Goal: Task Accomplishment & Management: Manage account settings

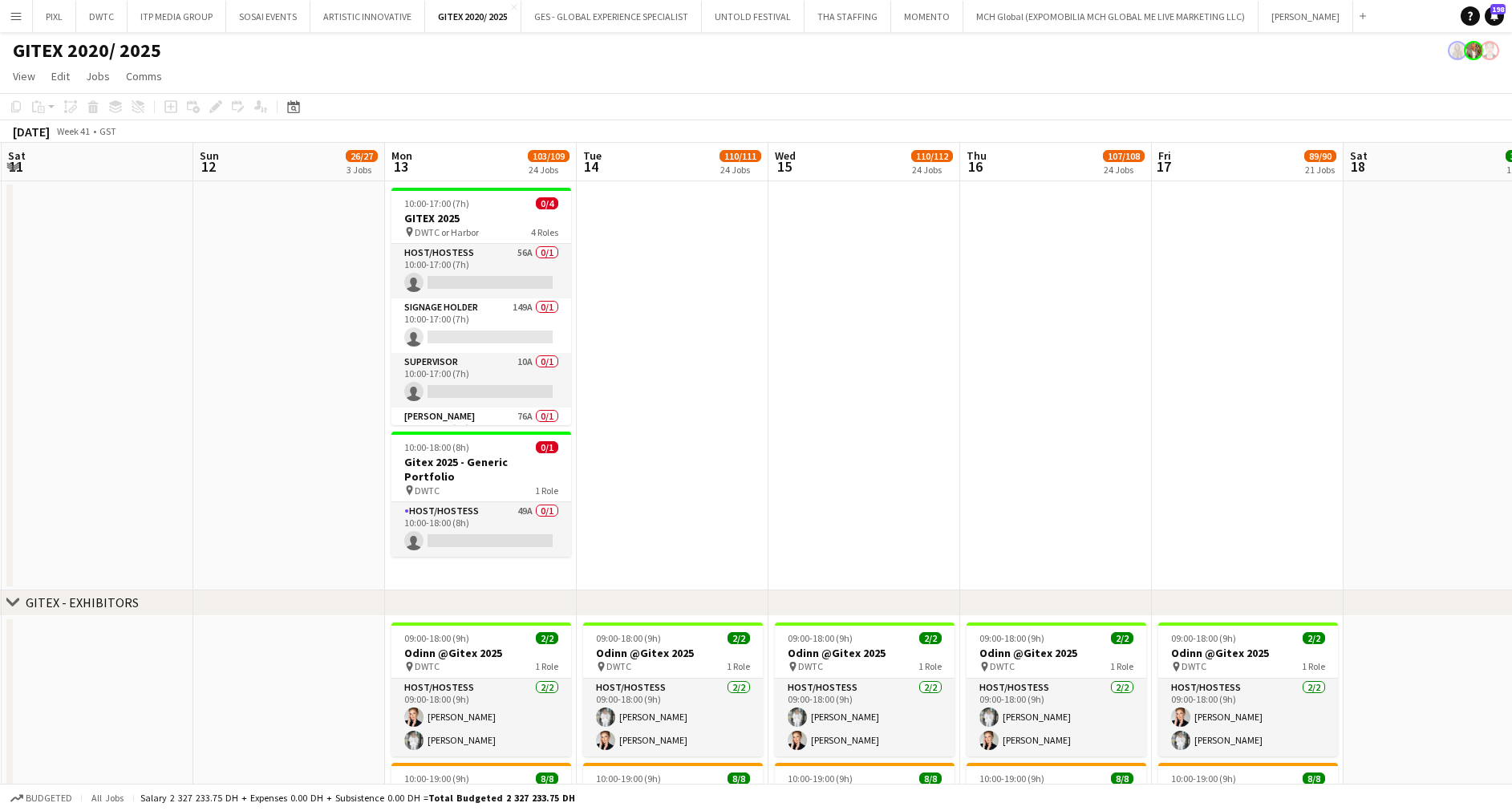
drag, startPoint x: 965, startPoint y: 333, endPoint x: 1180, endPoint y: 342, distance: 215.2
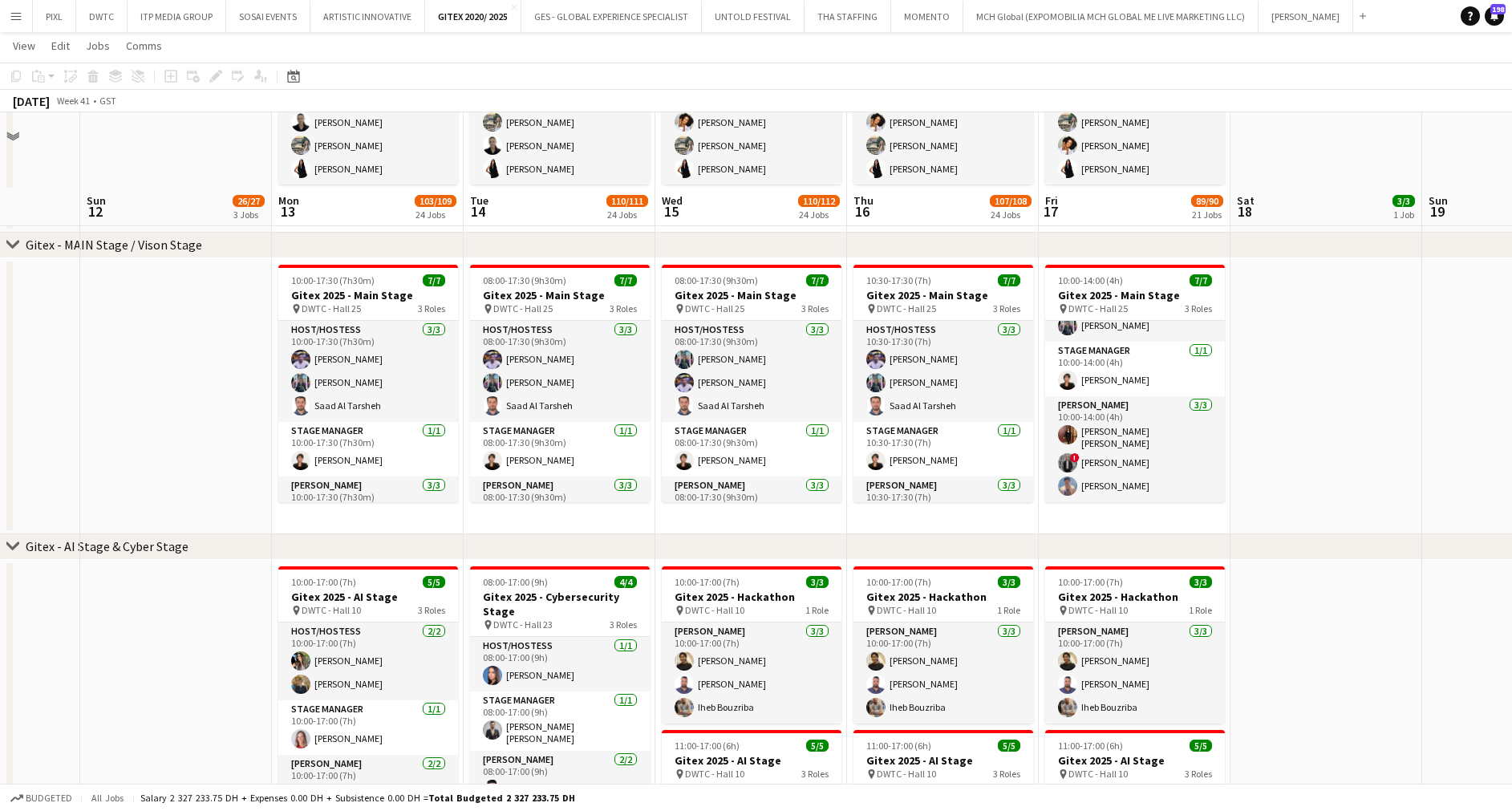
scroll to position [2646, 0]
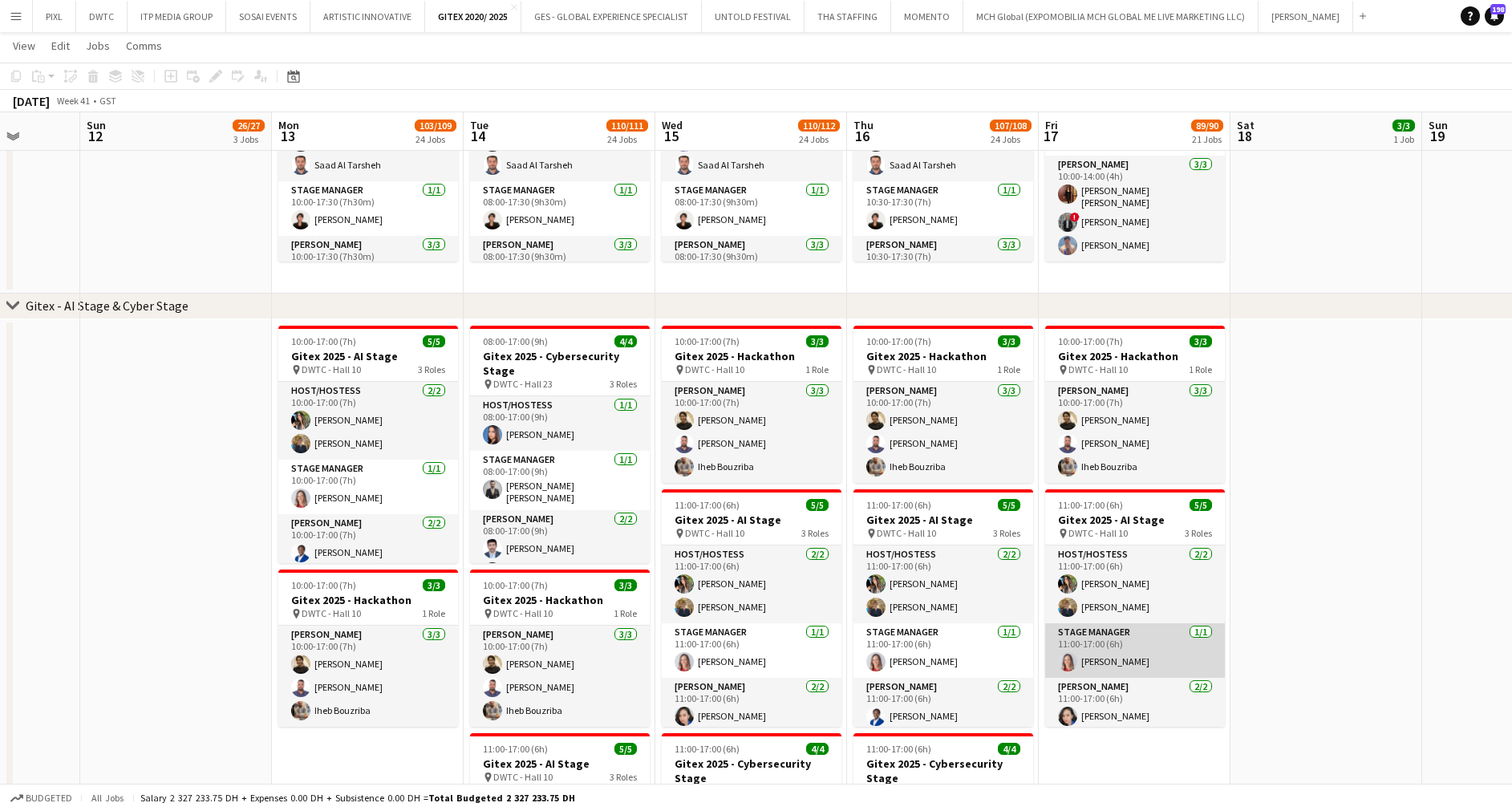
click at [1156, 653] on app-card-role "Stage Manager 1/1 11:00-17:00 (6h) Nikolett Egresi" at bounding box center [1135, 650] width 180 height 55
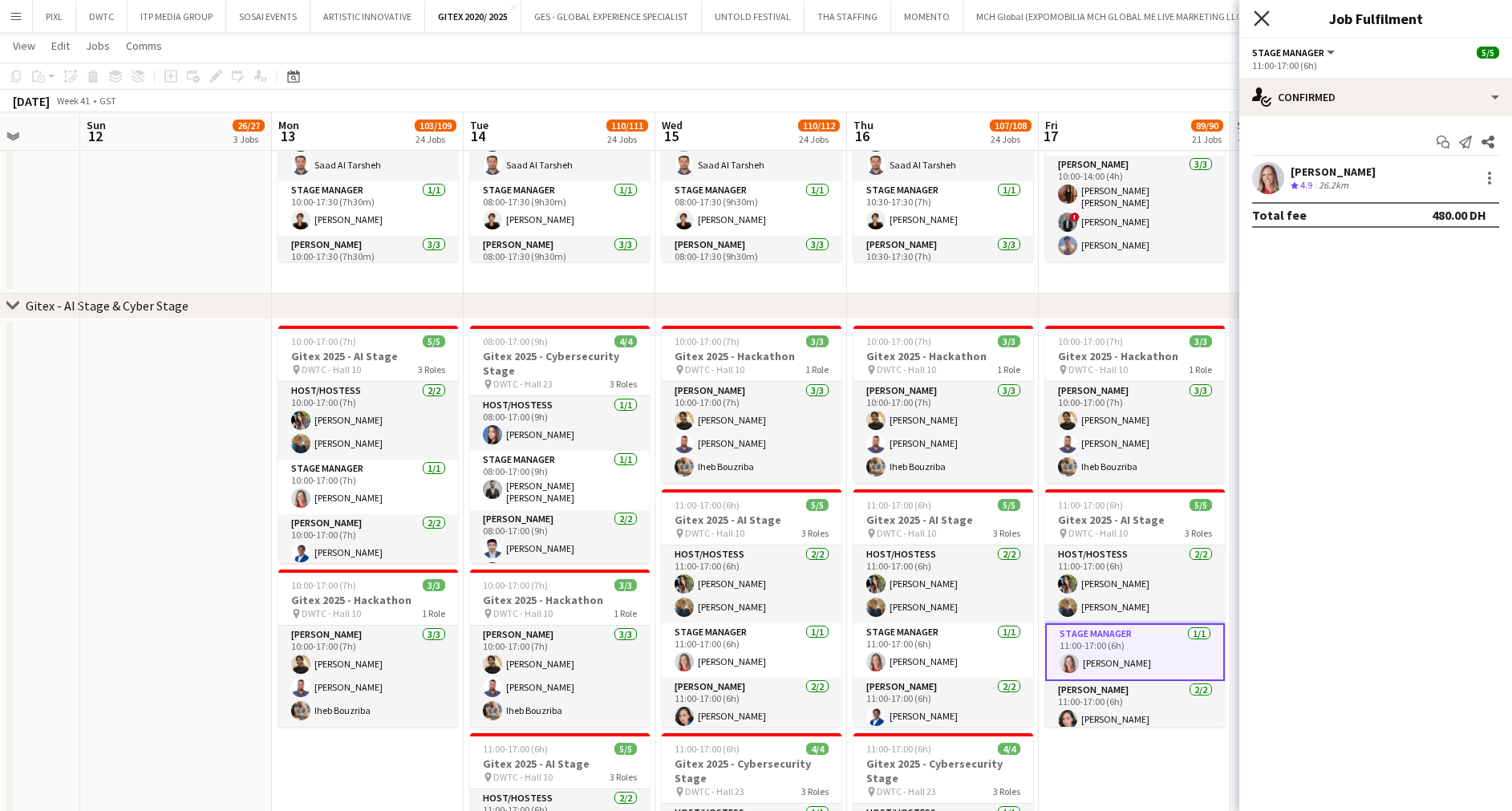
click at [1262, 16] on icon "Close pop-in" at bounding box center [1260, 18] width 16 height 16
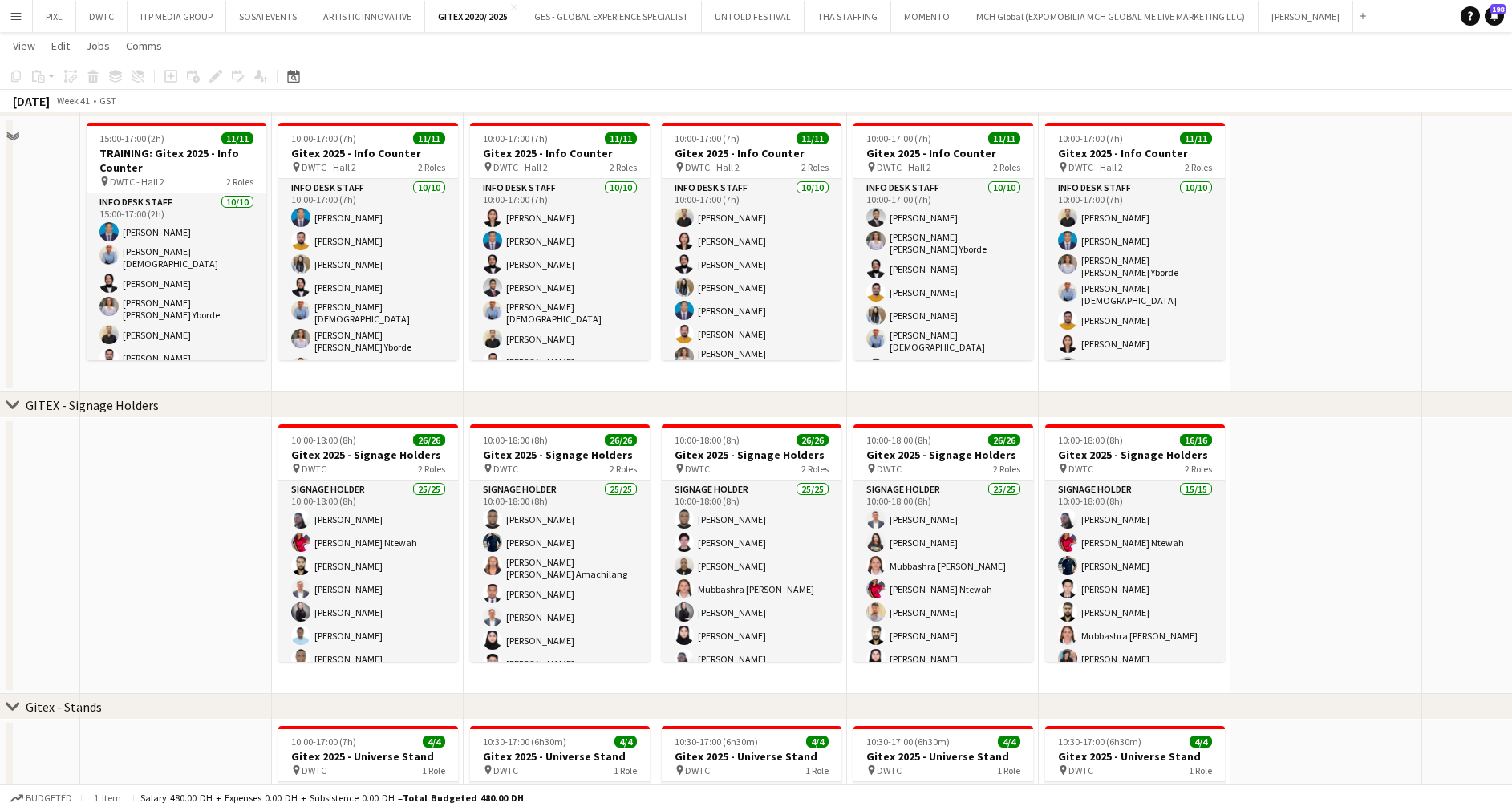
scroll to position [1226, 0]
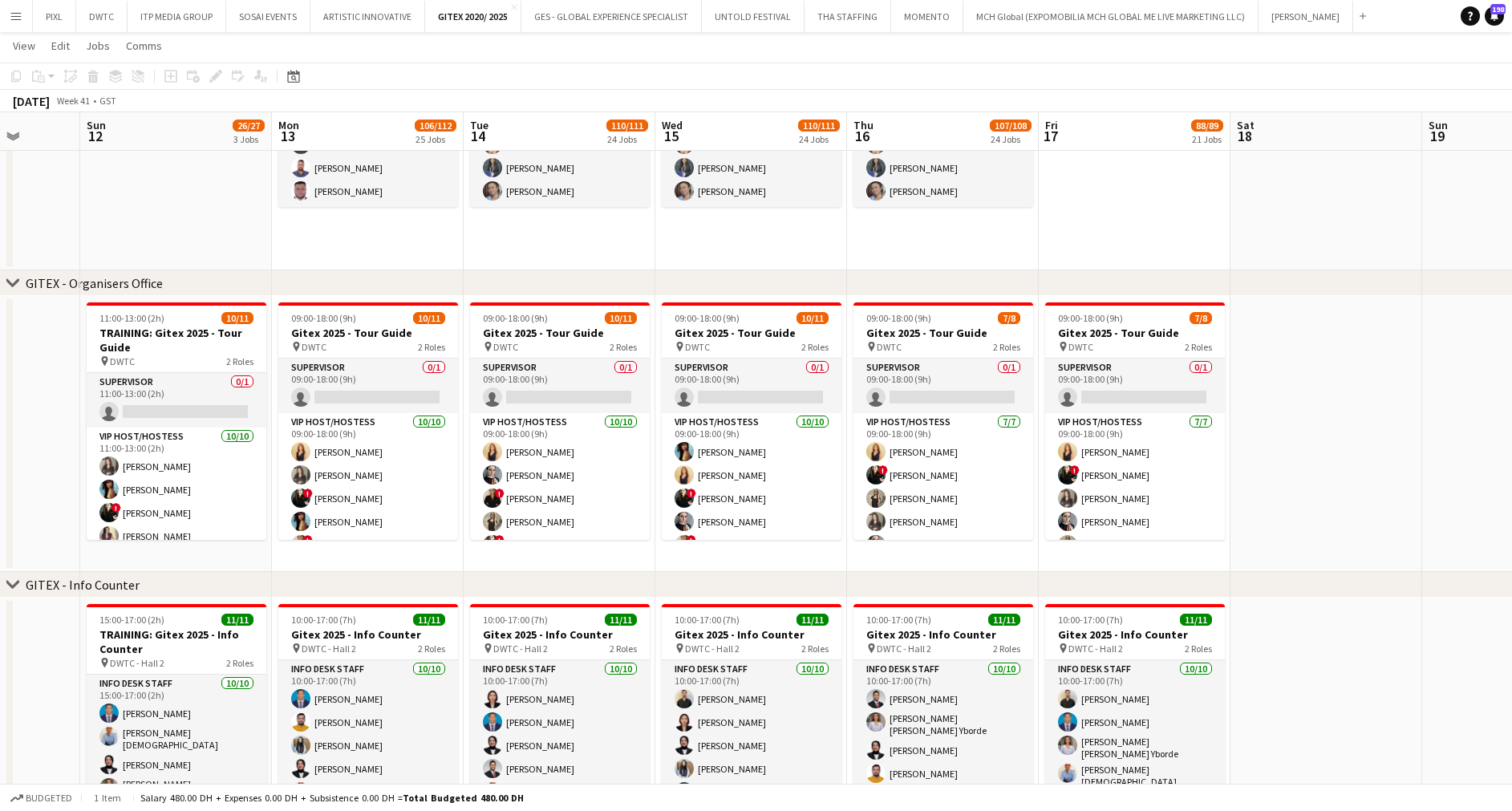
click at [16, 19] on app-icon "Menu" at bounding box center [16, 16] width 13 height 13
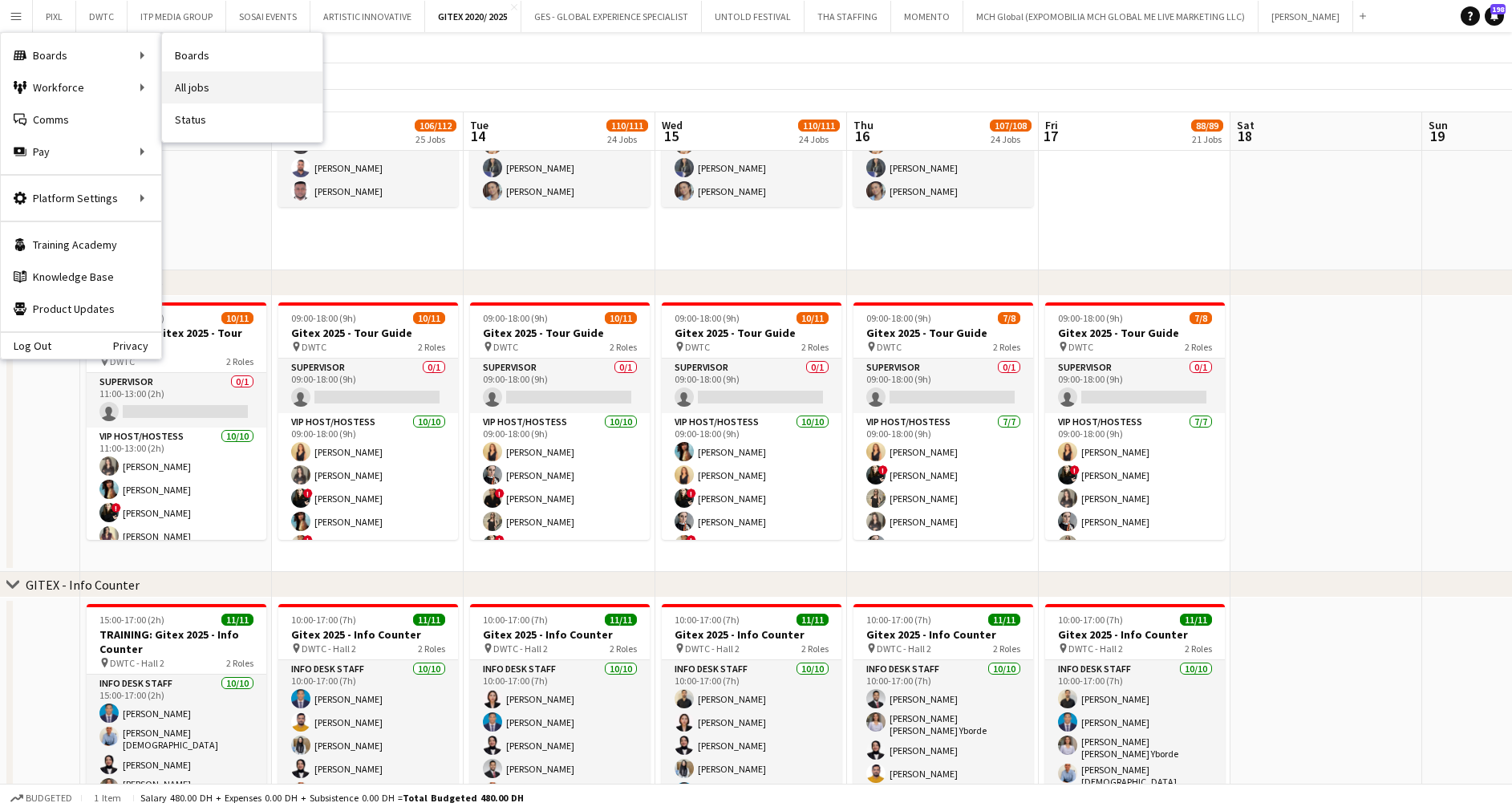
click at [225, 83] on link "All jobs" at bounding box center [242, 87] width 160 height 32
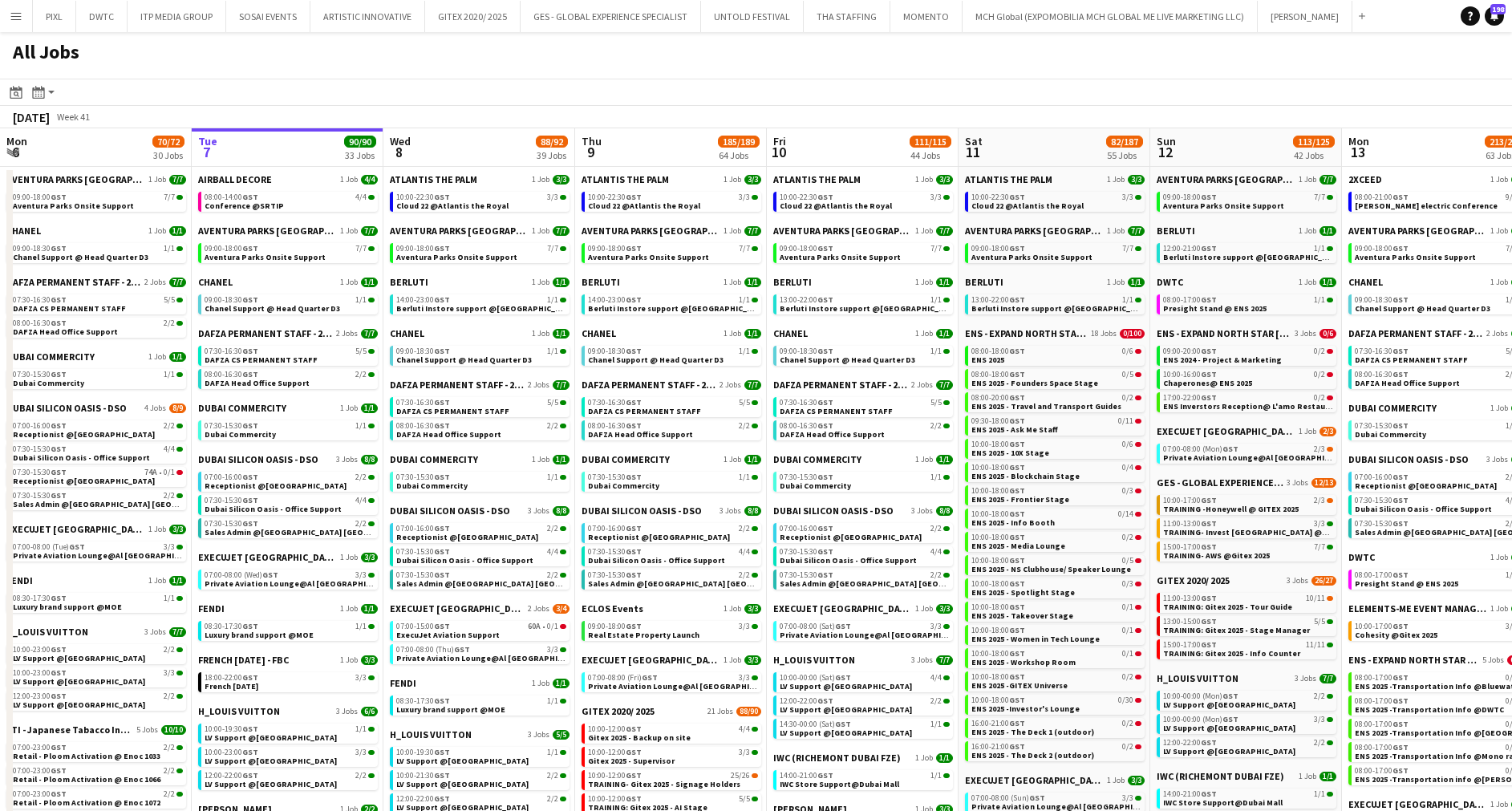
scroll to position [361, 0]
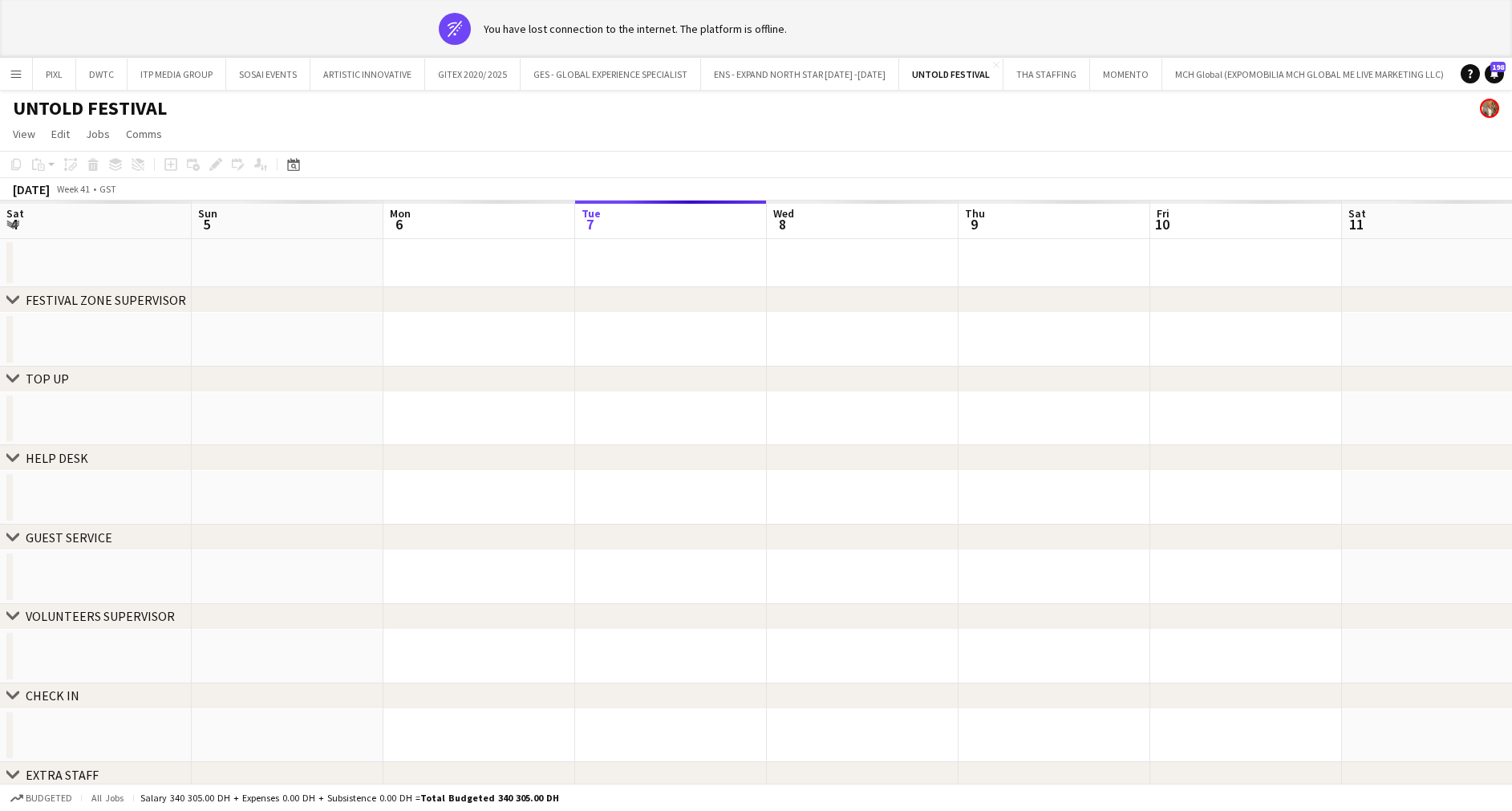
scroll to position [0, 383]
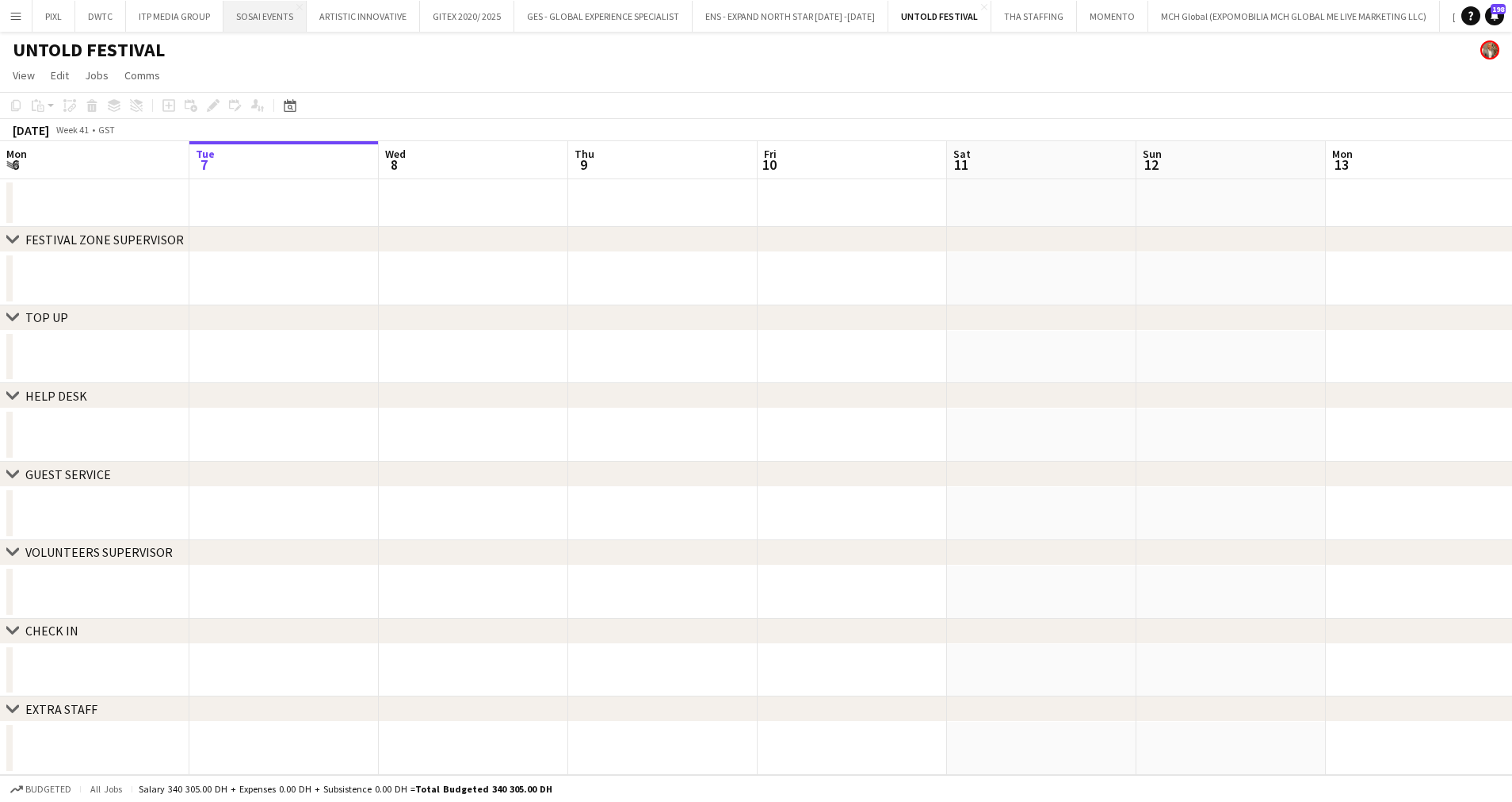
click at [258, 15] on button "SOSAI EVENTS Close" at bounding box center [265, 16] width 83 height 31
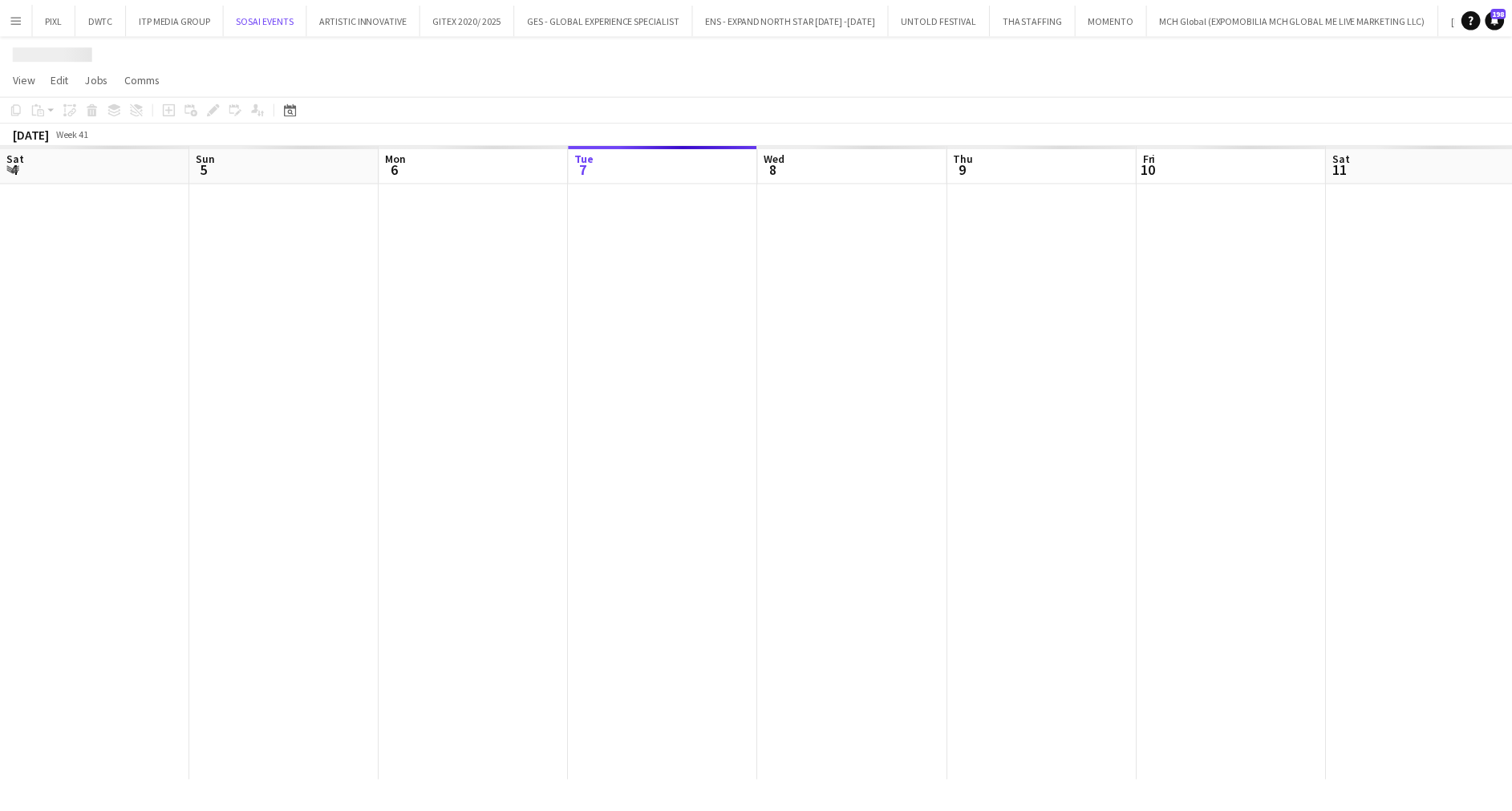
scroll to position [0, 383]
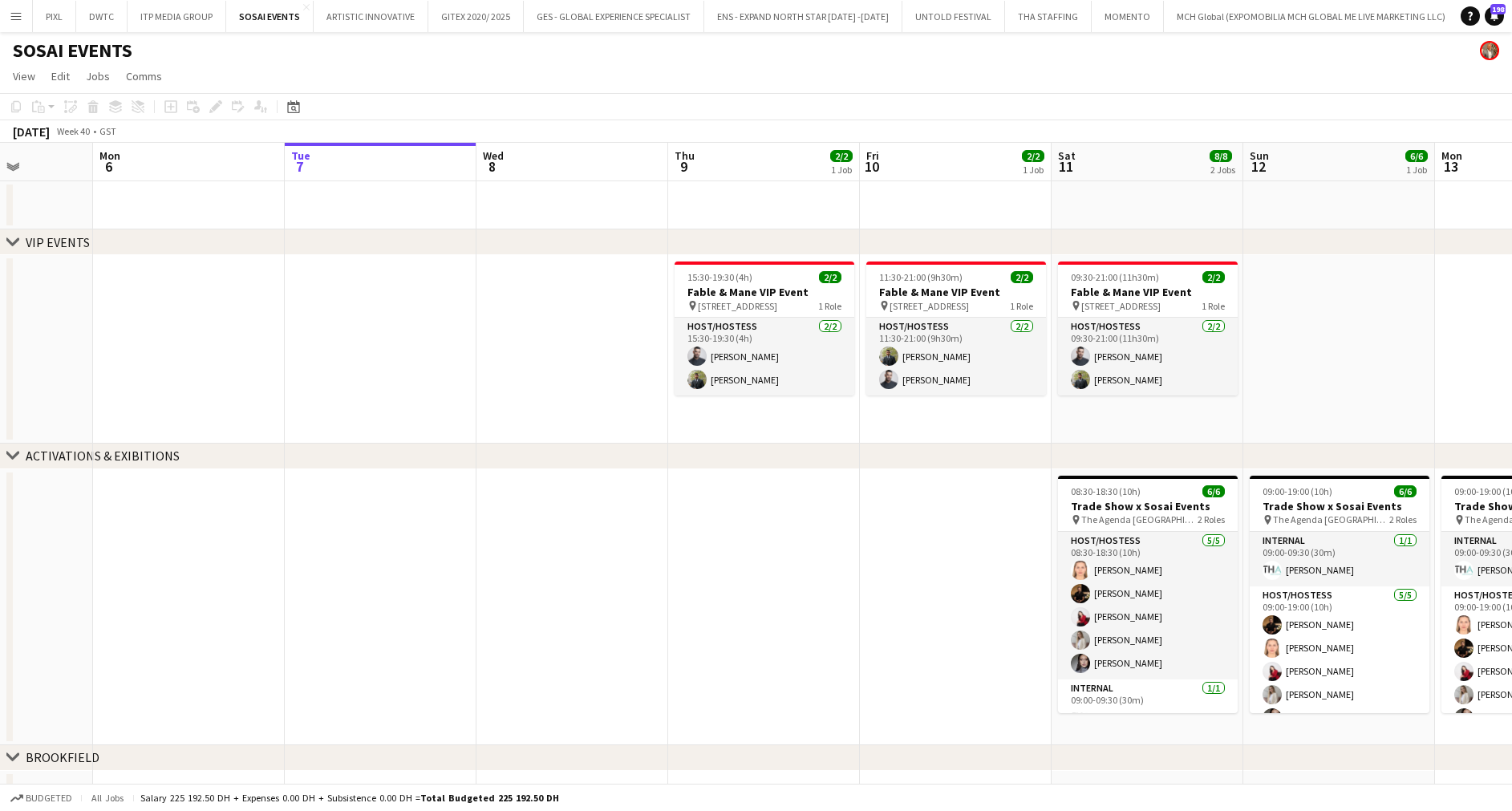
drag, startPoint x: 202, startPoint y: 325, endPoint x: 1346, endPoint y: 346, distance: 1144.2
click at [1346, 346] on app-calendar-viewport "Sat 4 Sun 5 Mon 6 Tue 7 Wed 8 Thu 9 2/2 1 Job Fri 10 2/2 1 Job Sat 11 8/8 2 Job…" at bounding box center [756, 481] width 1512 height 676
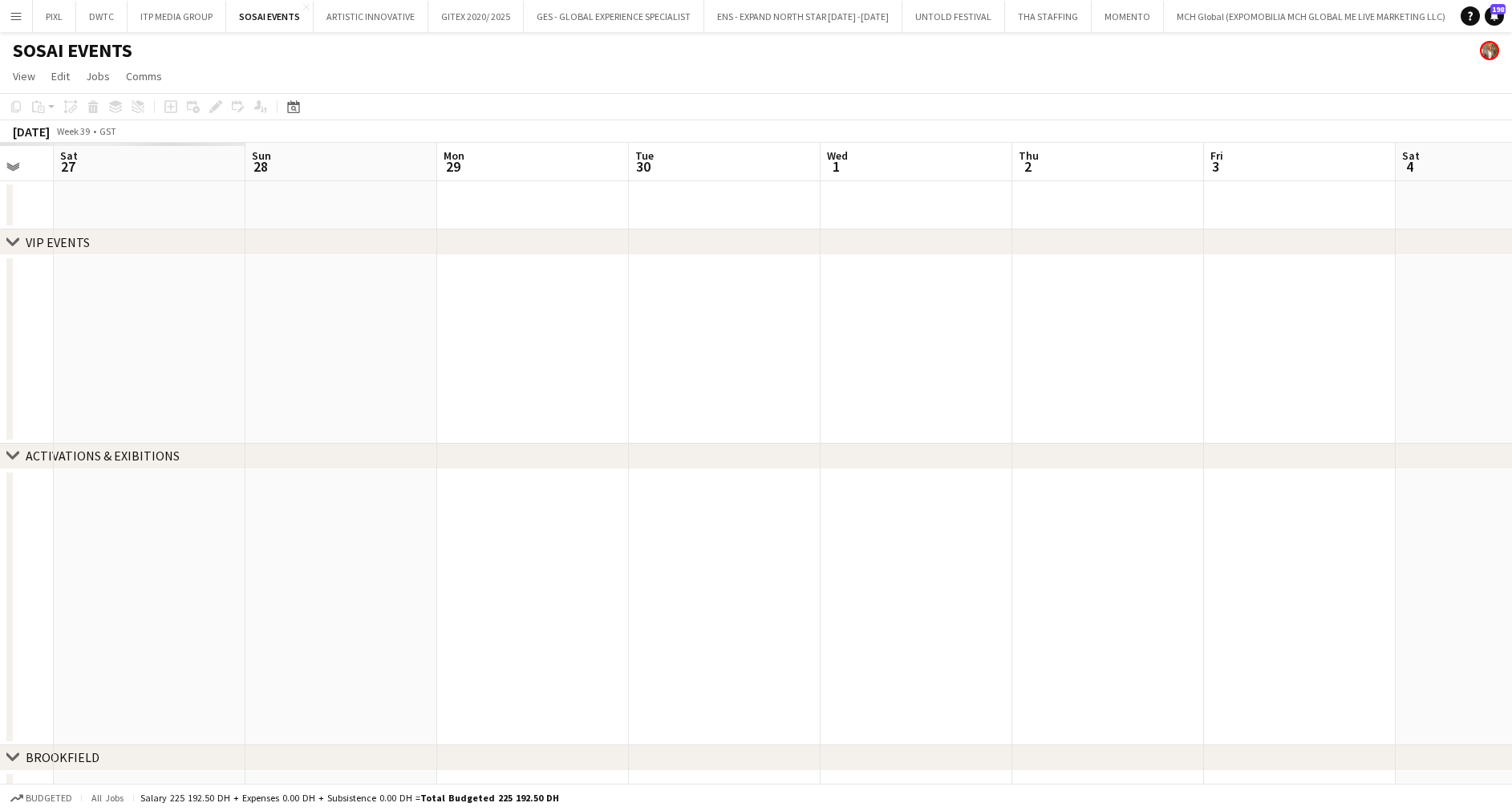
drag, startPoint x: 1315, startPoint y: 373, endPoint x: 524, endPoint y: 364, distance: 791.1
click at [1511, 405] on html "Menu Boards Boards Boards All jobs Status Workforce Workforce My Workforce Recr…" at bounding box center [756, 423] width 1512 height 846
drag, startPoint x: 755, startPoint y: 368, endPoint x: 495, endPoint y: 338, distance: 261.7
click at [1187, 409] on app-calendar-viewport "Tue 23 Wed 24 Thu 25 Fri 26 Sat 27 Sun 28 Mon 29 Tue 30 Wed 1 Thu 2 Fri 3 Sat 4…" at bounding box center [756, 481] width 1512 height 676
drag, startPoint x: 1003, startPoint y: 328, endPoint x: 1125, endPoint y: 346, distance: 123.3
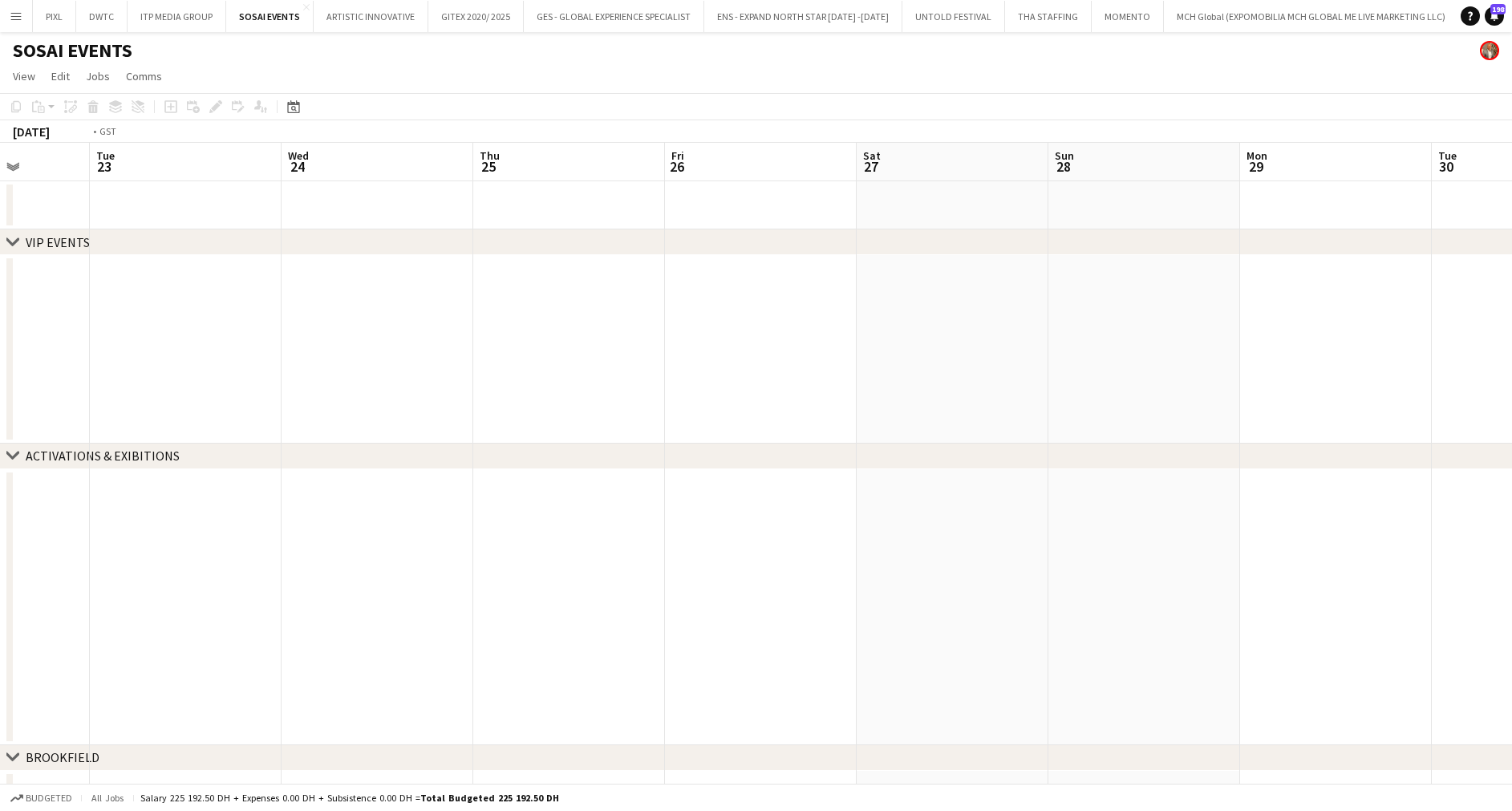
click at [1429, 342] on app-calendar-viewport "Sun 21 Mon 22 Tue 23 Wed 24 Thu 25 Fri 26 Sat 27 Sun 28 Mon 29 Tue 30 Wed 1 Thu…" at bounding box center [756, 481] width 1512 height 676
drag, startPoint x: 1534, startPoint y: 358, endPoint x: 1520, endPoint y: 354, distance: 14.6
click at [1511, 358] on html "Menu Boards Boards Boards All jobs Status Workforce Workforce My Workforce Recr…" at bounding box center [756, 423] width 1512 height 846
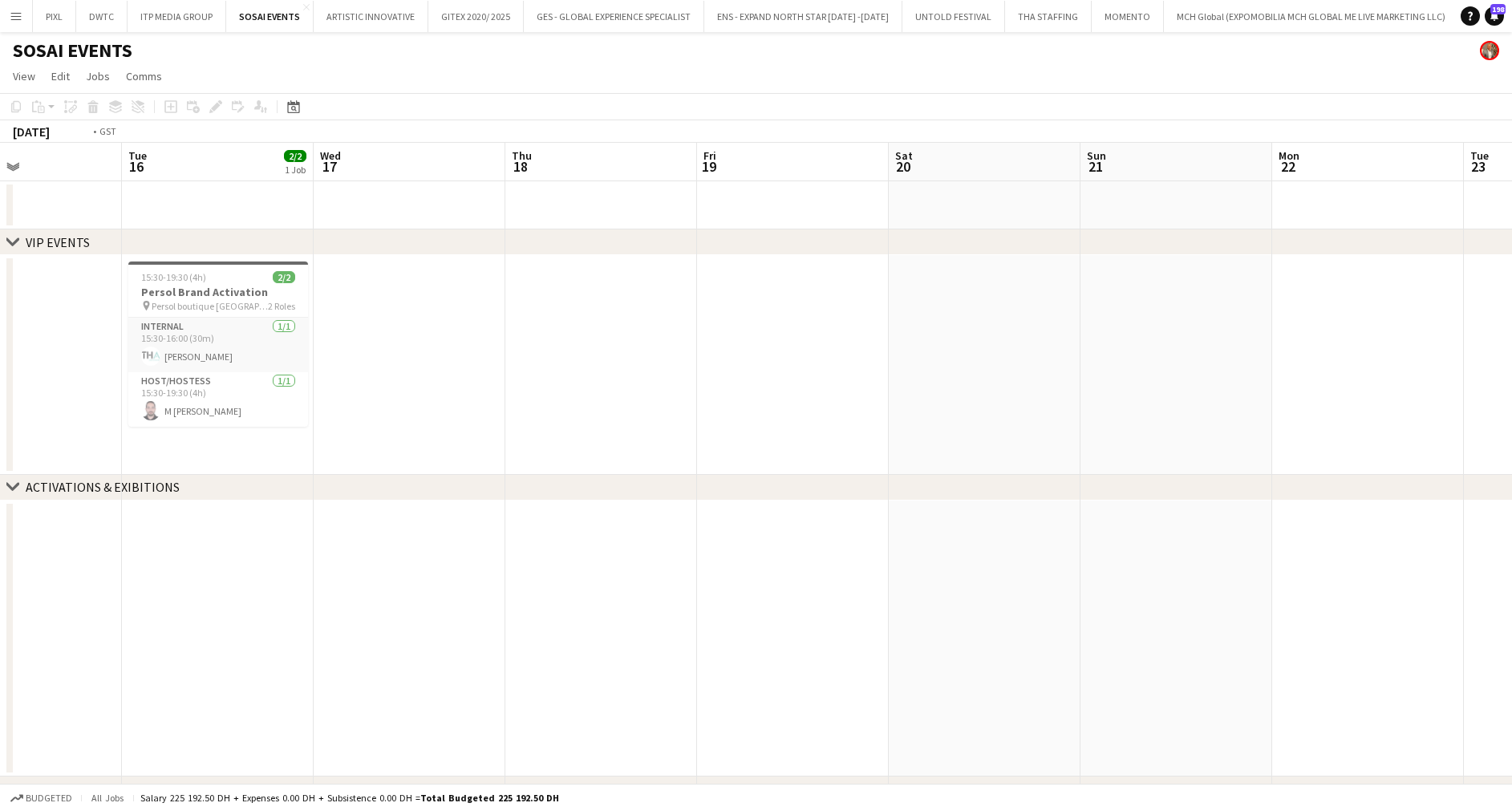
click at [1385, 335] on app-calendar-viewport "Sat 13 Sun 14 Mon 15 Tue 16 2/2 1 Job Wed 17 Thu 18 Fri 19 Sat 20 Sun 21 Mon 22…" at bounding box center [756, 497] width 1512 height 707
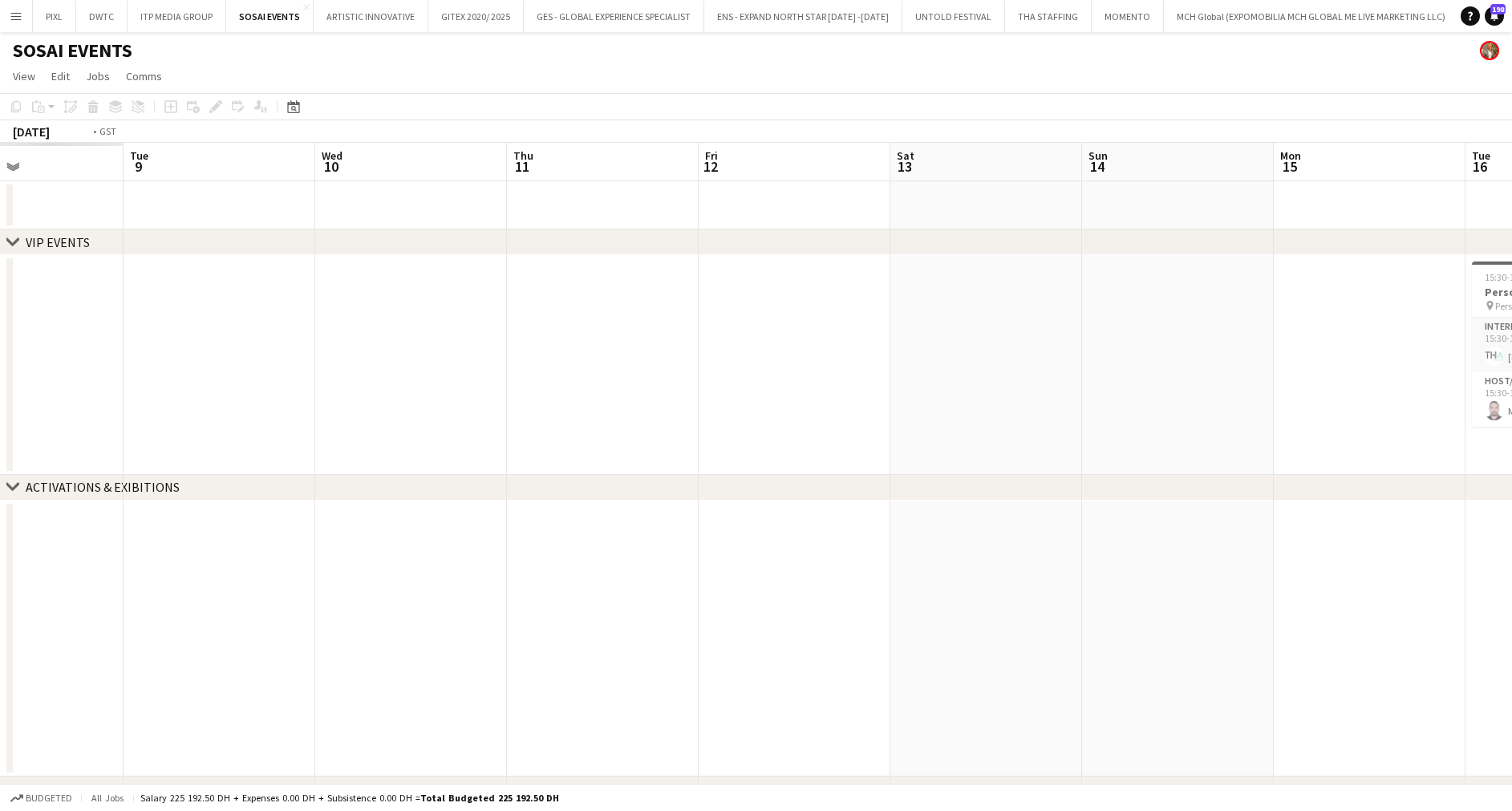
drag, startPoint x: 644, startPoint y: 321, endPoint x: 1528, endPoint y: 377, distance: 885.8
click at [1511, 378] on html "Menu Boards Boards Boards All jobs Status Workforce Workforce My Workforce Recr…" at bounding box center [756, 439] width 1512 height 877
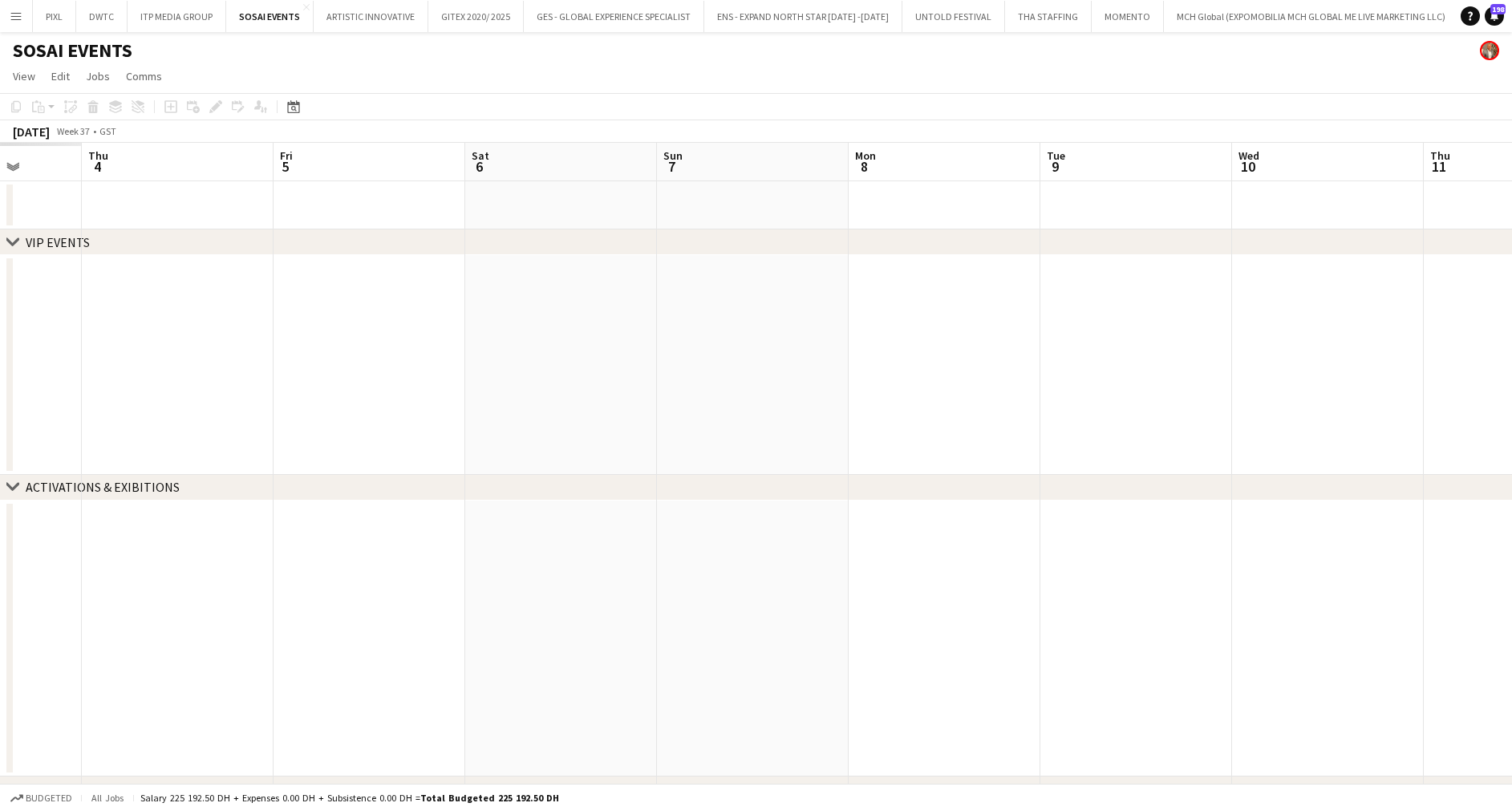
drag, startPoint x: 1170, startPoint y: 334, endPoint x: 902, endPoint y: 328, distance: 268.1
click at [1499, 365] on app-calendar-viewport "Mon 1 Tue 2 Wed 3 Thu 4 Fri 5 Sat 6 Sun 7 Mon 8 Tue 9 Wed 10 Thu 11 Fri 12 Sat …" at bounding box center [756, 497] width 1512 height 707
drag, startPoint x: 713, startPoint y: 320, endPoint x: 663, endPoint y: 355, distance: 61.0
click at [1344, 366] on app-calendar-viewport "Sat 30 Sun 31 Mon 1 Tue 2 Wed 3 Thu 4 Fri 5 Sat 6 Sun 7 Mon 8 Tue 9 Wed 10 Thu …" at bounding box center [756, 497] width 1512 height 707
click at [1511, 461] on html "Menu Boards Boards Boards All jobs Status Workforce Workforce My Workforce Recr…" at bounding box center [756, 439] width 1512 height 877
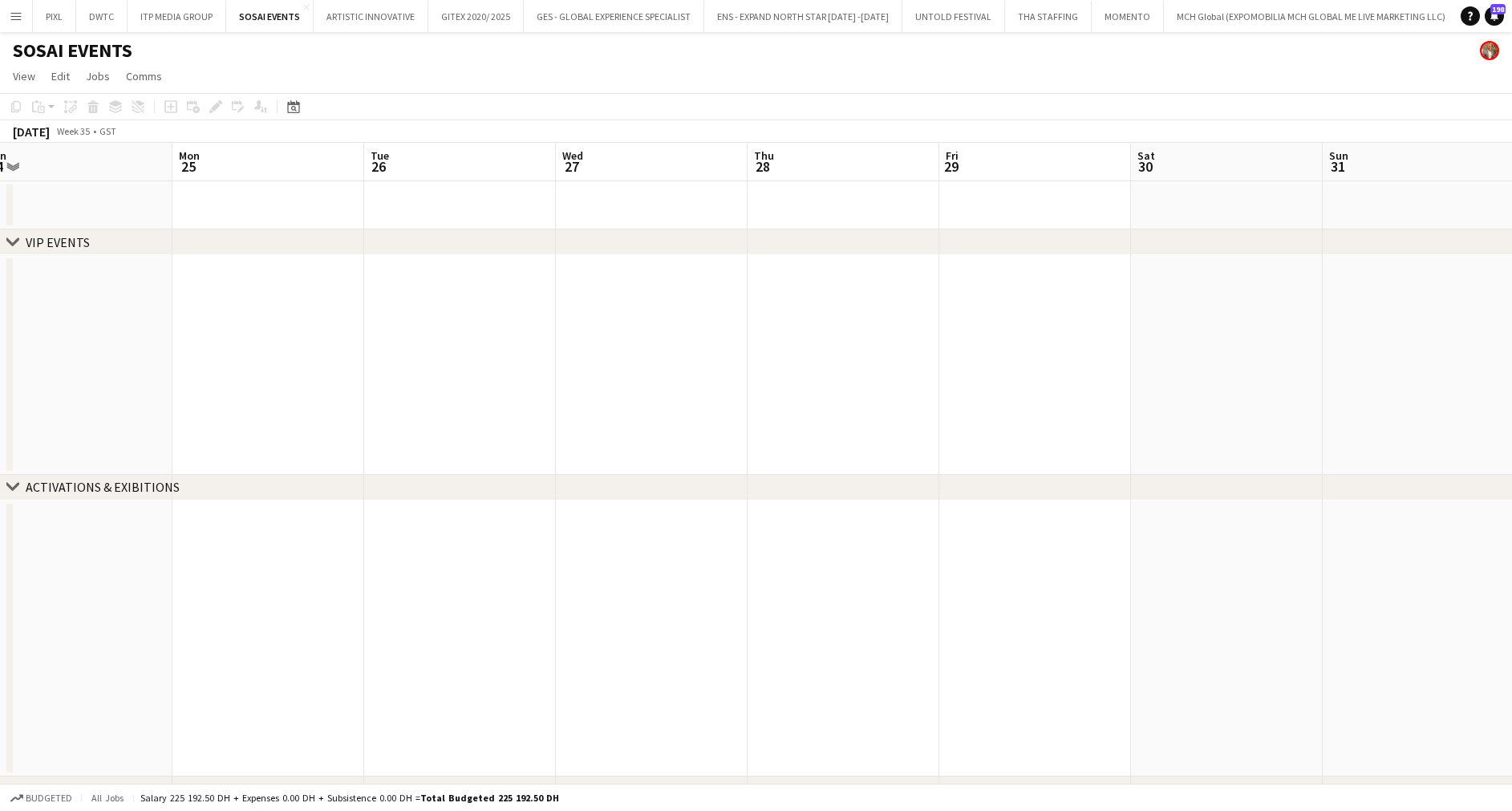
drag, startPoint x: 546, startPoint y: 359, endPoint x: 1360, endPoint y: 452, distance: 819.3
click at [1370, 452] on app-calendar-viewport "Fri 22 Sat 23 Sun 24 Mon 25 Tue 26 Wed 27 Thu 28 Fri 29 Sat 30 Sun 31 Mon 1 Tue…" at bounding box center [756, 497] width 1512 height 707
drag, startPoint x: 1131, startPoint y: 435, endPoint x: 1305, endPoint y: 443, distance: 174.2
click at [1305, 443] on app-calendar-viewport "Mon 18 Tue 19 Wed 20 Thu 21 Fri 22 Sat 23 Sun 24 Mon 25 Tue 26 Wed 27 Thu 28 Fr…" at bounding box center [756, 497] width 1512 height 707
drag, startPoint x: 1479, startPoint y: 430, endPoint x: 1505, endPoint y: 429, distance: 26.0
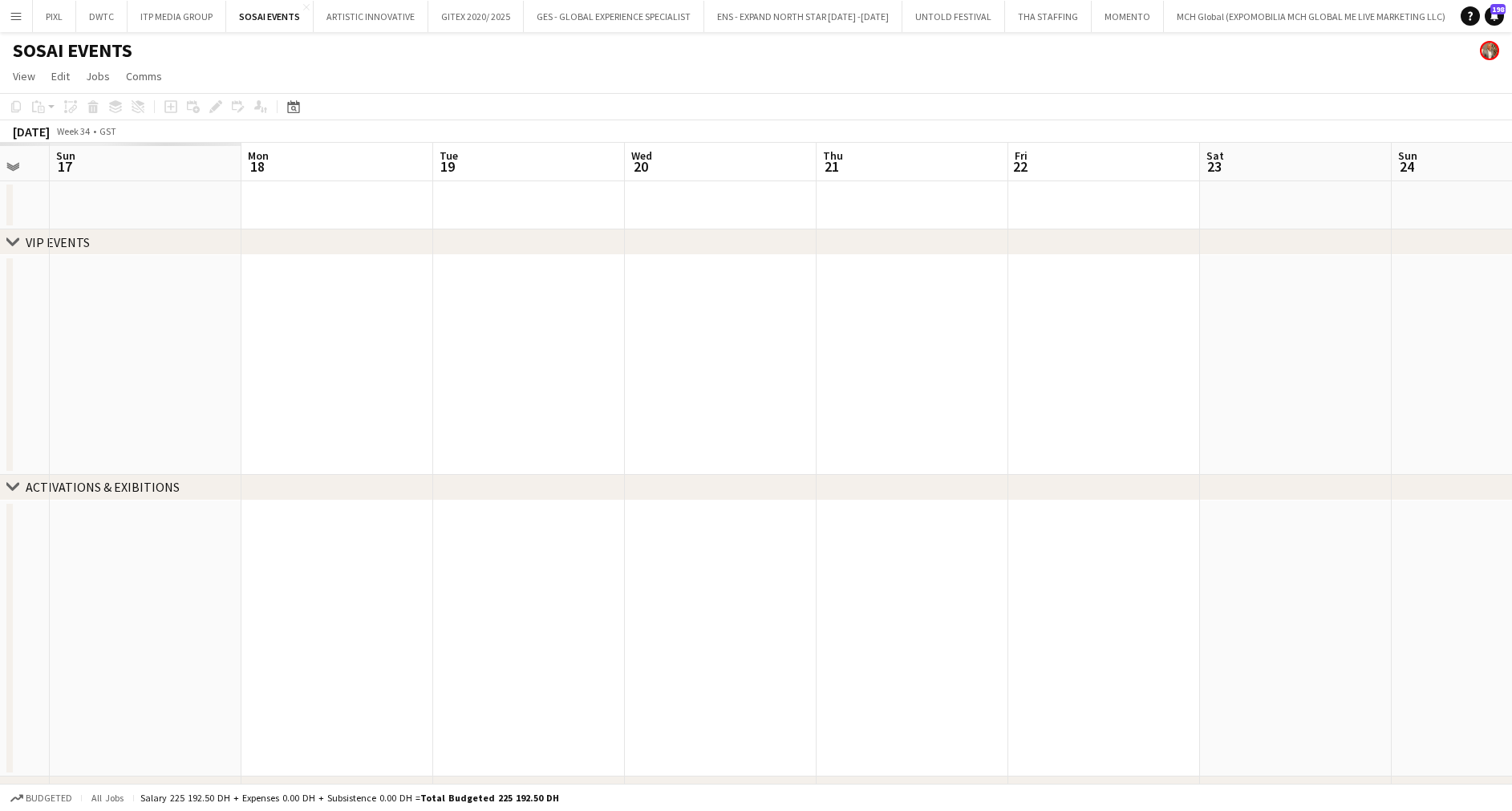
click at [1505, 429] on app-calendar-viewport "Thu 14 Fri 15 Sat 16 Sun 17 Mon 18 Tue 19 Wed 20 Thu 21 Fri 22 Sat 23 Sun 24 Mo…" at bounding box center [756, 497] width 1512 height 707
drag, startPoint x: 1327, startPoint y: 448, endPoint x: 1390, endPoint y: 448, distance: 63.0
click at [1390, 448] on app-calendar-viewport "Wed 6 Thu 7 Fri 8 Sat 9 Sun 10 Mon 11 Tue 12 Wed 13 Thu 14 Fri 15 Sat 16 Sun 17…" at bounding box center [756, 497] width 1512 height 707
drag, startPoint x: 529, startPoint y: 388, endPoint x: 1349, endPoint y: 411, distance: 820.3
click at [1348, 412] on app-calendar-viewport "Tue 5 Wed 6 Thu 7 Fri 8 Sat 9 Sun 10 Mon 11 Tue 12 Wed 13 Thu 14 Fri 15 Sat 16 …" at bounding box center [756, 497] width 1512 height 707
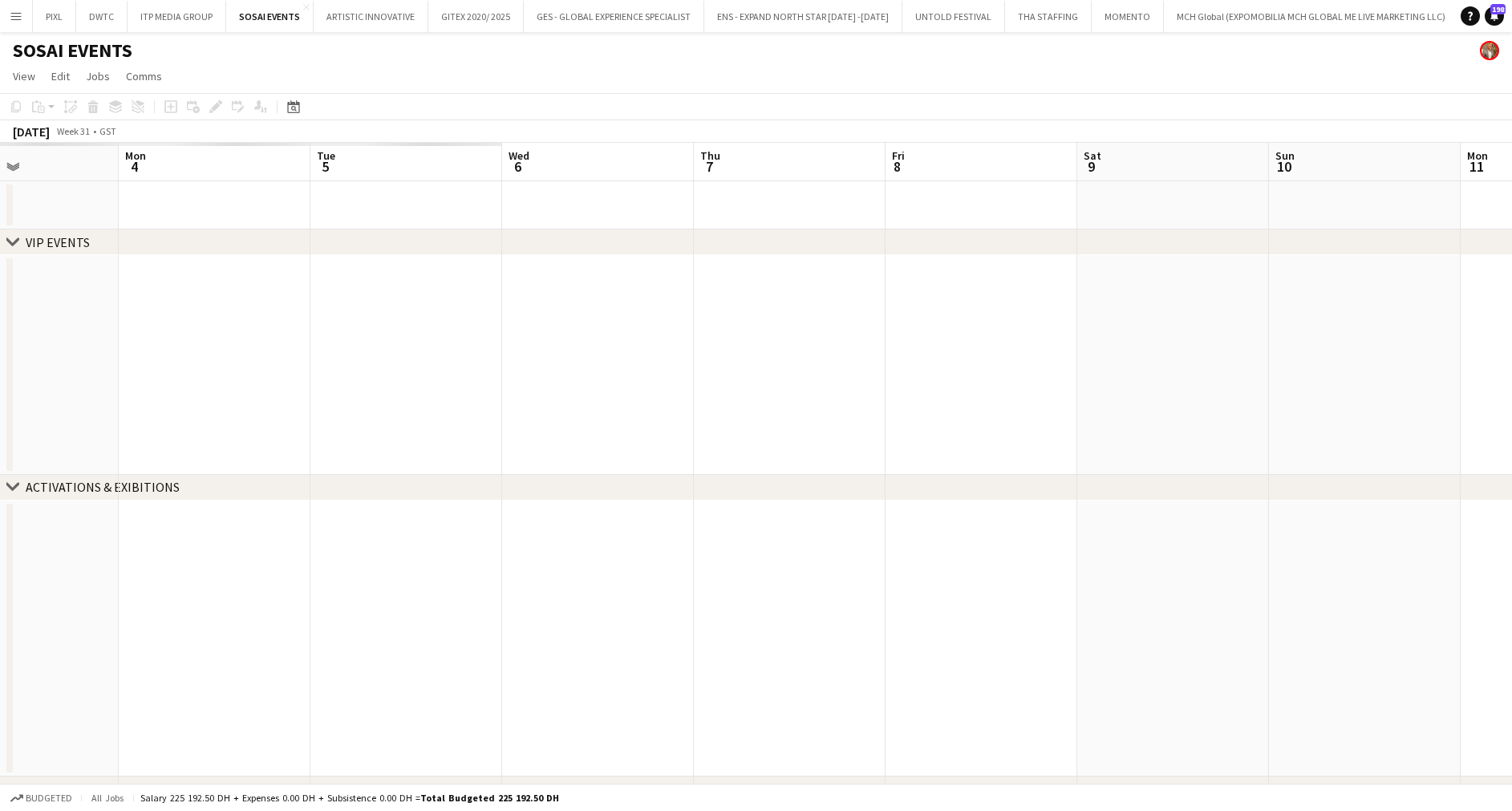
drag, startPoint x: 573, startPoint y: 374, endPoint x: 1297, endPoint y: 438, distance: 726.8
click at [1412, 452] on app-calendar-viewport "Fri 1 Sat 2 Sun 3 Mon 4 Tue 5 Wed 6 Thu 7 Fri 8 Sat 9 Sun 10 Mon 11 Tue 12 Wed …" at bounding box center [756, 497] width 1512 height 707
drag, startPoint x: 690, startPoint y: 418, endPoint x: 1115, endPoint y: 430, distance: 425.2
click at [1256, 426] on app-calendar-viewport "Mon 28 Tue 29 Wed 30 Thu 31 Fri 1 Sat 2 Sun 3 Mon 4 Tue 5 Wed 6 Thu 7 Fri 8 Sat…" at bounding box center [756, 497] width 1512 height 707
drag, startPoint x: 1036, startPoint y: 439, endPoint x: 1330, endPoint y: 443, distance: 294.0
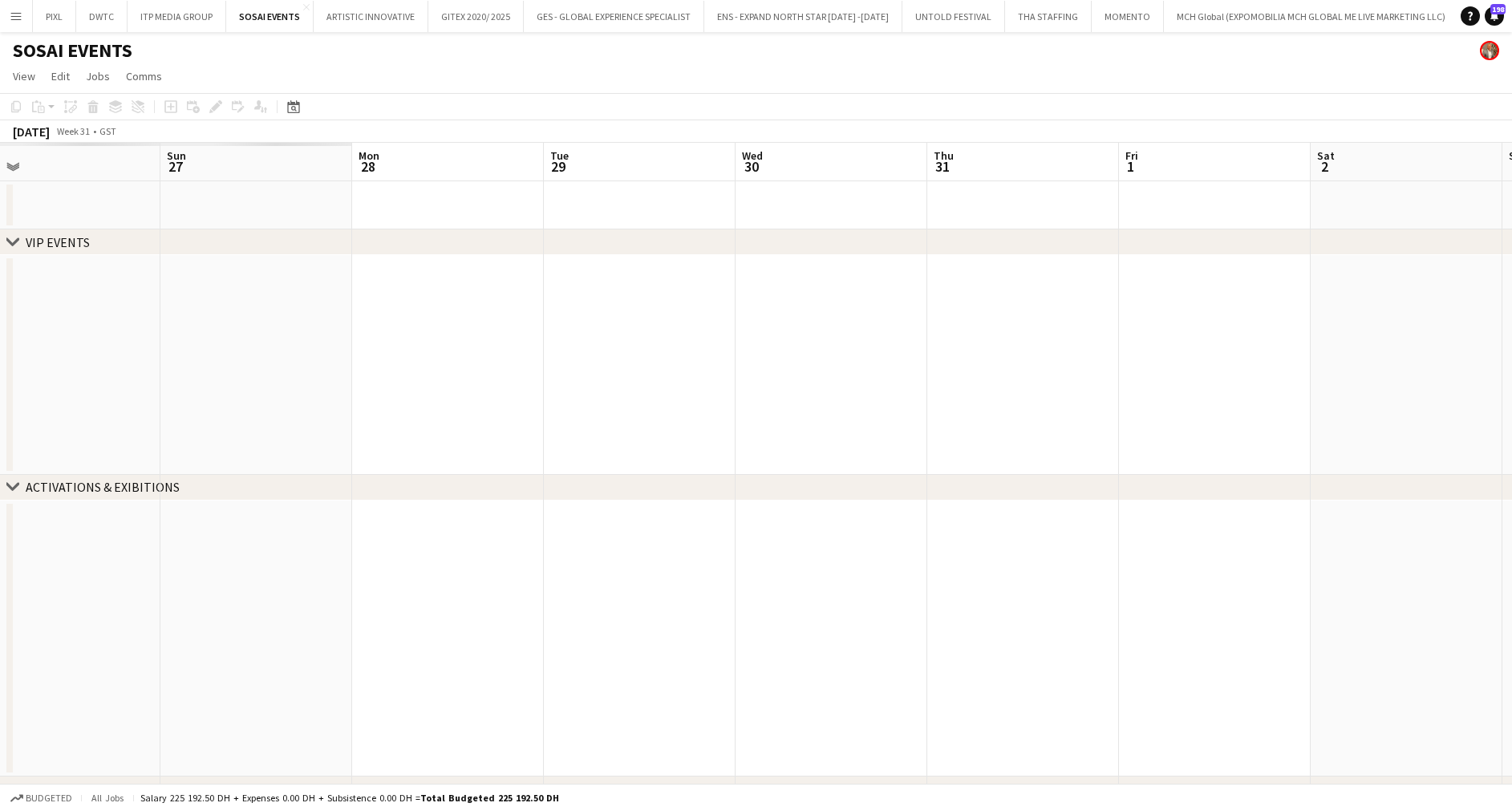
click at [1324, 443] on app-calendar-viewport "Thu 24 Fri 25 Sat 26 Sun 27 Mon 28 Tue 29 Wed 30 Thu 31 Fri 1 Sat 2 Sun 3 Mon 4…" at bounding box center [756, 497] width 1512 height 707
drag, startPoint x: 1138, startPoint y: 363, endPoint x: 574, endPoint y: 353, distance: 564.1
click at [1194, 362] on app-calendar-viewport "Tue 15 Wed 16 Thu 17 Fri 18 Sat 19 Sun 20 Mon 21 Tue 22 Wed 23 Thu 24 Fri 25 Sa…" at bounding box center [756, 497] width 1512 height 707
drag, startPoint x: 1095, startPoint y: 347, endPoint x: 1239, endPoint y: 347, distance: 144.0
click at [1238, 347] on app-calendar-viewport "Sun 13 Mon 14 Tue 15 Wed 16 Thu 17 Fri 18 Sat 19 Sun 20 Mon 21 Tue 22 Wed 23 Th…" at bounding box center [756, 497] width 1512 height 707
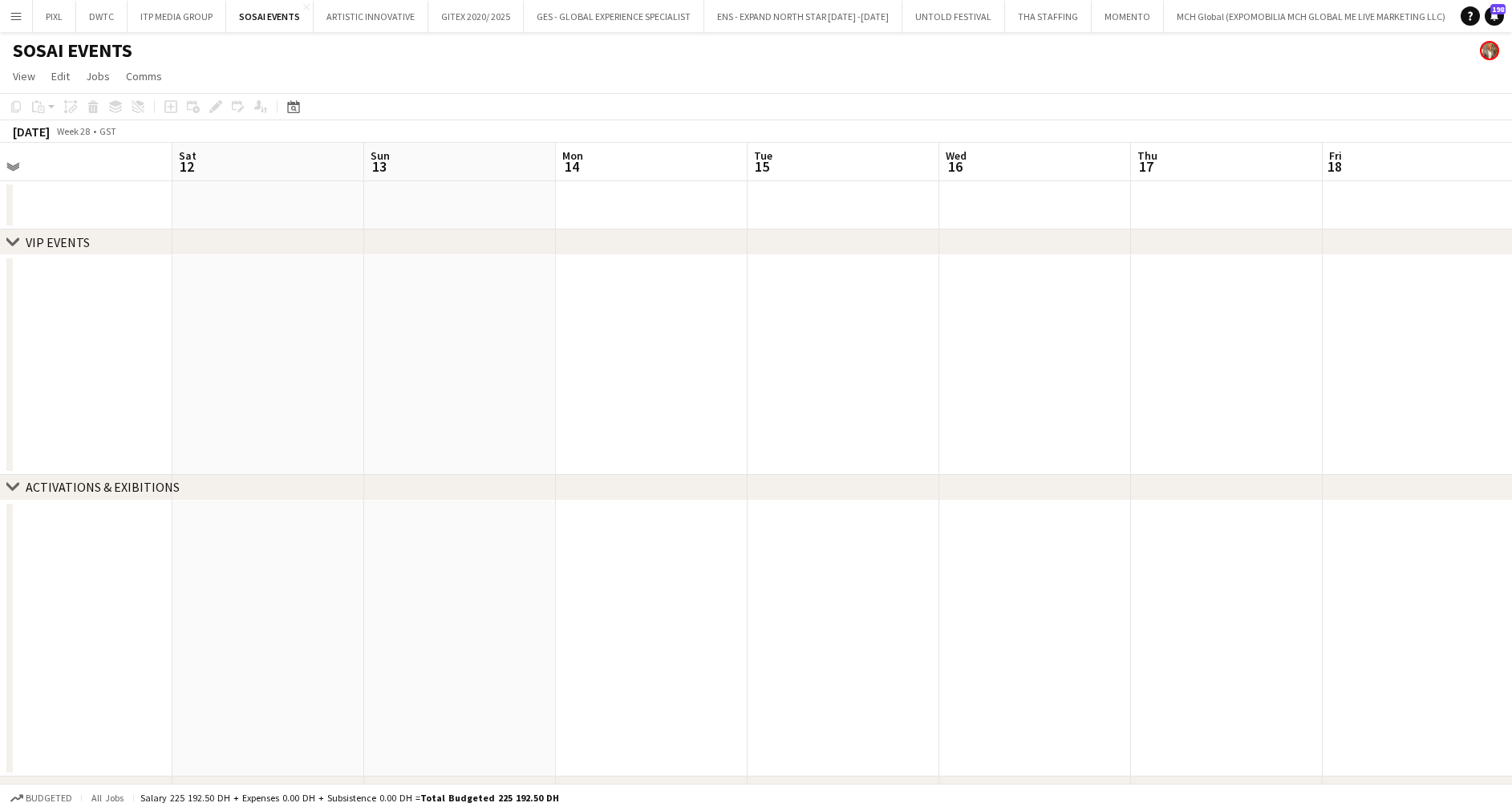
drag, startPoint x: 686, startPoint y: 347, endPoint x: 1407, endPoint y: 350, distance: 721.0
click at [1422, 347] on app-calendar-viewport "Wed 9 Thu 10 Fri 11 Sat 12 Sun 13 Mon 14 Tue 15 Wed 16 Thu 17 Fri 18 Sat 19 Sun…" at bounding box center [756, 497] width 1512 height 707
drag, startPoint x: 657, startPoint y: 348, endPoint x: 1077, endPoint y: 349, distance: 420.0
click at [1389, 345] on app-calendar-viewport "Mon 7 Tue 8 Wed 9 Thu 10 Fri 11 Sat 12 Sun 13 Mon 14 Tue 15 Wed 16 Thu 17 Fri 1…" at bounding box center [756, 497] width 1512 height 707
drag, startPoint x: 1220, startPoint y: 332, endPoint x: 1168, endPoint y: 337, distance: 52.2
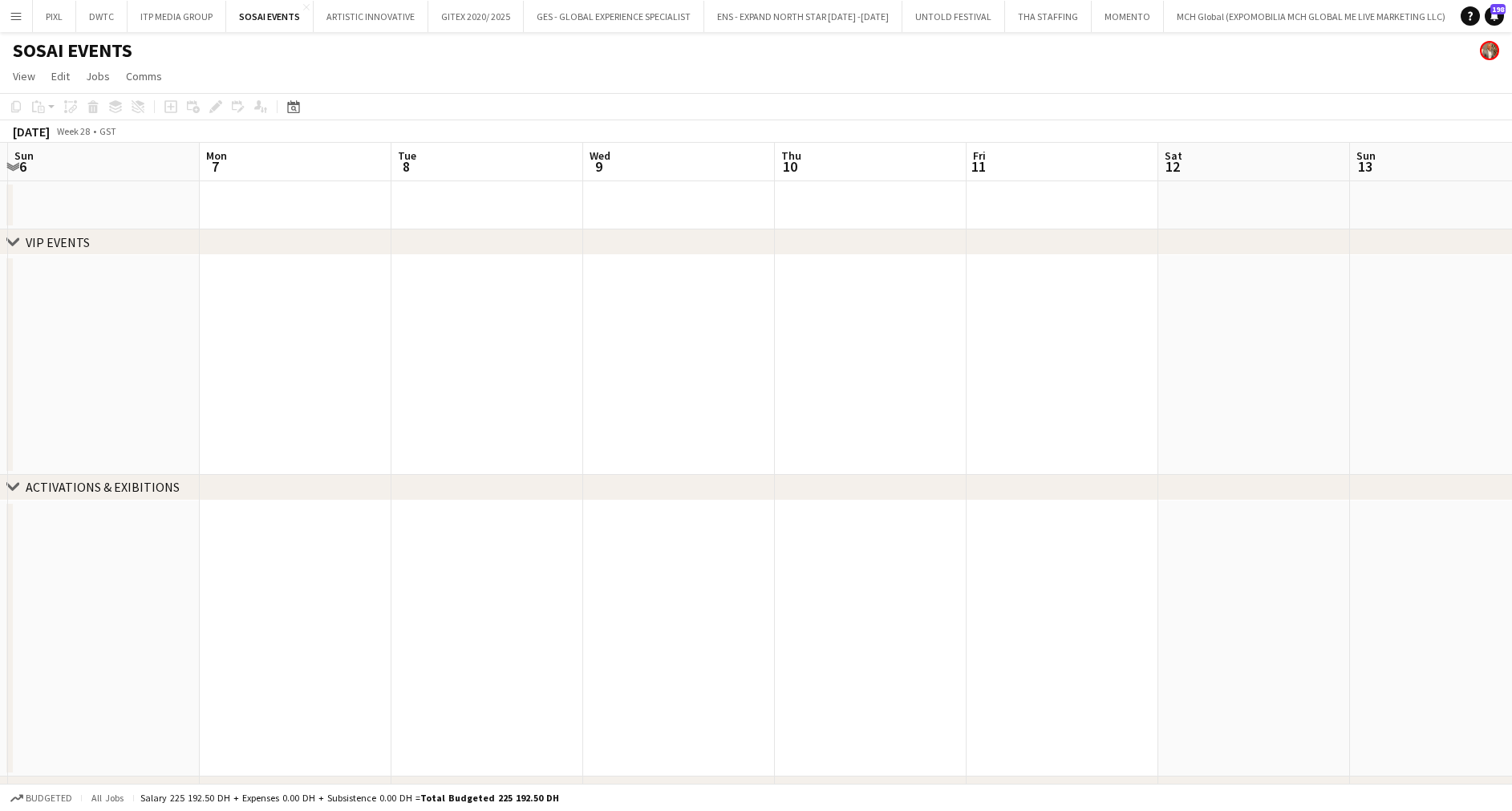
click at [1372, 334] on app-calendar-viewport "Thu 3 Fri 4 Sat 5 Sun 6 Mon 7 Tue 8 Wed 9 Thu 10 Fri 11 Sat 12 Sun 13 Mon 14 Tu…" at bounding box center [756, 497] width 1512 height 707
click at [1253, 329] on app-calendar-viewport "Sat 28 Sun 29 Mon 30 Tue 1 Wed 2 Thu 3 Fri 4 Sat 5 Sun 6 Mon 7 Tue 8 Wed 9 Thu …" at bounding box center [756, 497] width 1512 height 707
drag, startPoint x: 537, startPoint y: 395, endPoint x: 955, endPoint y: 347, distance: 420.7
click at [1507, 357] on app-calendar-viewport "Sat 21 Sun 22 Mon 23 Tue 24 Wed 25 Thu 26 Fri 27 Sat 28 Sun 29 Mon 30 Tue 1 Wed…" at bounding box center [756, 497] width 1512 height 707
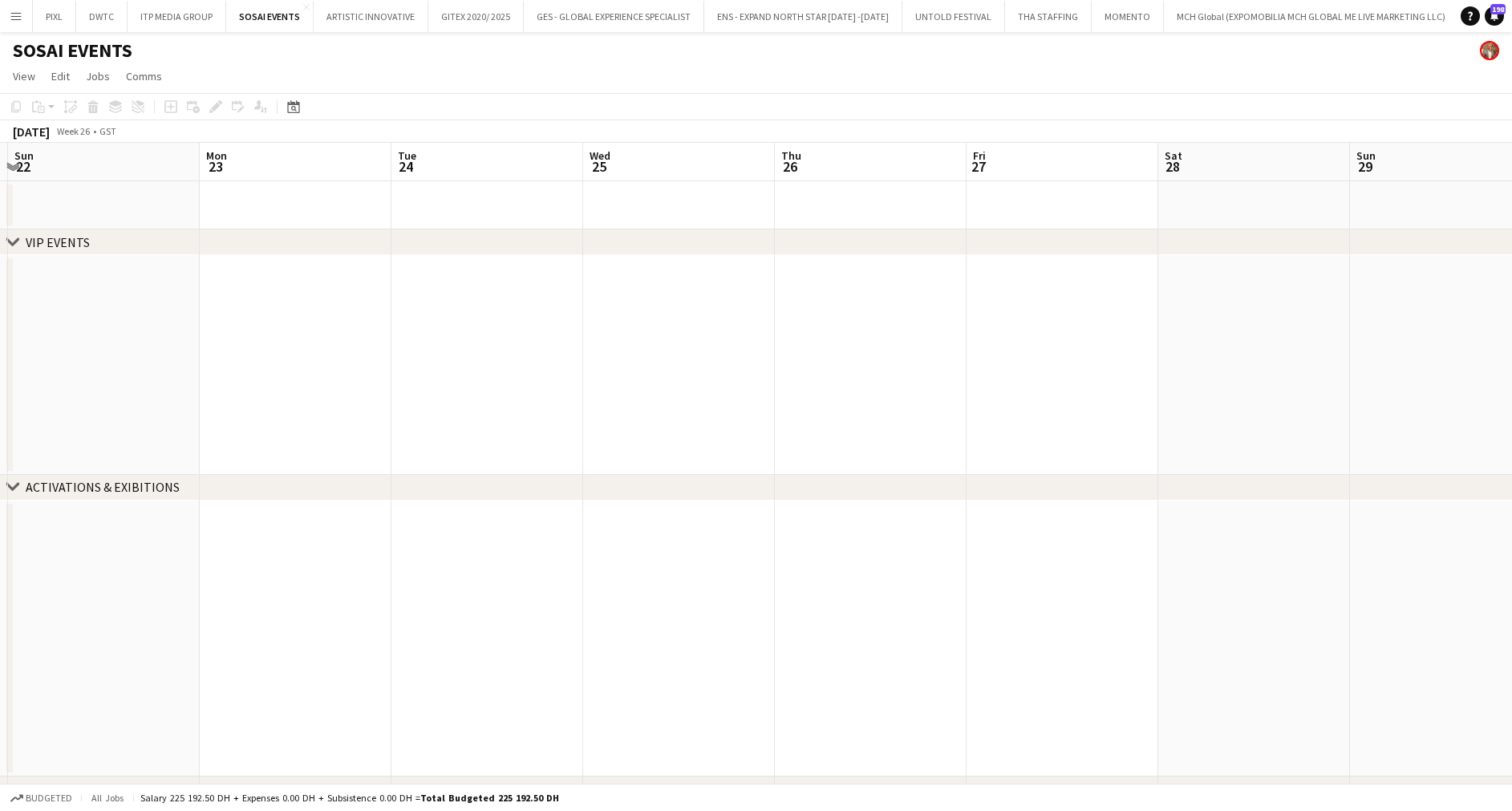
drag, startPoint x: 1108, startPoint y: 342, endPoint x: 1404, endPoint y: 346, distance: 296.0
click at [1409, 346] on app-calendar-viewport "Thu 19 Fri 20 1/1 1 Job Sat 21 Sun 22 Mon 23 Tue 24 Wed 25 Thu 26 Fri 27 Sat 28…" at bounding box center [756, 497] width 1512 height 707
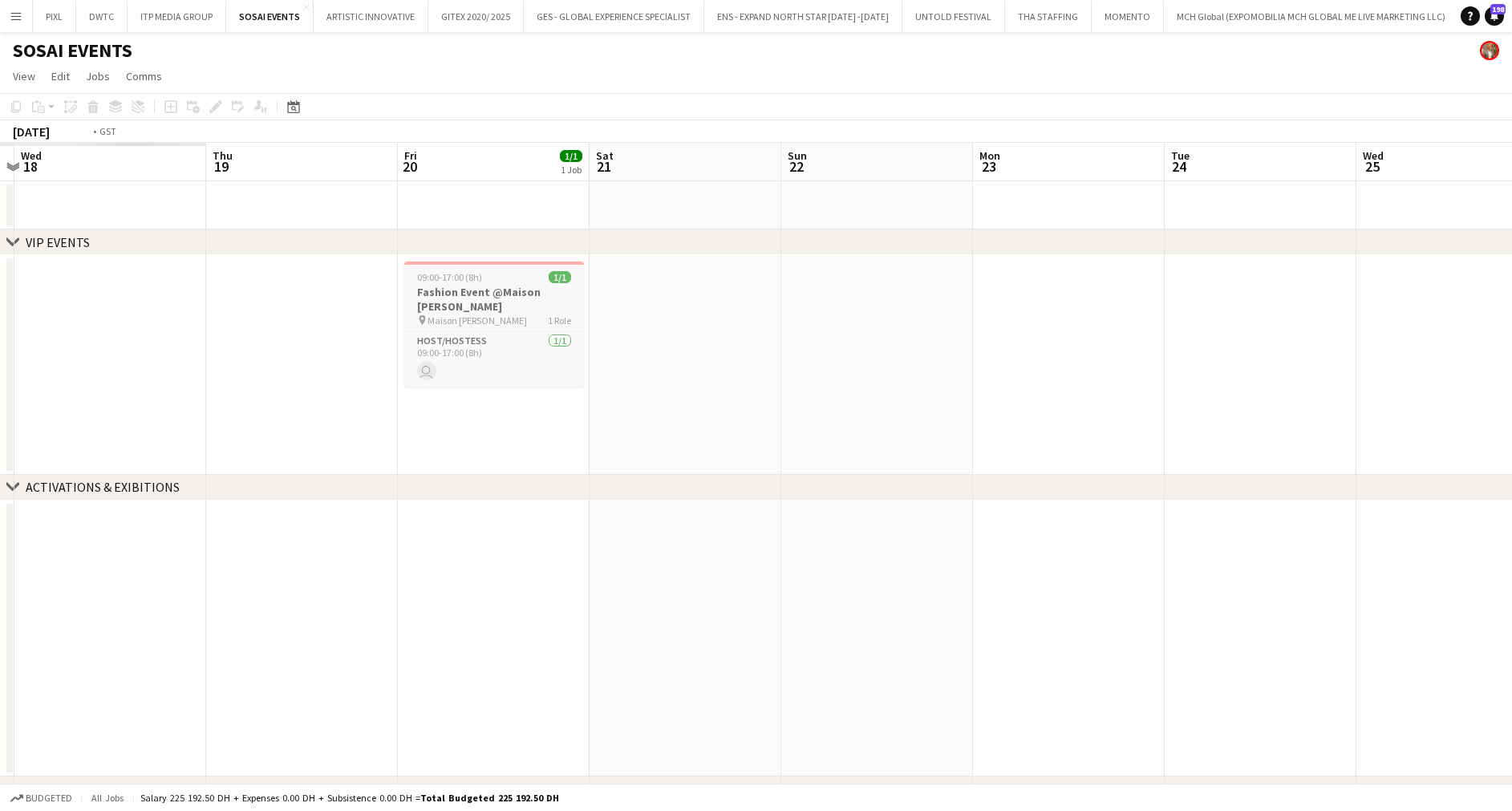
drag, startPoint x: 705, startPoint y: 314, endPoint x: 1140, endPoint y: 323, distance: 435.1
click at [1140, 323] on app-calendar-viewport "Sun 15 Mon 16 Tue 17 Wed 18 Thu 19 Fri 20 1/1 1 Job Sat 21 Sun 22 Mon 23 Tue 24…" at bounding box center [756, 497] width 1512 height 707
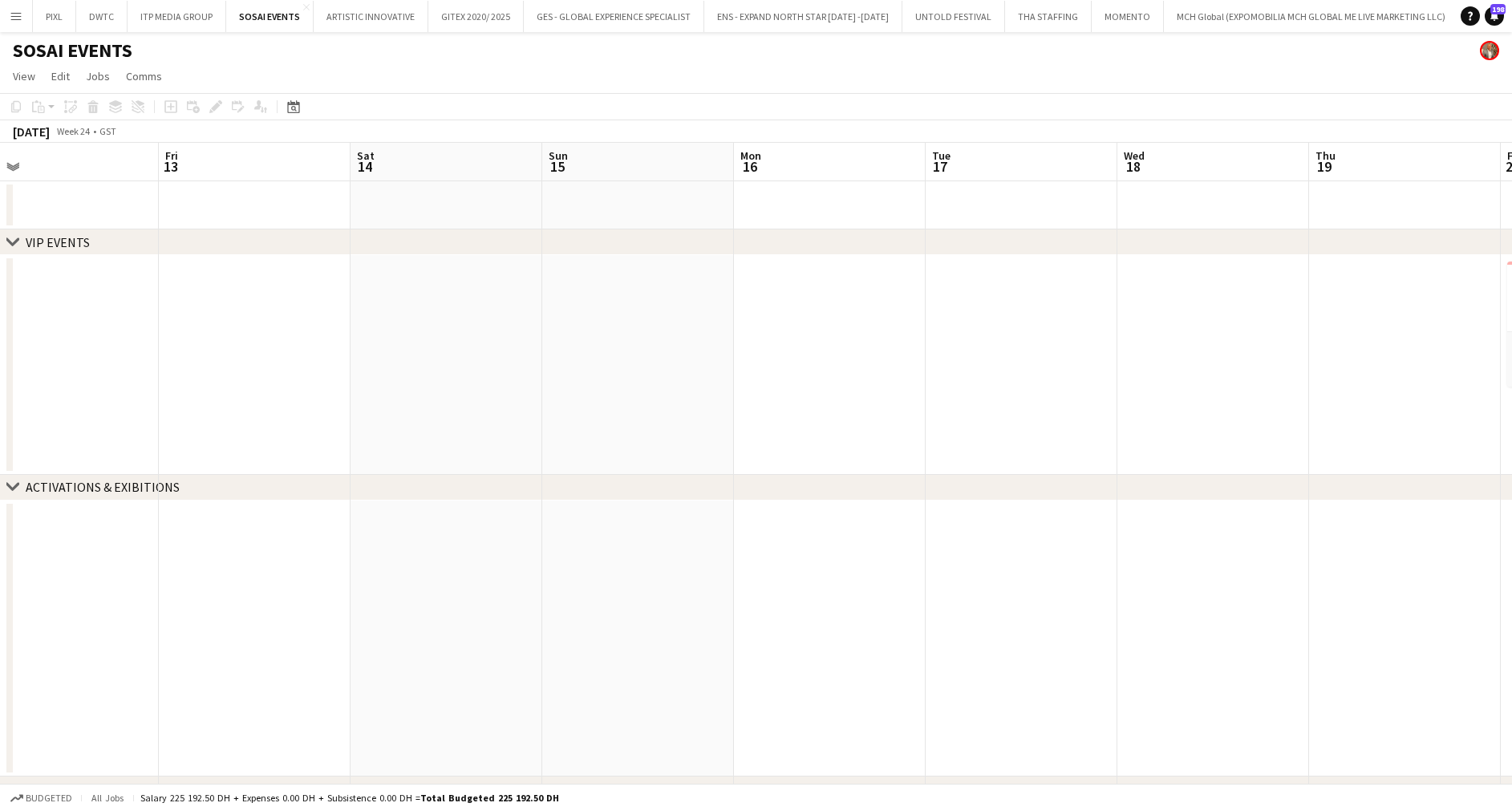
drag, startPoint x: 1207, startPoint y: 317, endPoint x: 1534, endPoint y: 317, distance: 327.0
click at [1511, 317] on html "Menu Boards Boards Boards All jobs Status Workforce Workforce My Workforce Recr…" at bounding box center [756, 439] width 1512 height 877
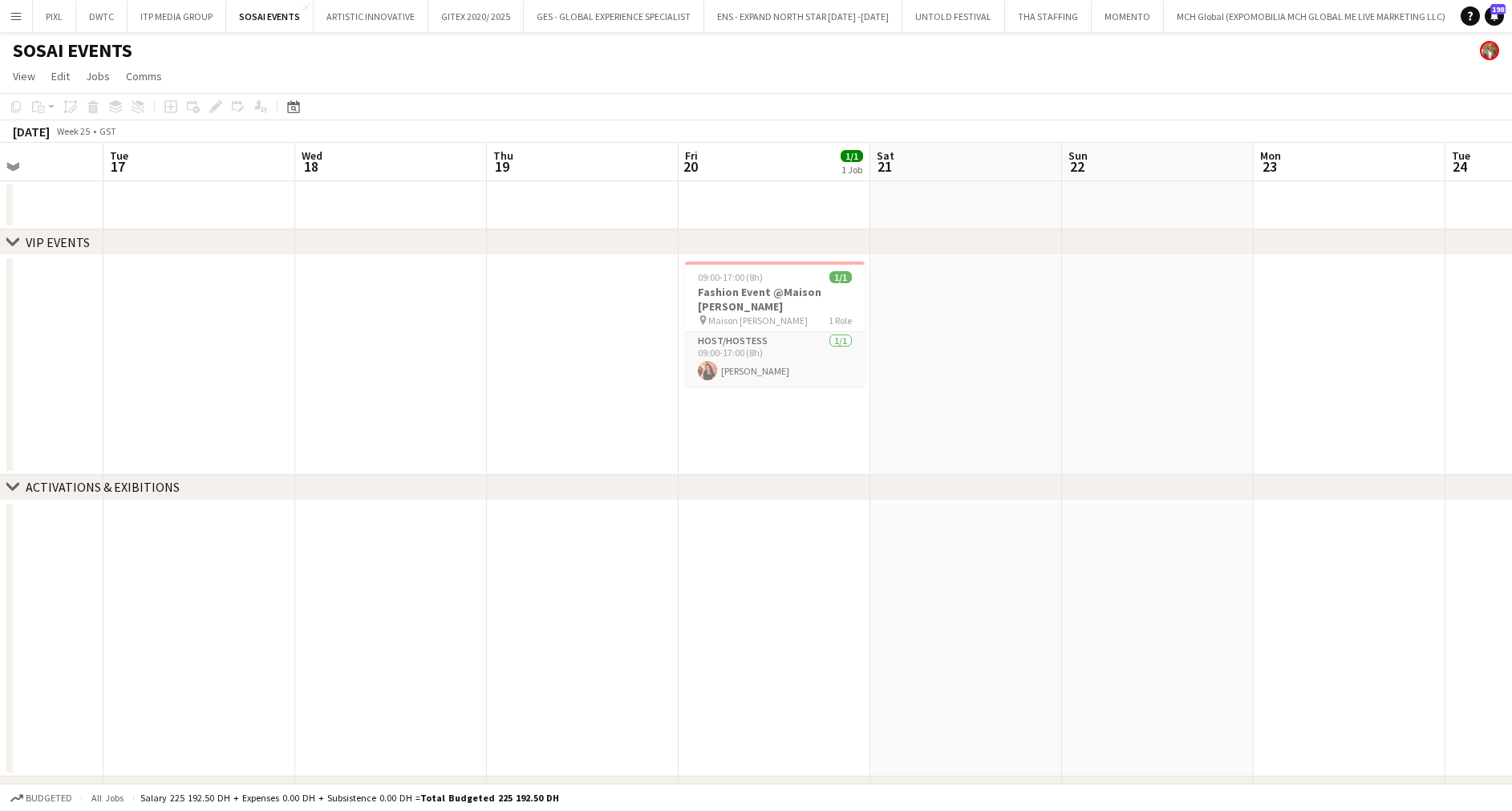
drag, startPoint x: 1354, startPoint y: 348, endPoint x: 344, endPoint y: 377, distance: 1010.4
click at [318, 375] on app-calendar-viewport "Sat 14 Sun 15 Mon 16 Tue 17 Wed 18 Thu 19 Fri 20 1/1 1 Job Sat 21 Sun 22 Mon 23…" at bounding box center [756, 497] width 1512 height 707
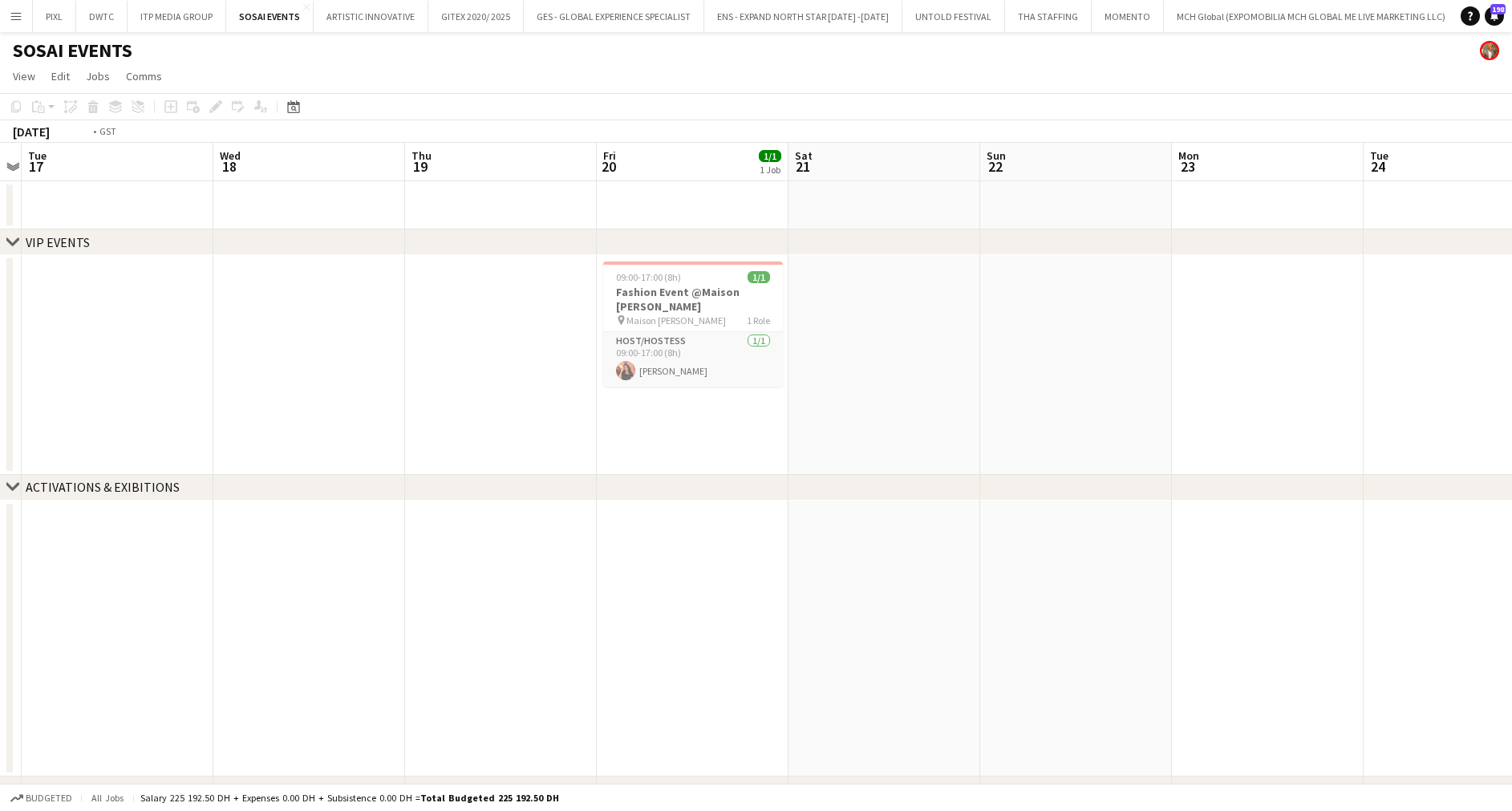
drag, startPoint x: 340, startPoint y: 354, endPoint x: 1433, endPoint y: 319, distance: 1093.6
click at [1475, 320] on app-calendar-viewport "Sat 14 Sun 15 Mon 16 Tue 17 Wed 18 Thu 19 Fri 20 1/1 1 Job Sat 21 Sun 22 Mon 23…" at bounding box center [756, 497] width 1512 height 707
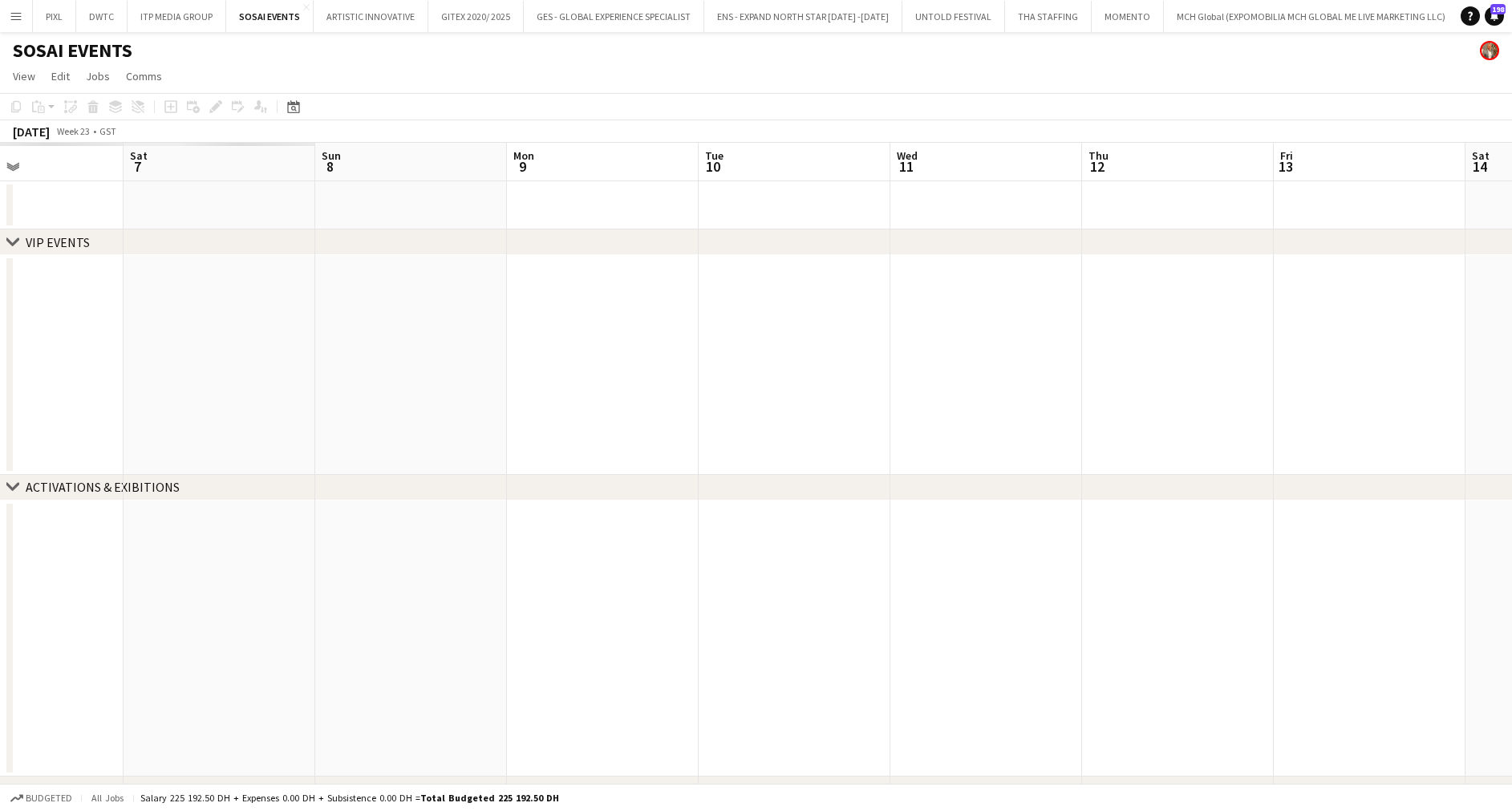
drag, startPoint x: 512, startPoint y: 296, endPoint x: 1475, endPoint y: 292, distance: 963.0
click at [1475, 292] on app-calendar-viewport "Wed 4 Thu 5 Fri 6 Sat 7 Sun 8 Mon 9 Tue 10 Wed 11 Thu 12 Fri 13 Sat 14 Sun 15 M…" at bounding box center [756, 497] width 1512 height 707
drag, startPoint x: 1055, startPoint y: 305, endPoint x: 1307, endPoint y: 310, distance: 252.0
click at [1307, 310] on app-calendar-viewport "Tue 3 Wed 4 Thu 5 Fri 6 Sat 7 Sun 8 Mon 9 Tue 10 Wed 11 Thu 12 Fri 13 Sat 14 Su…" at bounding box center [756, 497] width 1512 height 707
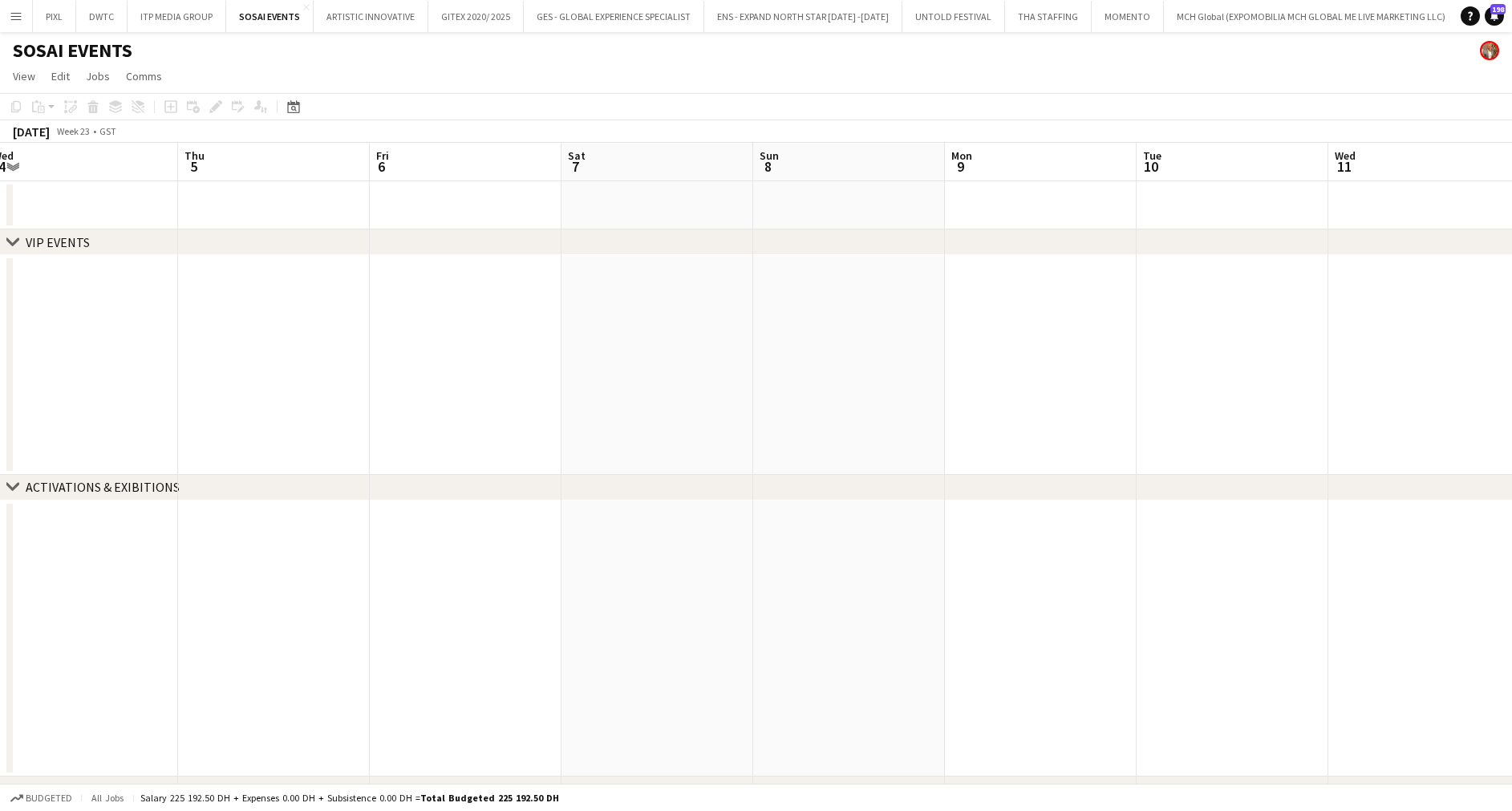
scroll to position [0, 0]
drag, startPoint x: 442, startPoint y: 323, endPoint x: 845, endPoint y: 323, distance: 403.0
click at [1488, 327] on app-calendar-viewport "Tue 27 Wed 28 Thu 29 Fri 30 Sat 31 Sun 1 Mon 2 Tue 3 Wed 4 Thu 5 Fri 6 Sat 7 Su…" at bounding box center [756, 497] width 1512 height 707
drag
click at [1511, 325] on html "Menu Boards Boards Boards All jobs Status Workforce Workforce My Workforce Recr…" at bounding box center [756, 439] width 1512 height 877
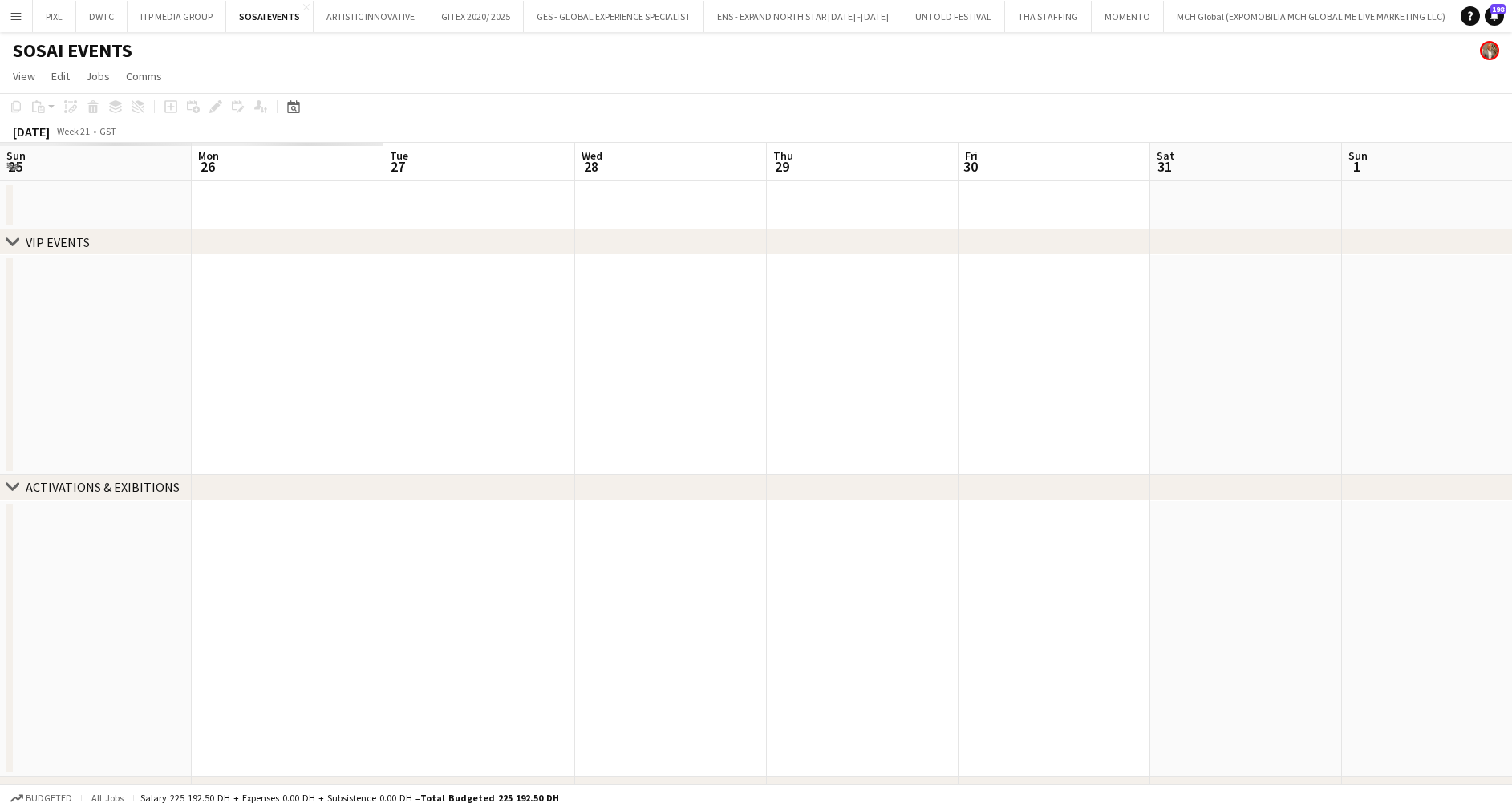
click at [1511, 325] on html "Menu Boards Boards Boards All jobs Status Workforce Workforce My Workforce Recr…" at bounding box center [756, 439] width 1512 height 877
click at [1511, 312] on html "Menu Boards Boards Boards All jobs Status Workforce Workforce My Workforce Recr…" at bounding box center [756, 439] width 1512 height 877
click at [1511, 308] on html "Menu Boards Boards Boards All jobs Status Workforce Workforce My Workforce Recr…" at bounding box center [756, 439] width 1512 height 877
click at [1511, 315] on html "Menu Boards Boards Boards All jobs Status Workforce Workforce My Workforce Recr…" at bounding box center [756, 439] width 1512 height 877
click at [1511, 313] on html "Menu Boards Boards Boards All jobs Status Workforce Workforce My Workforce Recr…" at bounding box center [756, 439] width 1512 height 877
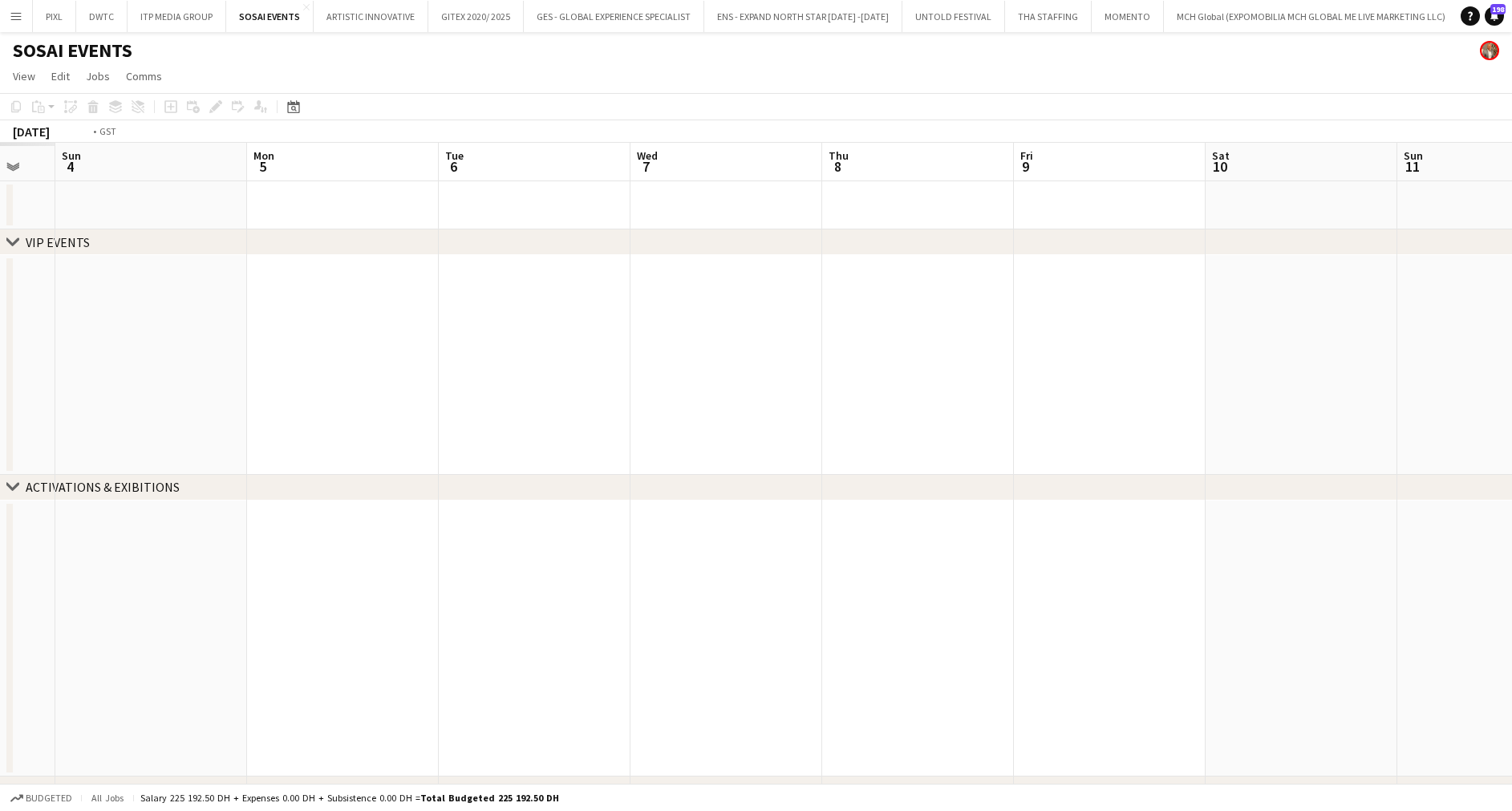
click at [1511, 316] on html "Menu Boards Boards Boards All jobs Status Workforce Workforce My Workforce Recr…" at bounding box center [756, 439] width 1512 height 877
click at [1270, 328] on app-calendar-viewport "Tue 29 Wed 30 Thu 1 Fri 2 Sat 3 Sun 4 Mon 5 Tue 6 Wed 7 Thu 8 Fri 9 Sat 10 Sun …" at bounding box center [756, 497] width 1512 height 707
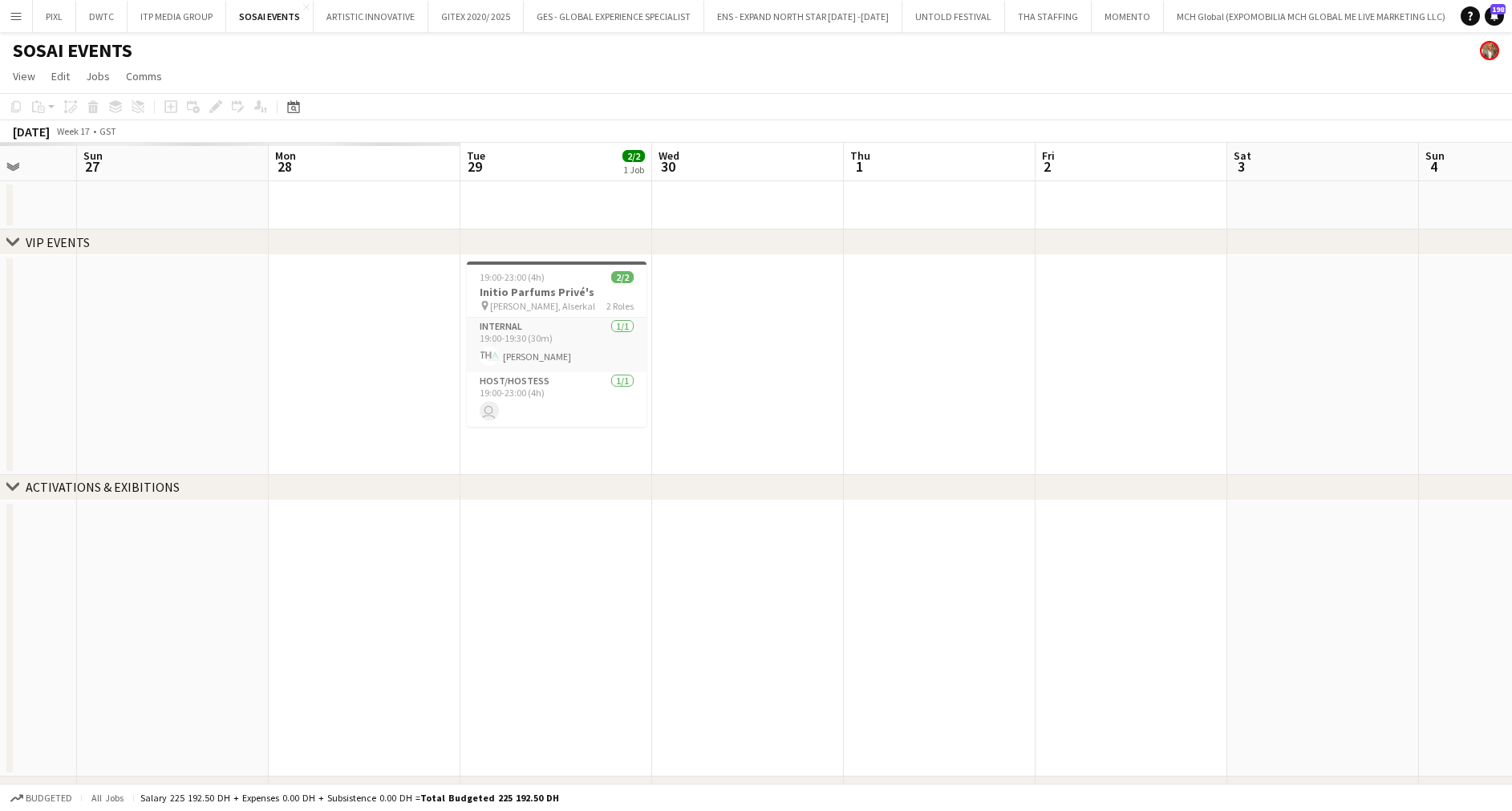
click at [1294, 329] on app-calendar-viewport "Thu 24 Fri 25 Sat 26 Sun 27 Mon 28 Tue 29 2/2 1 Job Wed 30 Thu 1 Fri 2 Sat 3 Su…" at bounding box center [756, 497] width 1512 height 707
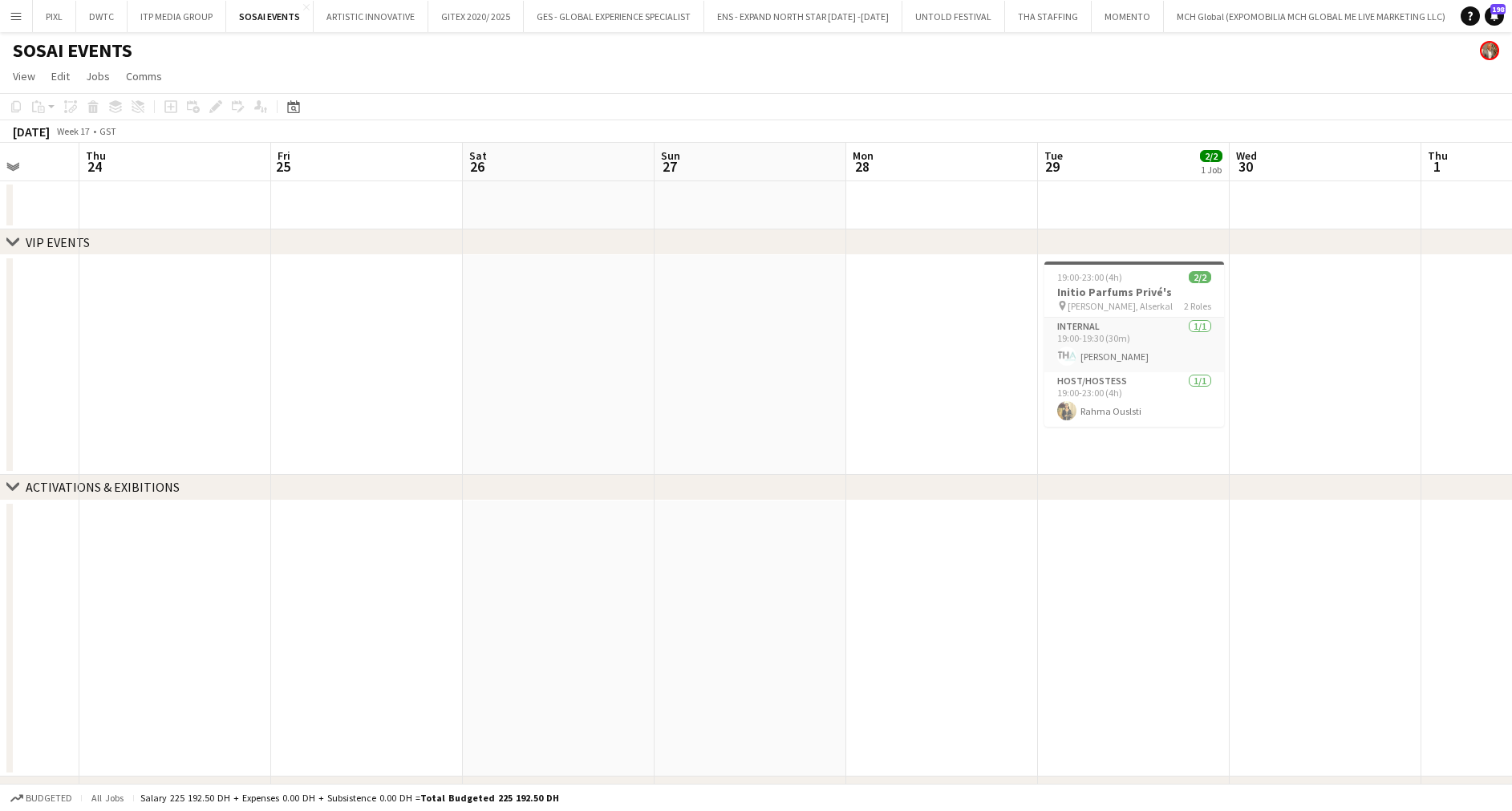
click at [1247, 329] on app-calendar-viewport "Mon 21 Tue 22 Wed 23 Thu 24 Fri 25 Sat 26 Sun 27 Mon 28 Tue 29 2/2 1 Job Wed 30…" at bounding box center [756, 497] width 1512 height 707
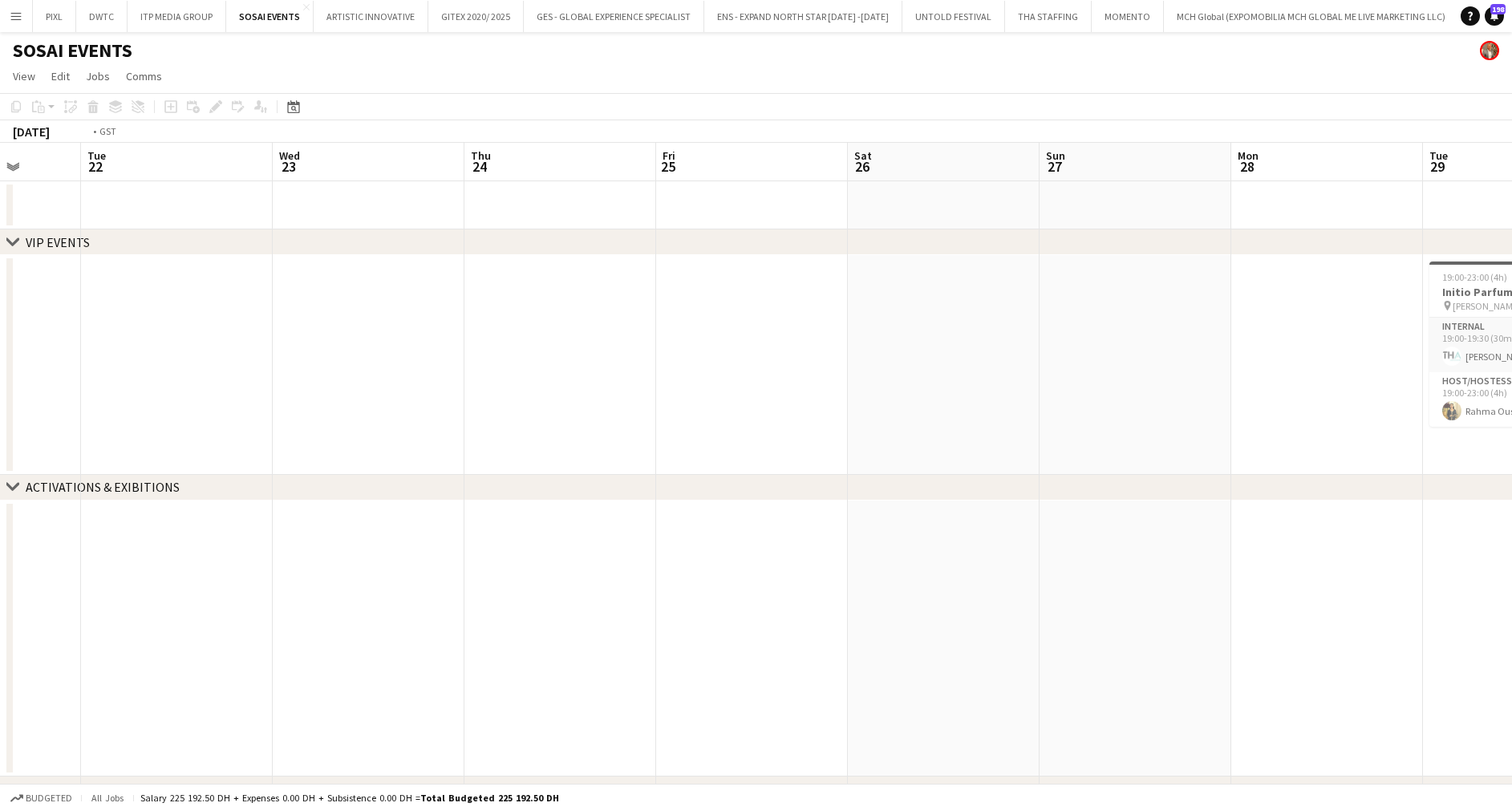
click at [1323, 328] on app-calendar-viewport "Sat 19 Sun 20 Mon 21 Tue 22 Wed 23 Thu 24 Fri 25 Sat 26 Sun 27 Mon 28 Tue 29 2/…" at bounding box center [756, 497] width 1512 height 707
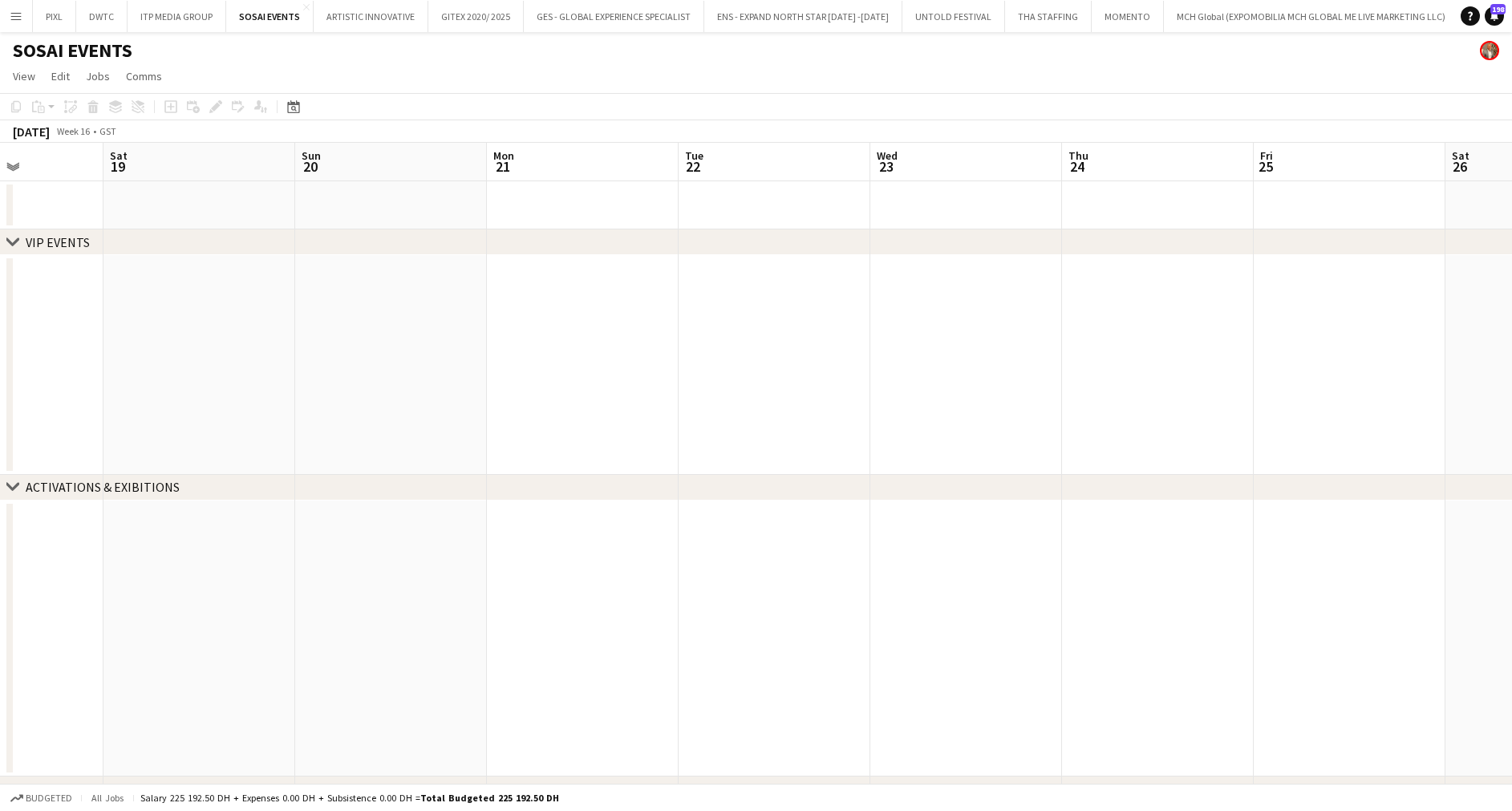
click at [1185, 328] on app-calendar-viewport "Wed 16 Thu 17 Fri 18 Sat 19 Sun 20 Mon 21 Tue 22 Wed 23 Thu 24 Fri 25 Sat 26 Su…" at bounding box center [756, 497] width 1512 height 707
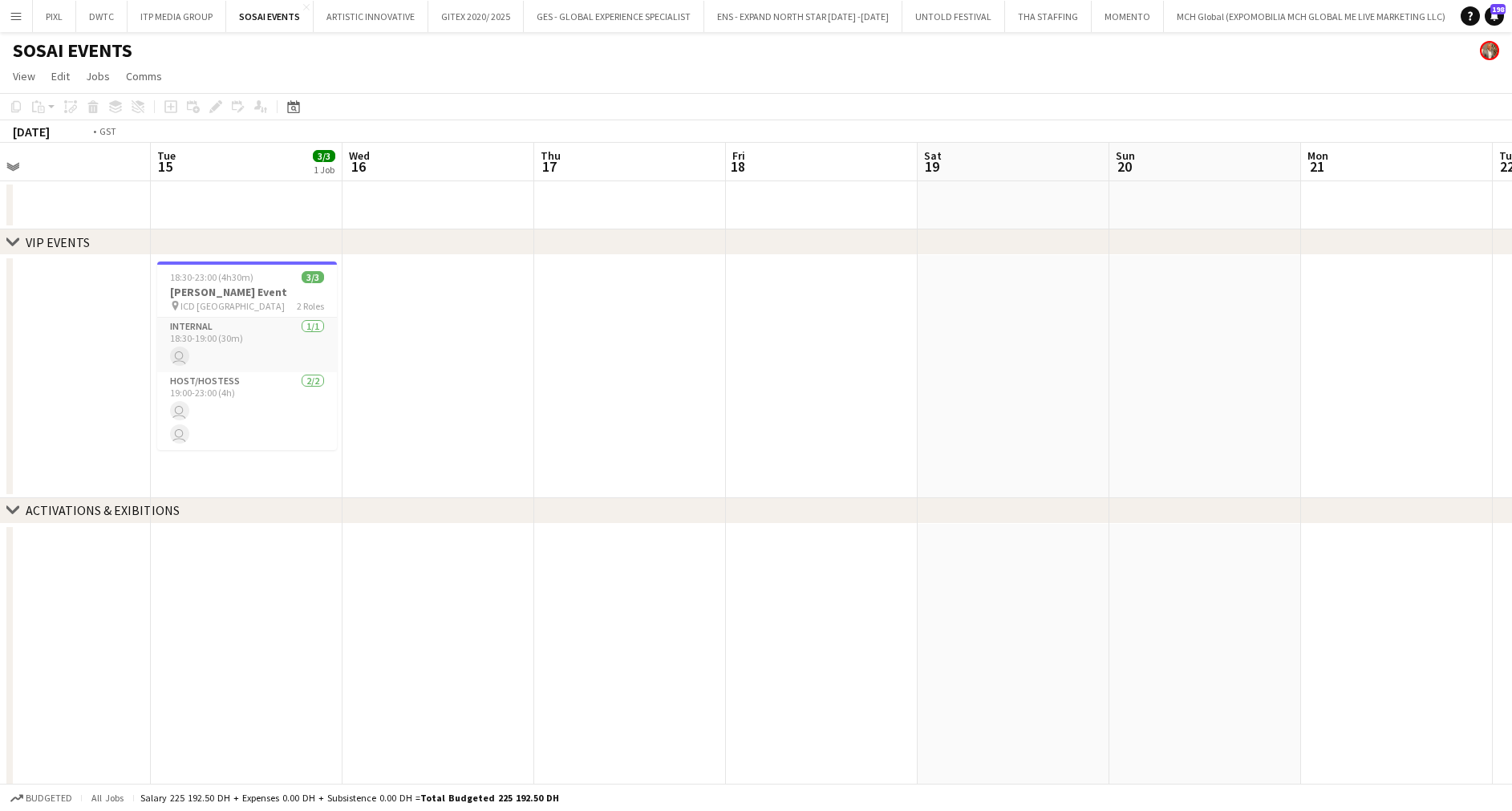
click at [1483, 332] on app-calendar-viewport "Sat 12 Sun 13 Mon 14 Tue 15 3/3 1 Job Wed 16 Thu 17 Fri 18 Sat 19 Sun 20 Mon 21…" at bounding box center [756, 508] width 1512 height 730
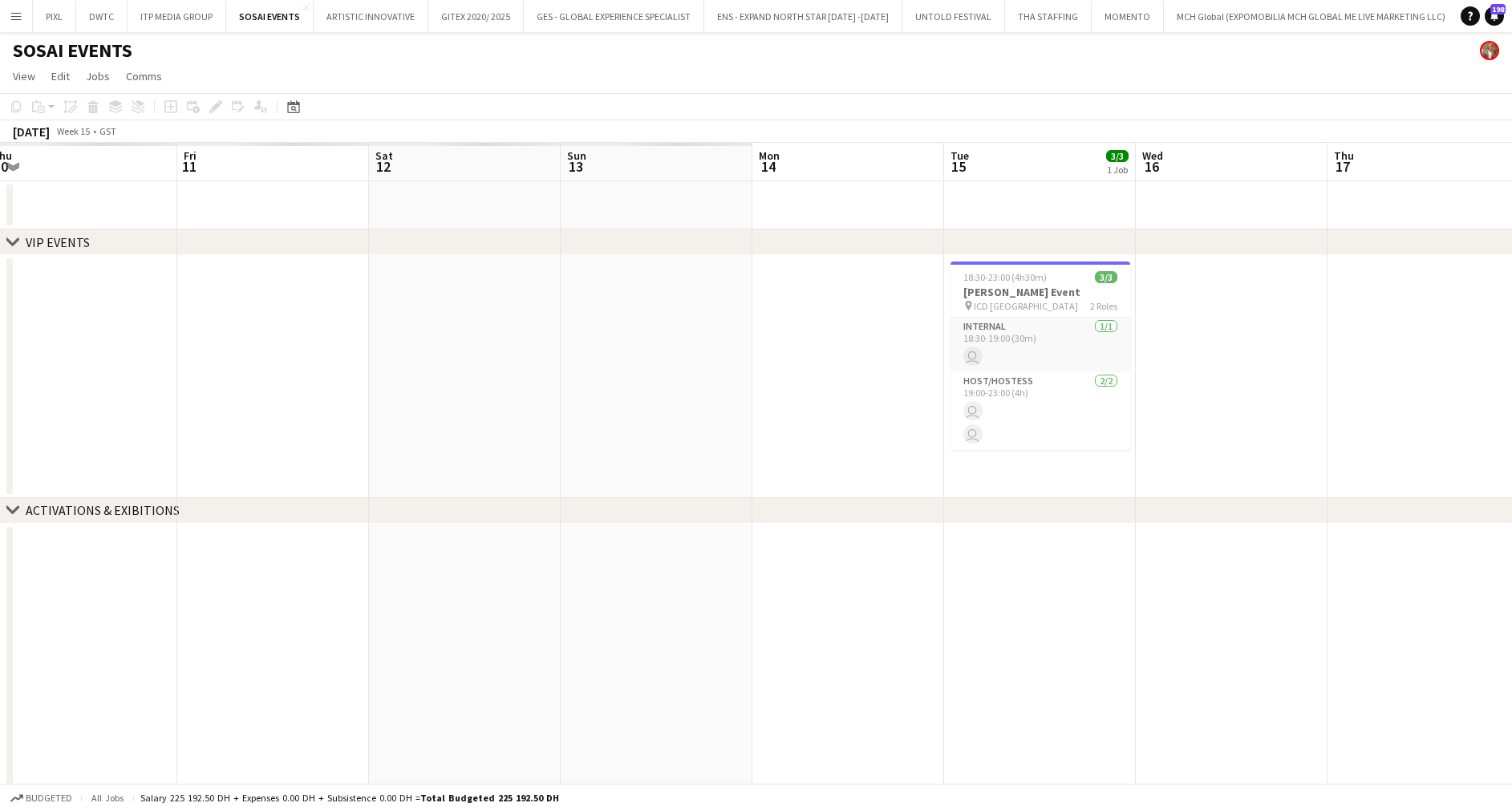
click at [1331, 350] on app-calendar-viewport "Tue 8 Wed 9 Thu 10 Fri 11 Sat 12 Sun 13 Mon 14 Tue 15 3/3 1 Job Wed 16 Thu 17 F…" at bounding box center [756, 508] width 1512 height 730
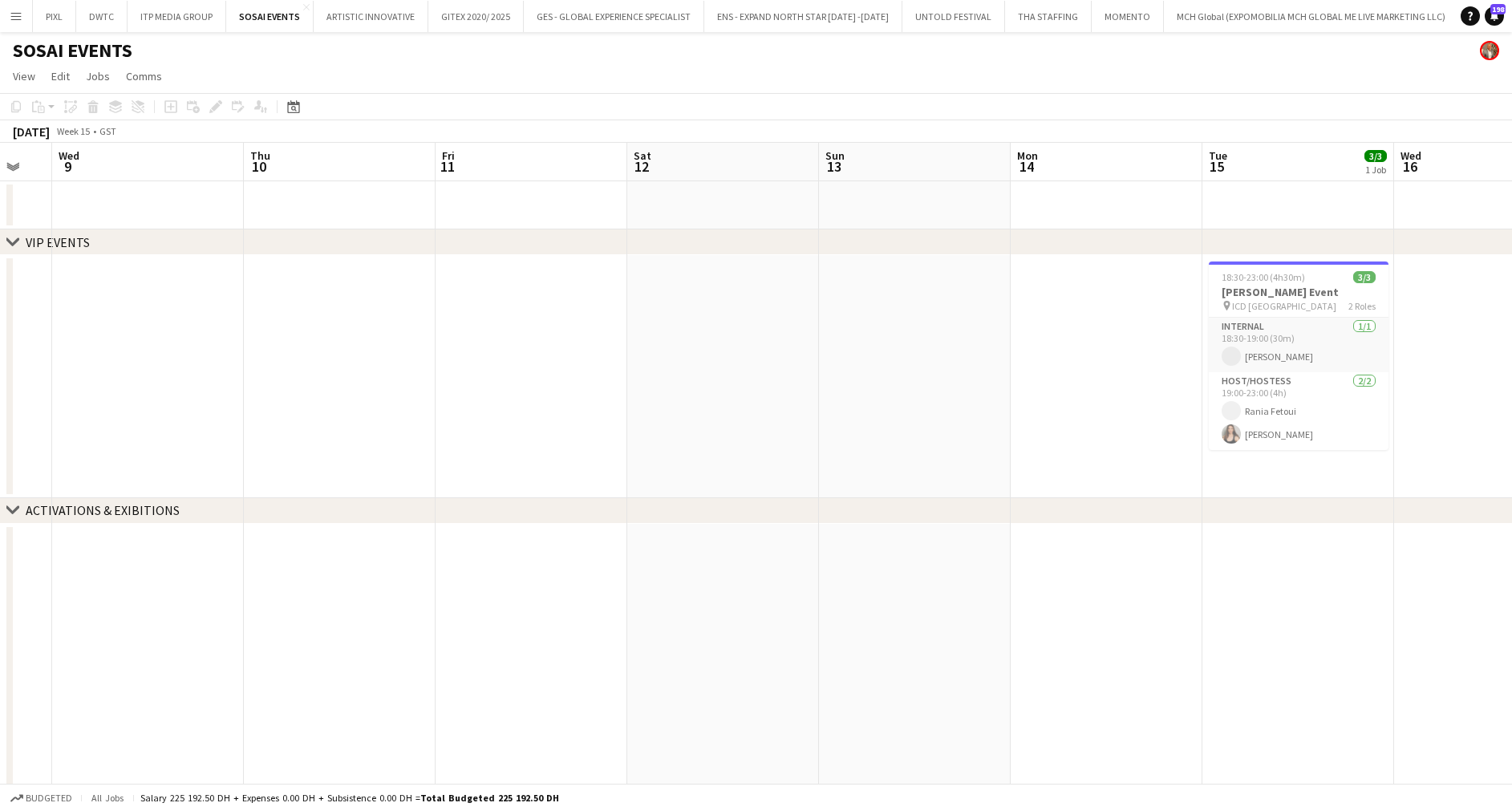
click at [1035, 344] on app-calendar-viewport "Mon 7 Tue 8 Wed 9 Thu 10 Fri 11 Sat 12 Sun 13 Mon 14 Tue 15 3/3 1 Job Wed 16 Th…" at bounding box center [756, 508] width 1512 height 730
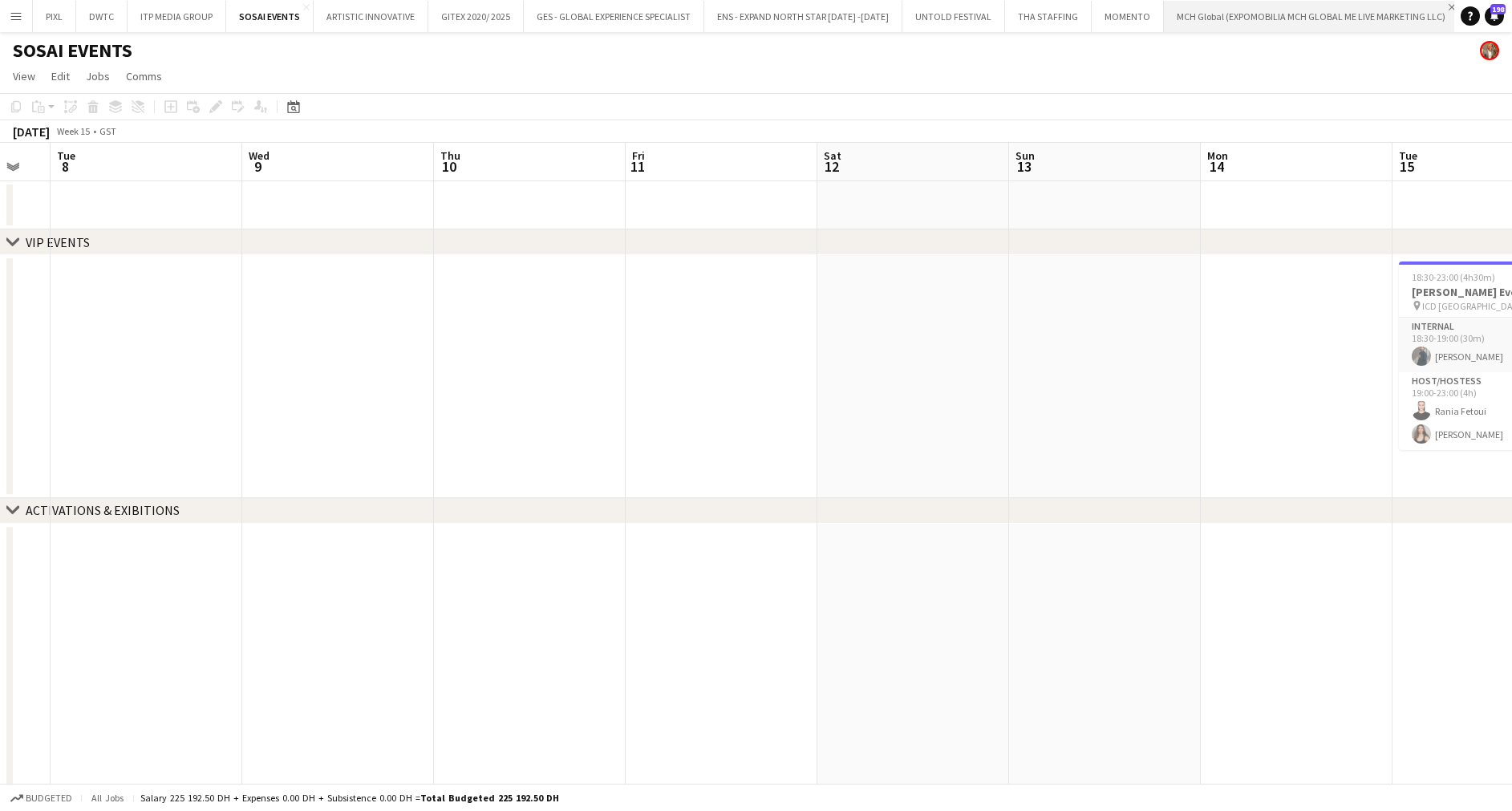
click at [1448, 5] on app-icon "Close" at bounding box center [1452, 7] width 7 height 7
click at [1248, 7] on app-icon "Close" at bounding box center [1251, 7] width 7 height 7
click at [1170, 16] on app-icon "Add" at bounding box center [1173, 16] width 7 height 7
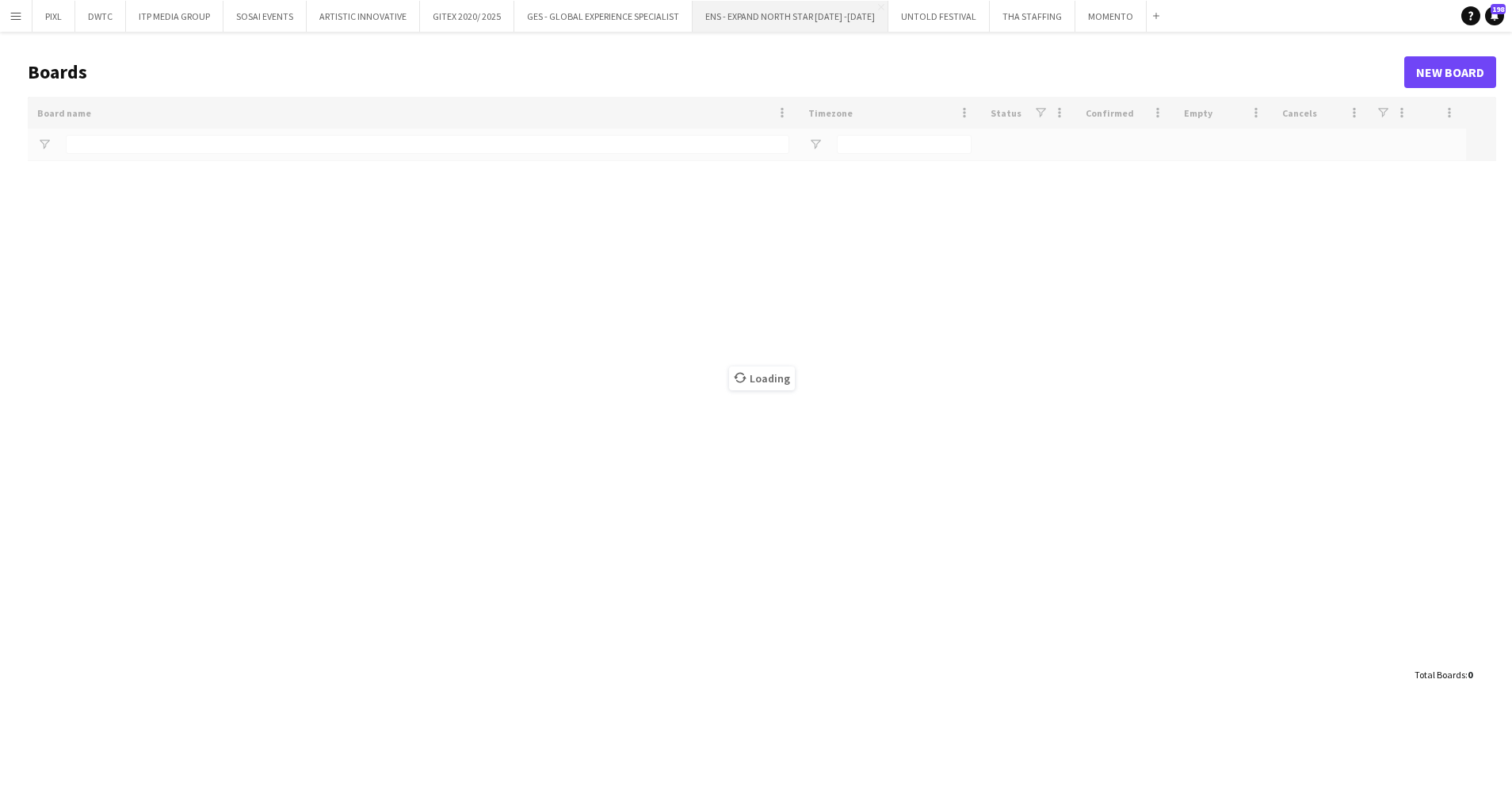
type input "******"
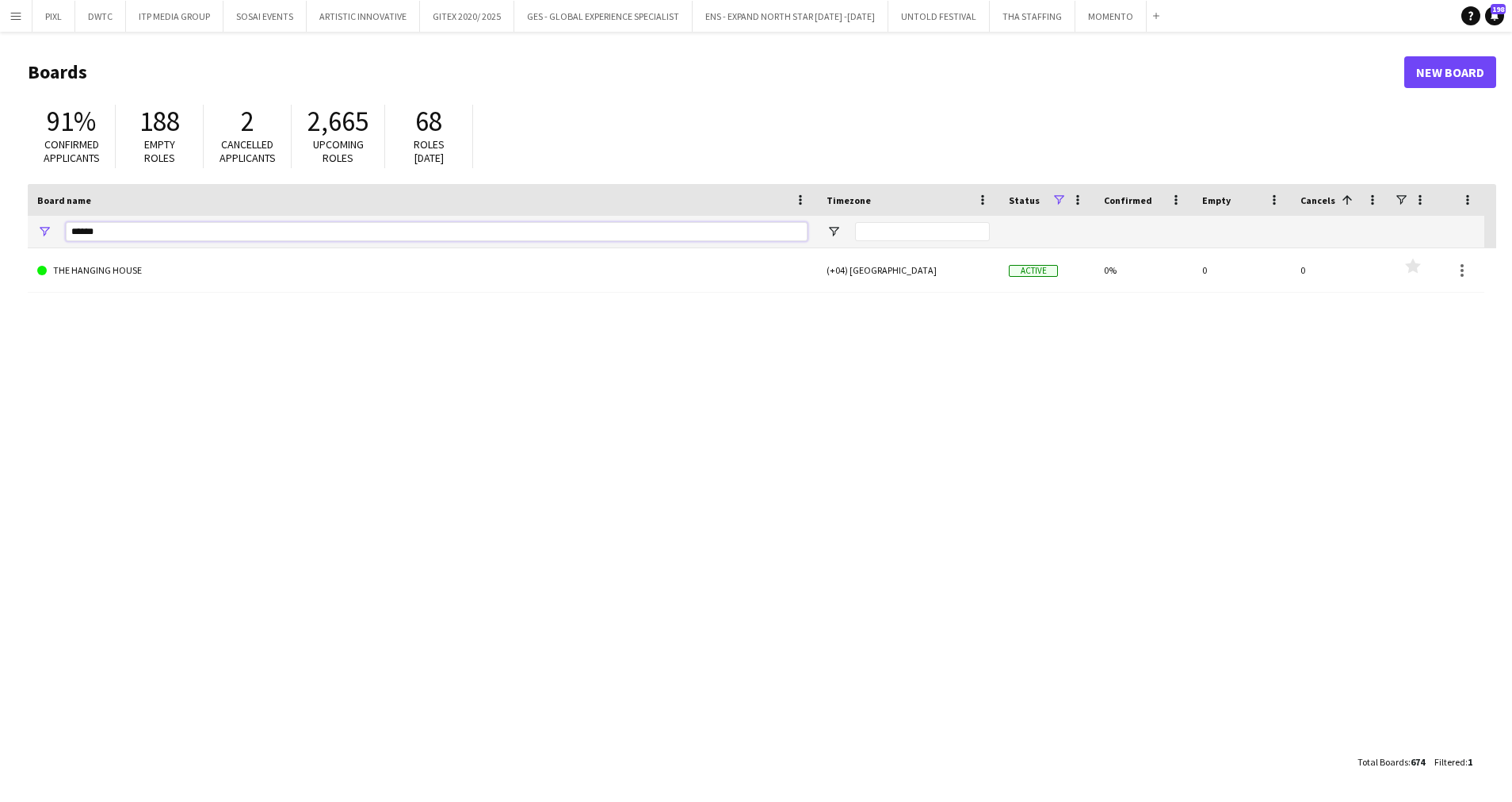
click at [0, 225] on html "Menu Boards Boards Boards All jobs Status Workforce Workforce My Workforce Recr…" at bounding box center [756, 401] width 1512 height 802
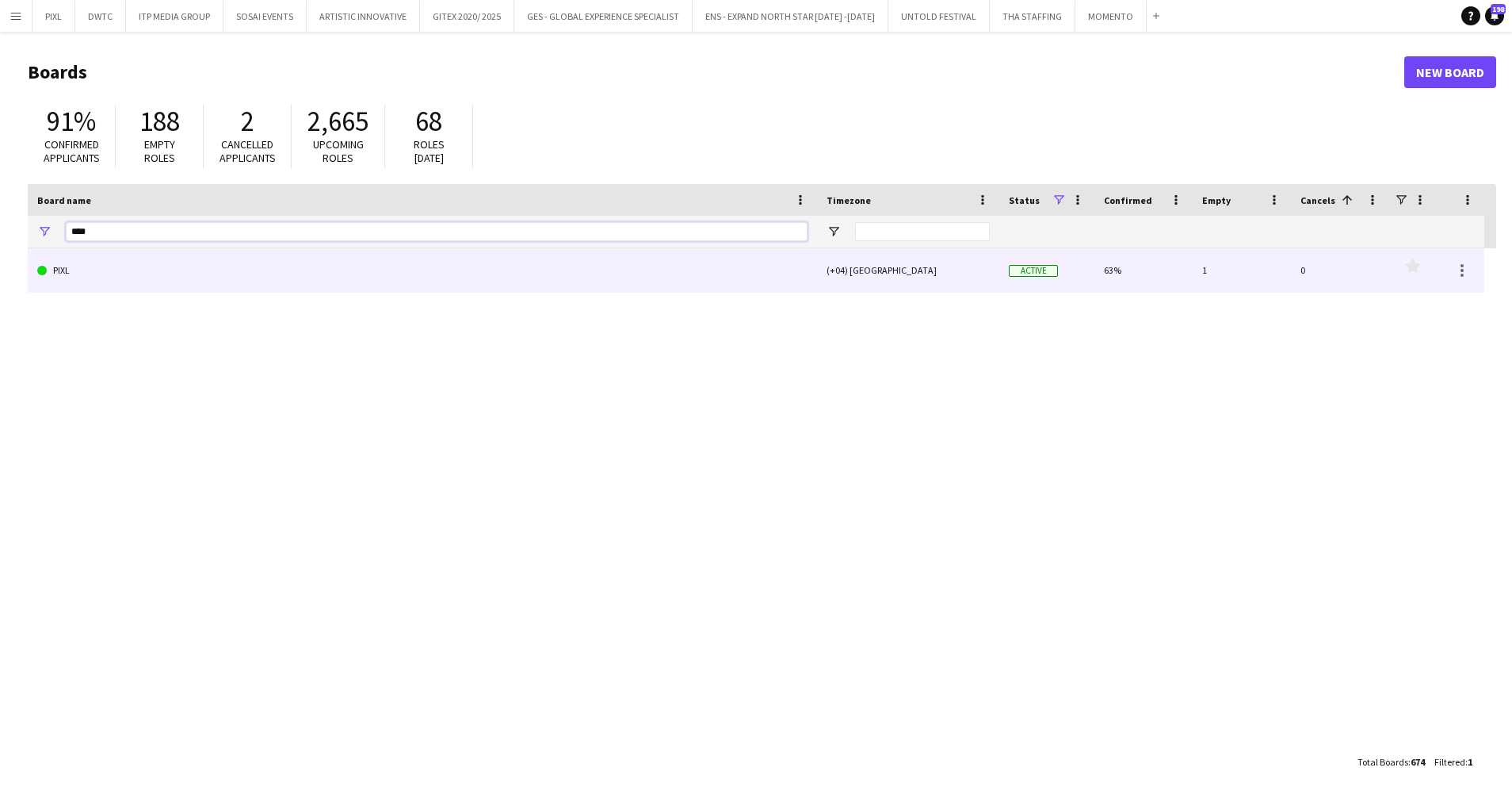
type input "****"
click at [153, 262] on link "PIXL" at bounding box center [422, 270] width 770 height 44
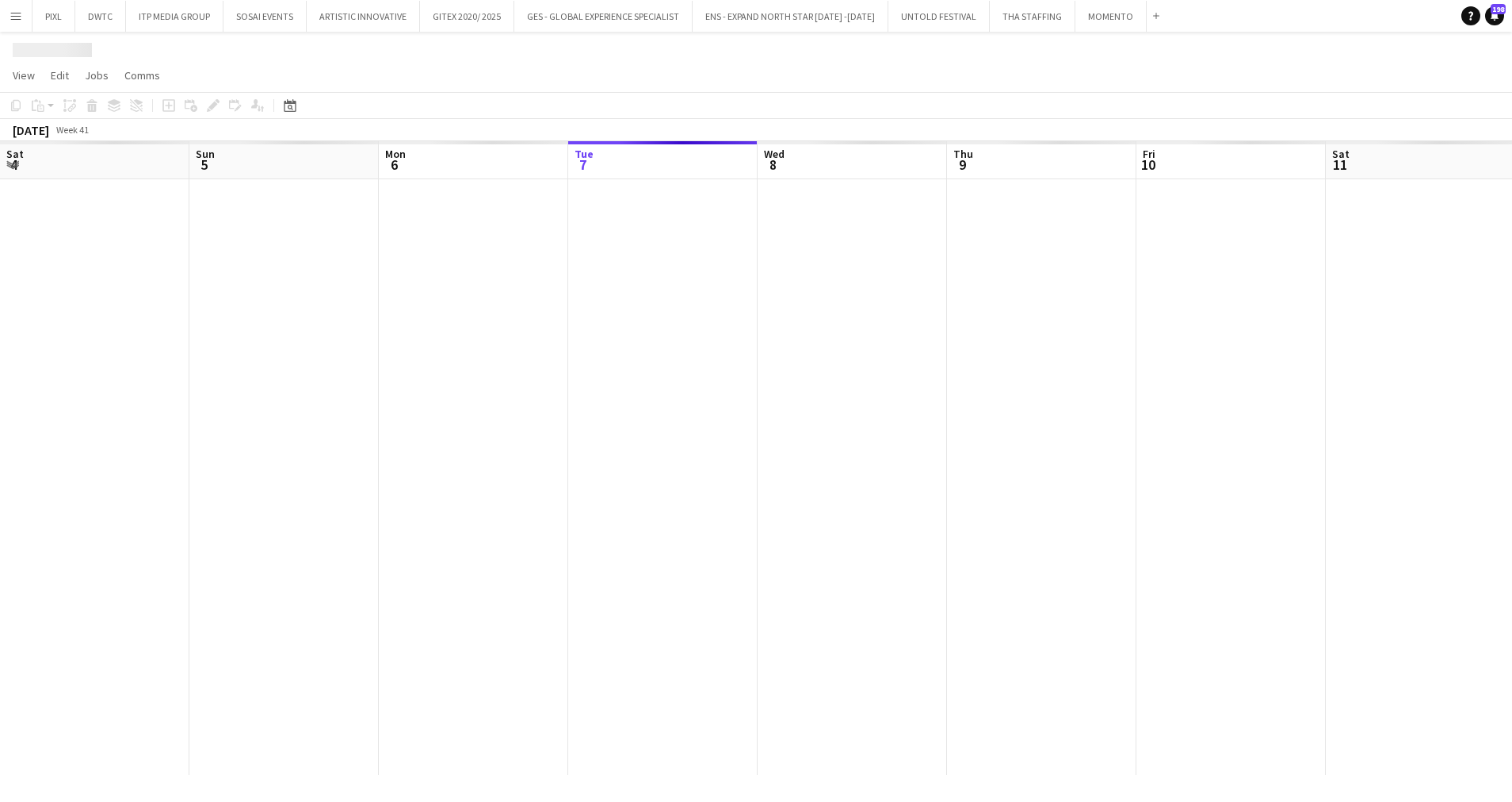
scroll to position [0, 379]
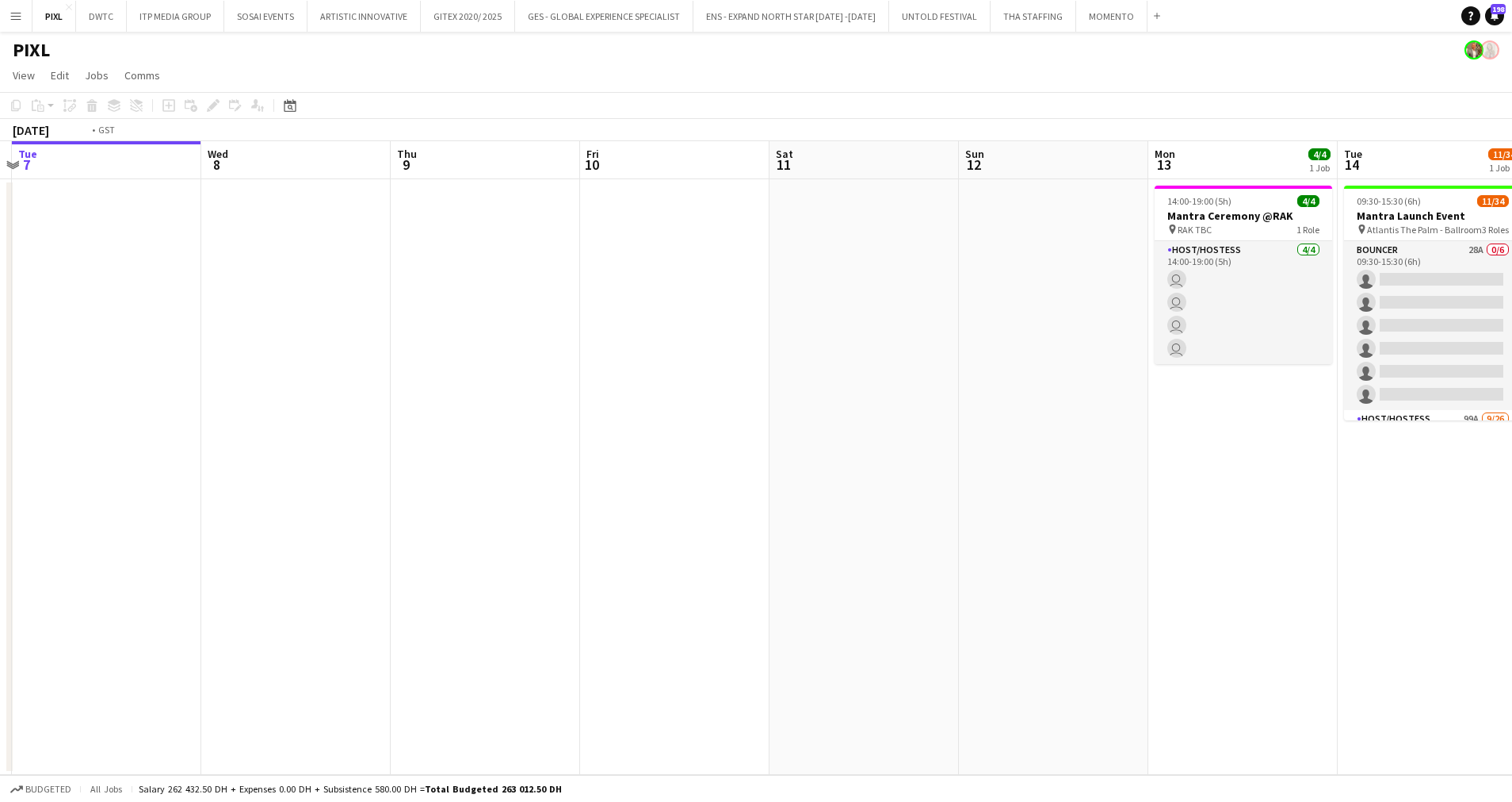
drag, startPoint x: 1425, startPoint y: 260, endPoint x: 1032, endPoint y: 273, distance: 393.2
click at [1493, 265] on app-calendar-viewport "Sat 4 Sun 5 Mon 6 Tue 7 Wed 8 Thu 9 Fri 10 Sat 11 Sun 12 Mon 13 4/4 1 Job Tue 1…" at bounding box center [756, 458] width 1512 height 633
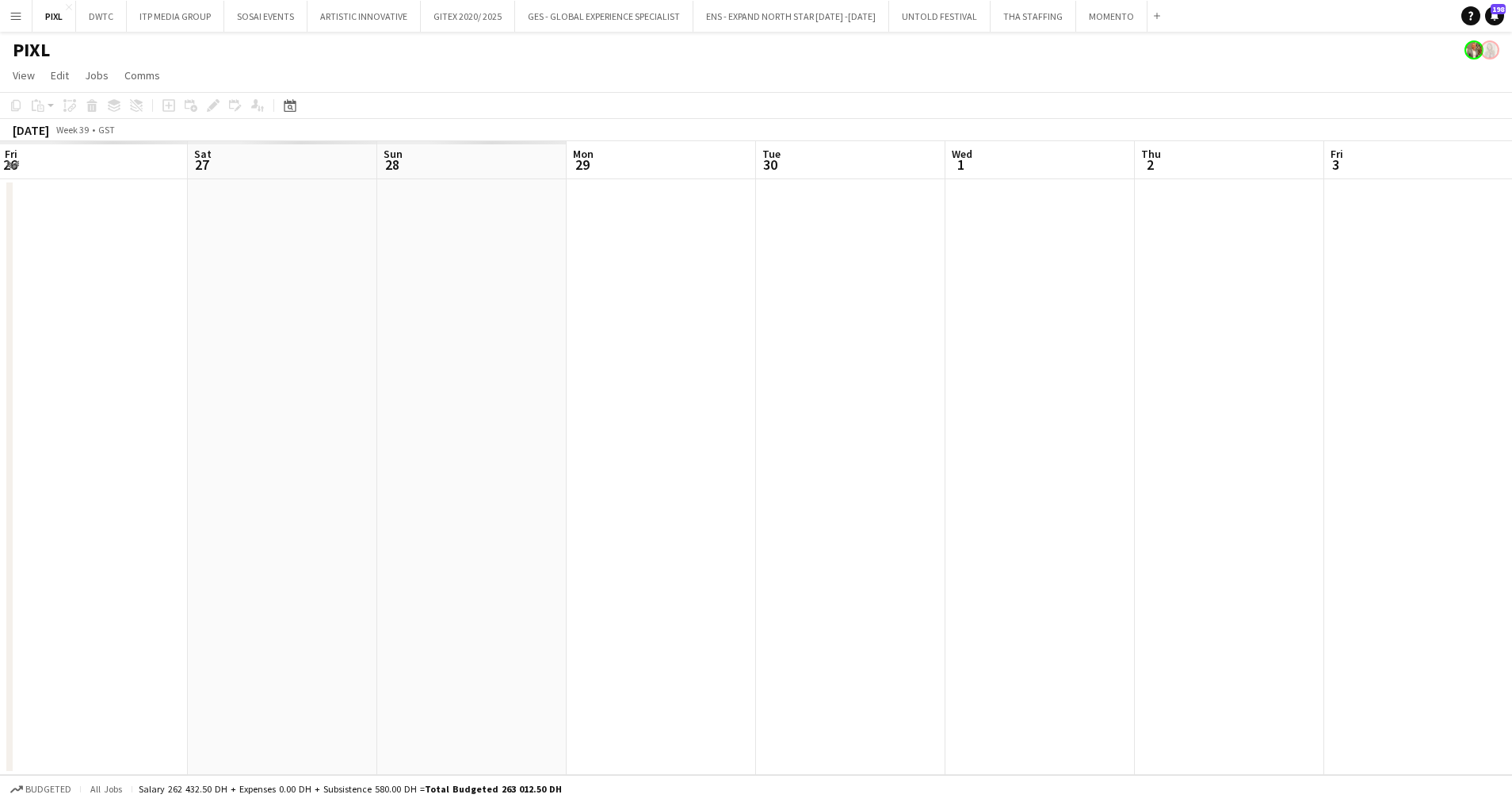
drag, startPoint x: 757, startPoint y: 346, endPoint x: 1066, endPoint y: 409, distance: 315.4
click at [1493, 407] on html "Menu Boards Boards Boards All jobs Status Workforce Workforce My Workforce Recr…" at bounding box center [756, 401] width 1512 height 802
drag, startPoint x: 465, startPoint y: 418, endPoint x: 1468, endPoint y: 518, distance: 1008.0
click at [1472, 518] on app-calendar-viewport "Mon 22 Tue 23 Wed 24 Thu 25 Fri 26 Sat 27 Sun 28 Mon 29 Tue 30 Wed 1 Thu 2 Fri …" at bounding box center [756, 458] width 1512 height 633
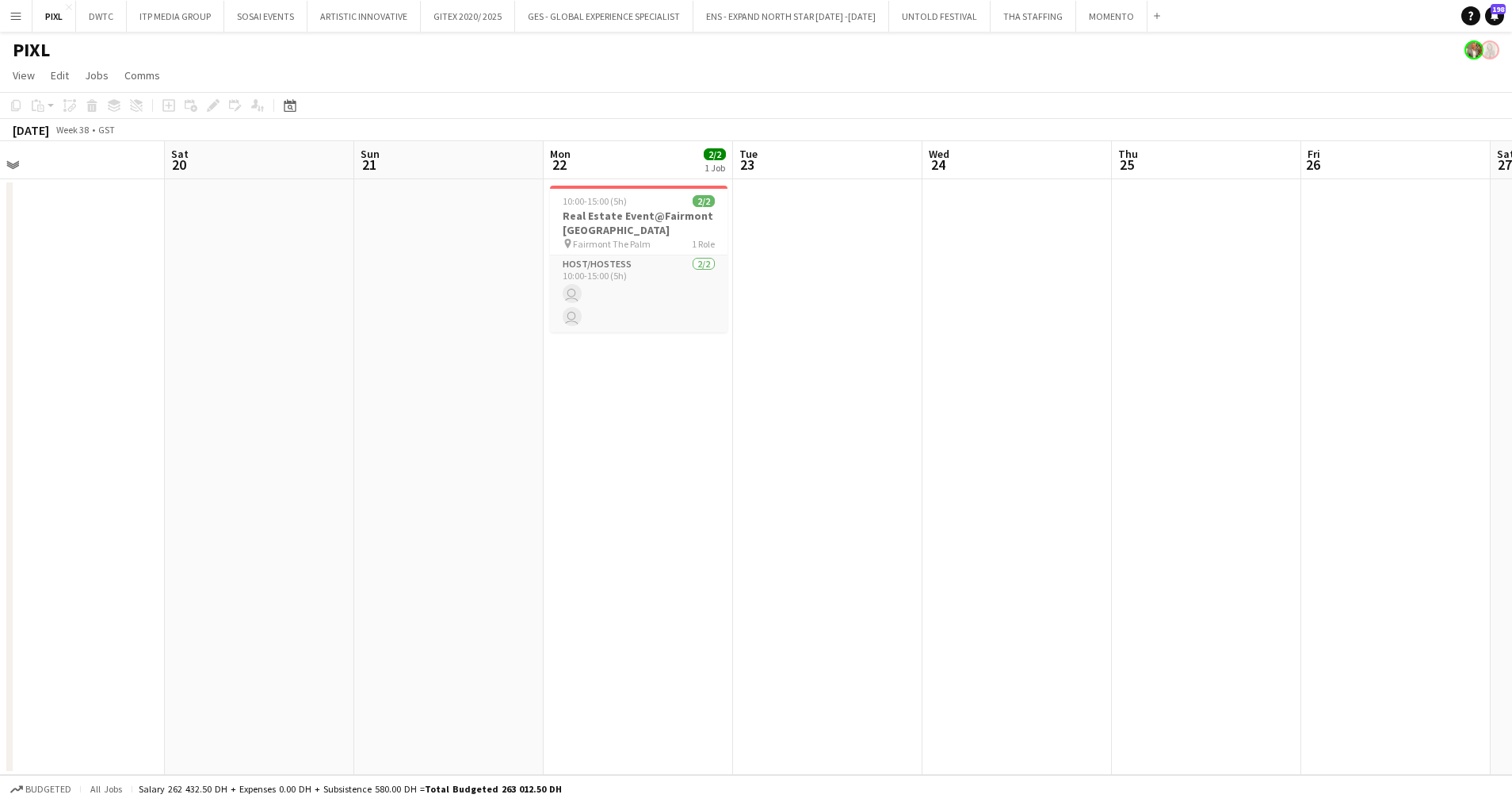
drag, startPoint x: 225, startPoint y: 445, endPoint x: 1404, endPoint y: 582, distance: 1186.9
click at [1414, 586] on app-calendar-viewport "Wed 17 Thu 18 Fri 19 Sat 20 Sun 21 Mon 22 2/2 1 Job Tue 23 Wed 24 Thu 25 Fri 26…" at bounding box center [756, 458] width 1512 height 633
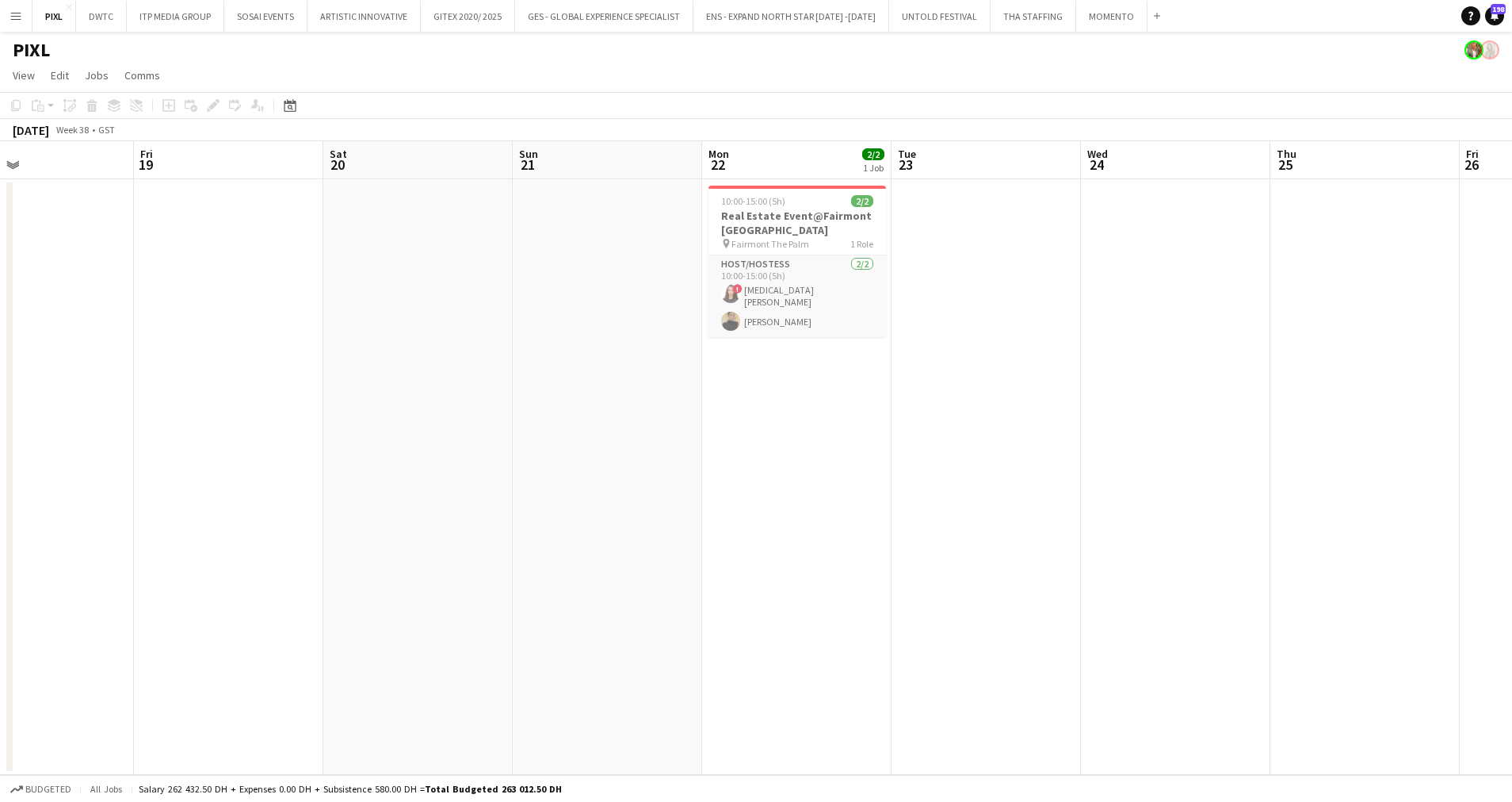
drag, startPoint x: 1275, startPoint y: 449, endPoint x: 216, endPoint y: 466, distance: 1059.1
click at [216, 466] on app-calendar-viewport "Tue 16 Wed 17 Thu 18 Fri 19 Sat 20 Sun 21 Mon 22 2/2 1 Job Tue 23 Wed 24 Thu 25…" at bounding box center [756, 458] width 1512 height 633
click at [752, 218] on h3 "Real Estate Event@Fairmont the Palm" at bounding box center [789, 222] width 178 height 28
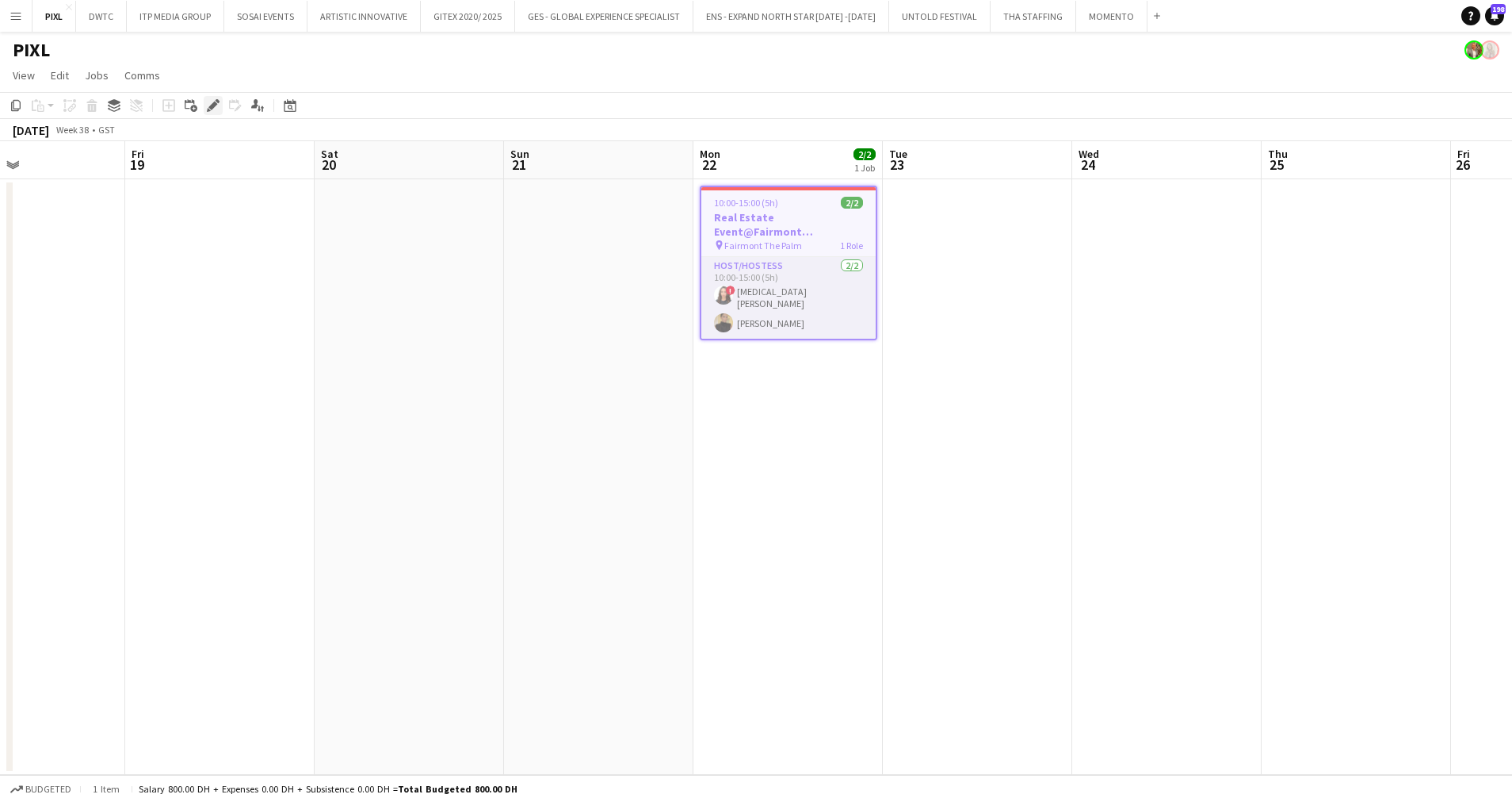
click at [214, 104] on icon at bounding box center [212, 106] width 9 height 9
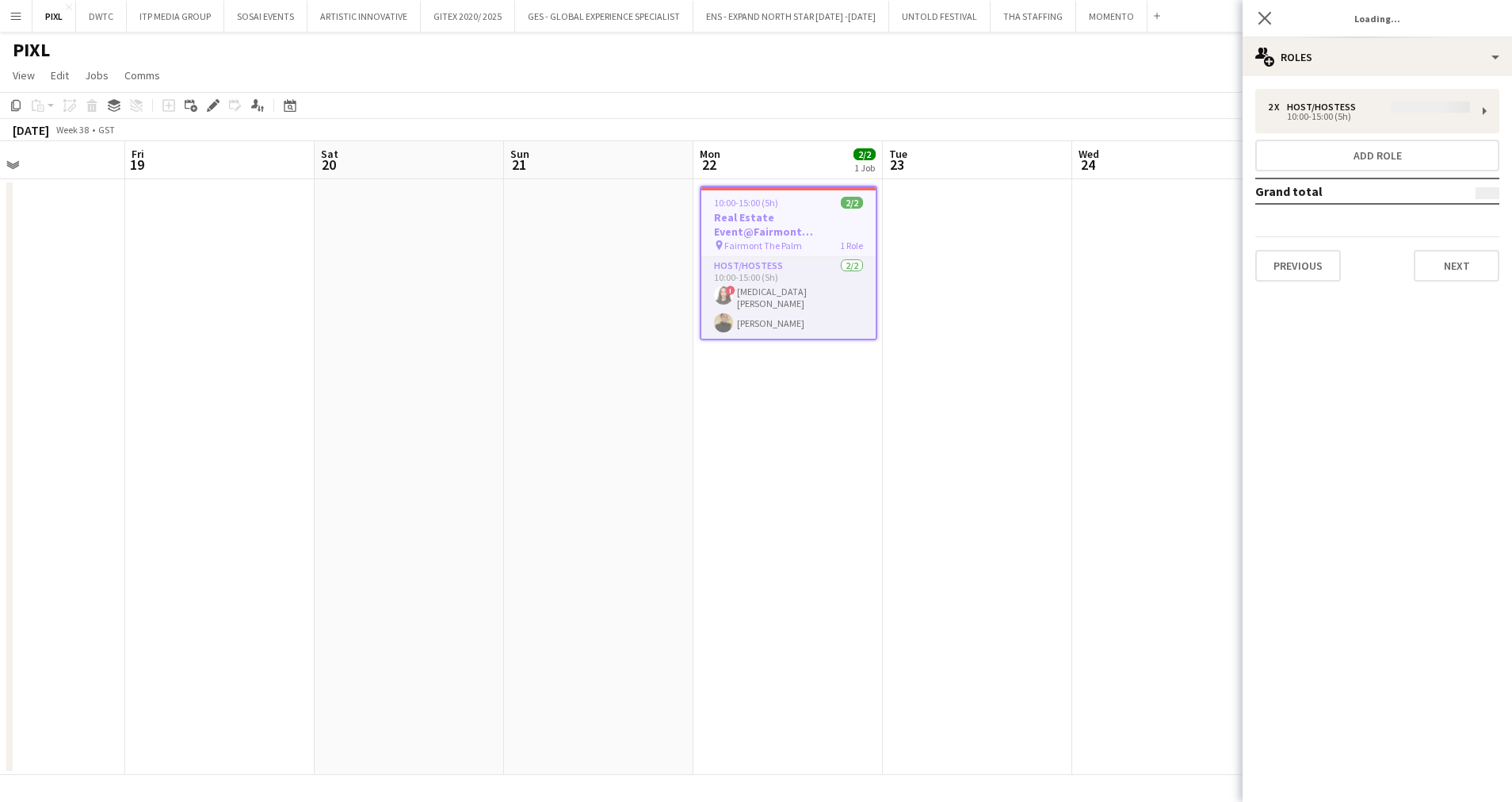
type input "**********"
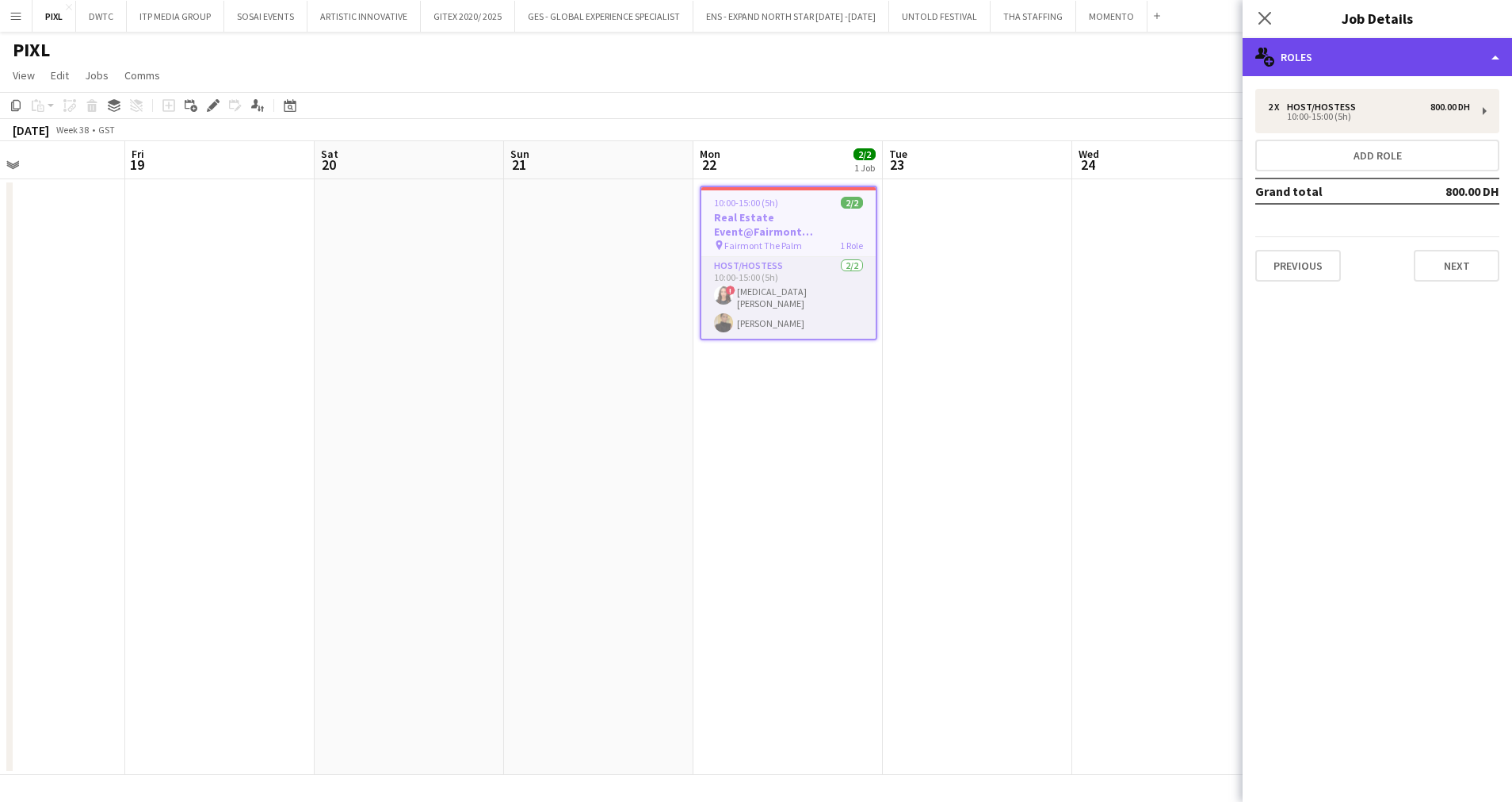
click at [1343, 60] on div "multiple-users-add Roles" at bounding box center [1377, 57] width 270 height 38
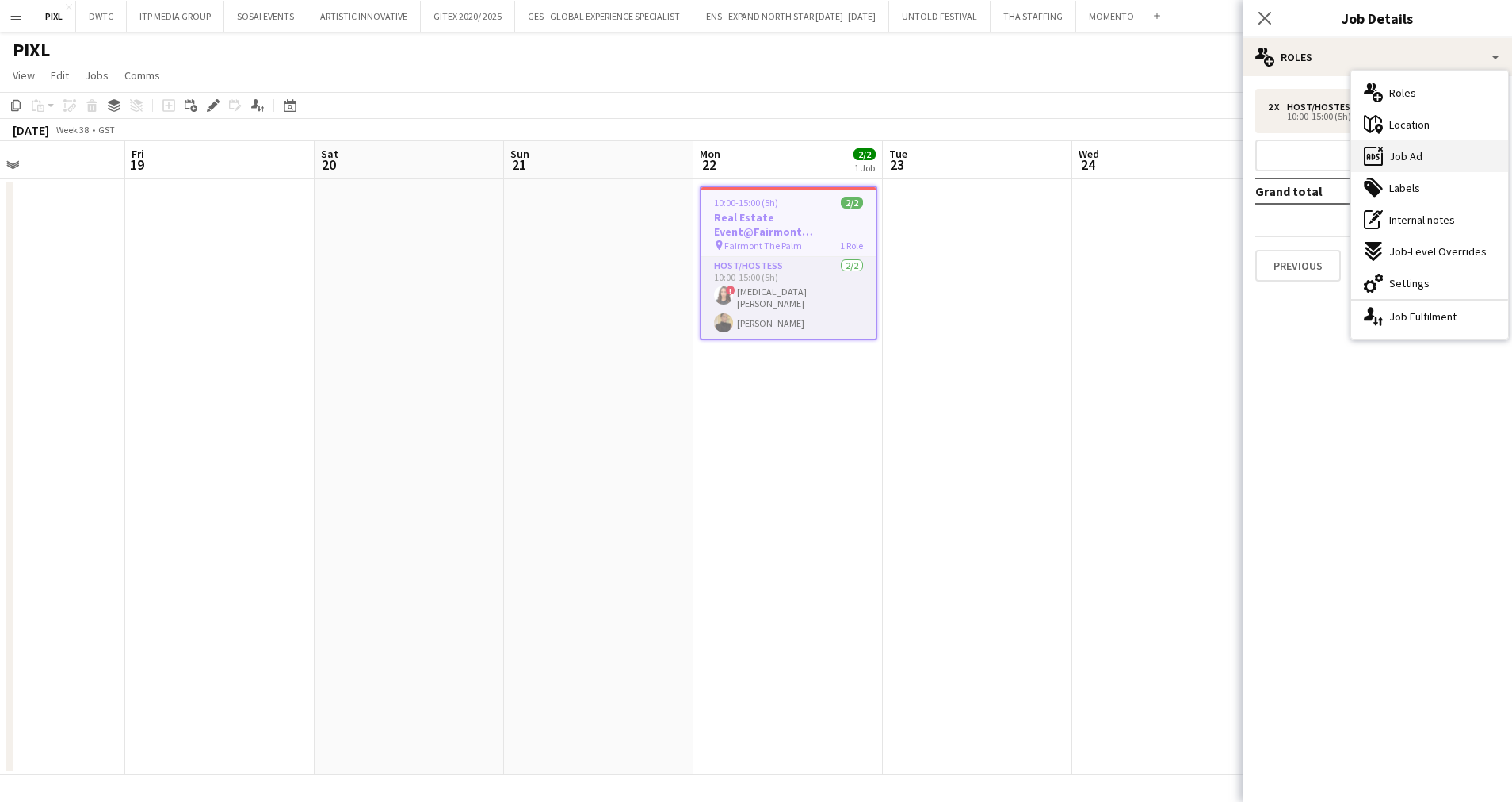
click at [1426, 145] on div "ads-window Job Ad" at bounding box center [1430, 156] width 157 height 31
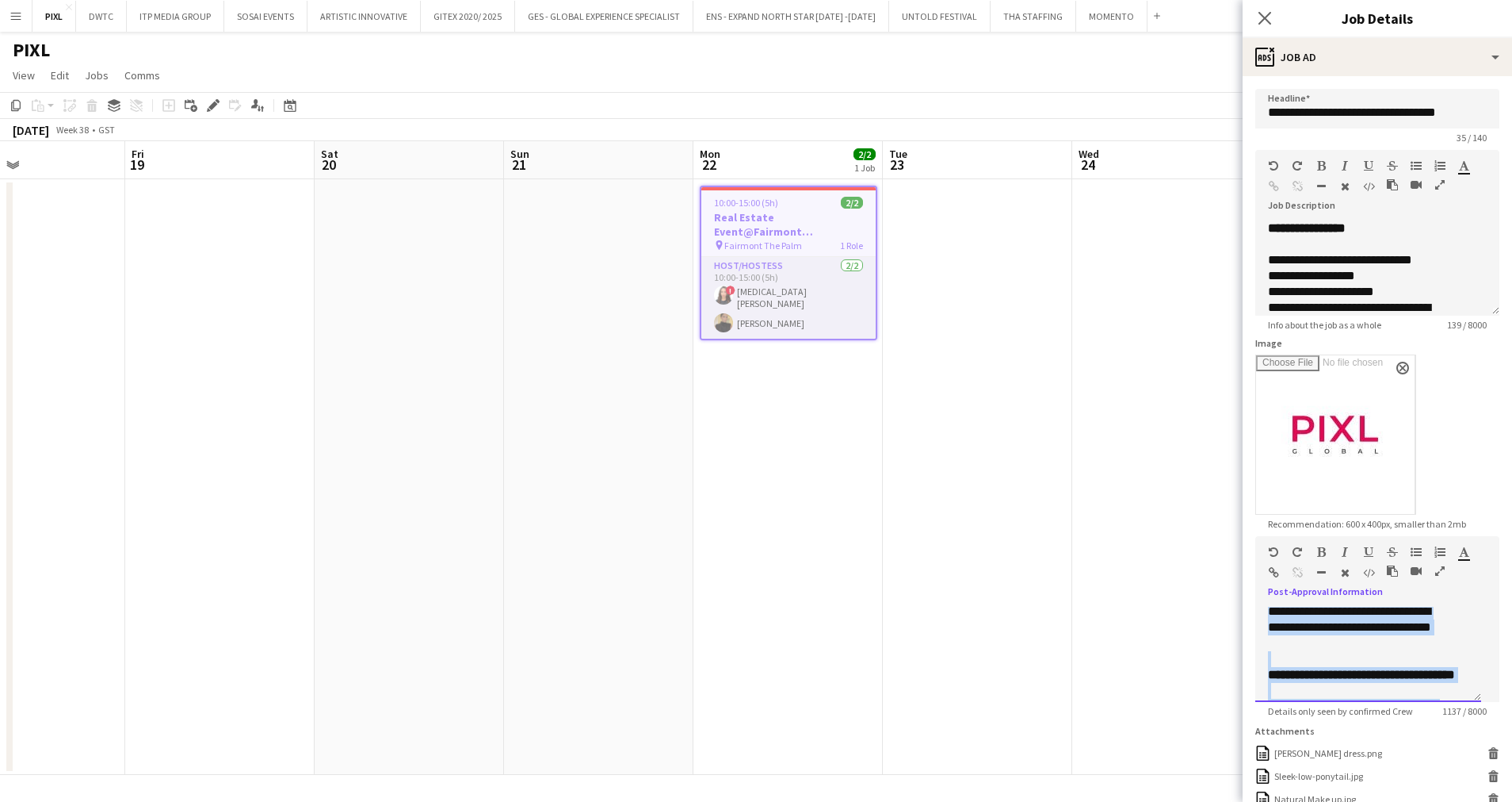
scroll to position [981, 0]
drag, startPoint x: 1268, startPoint y: 653, endPoint x: 1439, endPoint y: 783, distance: 214.8
click at [1439, 783] on form "**********" at bounding box center [1377, 520] width 270 height 863
copy div "**********"
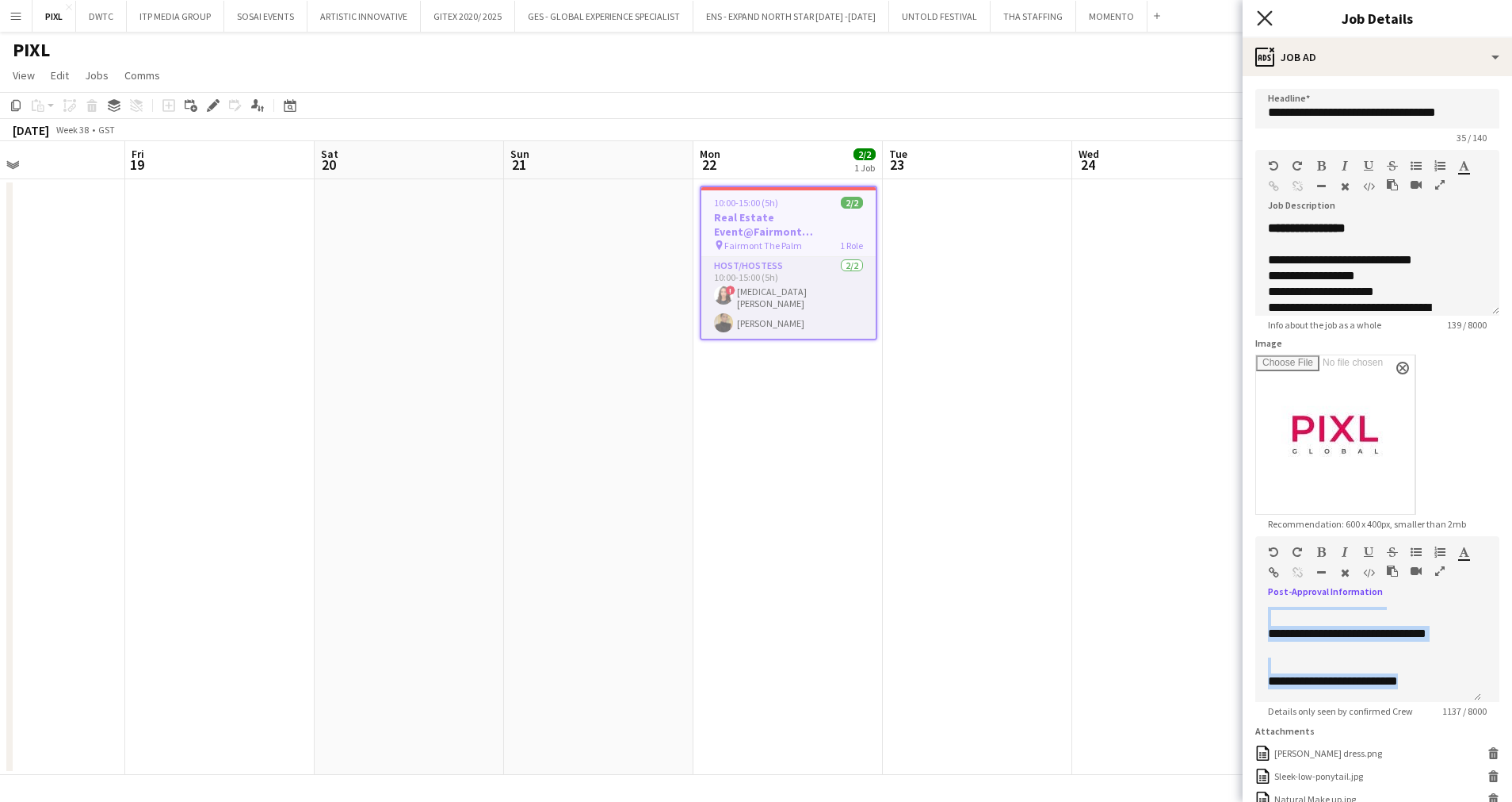
click at [1266, 15] on icon "Close pop-in" at bounding box center [1264, 18] width 15 height 15
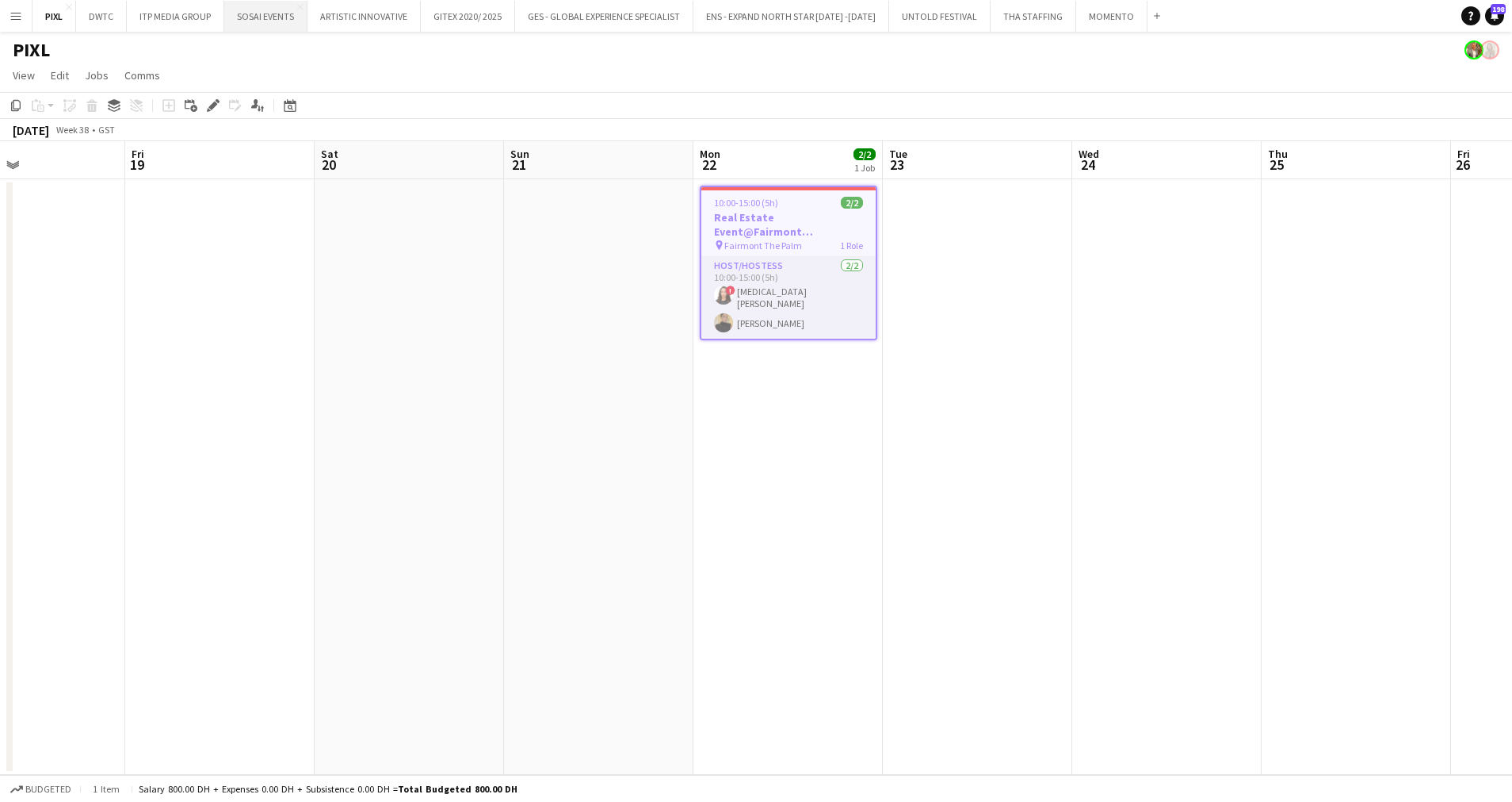
click at [245, 10] on button "SOSAI EVENTS Close" at bounding box center [266, 16] width 83 height 31
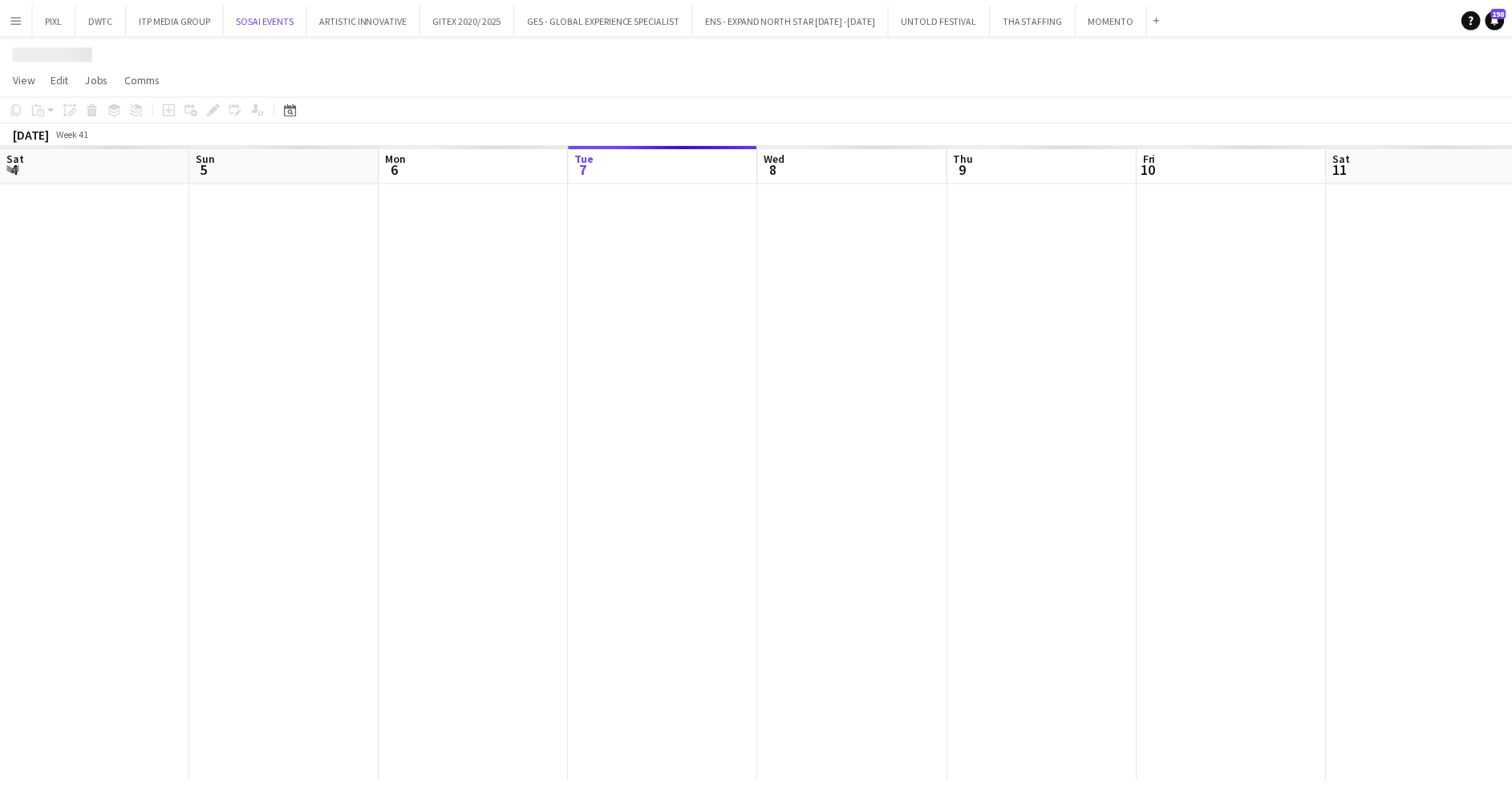
scroll to position [0, 383]
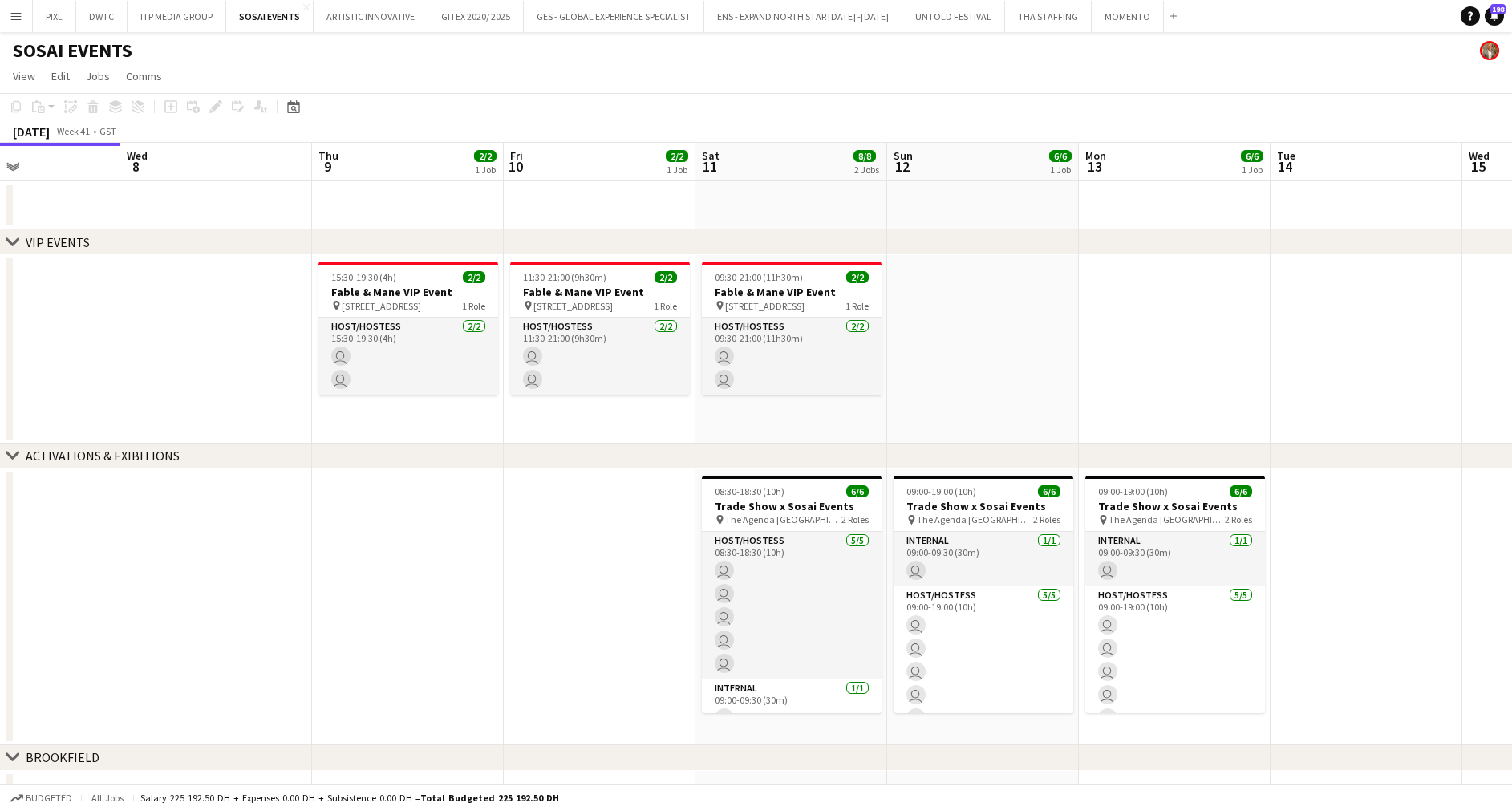
drag, startPoint x: 427, startPoint y: 312, endPoint x: 164, endPoint y: 341, distance: 264.6
click at [164, 341] on app-calendar-viewport "Sat 4 Sun 5 Mon 6 Tue 7 Wed 8 Thu 9 2/2 1 Job Fri 10 2/2 1 Job Sat 11 8/8 2 Job…" at bounding box center [756, 481] width 1512 height 676
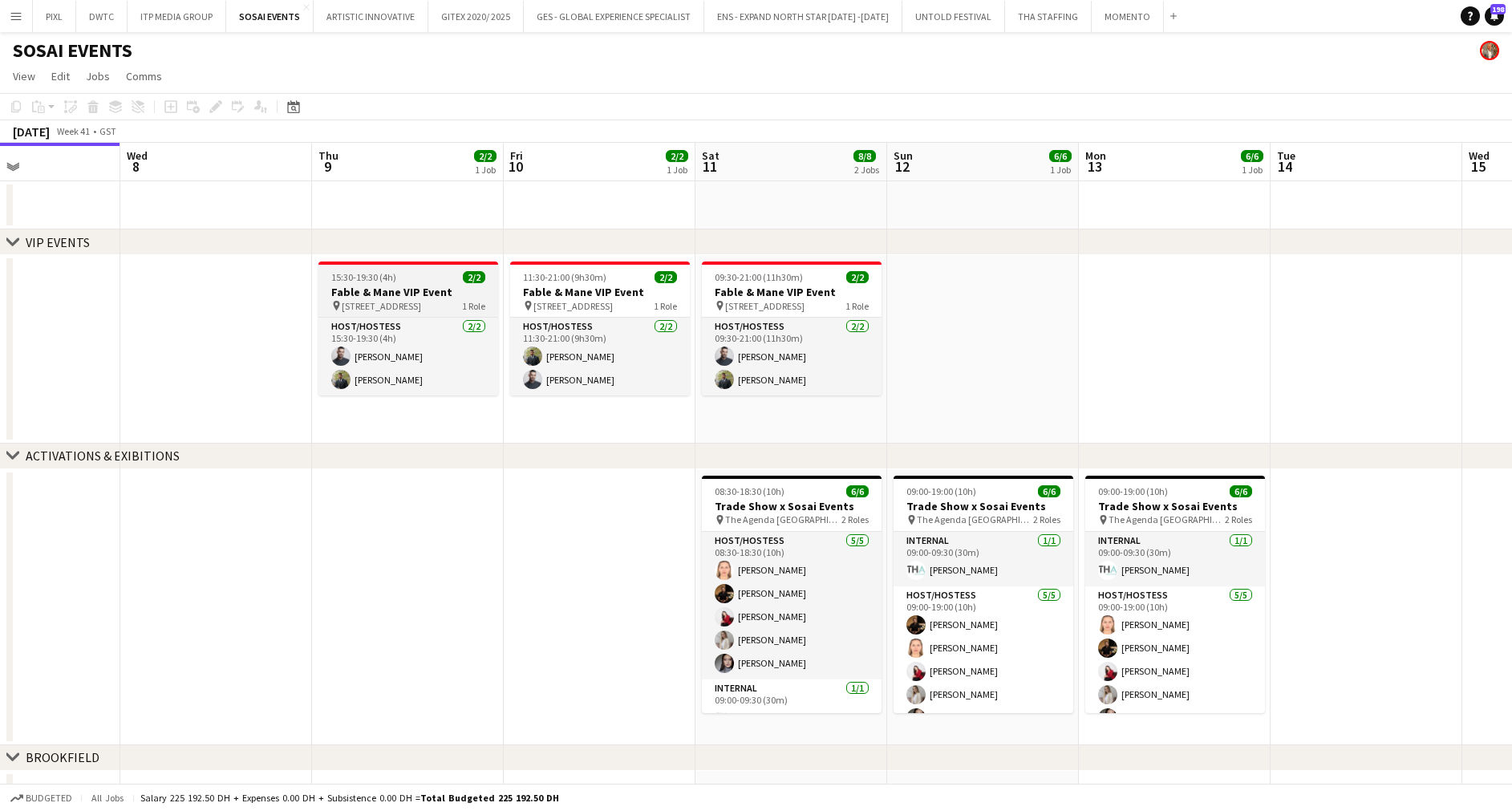
click at [370, 285] on h3 "Fable & Mane VIP Event" at bounding box center [408, 292] width 180 height 15
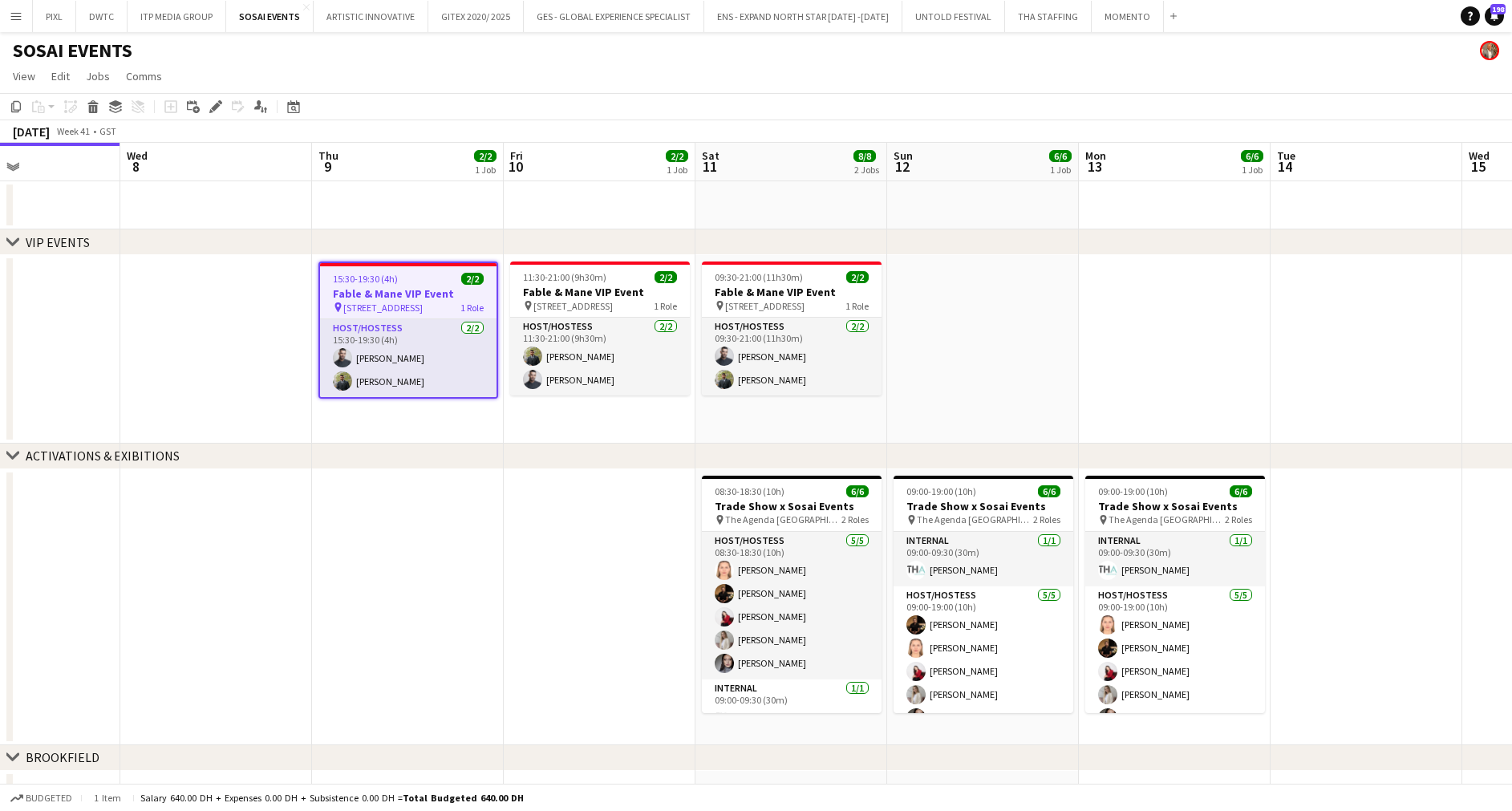
scroll to position [0, 645]
click at [536, 304] on span "Alserkal Avenue, Warehouse 46" at bounding box center [573, 305] width 79 height 12
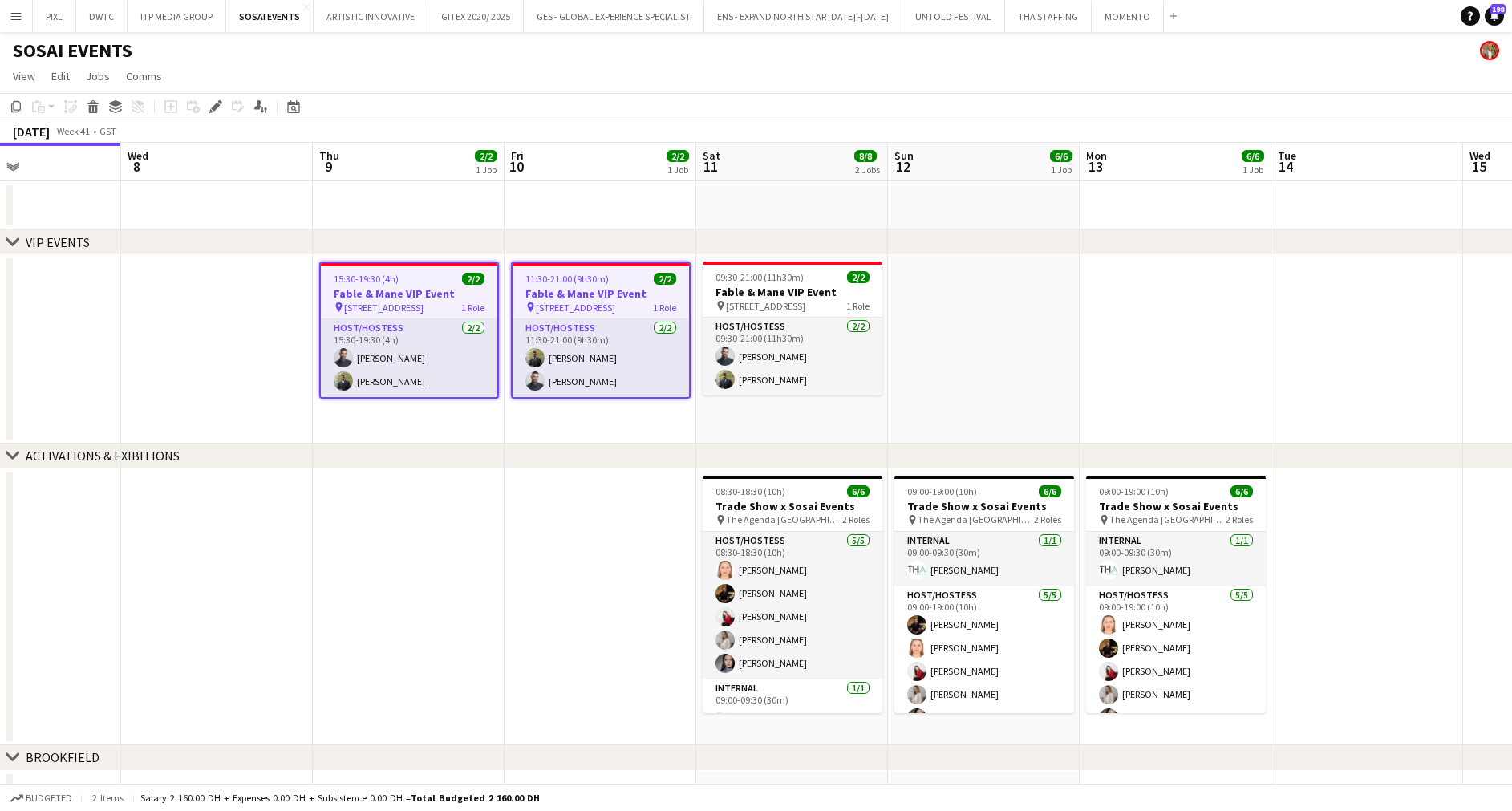
scroll to position [0, 644]
click at [867, 294] on h3 "Fable & Mane VIP Event" at bounding box center [793, 292] width 180 height 15
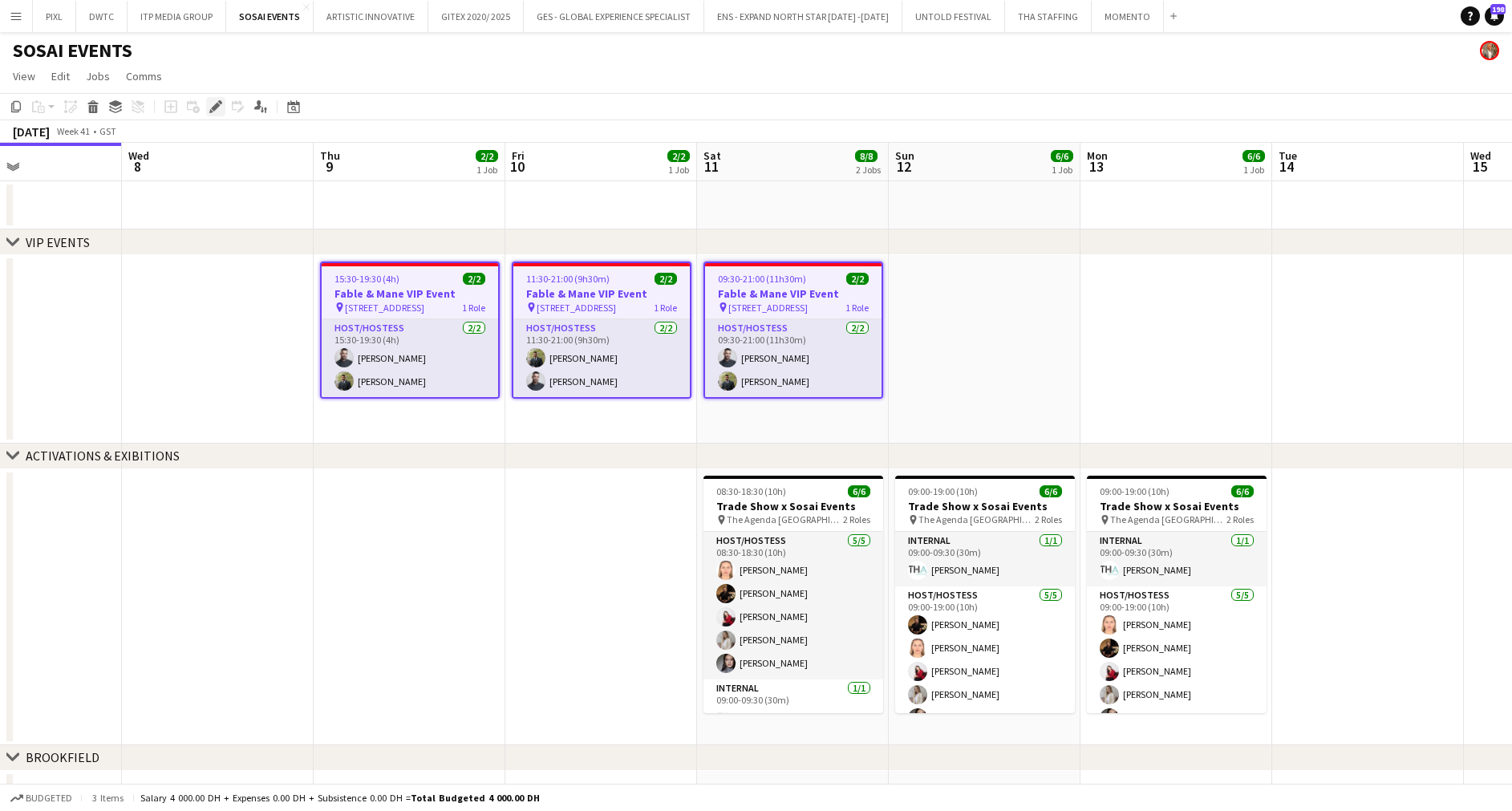
click at [212, 101] on icon "Edit" at bounding box center [216, 107] width 13 height 13
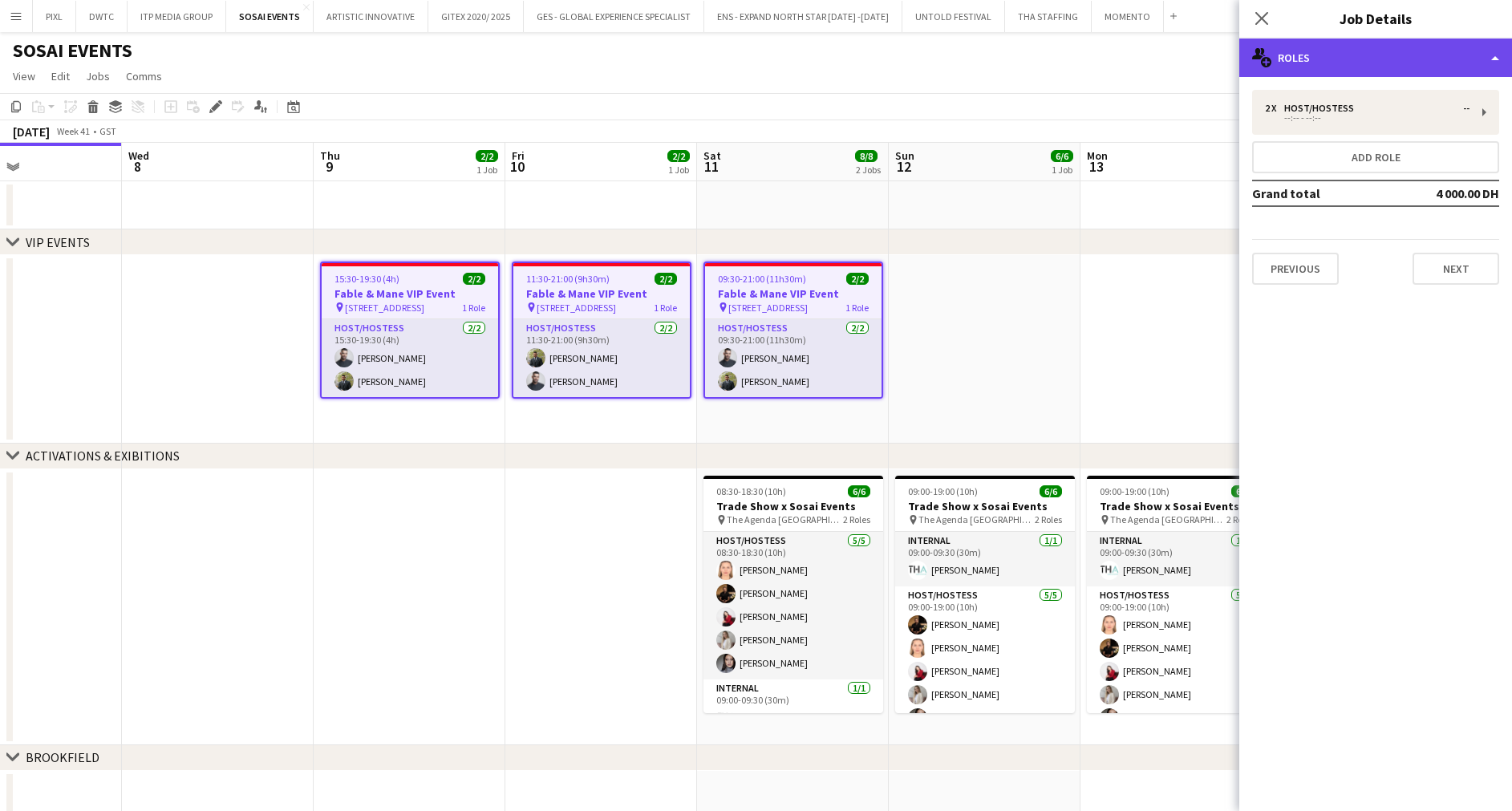
click at [1287, 48] on div "multiple-users-add Roles" at bounding box center [1376, 57] width 273 height 38
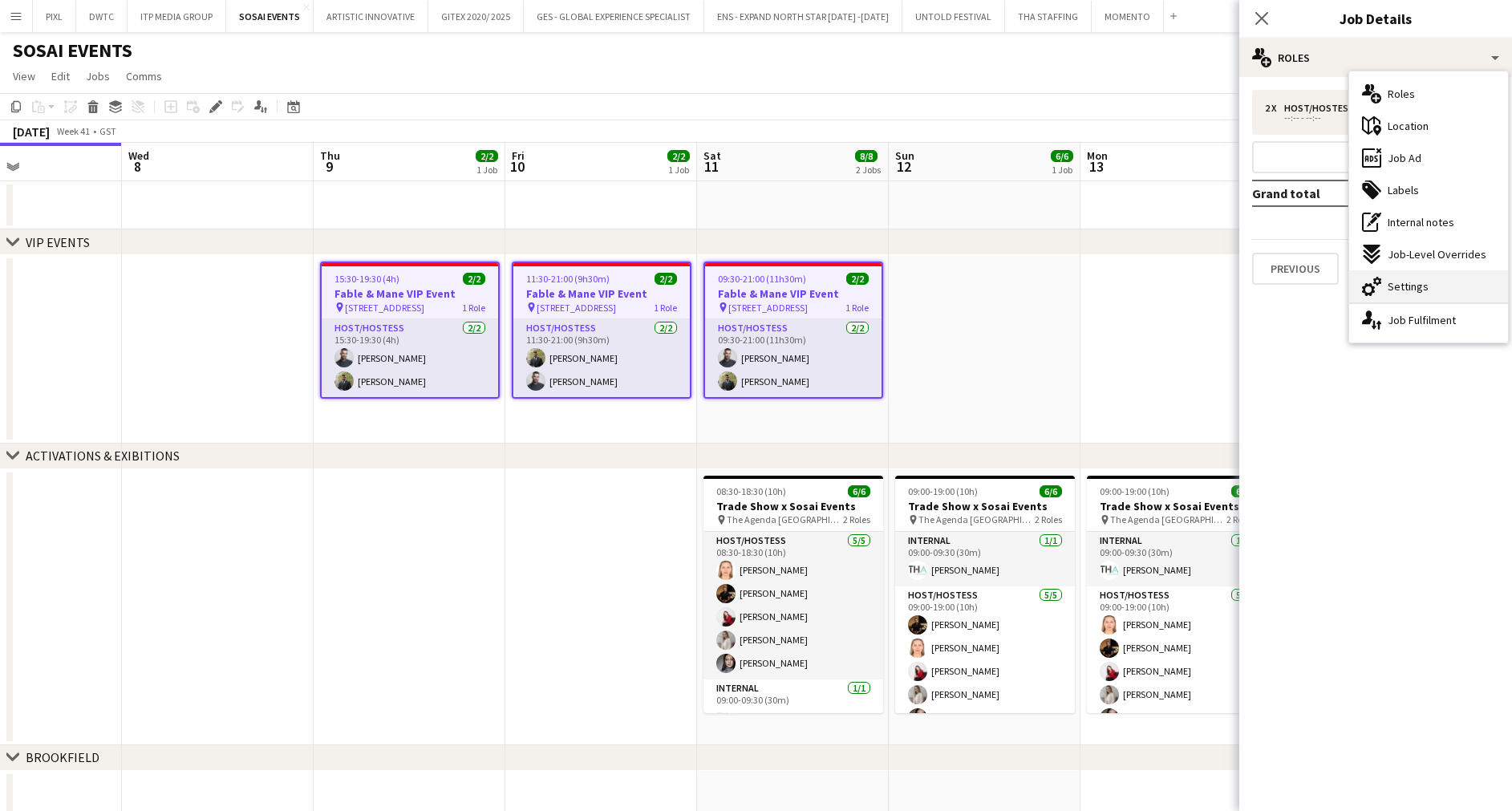
click at [1420, 272] on div "cog-double-3 Settings" at bounding box center [1428, 286] width 158 height 32
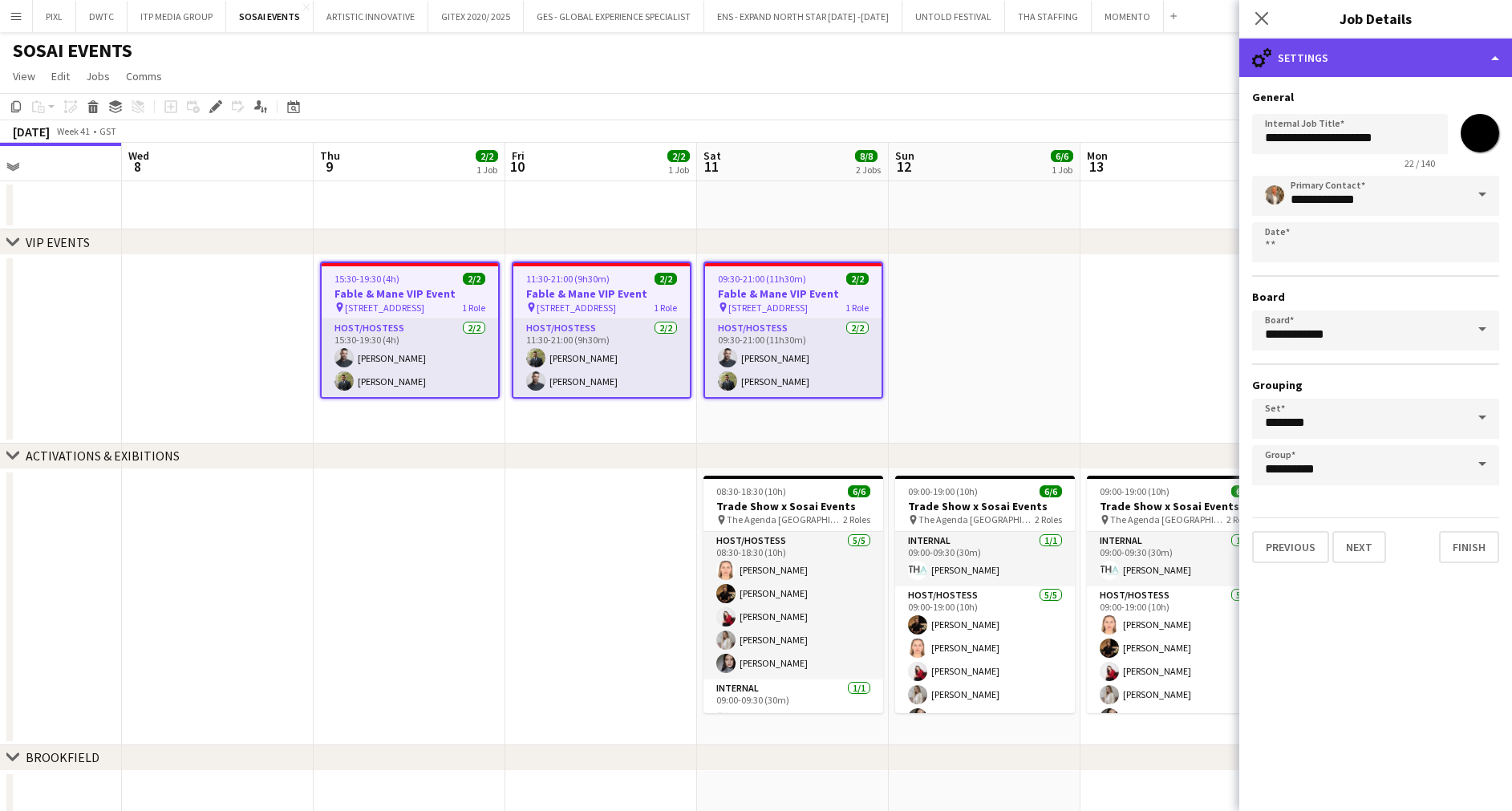
click at [1366, 58] on div "cog-double-3 Settings" at bounding box center [1376, 57] width 273 height 38
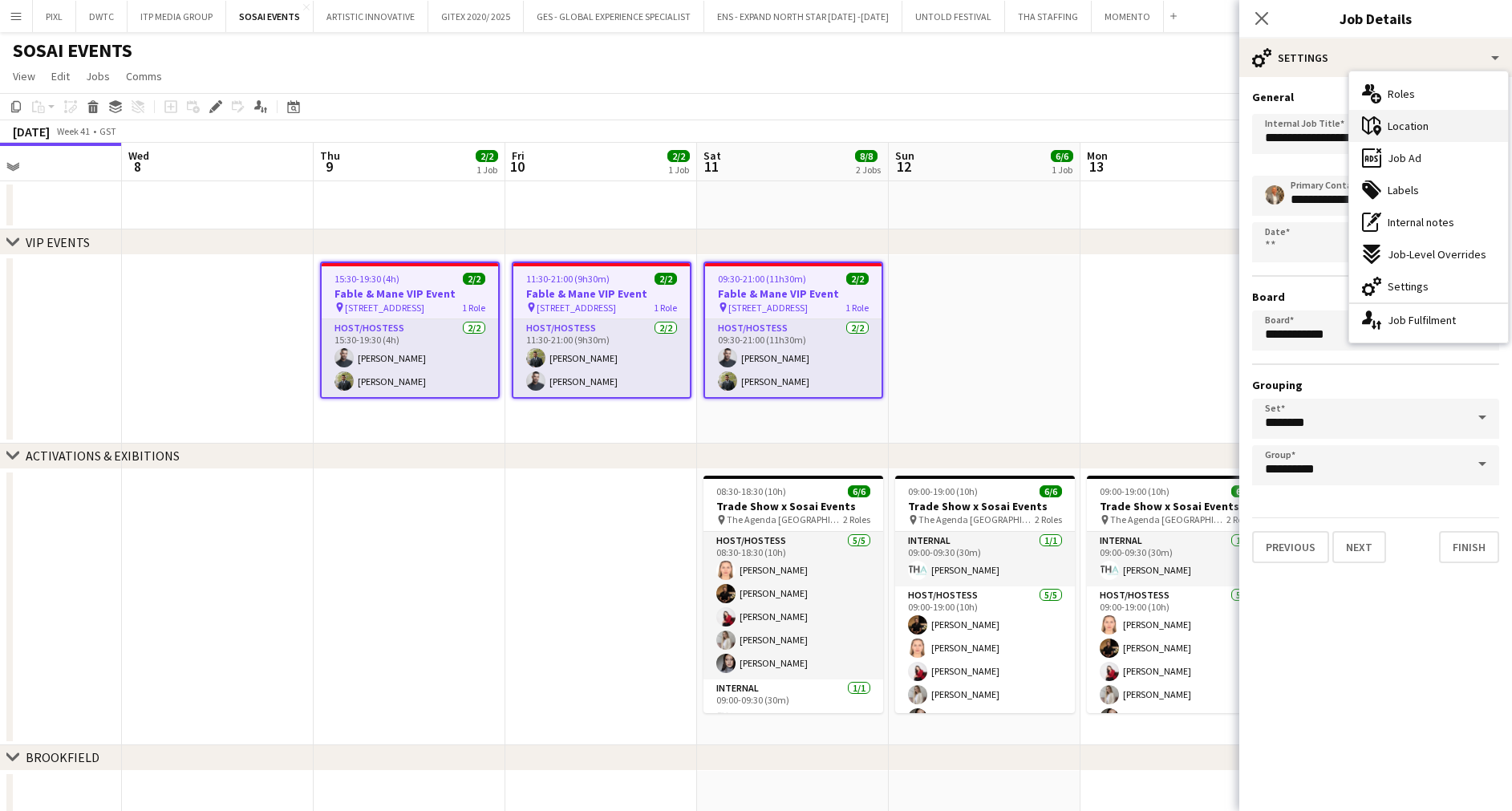
click at [1402, 118] on span "Location" at bounding box center [1407, 126] width 41 height 15
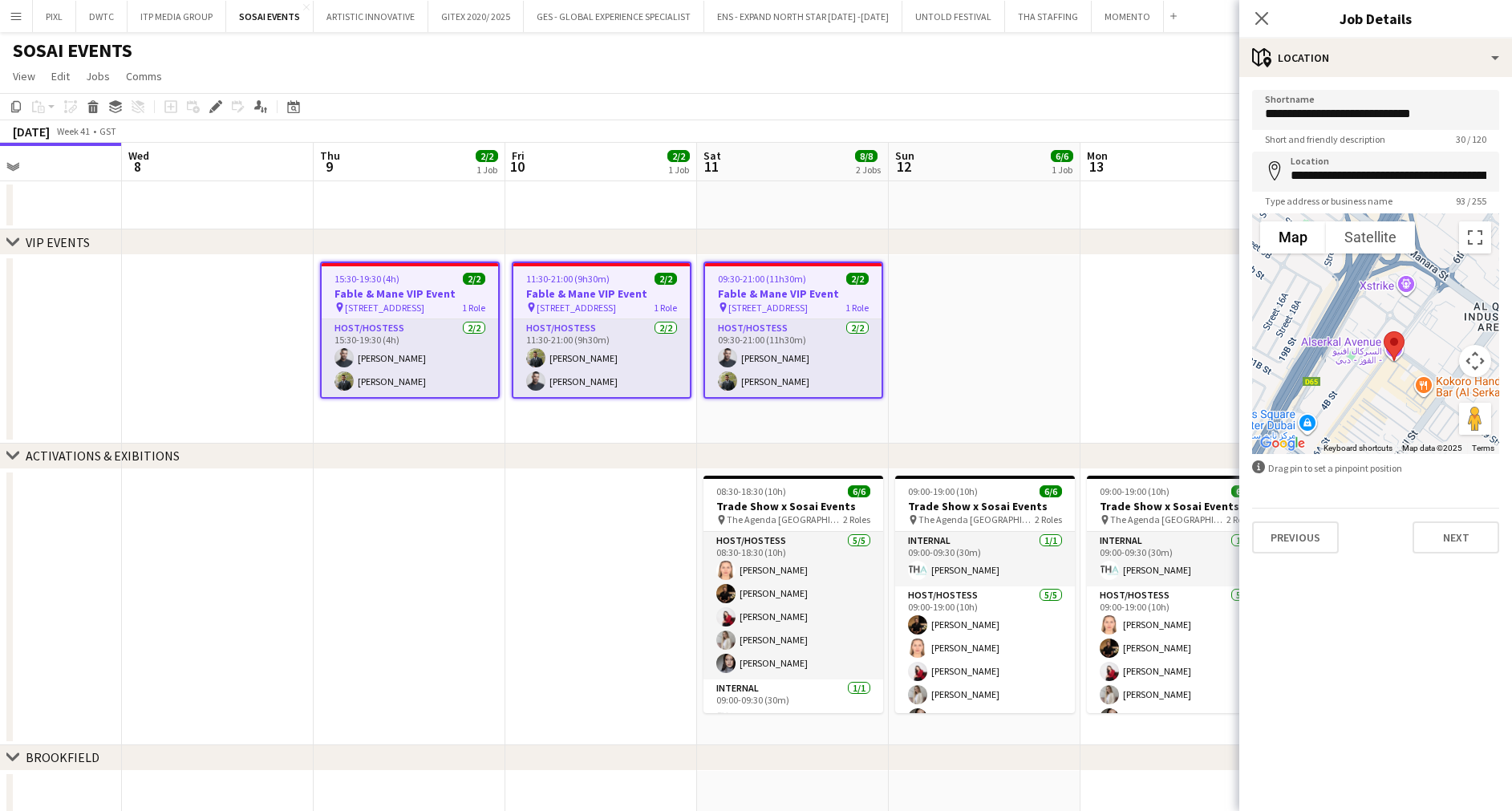
drag, startPoint x: 1363, startPoint y: 347, endPoint x: 1433, endPoint y: 414, distance: 96.9
click at [1433, 414] on div at bounding box center [1375, 333] width 247 height 241
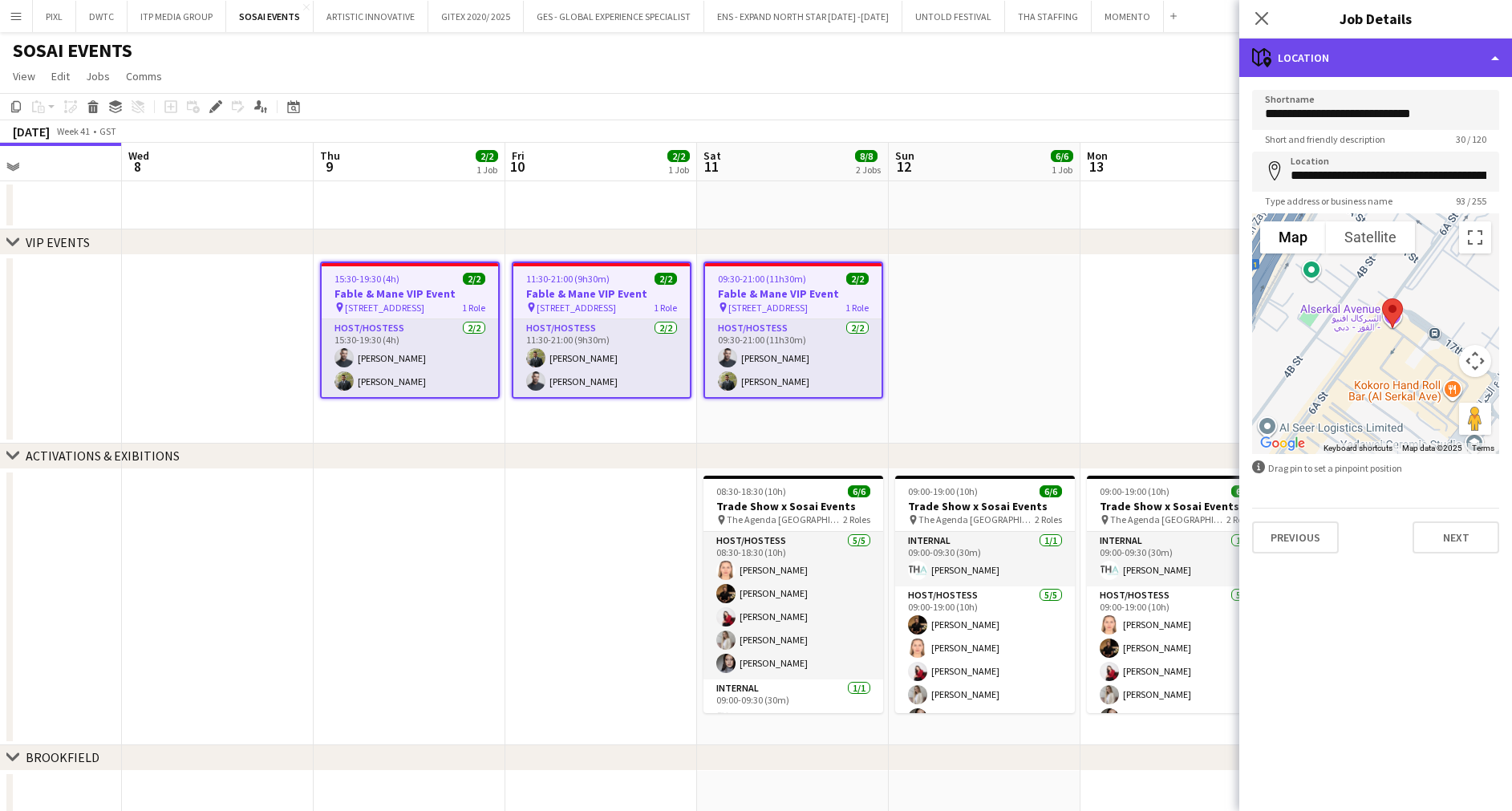
click at [1363, 54] on div "maps-pin-1 Location" at bounding box center [1376, 57] width 273 height 38
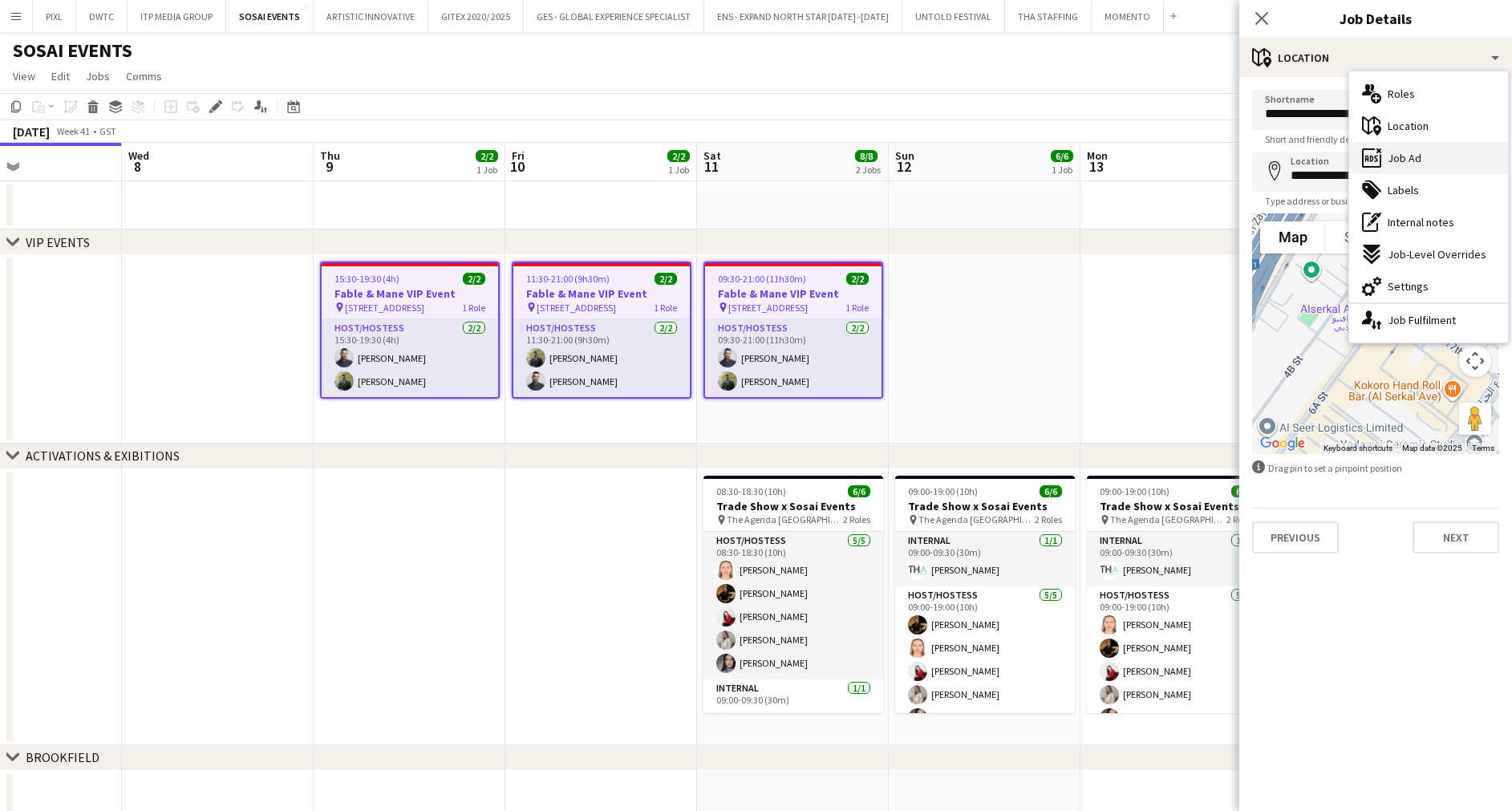
click at [1421, 150] on div "ads-window Job Ad" at bounding box center [1428, 158] width 158 height 32
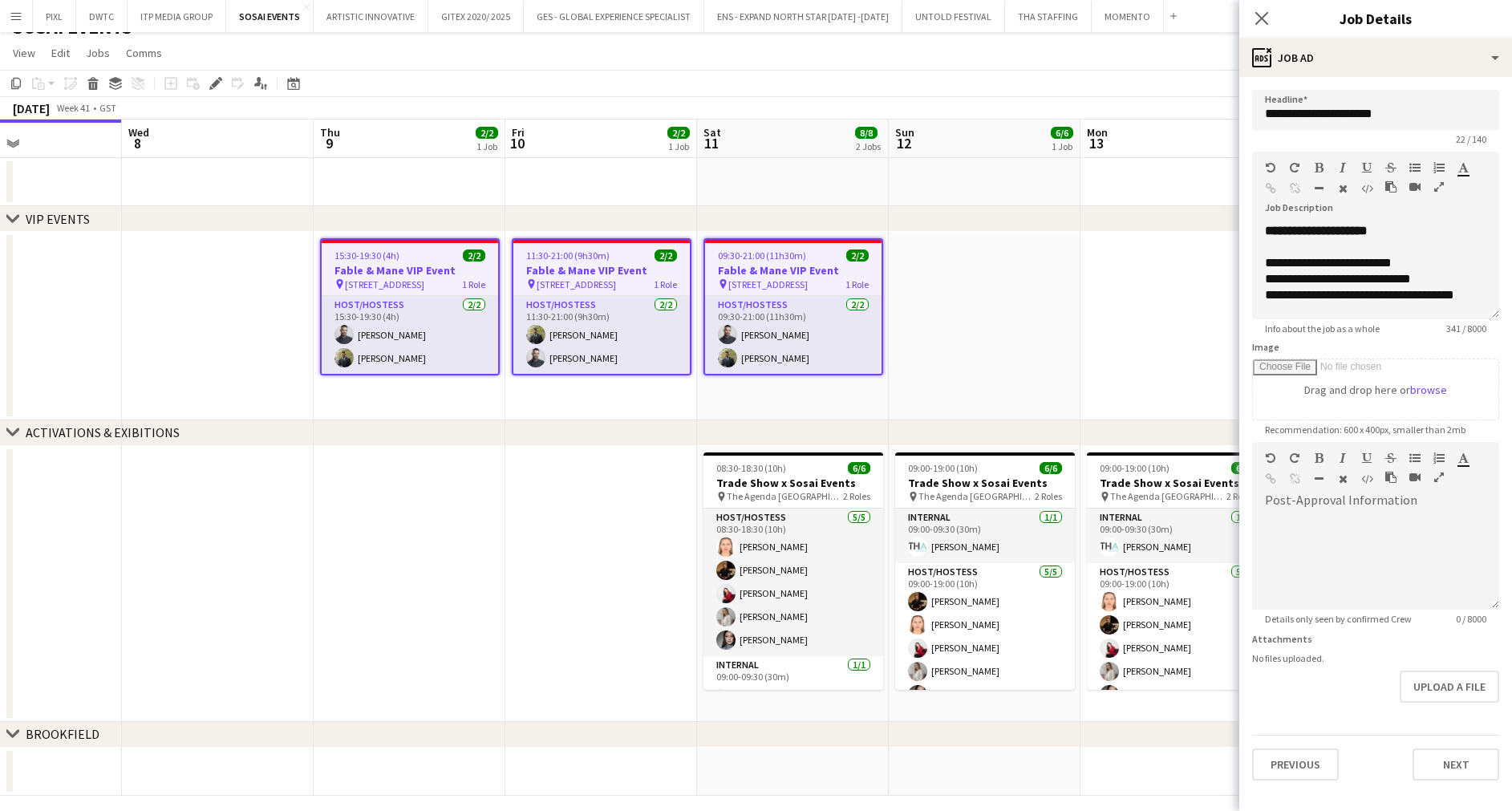
scroll to position [33, 0]
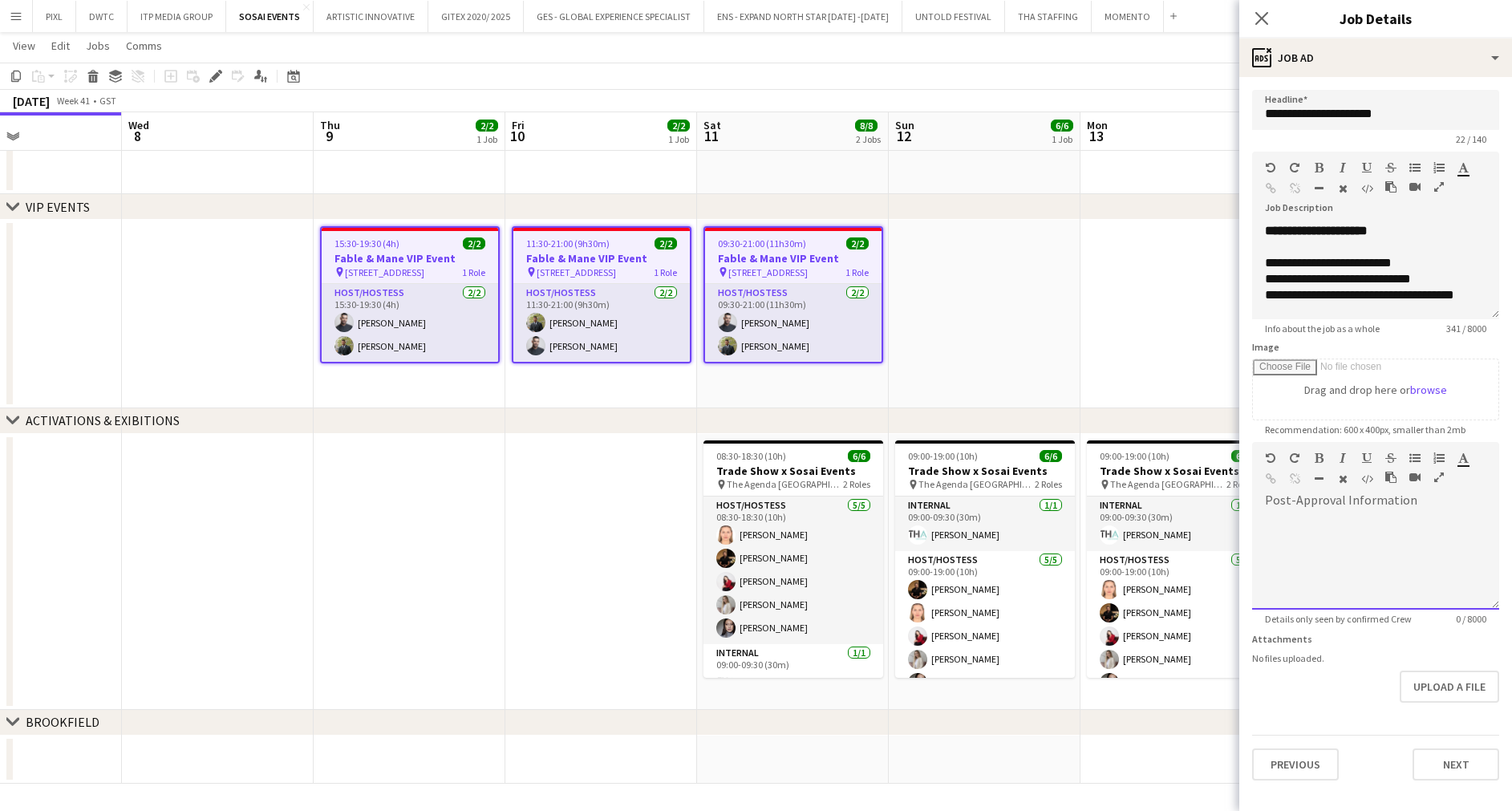
click at [1305, 519] on div at bounding box center [1375, 561] width 247 height 96
paste div
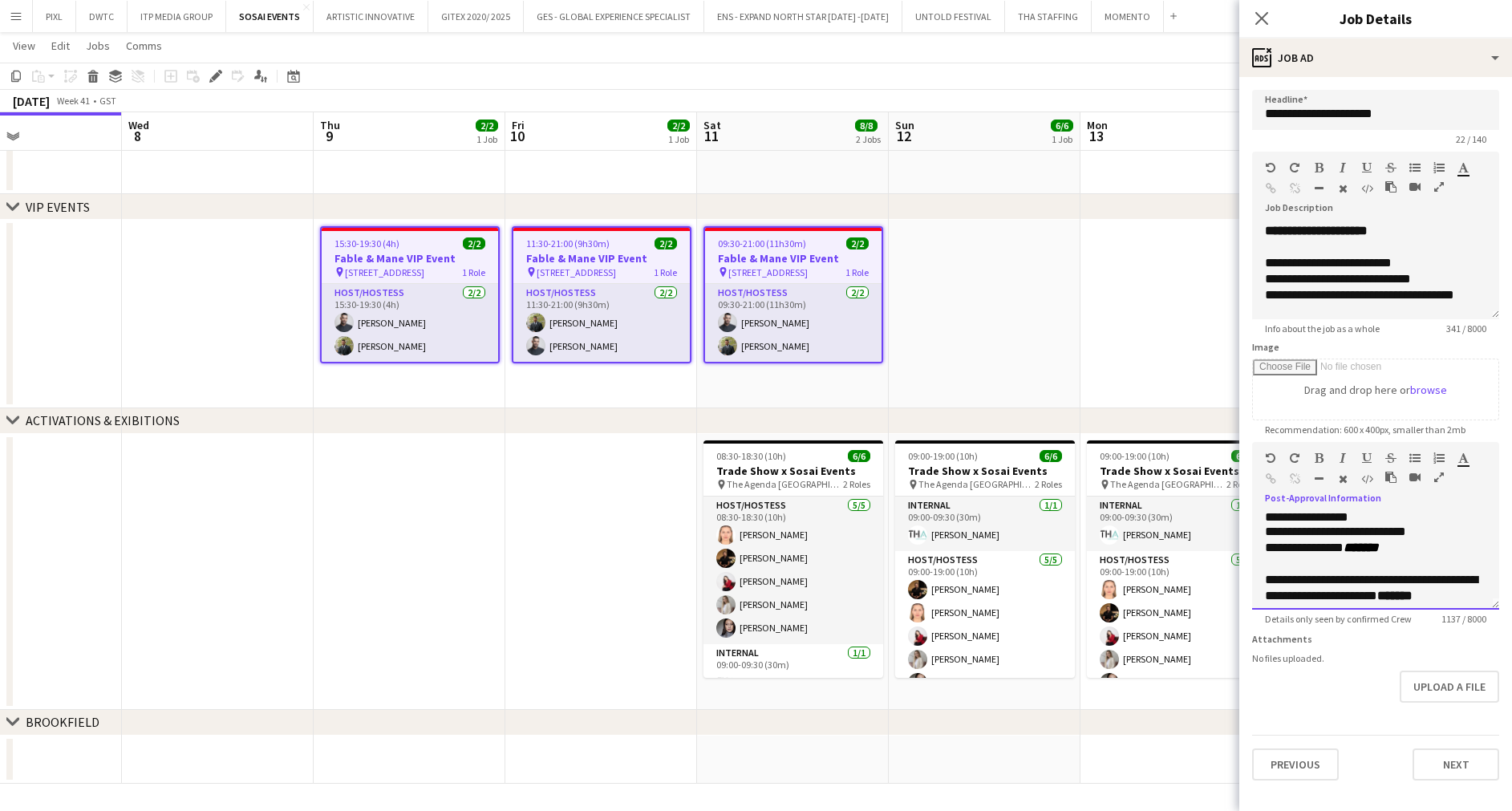
scroll to position [0, 0]
drag, startPoint x: 1443, startPoint y: 530, endPoint x: 1385, endPoint y: 532, distance: 58.0
click at [1385, 532] on div "**********" at bounding box center [1366, 535] width 203 height 16
click at [1411, 554] on div "**********" at bounding box center [1375, 551] width 221 height 16
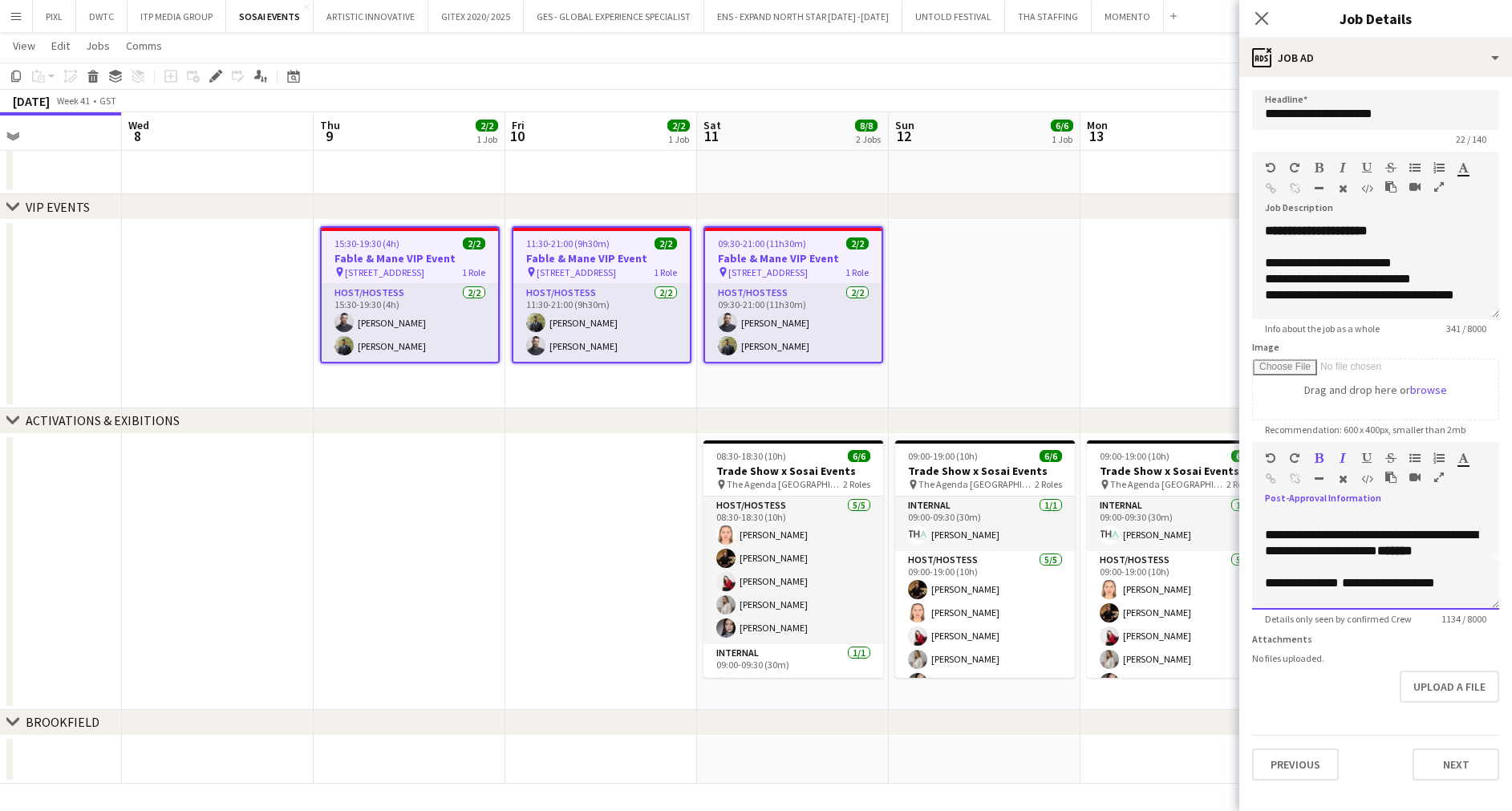
click at [1377, 556] on span "*****" at bounding box center [1389, 550] width 25 height 12
drag, startPoint x: 1279, startPoint y: 568, endPoint x: 1264, endPoint y: 568, distance: 15.0
click at [1264, 559] on div "**********" at bounding box center [1375, 542] width 221 height 32
click at [1322, 458] on icon "button" at bounding box center [1318, 458] width 9 height 11
click at [1387, 556] on span "**" at bounding box center [1392, 550] width 11 height 12
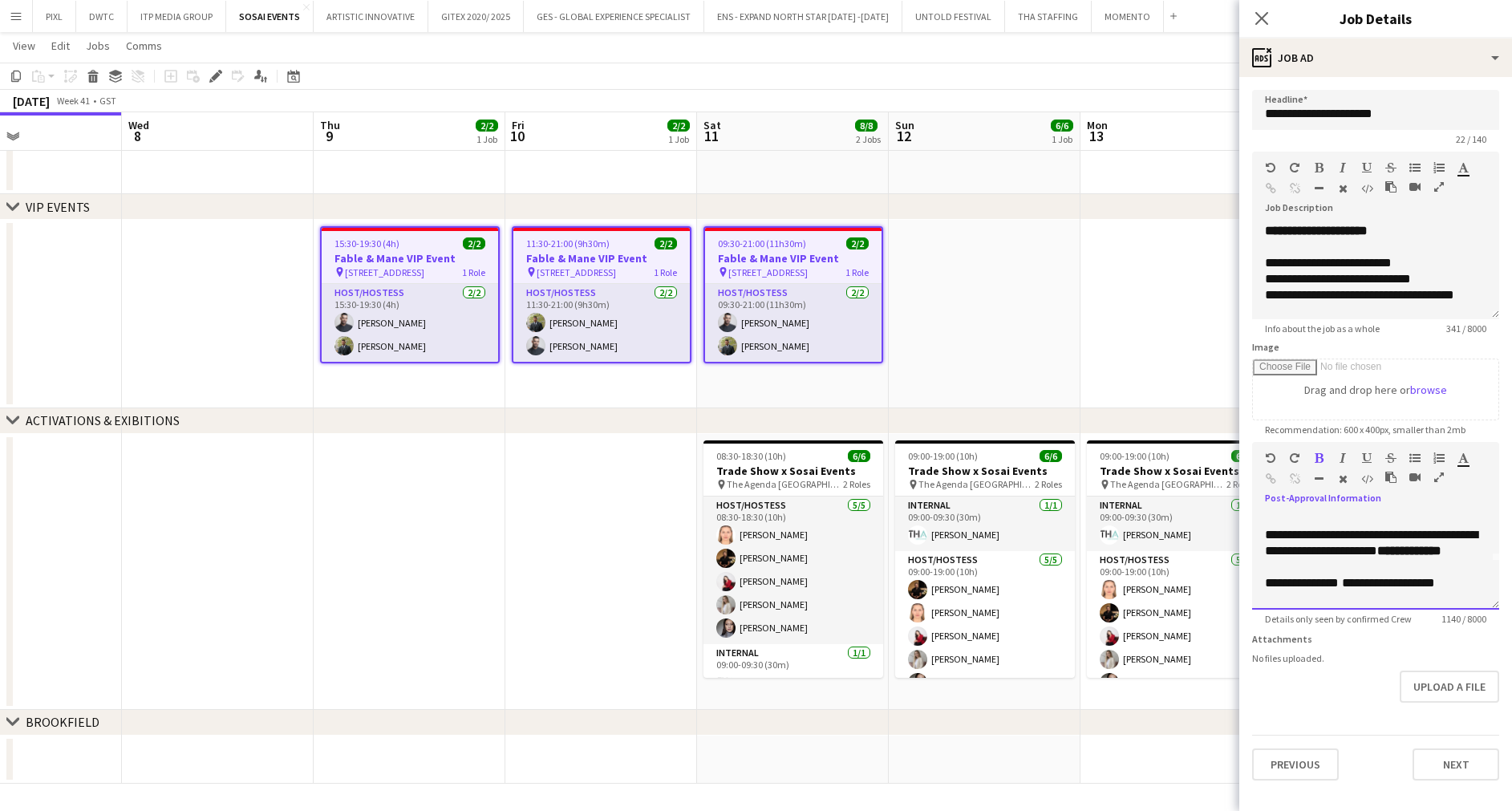
click at [1364, 559] on div "**********" at bounding box center [1375, 542] width 221 height 32
click at [1376, 559] on div "**********" at bounding box center [1375, 542] width 221 height 32
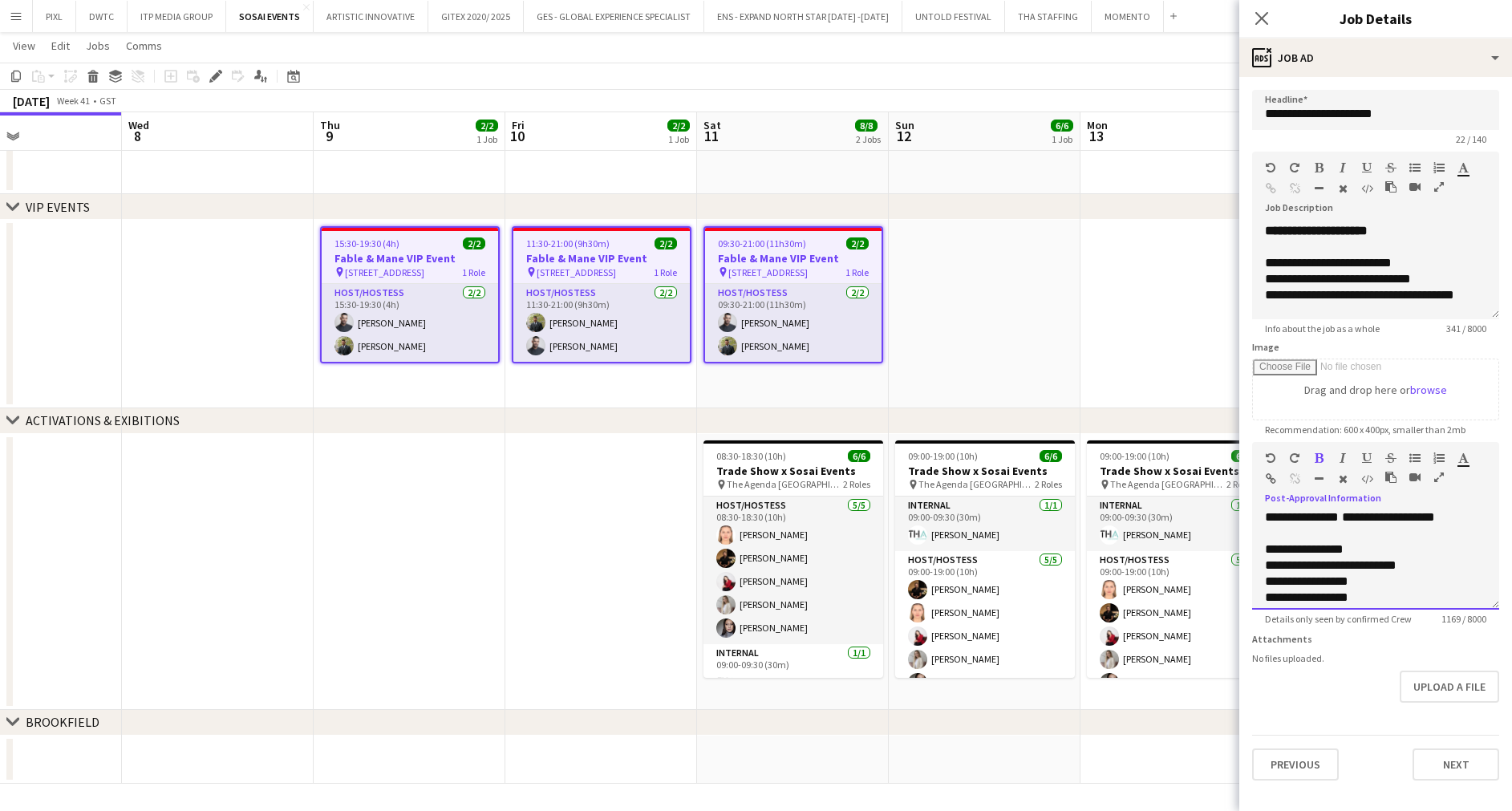
drag, startPoint x: 1330, startPoint y: 550, endPoint x: 1363, endPoint y: 538, distance: 35.1
click at [1363, 525] on div "**********" at bounding box center [1375, 517] width 221 height 16
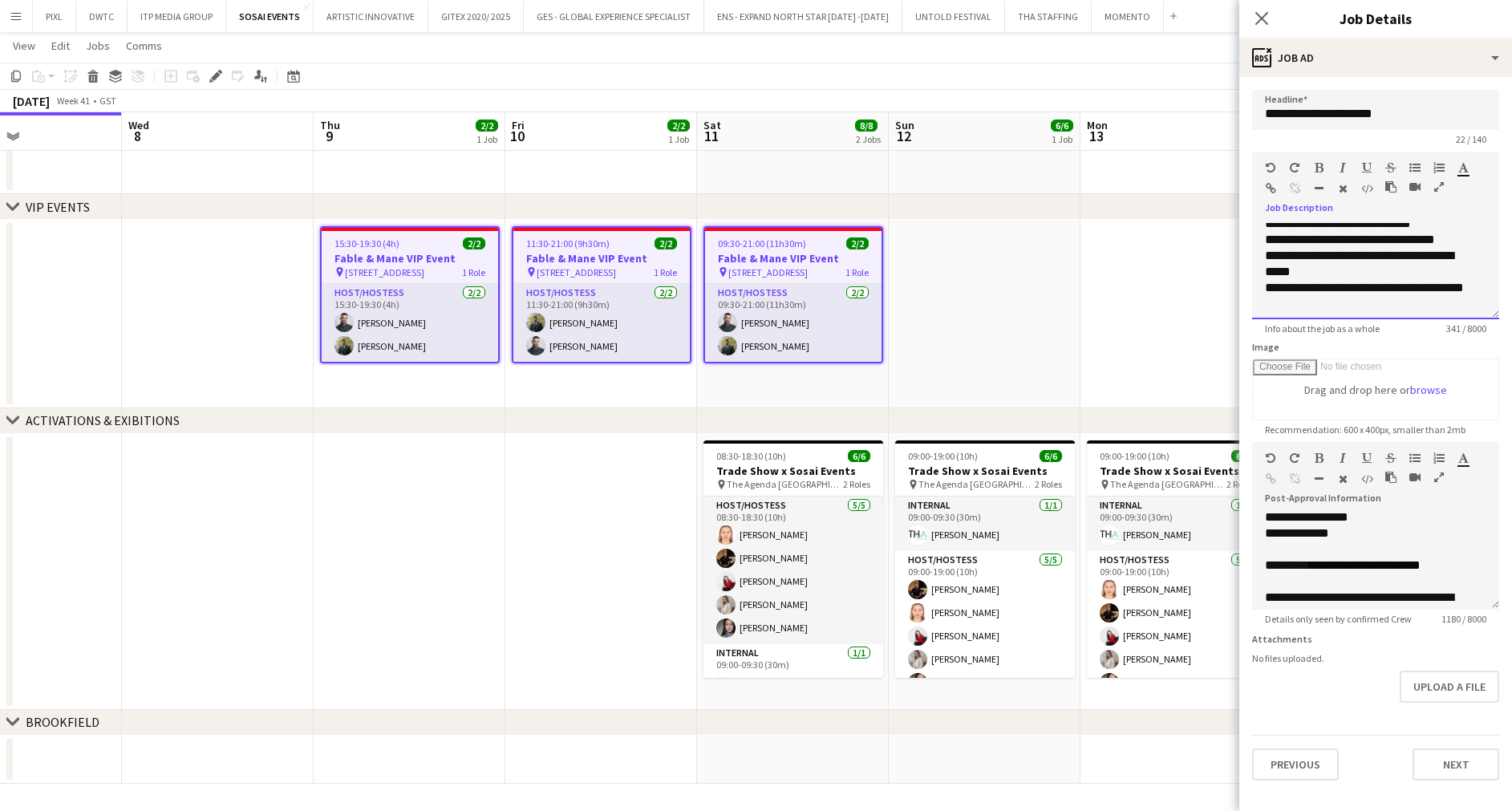
scroll to position [197, 0]
drag, startPoint x: 1309, startPoint y: 285, endPoint x: 1264, endPoint y: 247, distance: 58.9
click at [1264, 247] on div "**********" at bounding box center [1375, 271] width 247 height 96
copy div "**********"
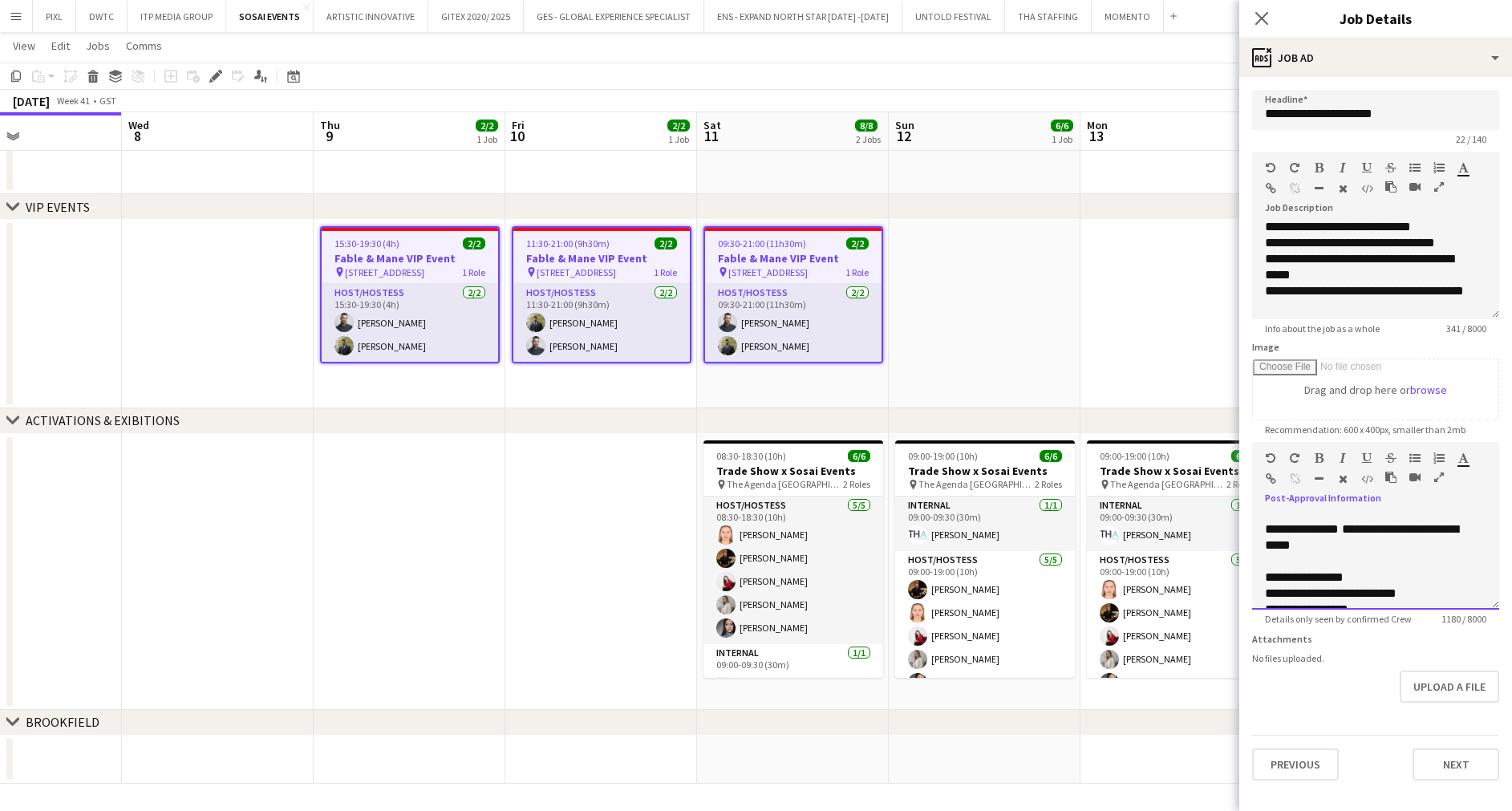
scroll to position [195, 0]
drag, startPoint x: 1338, startPoint y: 549, endPoint x: 1273, endPoint y: 559, distance: 65.8
click at [1273, 559] on div "**********" at bounding box center [1375, 813] width 221 height 962
click at [1321, 521] on font "**********" at bounding box center [1364, 515] width 111 height 12
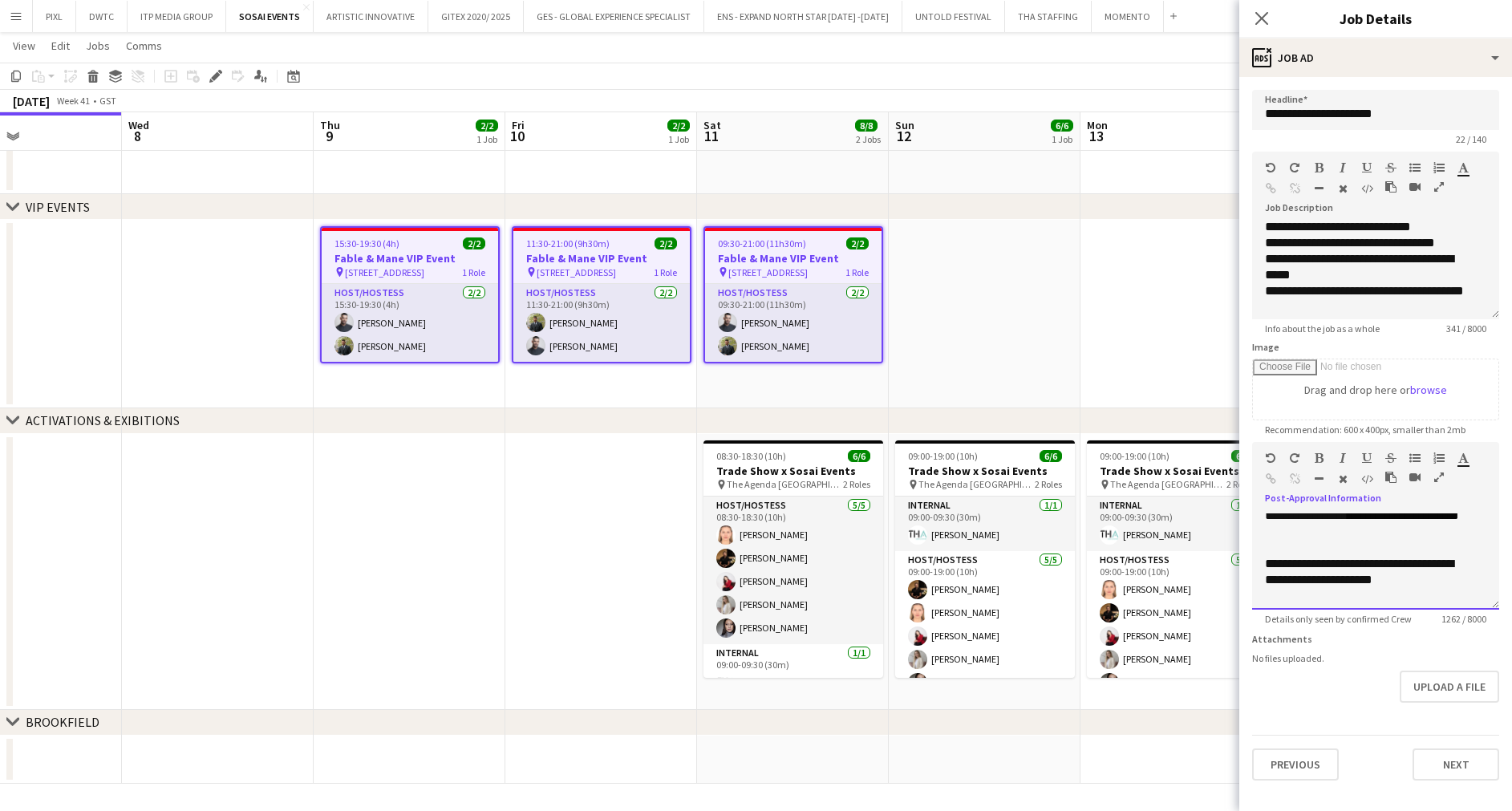
click at [1332, 540] on div "**********" at bounding box center [1366, 523] width 203 height 32
click at [1391, 540] on div "**********" at bounding box center [1366, 523] width 203 height 32
click at [1370, 532] on font "**********" at bounding box center [1363, 523] width 198 height 28
click at [1369, 540] on div "**********" at bounding box center [1366, 523] width 203 height 32
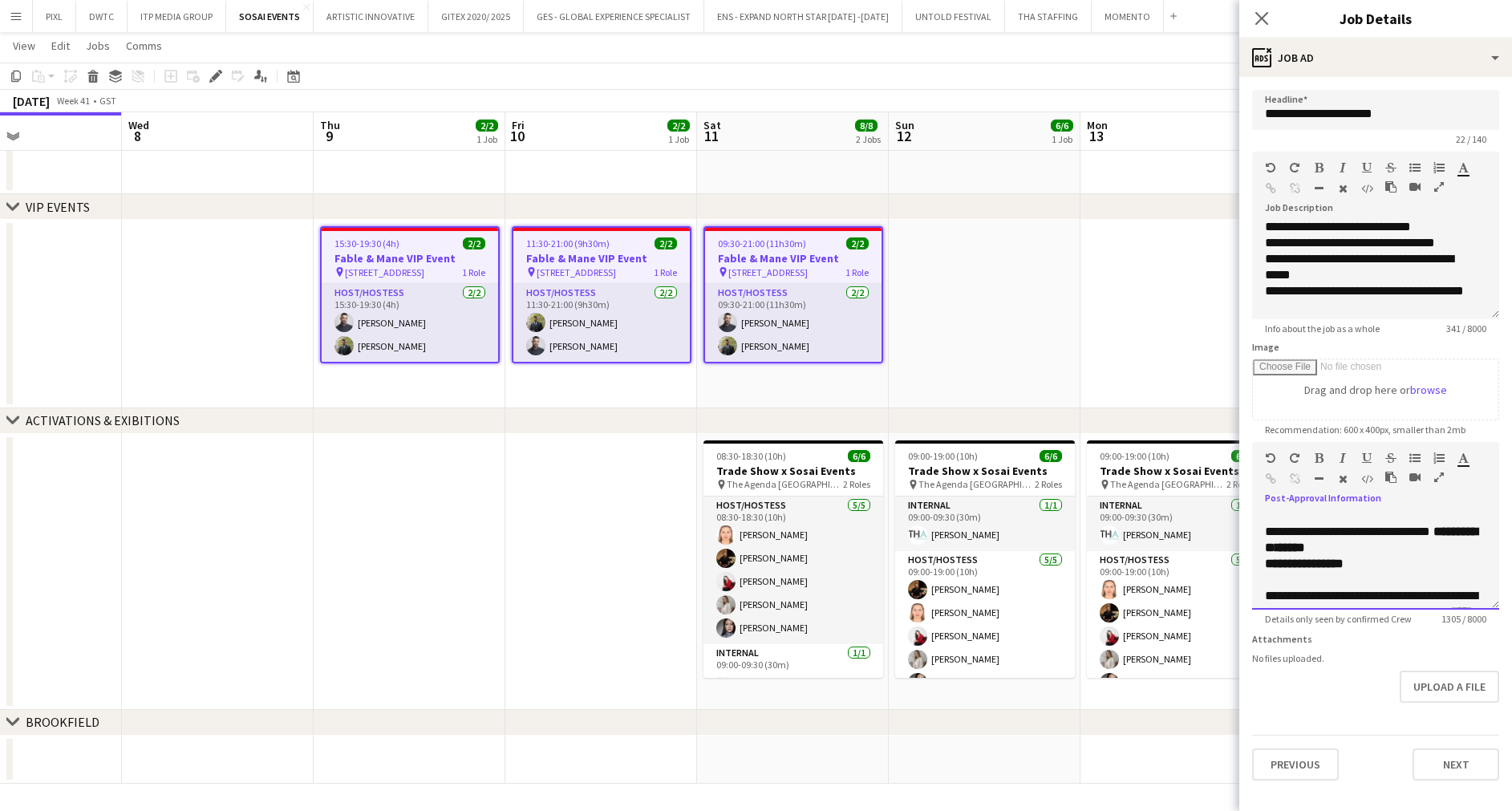
drag, startPoint x: 1371, startPoint y: 536, endPoint x: 1269, endPoint y: 537, distance: 102.0
click at [1269, 507] on div "**********" at bounding box center [1375, 500] width 221 height 16
drag, startPoint x: 1412, startPoint y: 533, endPoint x: 1273, endPoint y: 537, distance: 139.1
click at [1264, 536] on div "**********" at bounding box center [1375, 561] width 247 height 96
drag, startPoint x: 1300, startPoint y: 545, endPoint x: 1265, endPoint y: 534, distance: 36.7
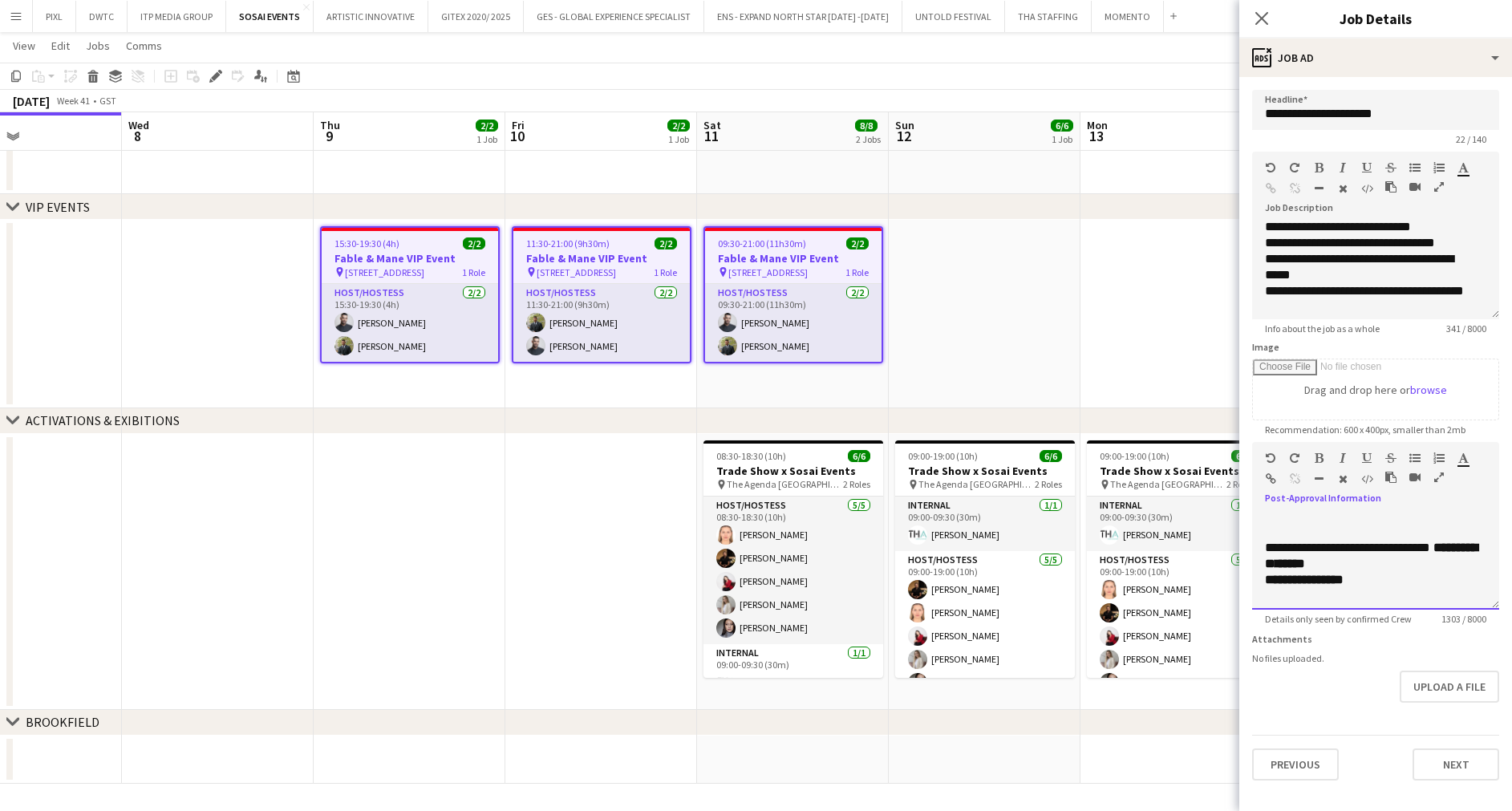
click at [1265, 507] on div "**********" at bounding box center [1375, 500] width 221 height 16
click at [1345, 479] on icon "button" at bounding box center [1342, 479] width 9 height 11
click at [1315, 524] on div "**********" at bounding box center [1366, 507] width 203 height 32
drag, startPoint x: 1345, startPoint y: 535, endPoint x: 1452, endPoint y: 542, distance: 107.2
click at [1452, 524] on div "**********" at bounding box center [1366, 507] width 203 height 32
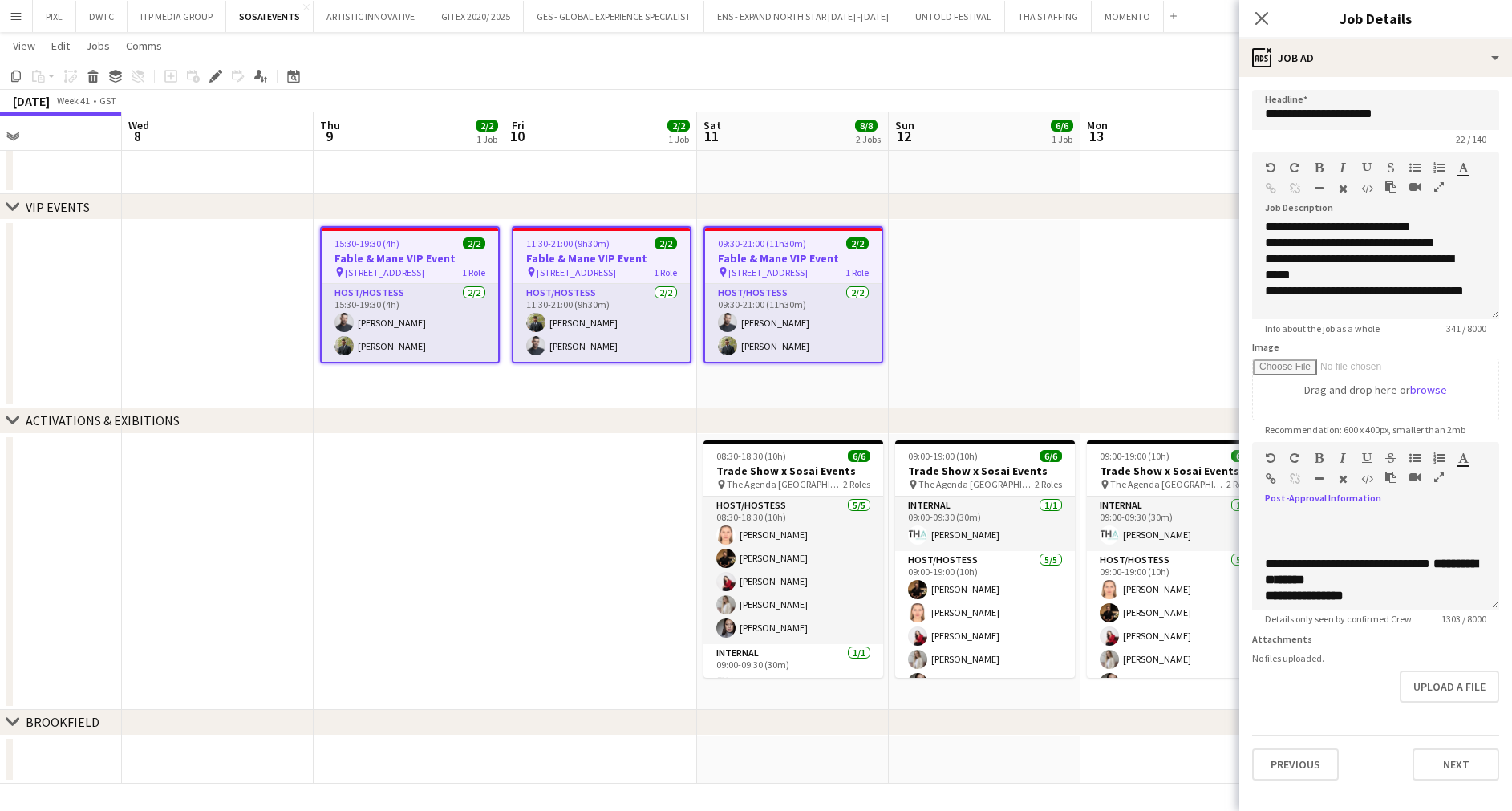
click at [1318, 457] on icon "button" at bounding box center [1318, 458] width 9 height 11
click at [1292, 540] on div at bounding box center [1375, 532] width 221 height 16
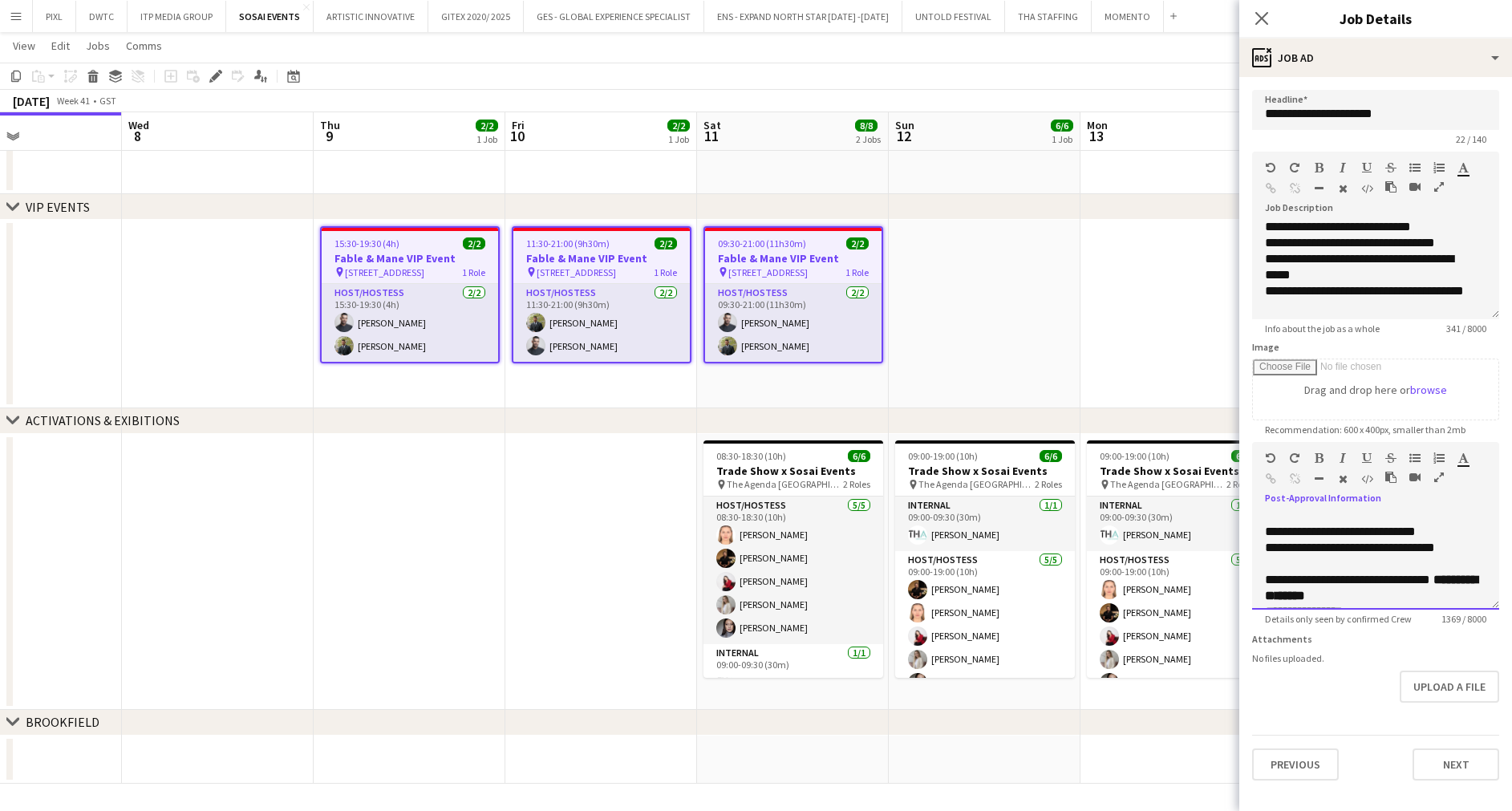
scroll to position [565, 0]
click at [1327, 537] on span "**********" at bounding box center [1340, 530] width 151 height 12
drag, startPoint x: 1352, startPoint y: 559, endPoint x: 1322, endPoint y: 559, distance: 30.0
click at [1322, 539] on div "**********" at bounding box center [1375, 531] width 221 height 16
click at [1319, 458] on icon "button" at bounding box center [1318, 458] width 9 height 11
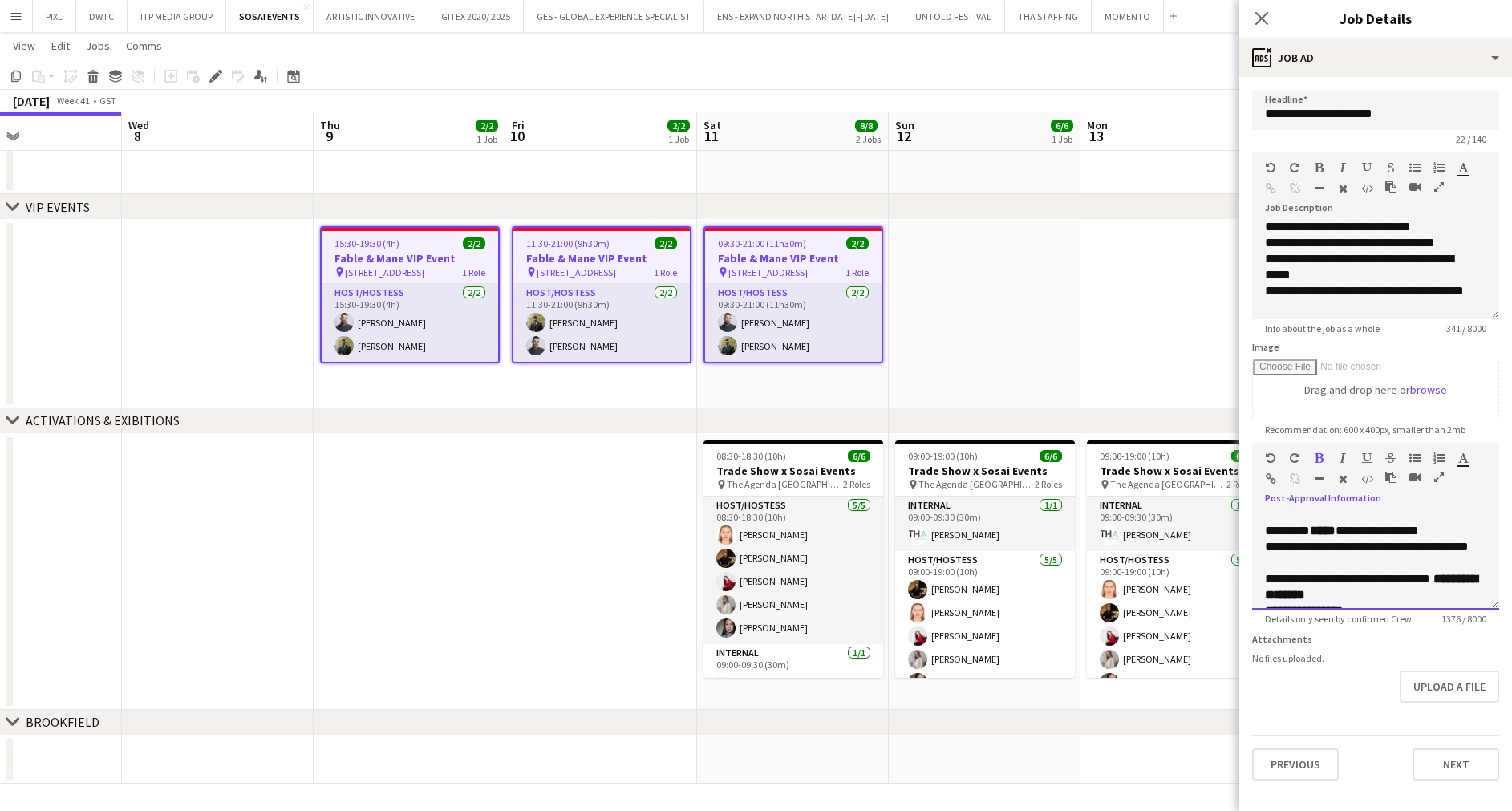
drag, startPoint x: 1350, startPoint y: 588, endPoint x: 1322, endPoint y: 582, distance: 28.6
click at [1322, 552] on span "**********" at bounding box center [1366, 546] width 203 height 12
click at [1317, 452] on button "button" at bounding box center [1318, 458] width 11 height 13
click at [1355, 555] on div "**********" at bounding box center [1375, 547] width 221 height 16
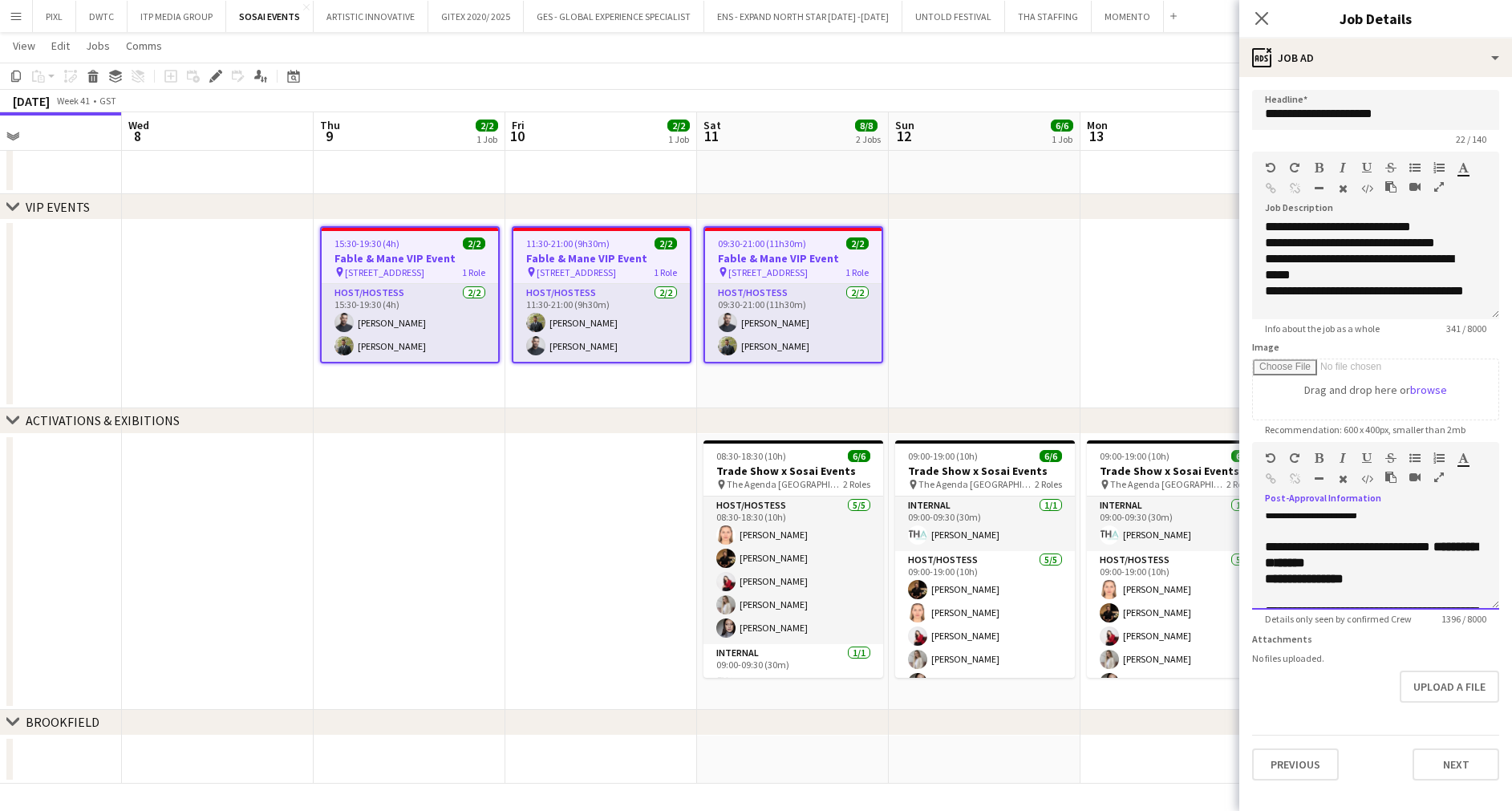
click at [1313, 520] on span "**********" at bounding box center [1311, 514] width 93 height 12
click at [1417, 523] on div "**********" at bounding box center [1375, 515] width 221 height 16
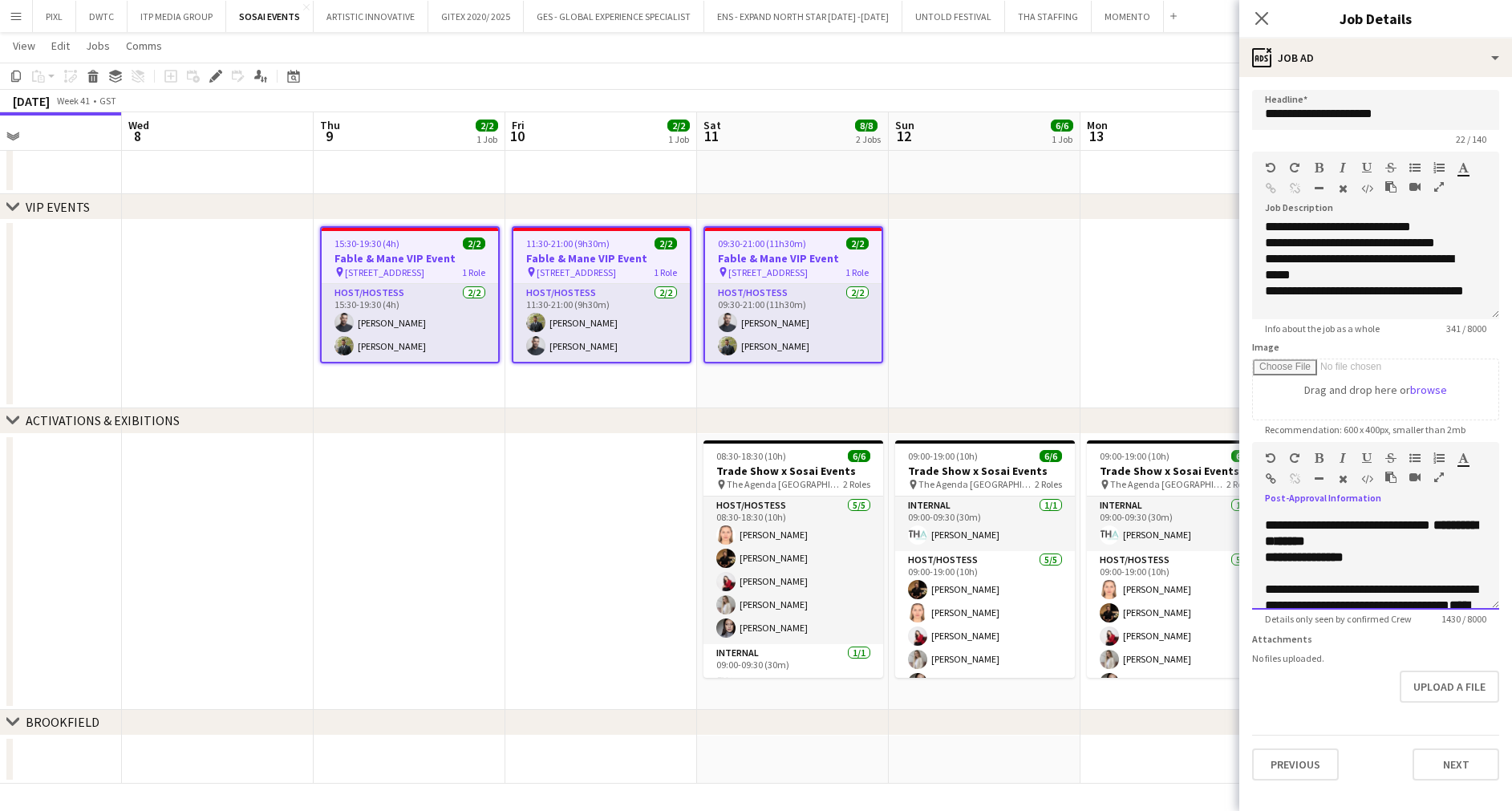
drag, startPoint x: 1381, startPoint y: 552, endPoint x: 1306, endPoint y: 581, distance: 80.4
click at [1306, 581] on div "**********" at bounding box center [1375, 429] width 221 height 1107
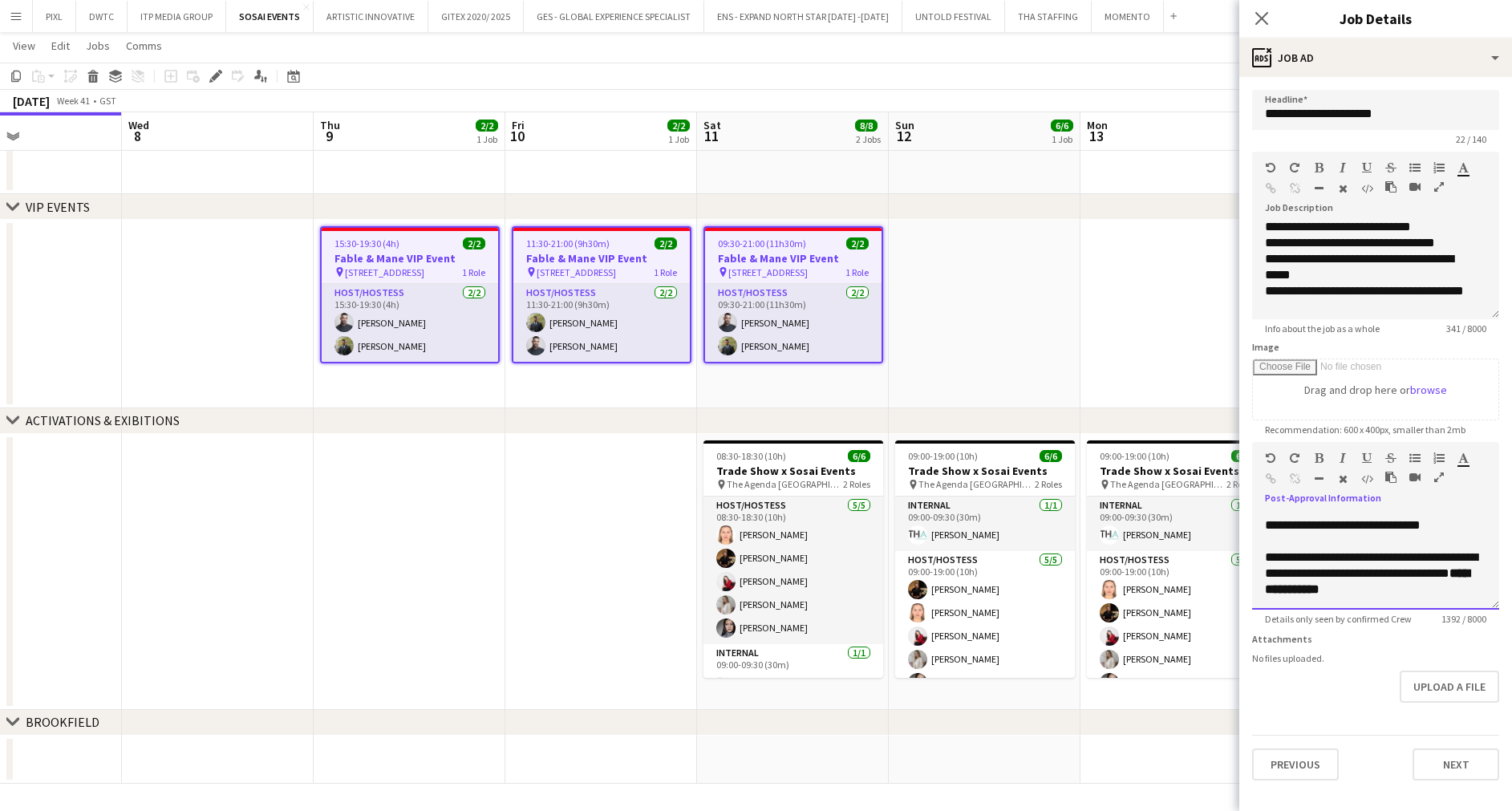
drag, startPoint x: 1337, startPoint y: 581, endPoint x: 1309, endPoint y: 579, distance: 28.1
click at [1309, 531] on span "**********" at bounding box center [1342, 524] width 155 height 12
click at [1321, 454] on icon "button" at bounding box center [1318, 458] width 9 height 11
click at [1424, 531] on span "**********" at bounding box center [1375, 524] width 98 height 12
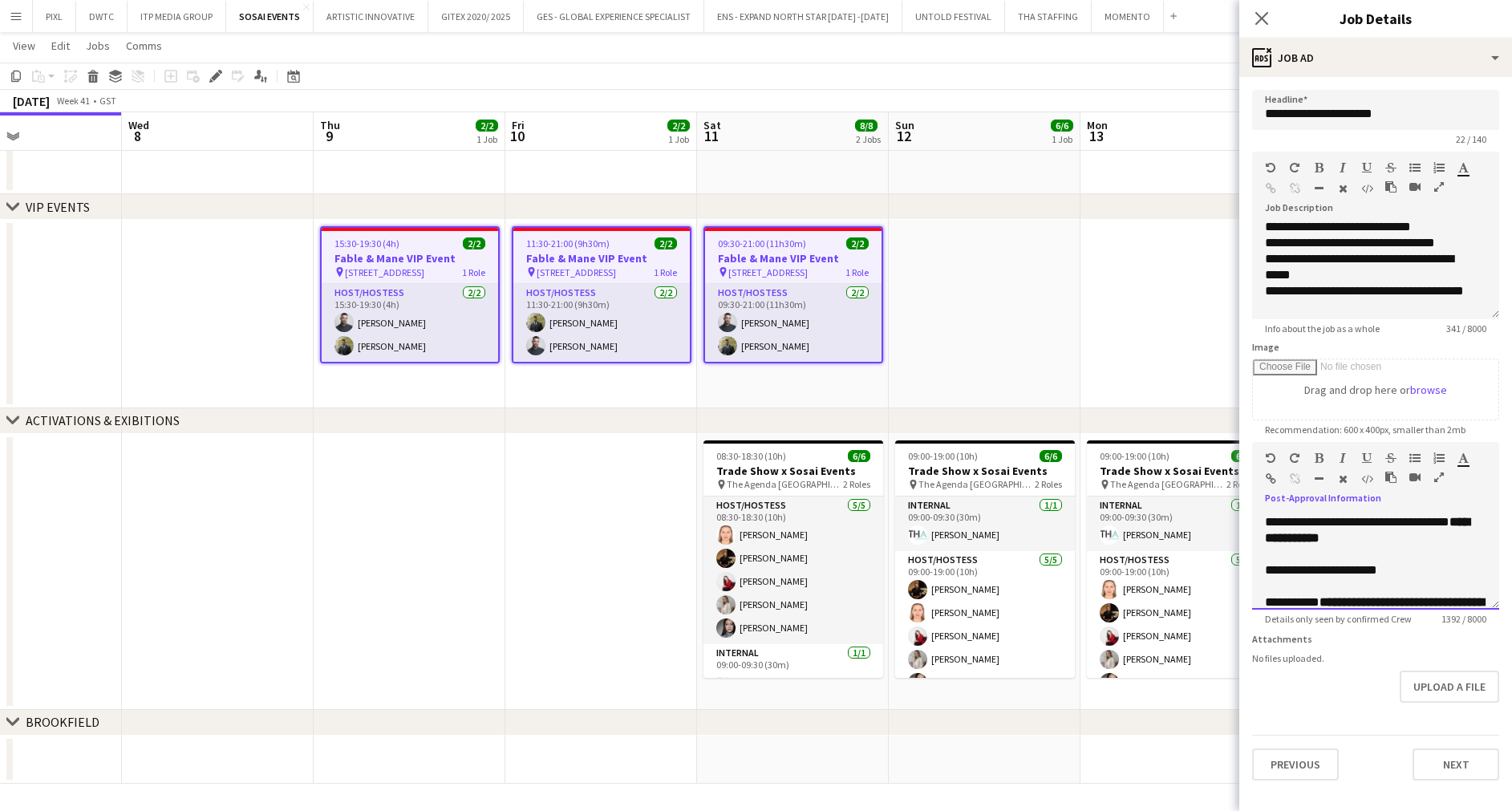
scroll to position [697, 0]
drag, startPoint x: 1433, startPoint y: 554, endPoint x: 1332, endPoint y: 568, distance: 102.0
click at [1332, 551] on div "**********" at bounding box center [1375, 528] width 221 height 48
drag, startPoint x: 1394, startPoint y: 564, endPoint x: 1256, endPoint y: 561, distance: 138.0
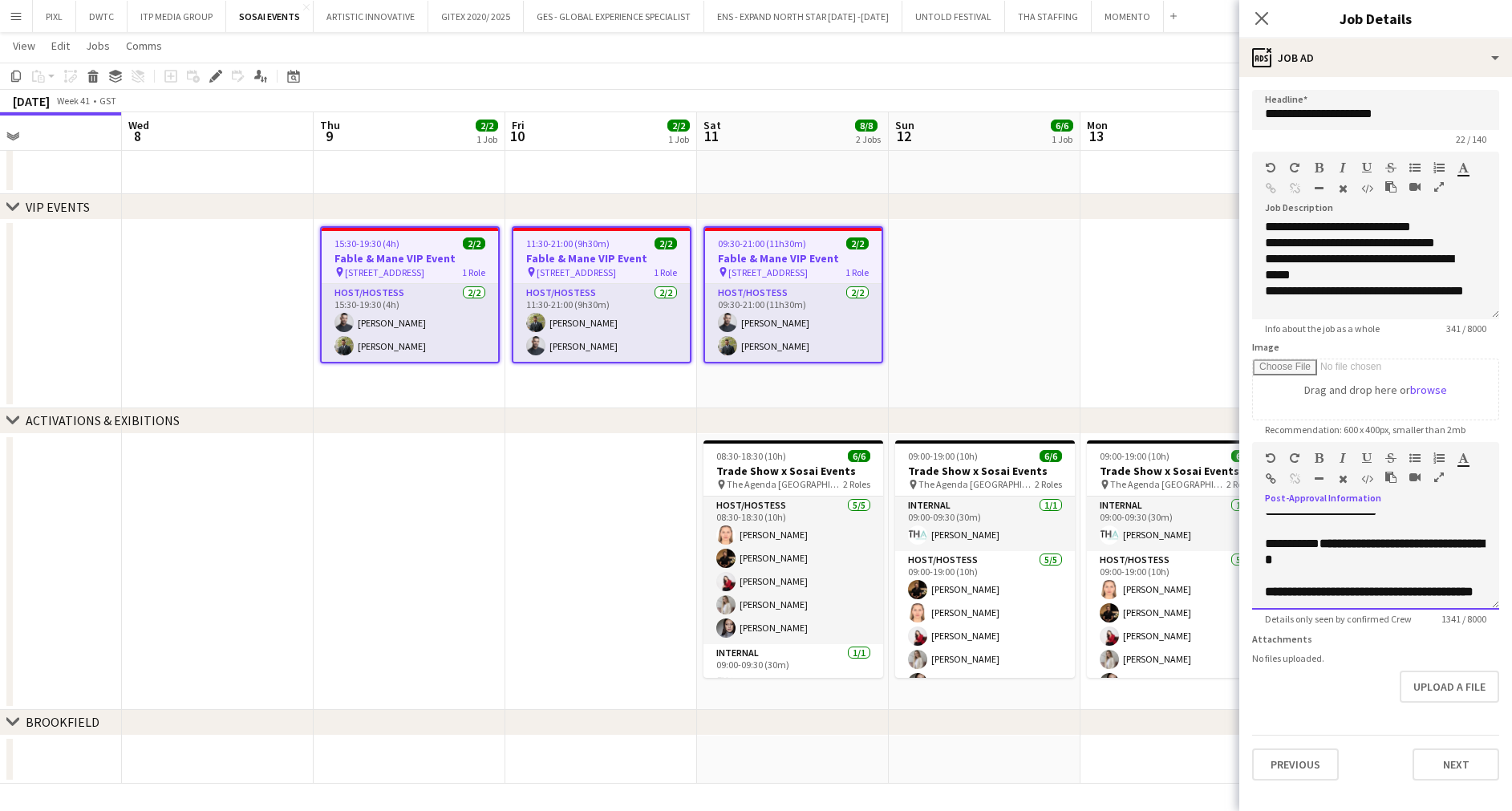
click at [1256, 561] on div "**********" at bounding box center [1375, 561] width 247 height 96
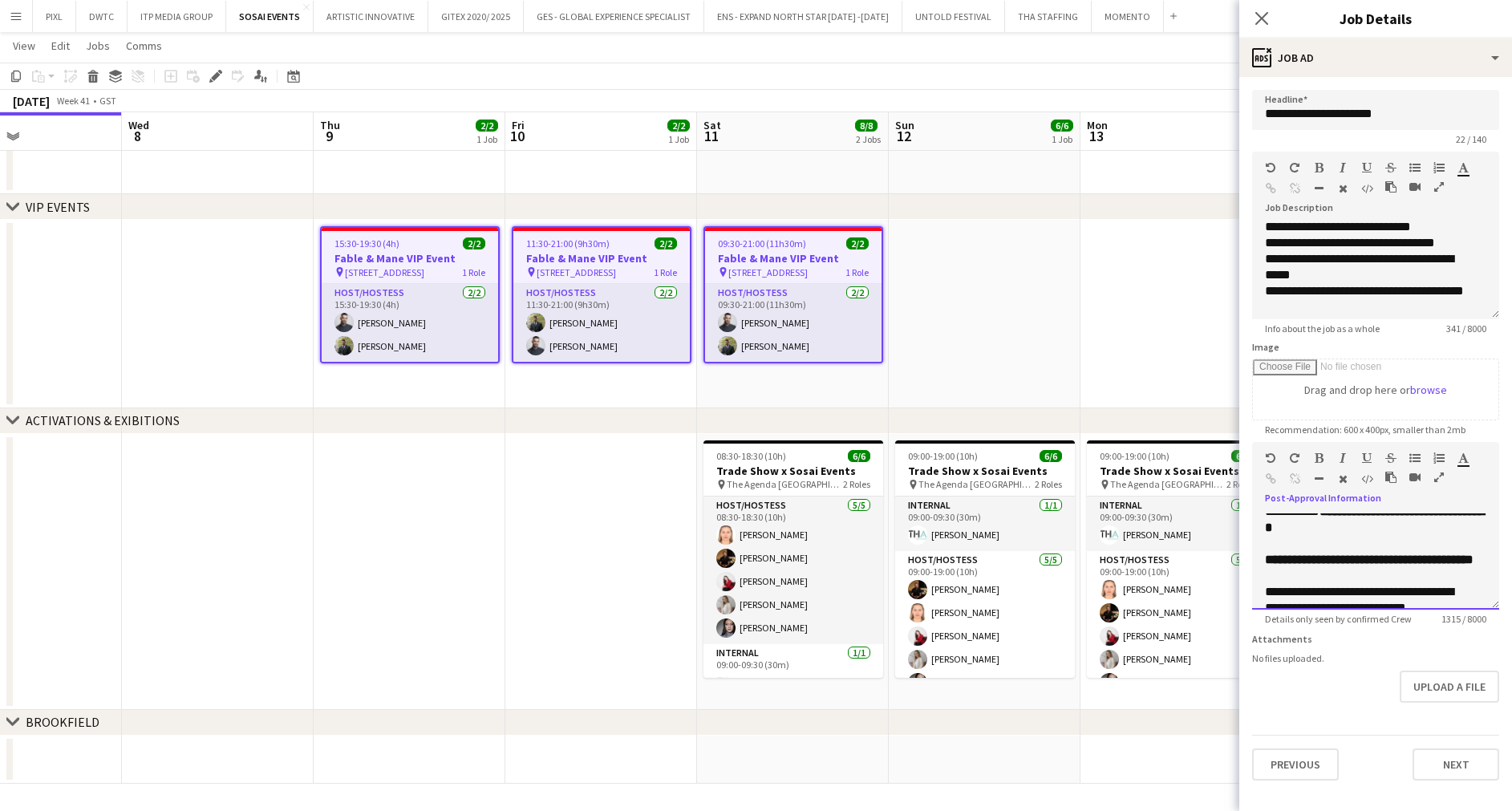
drag, startPoint x: 1358, startPoint y: 581, endPoint x: 1264, endPoint y: 560, distance: 96.3
click at [1264, 536] on div "**********" at bounding box center [1375, 519] width 221 height 32
drag, startPoint x: 1368, startPoint y: 582, endPoint x: 1281, endPoint y: 571, distance: 87.7
click at [1266, 519] on div "**********" at bounding box center [1375, 512] width 221 height 16
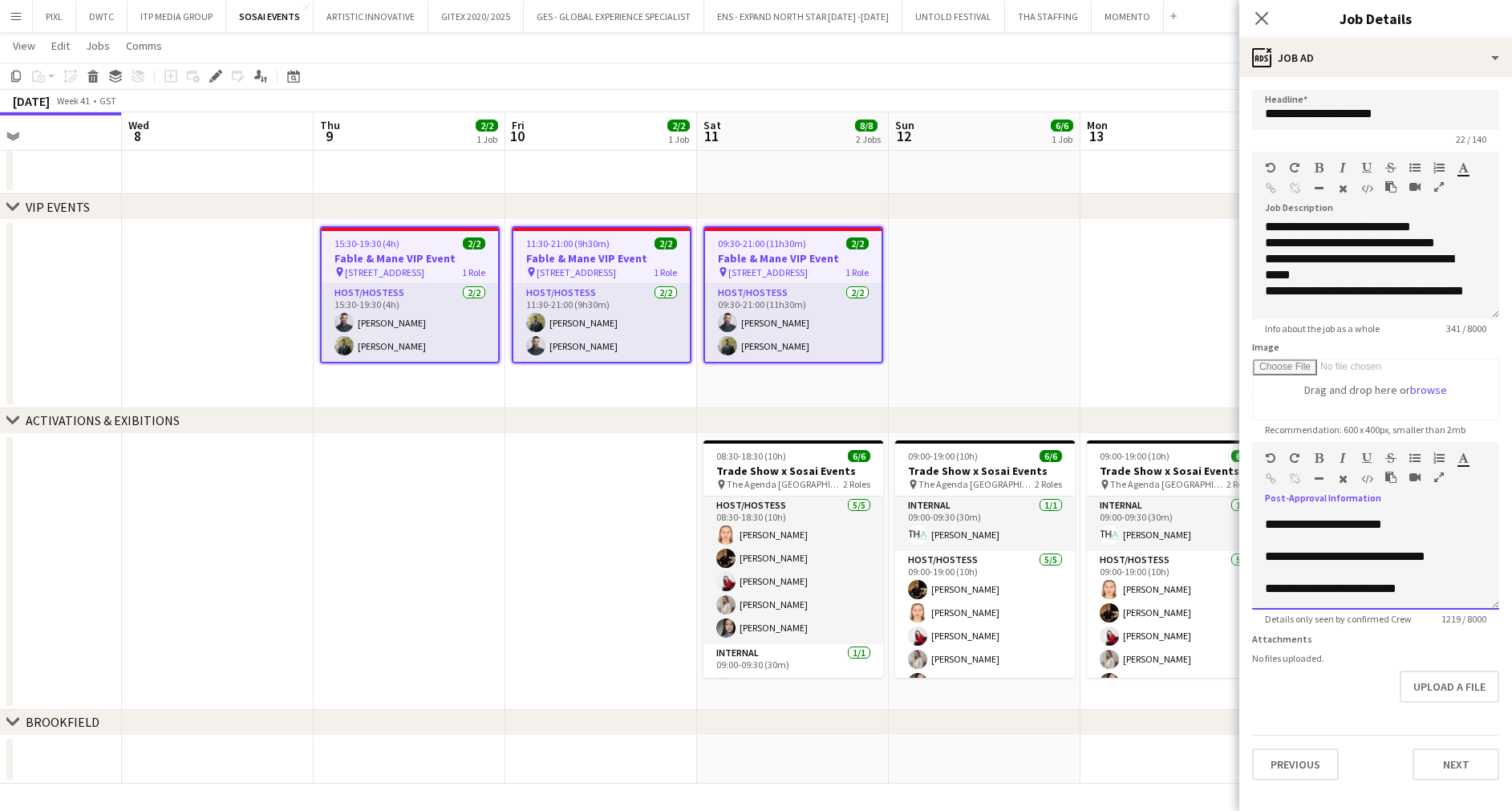
scroll to position [938, 0]
click at [1318, 532] on div "**********" at bounding box center [1366, 524] width 203 height 16
click at [1397, 529] on div "**********" at bounding box center [1366, 524] width 203 height 16
click at [1452, 532] on div "**********" at bounding box center [1366, 524] width 203 height 16
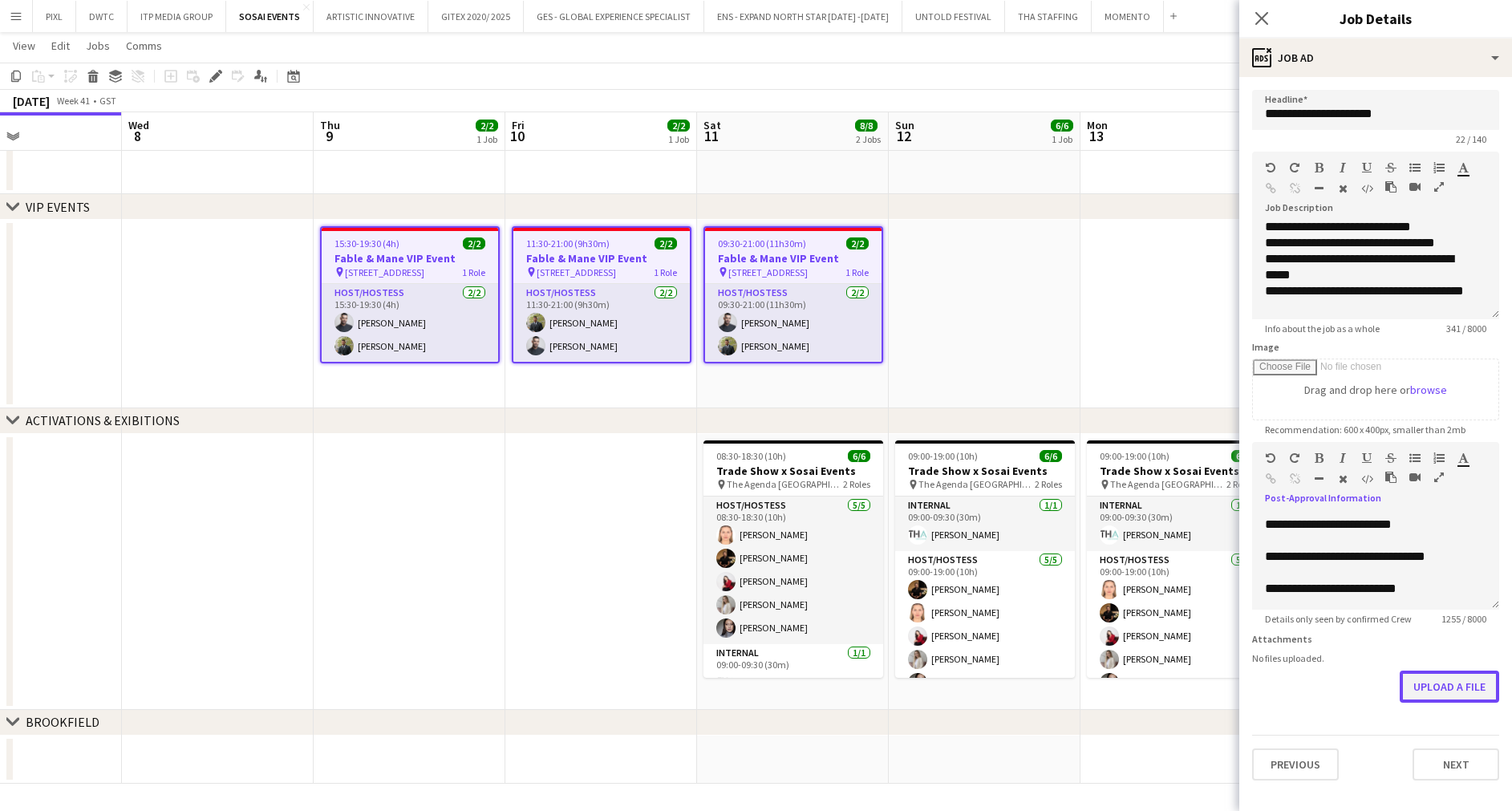
click at [1455, 682] on button "Upload a file" at bounding box center [1449, 686] width 100 height 32
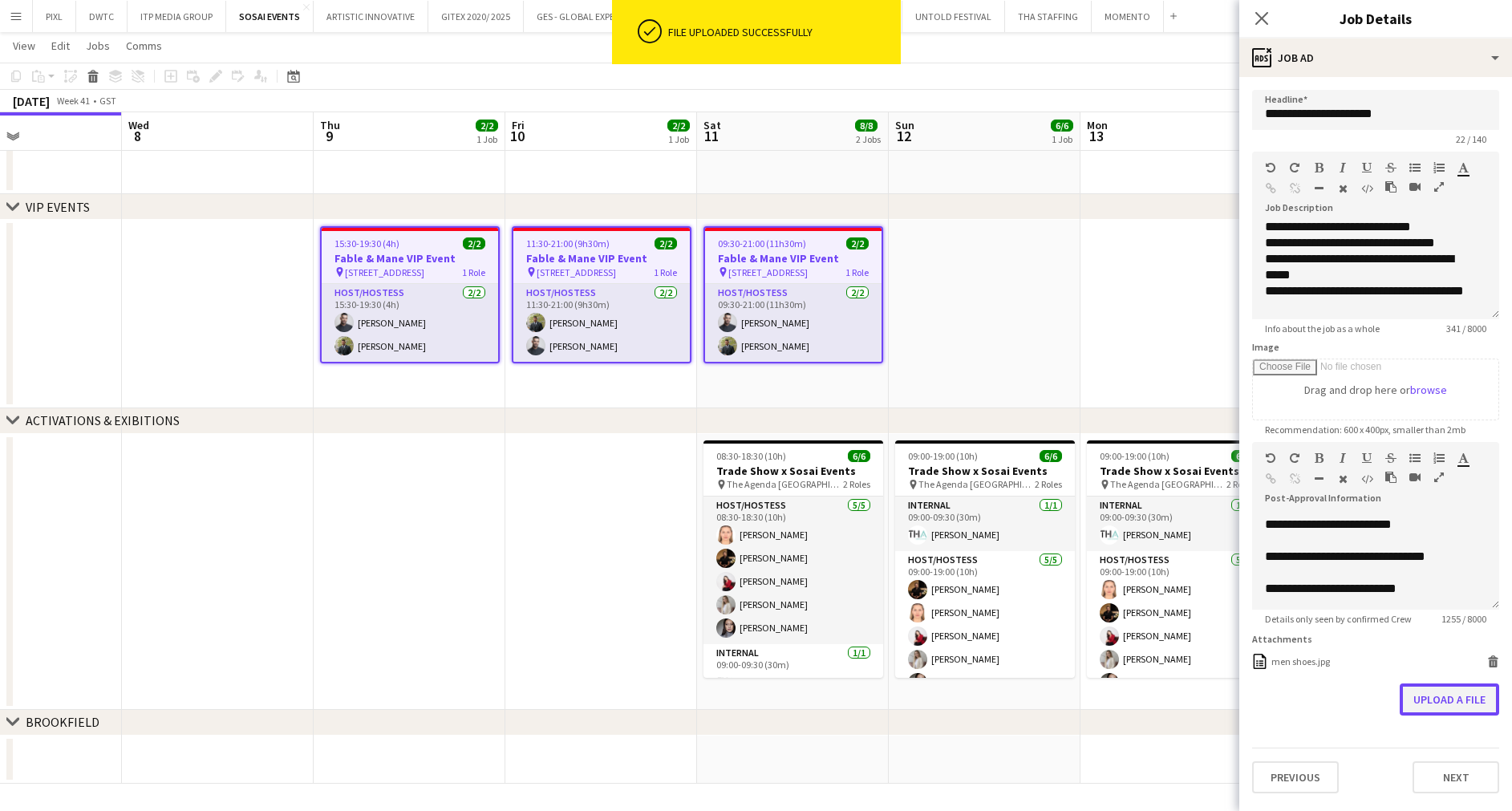
click at [1449, 697] on button "Upload a file" at bounding box center [1449, 698] width 100 height 32
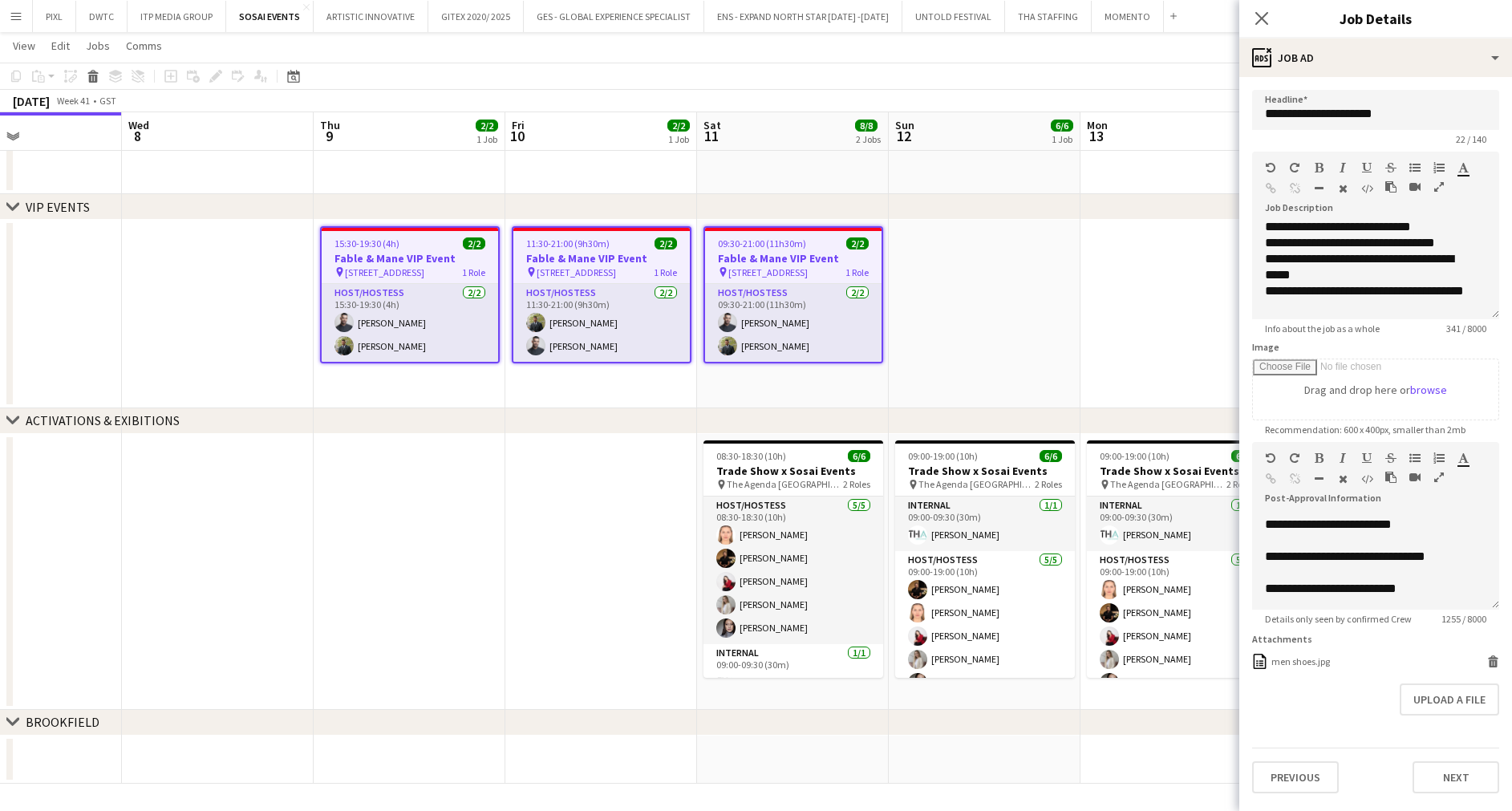
scroll to position [996, 0]
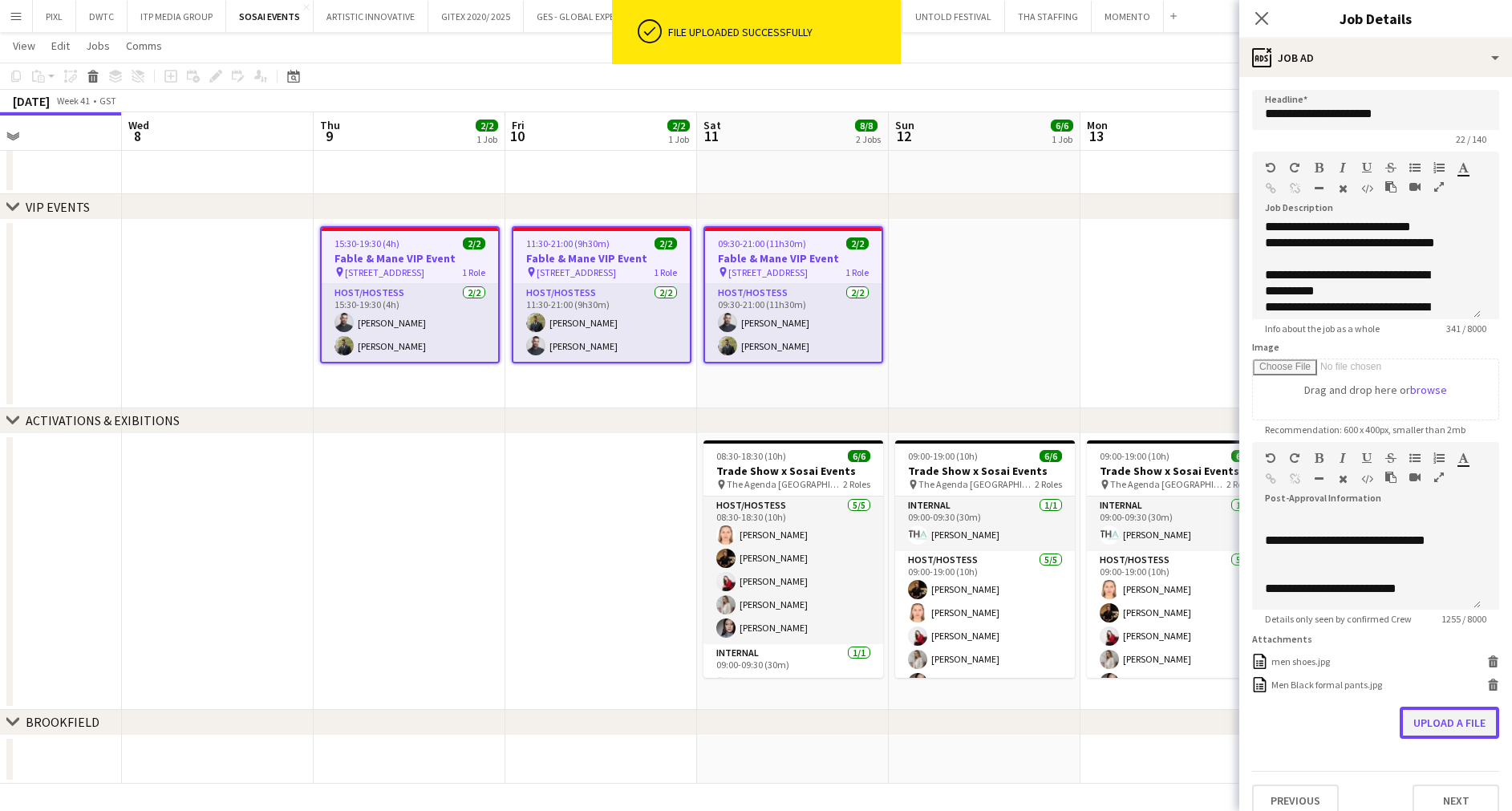
click at [1426, 738] on button "Upload a file" at bounding box center [1449, 722] width 100 height 32
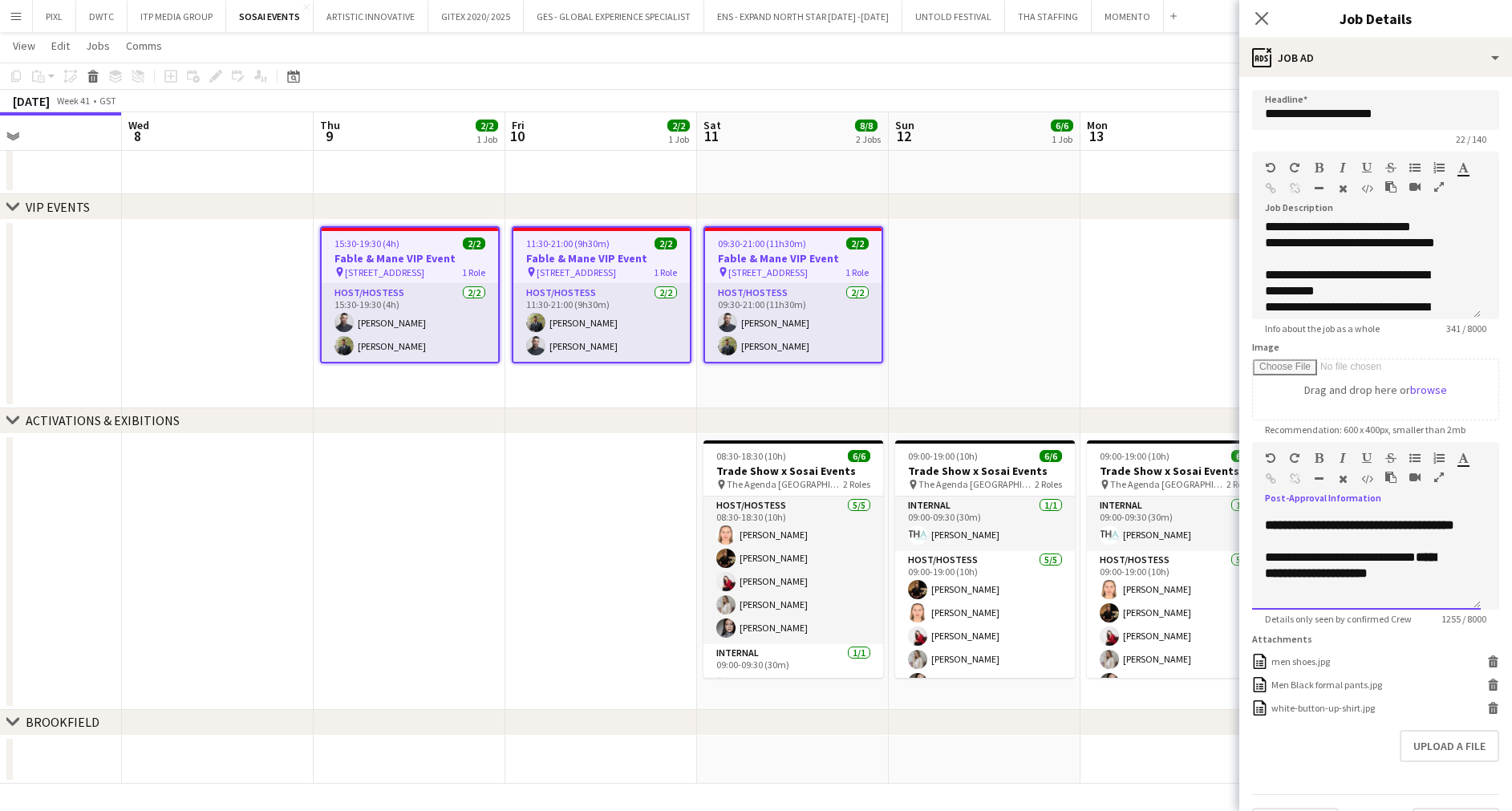
scroll to position [866, 0]
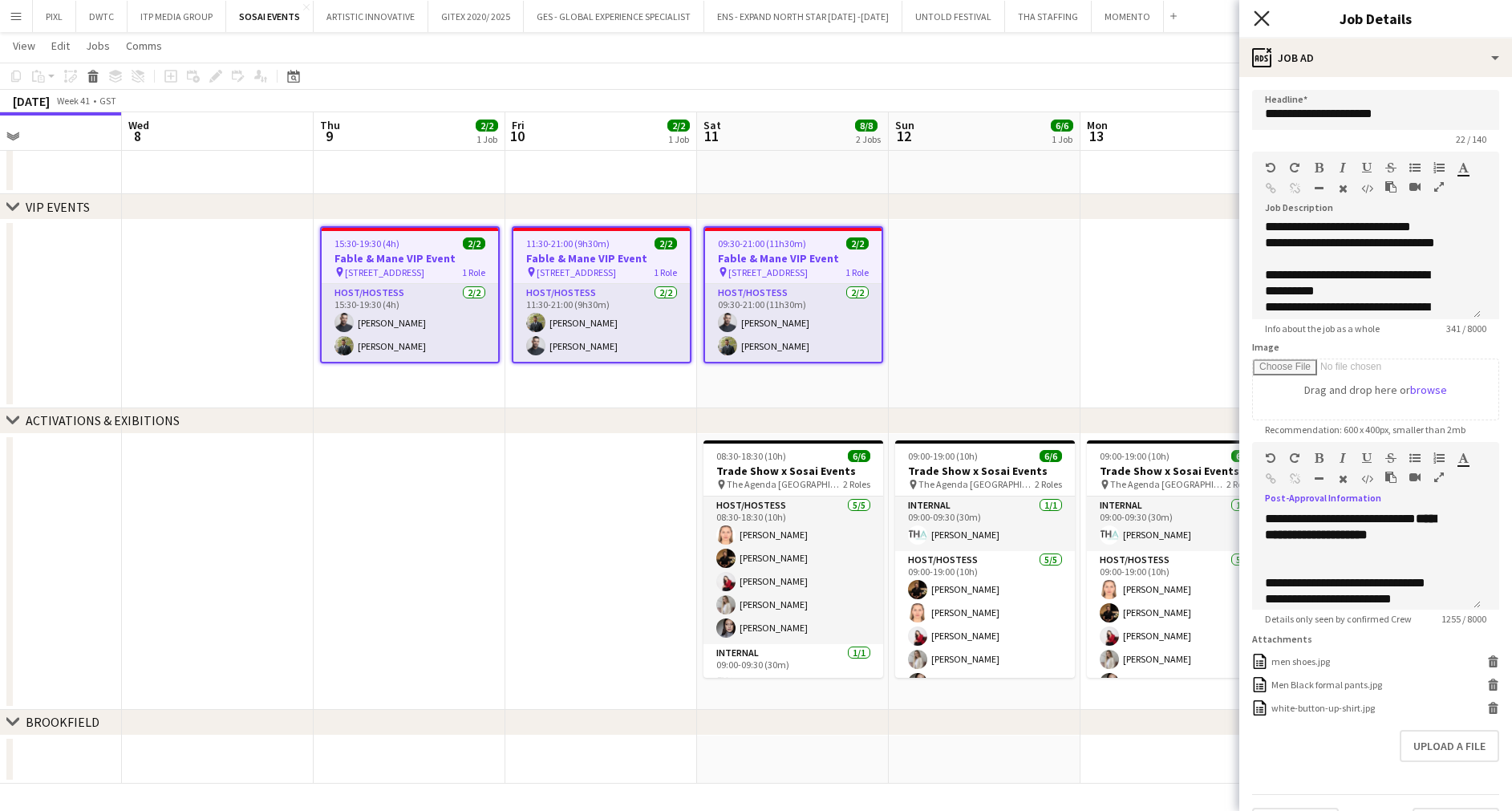
click at [1260, 14] on icon "Close pop-in" at bounding box center [1260, 18] width 16 height 16
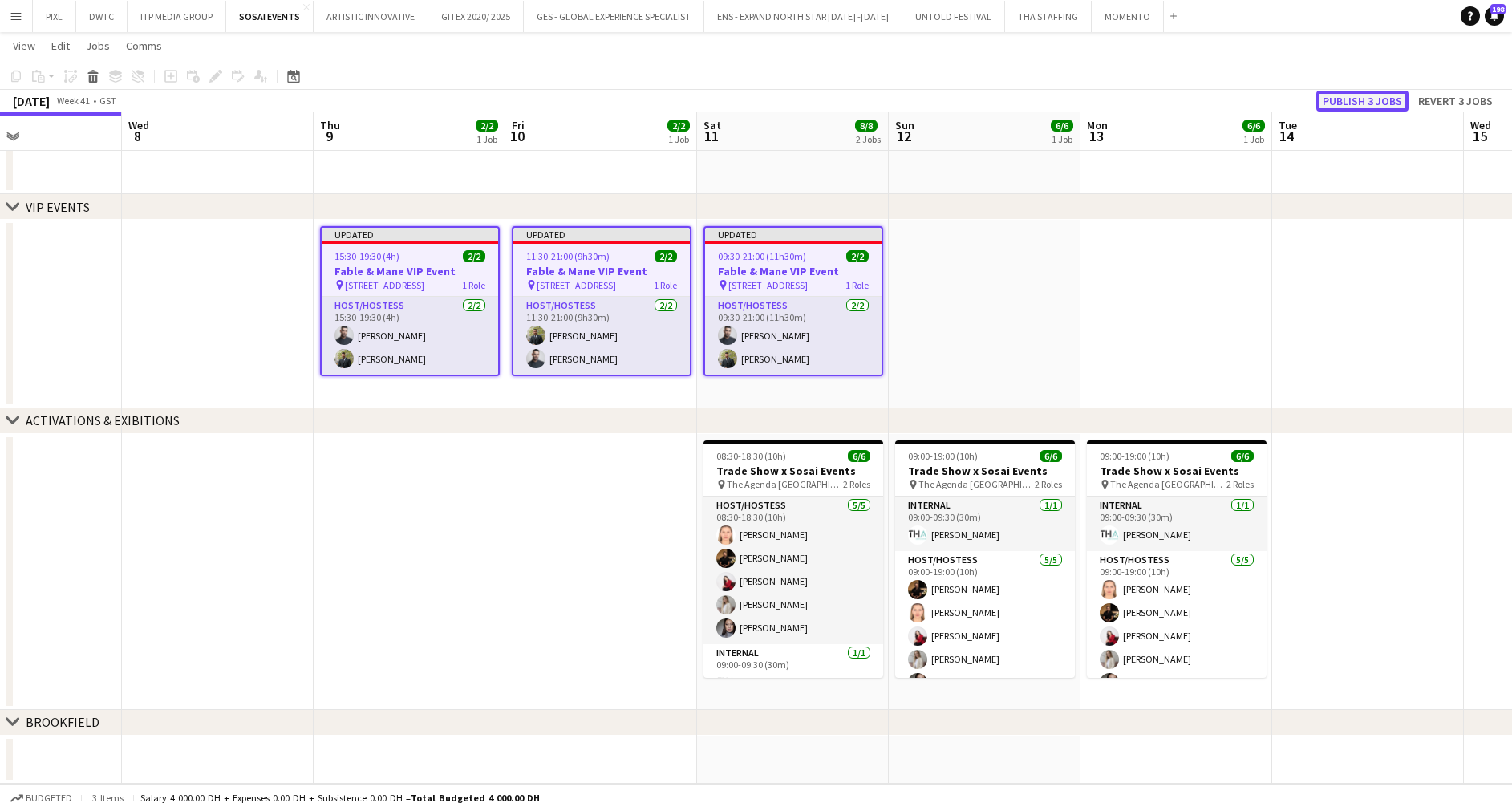
click at [1351, 97] on button "Publish 3 jobs" at bounding box center [1362, 101] width 92 height 21
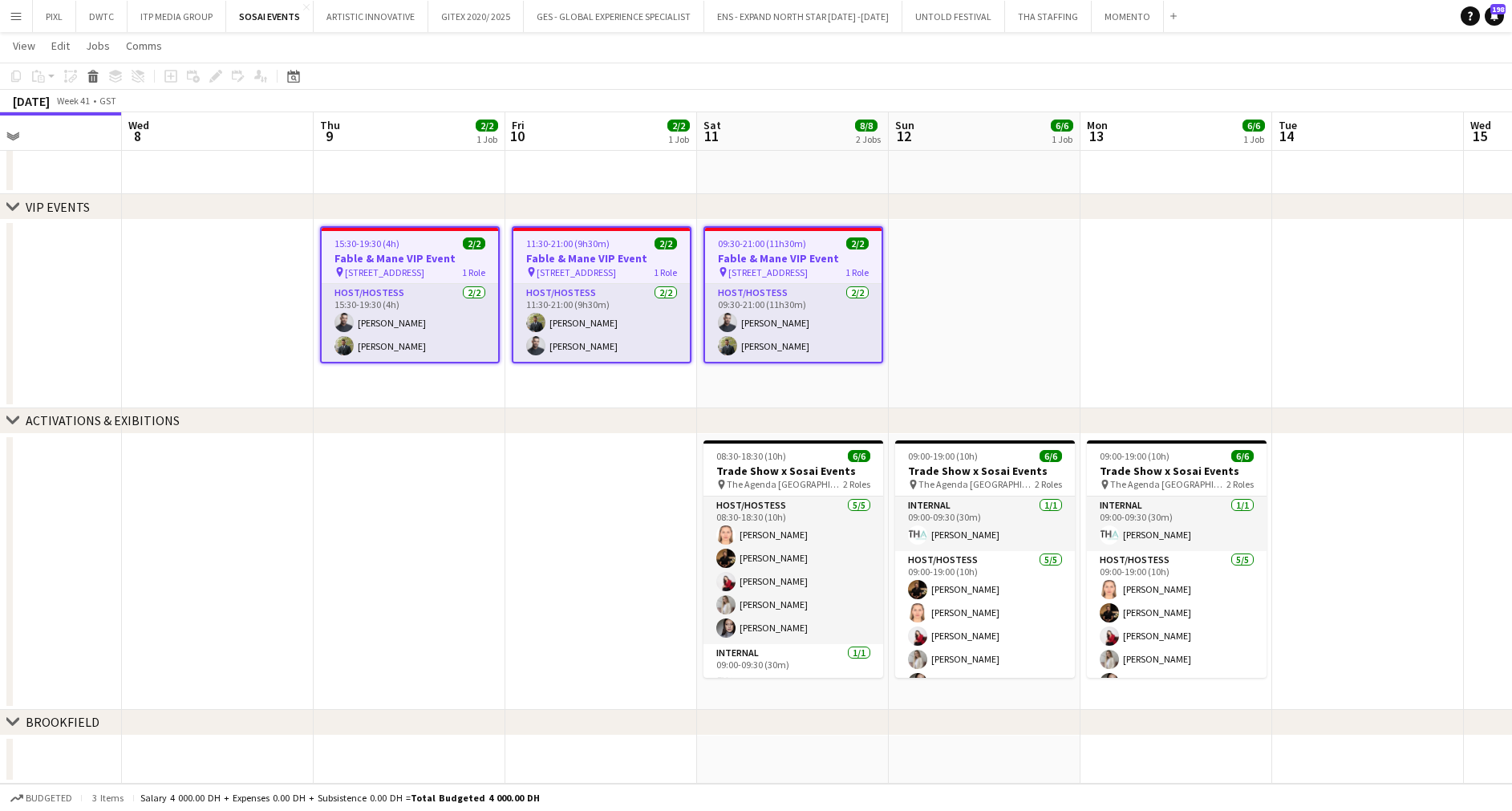
click at [418, 237] on app-job-card "15:30-19:30 (4h) 2/2 Fable & Mane VIP Event pin Alserkal Avenue, Warehouse 46 1…" at bounding box center [410, 295] width 180 height 137
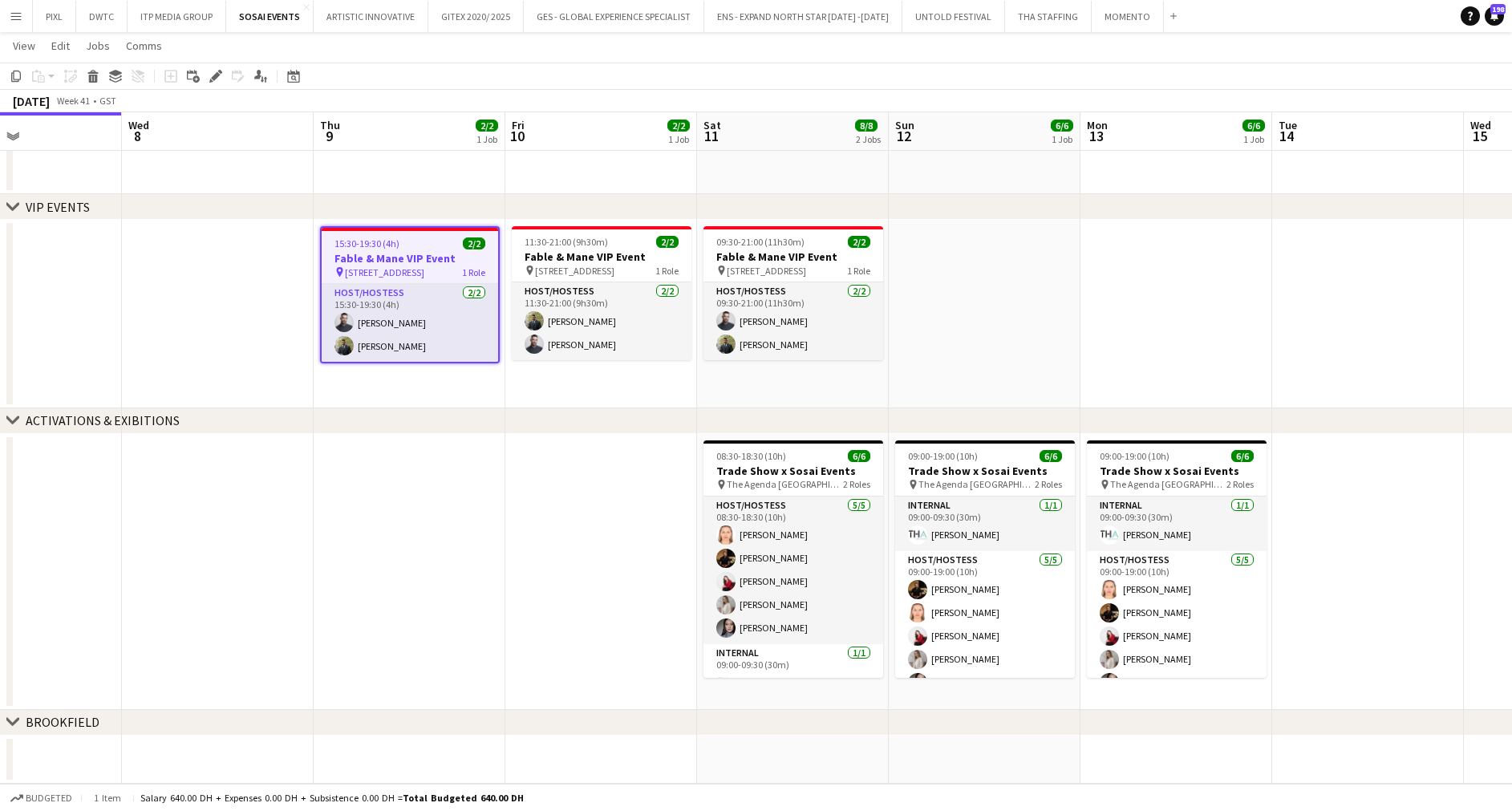
click at [412, 243] on div "15:30-19:30 (4h) 2/2" at bounding box center [410, 243] width 176 height 12
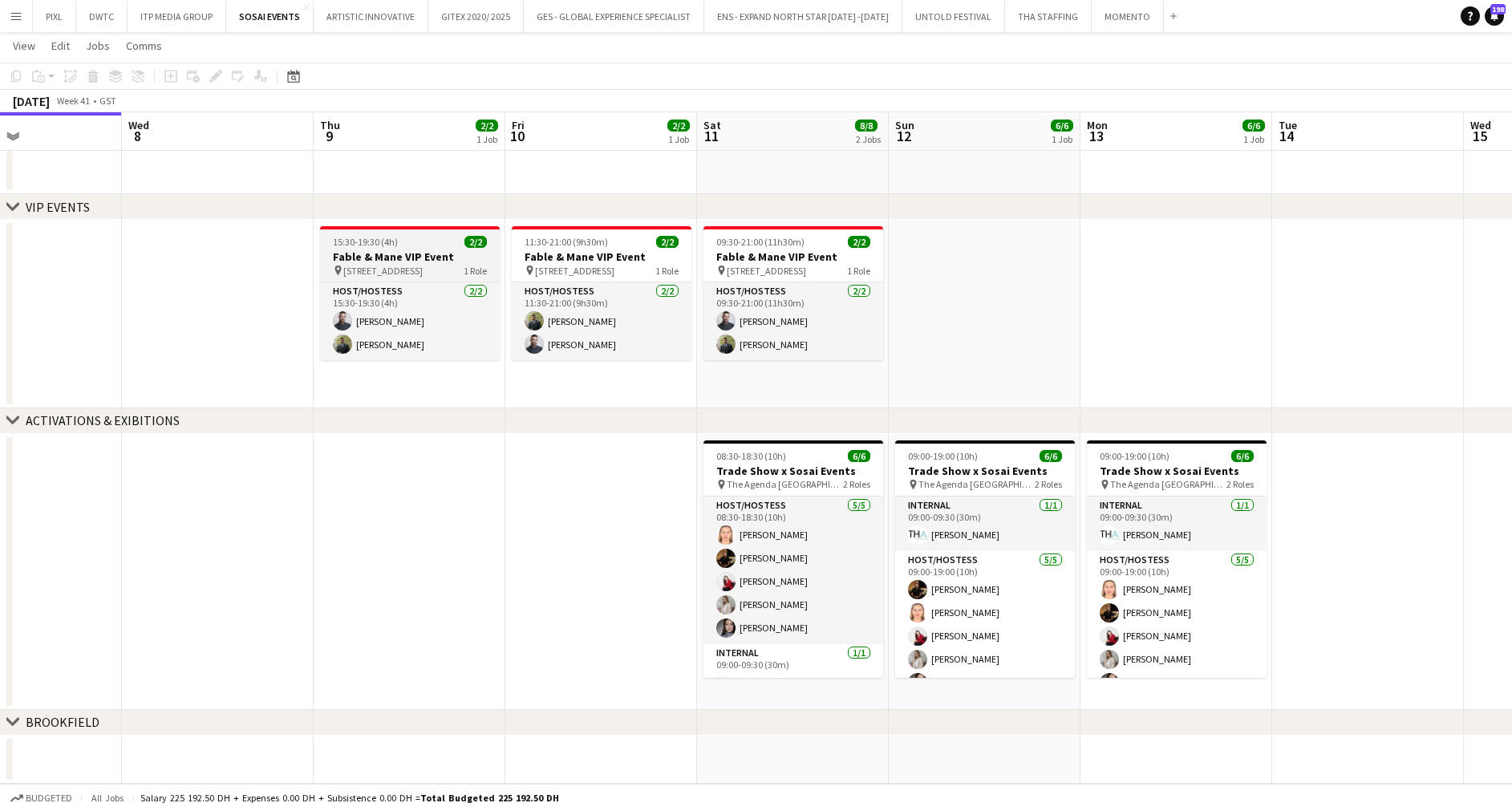
click at [389, 247] on span "15:30-19:30 (4h)" at bounding box center [365, 242] width 65 height 12
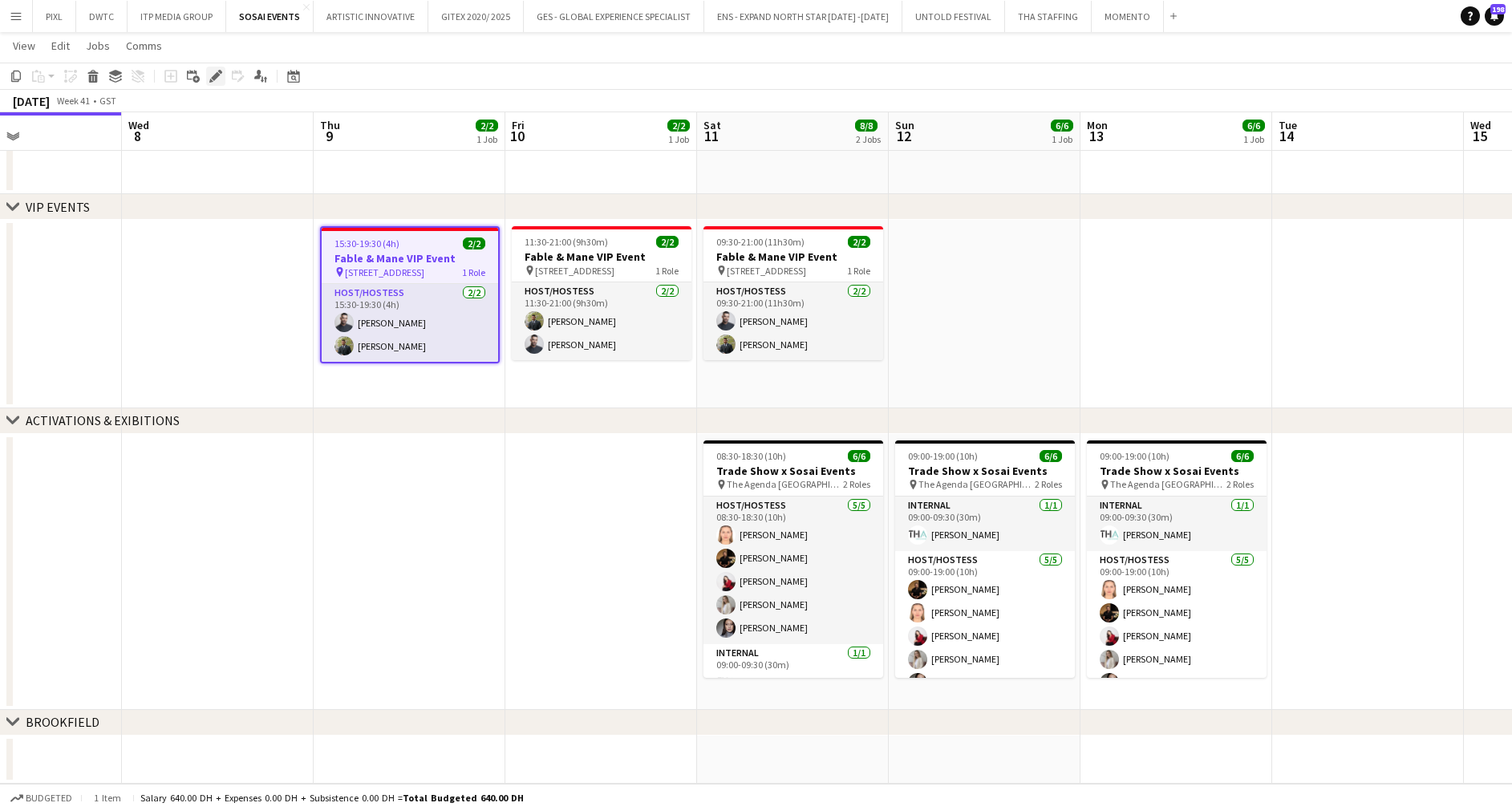
click at [215, 74] on icon at bounding box center [215, 76] width 9 height 9
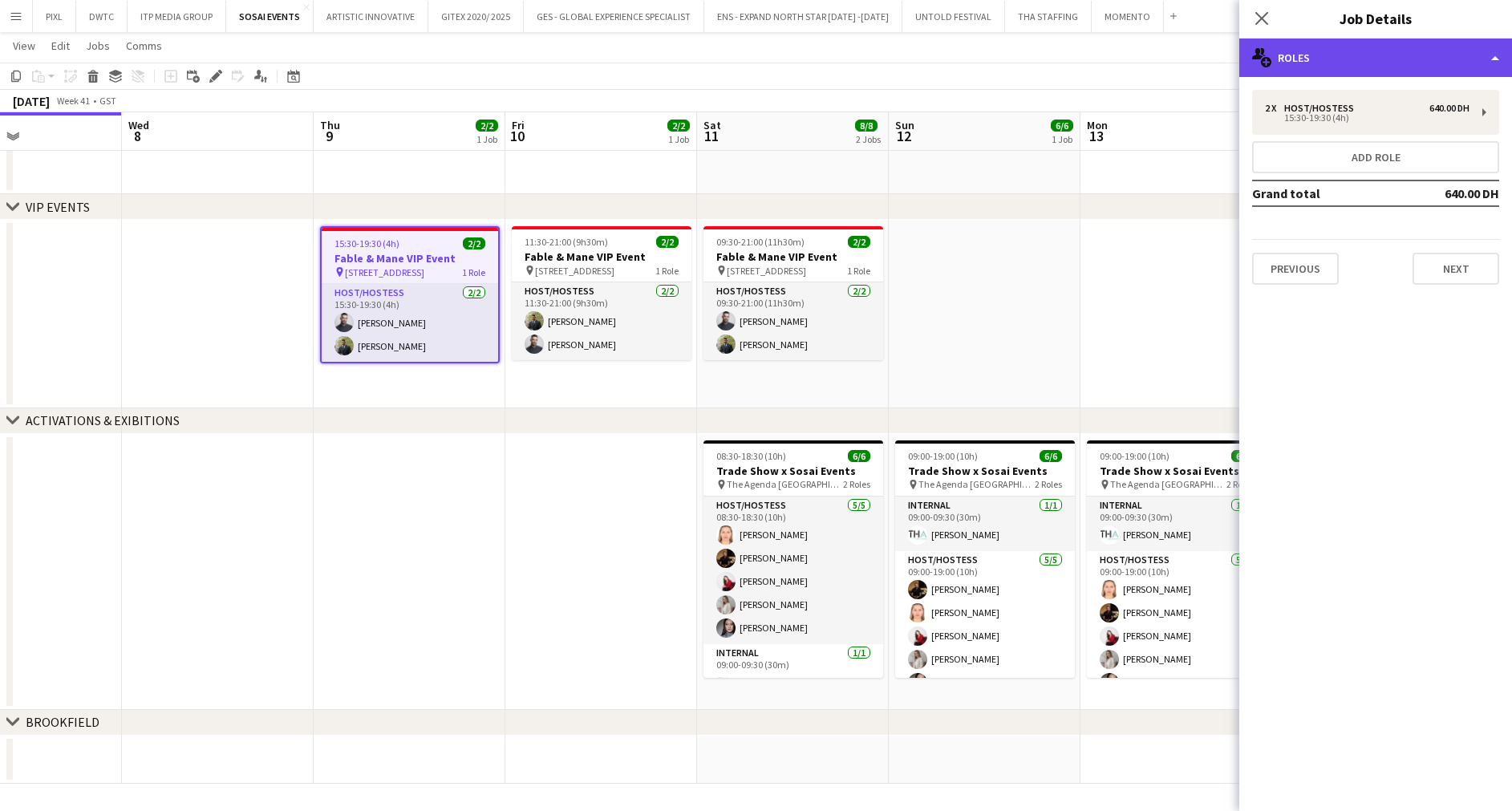
click at [1333, 56] on div "multiple-users-add Roles" at bounding box center [1376, 57] width 273 height 38
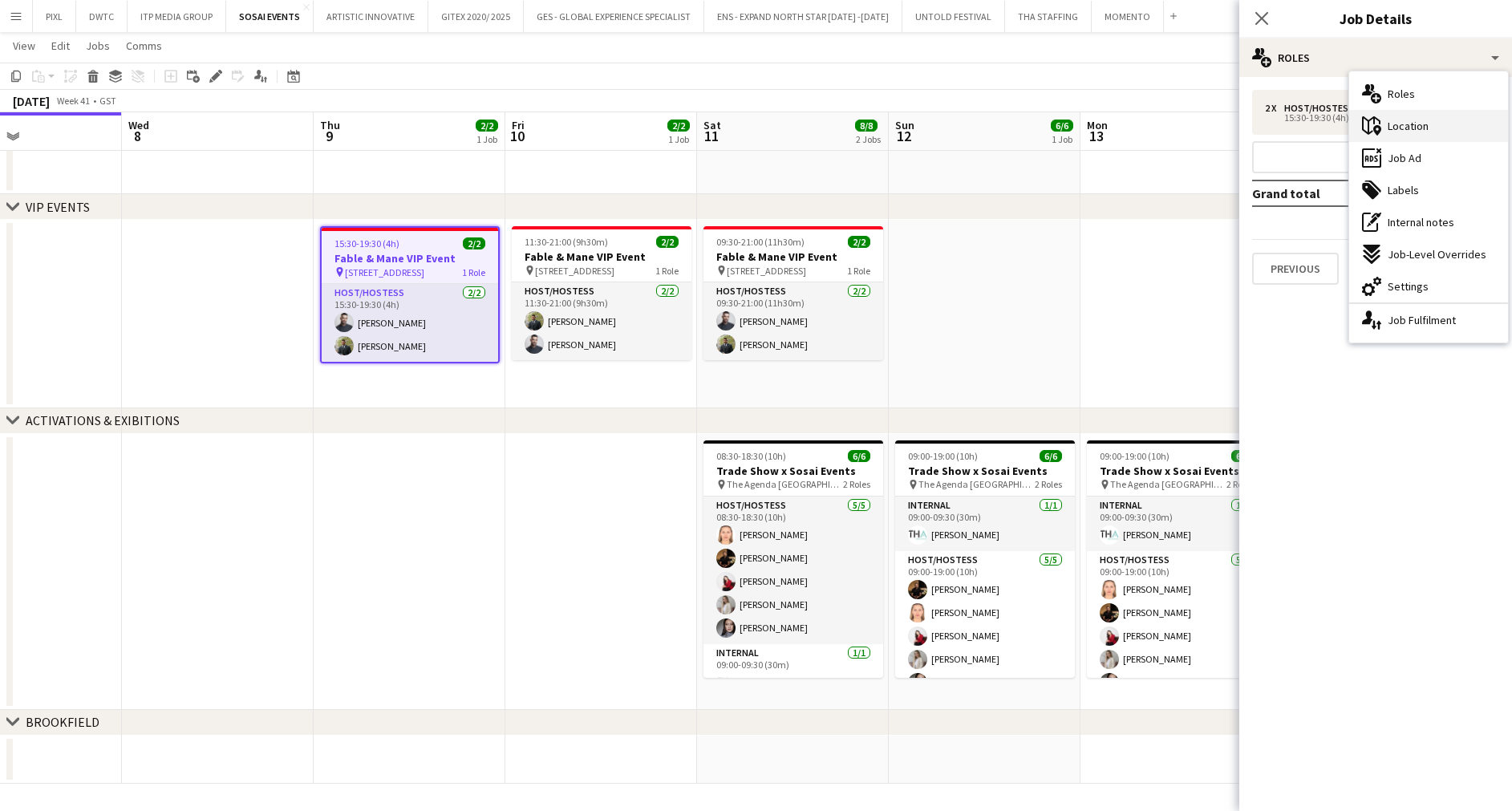
click at [1407, 125] on span "Location" at bounding box center [1407, 126] width 41 height 15
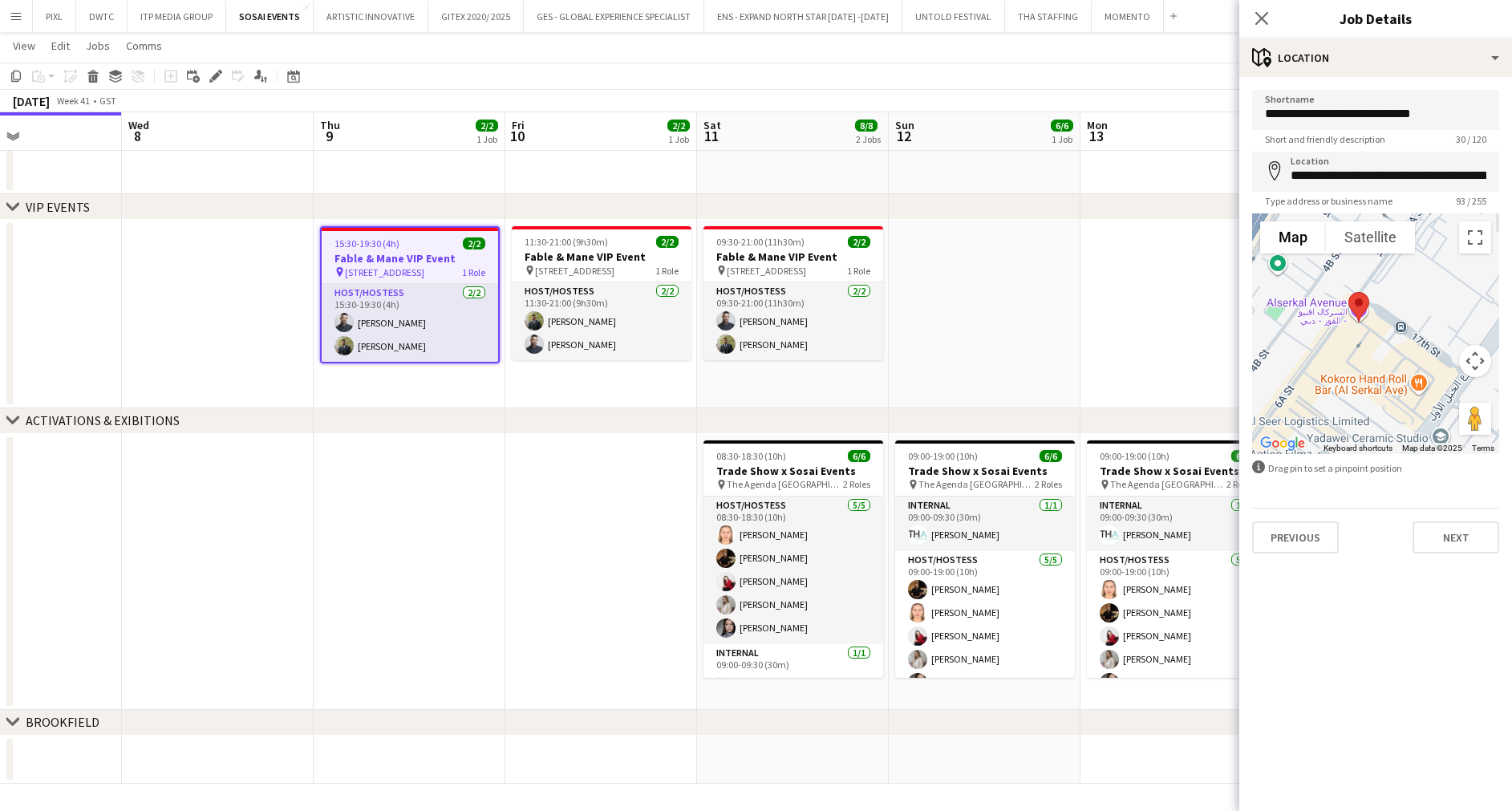
drag, startPoint x: 1327, startPoint y: 323, endPoint x: 1359, endPoint y: 344, distance: 38.3
click at [1359, 344] on div at bounding box center [1375, 333] width 247 height 241
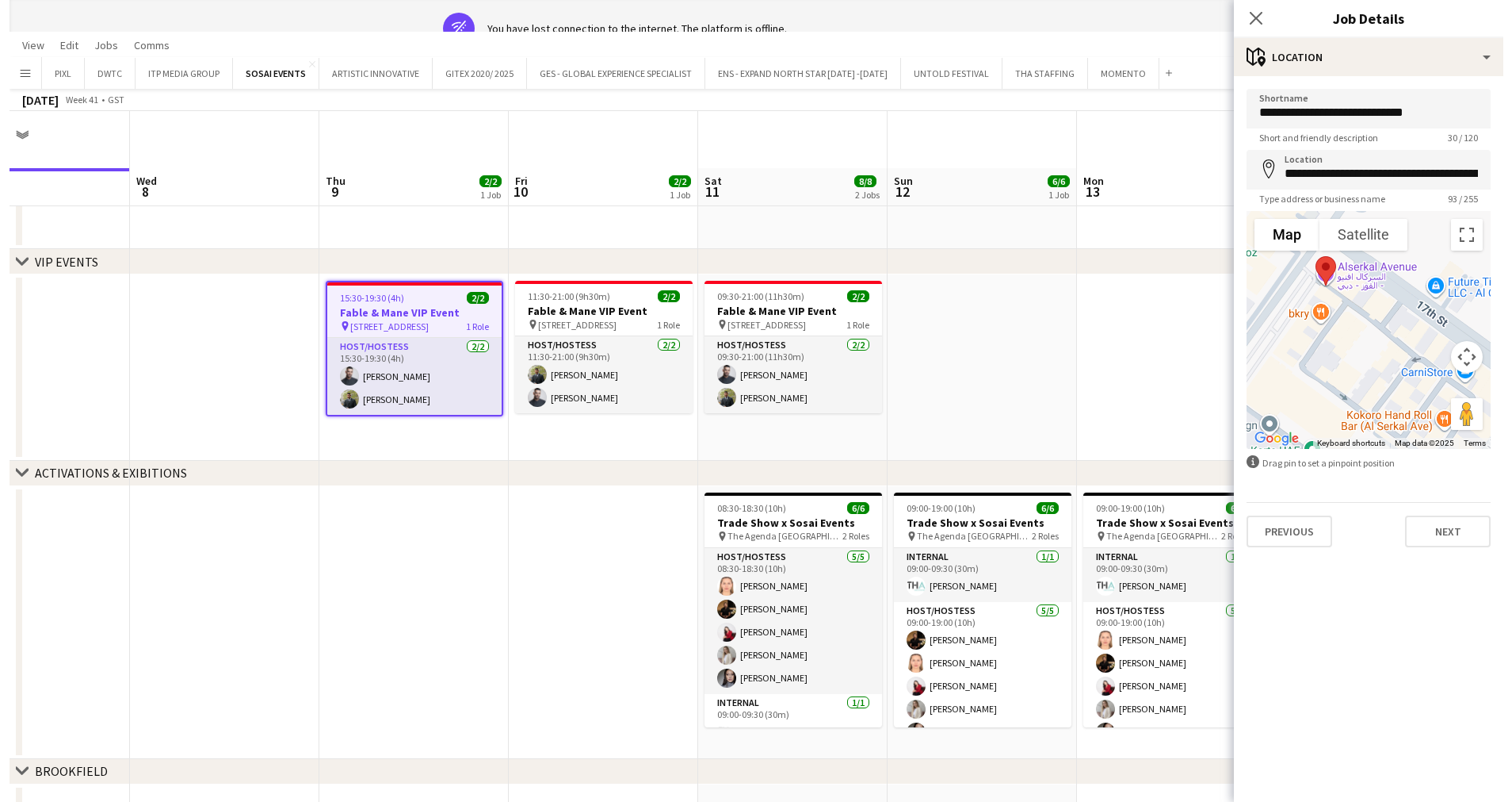
scroll to position [0, 0]
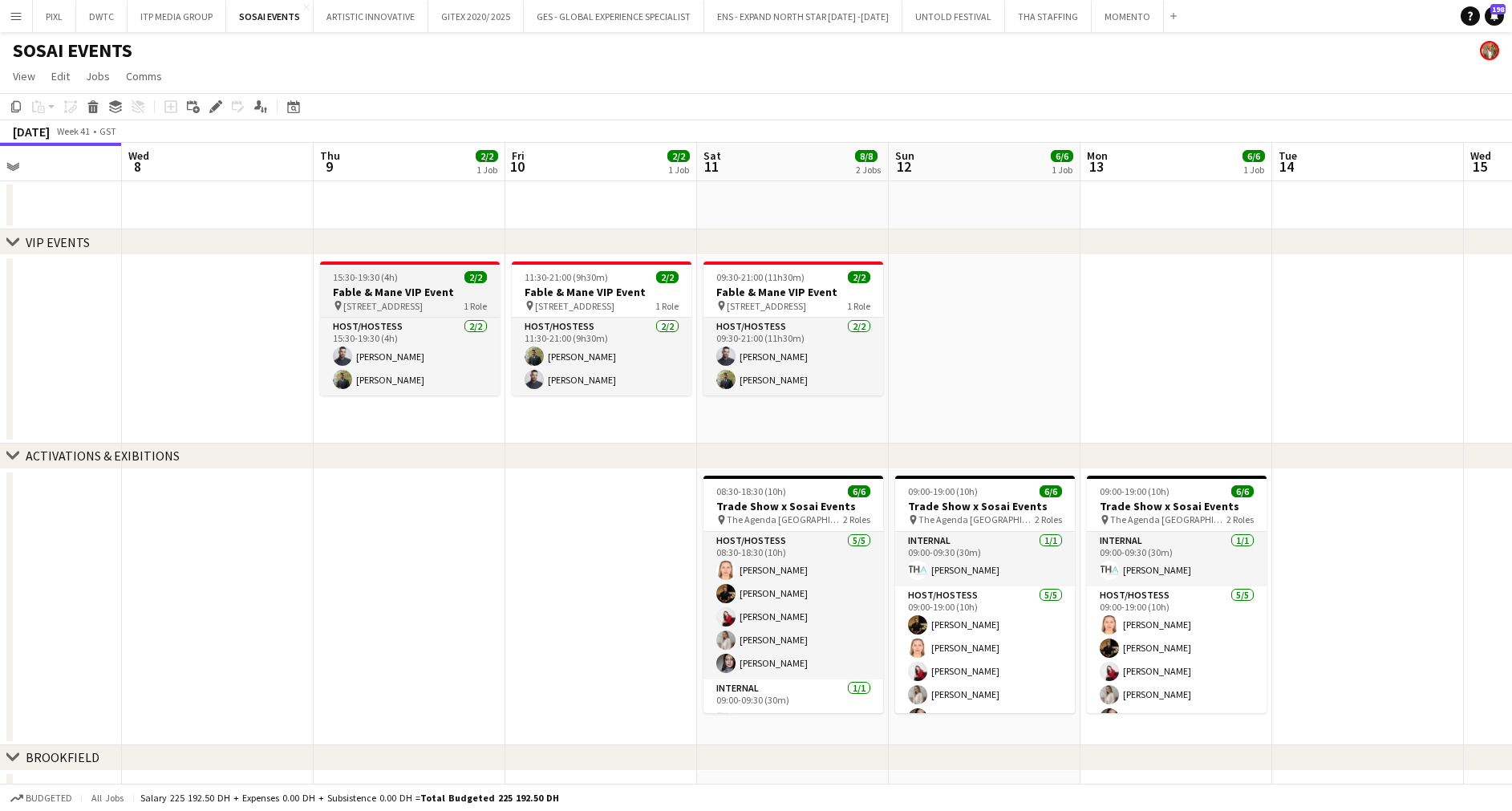
click at [399, 288] on h3 "Fable & Mane VIP Event" at bounding box center [410, 292] width 180 height 15
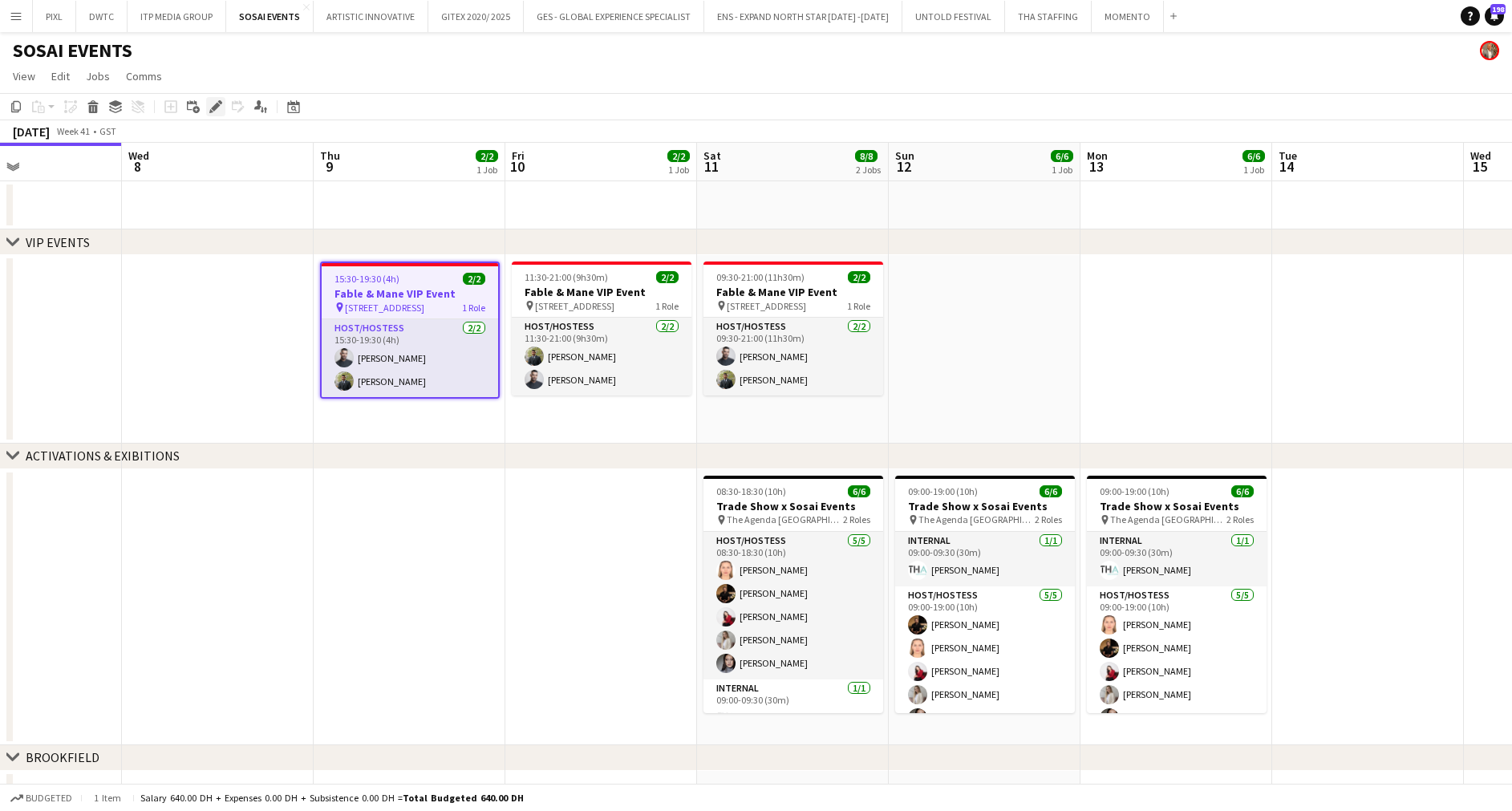
click at [213, 110] on icon at bounding box center [215, 107] width 9 height 9
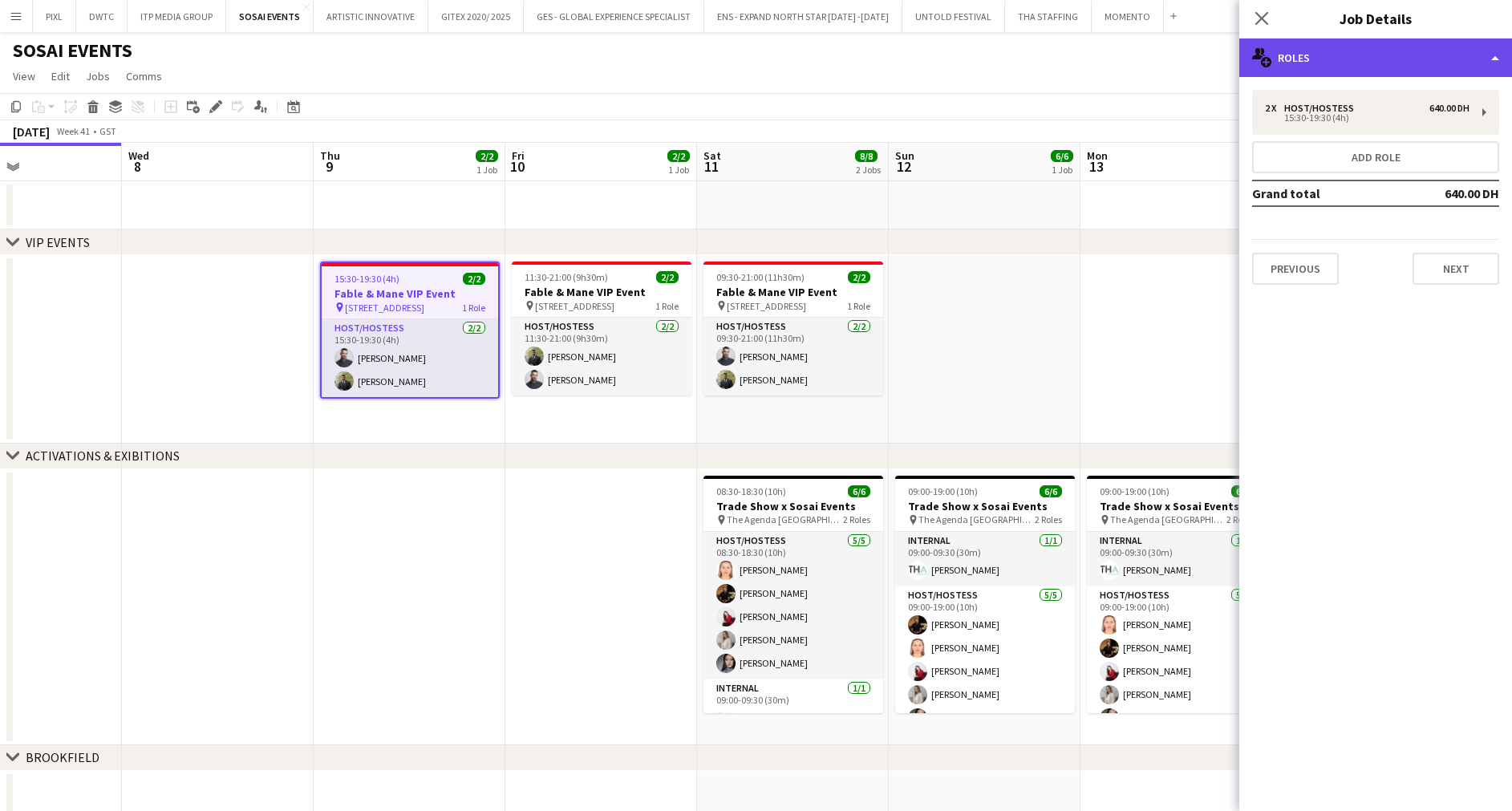
click at [1419, 59] on div "multiple-users-add Roles" at bounding box center [1376, 57] width 273 height 38
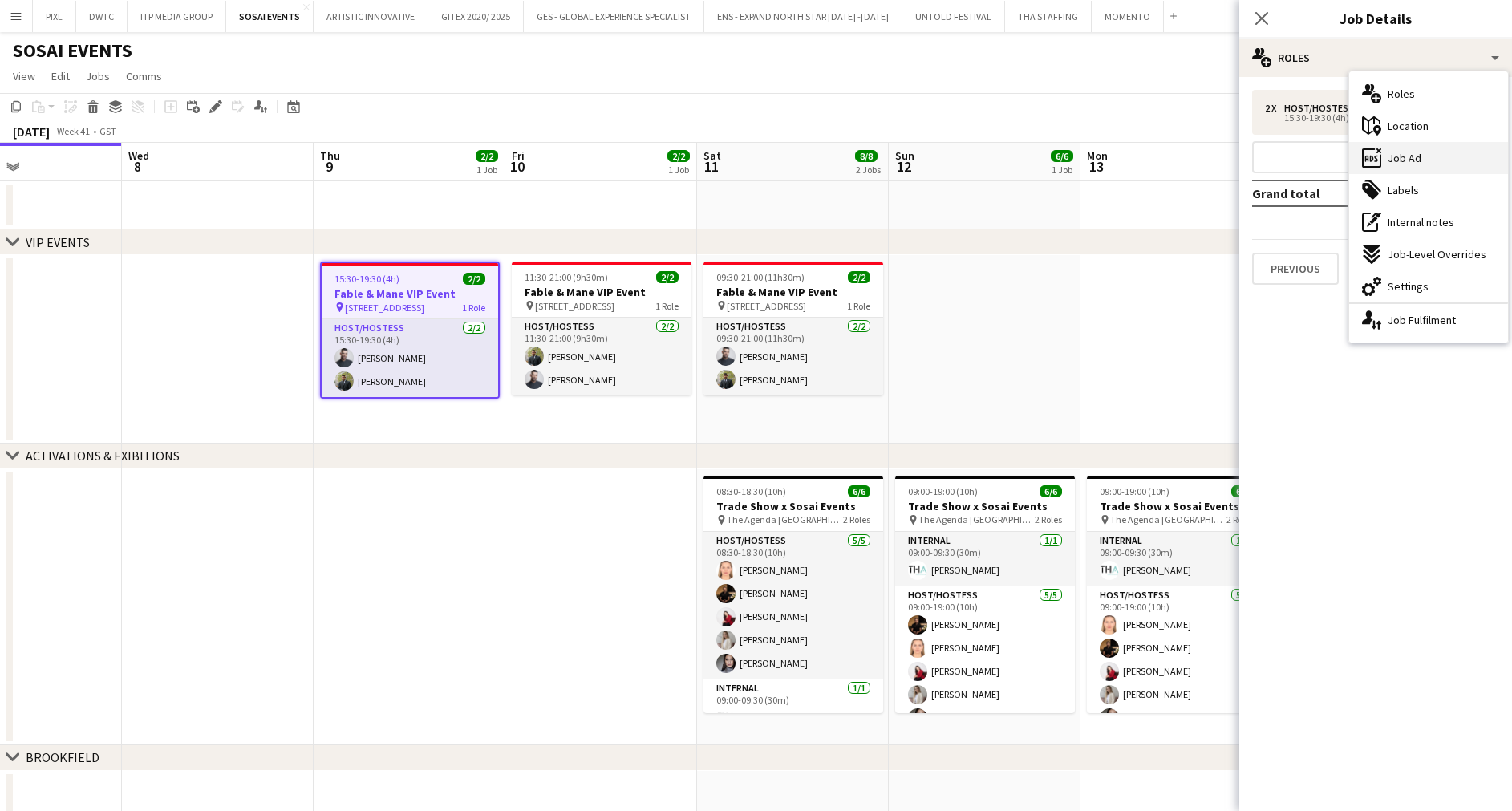
click at [1415, 154] on span "Job Ad" at bounding box center [1403, 158] width 33 height 15
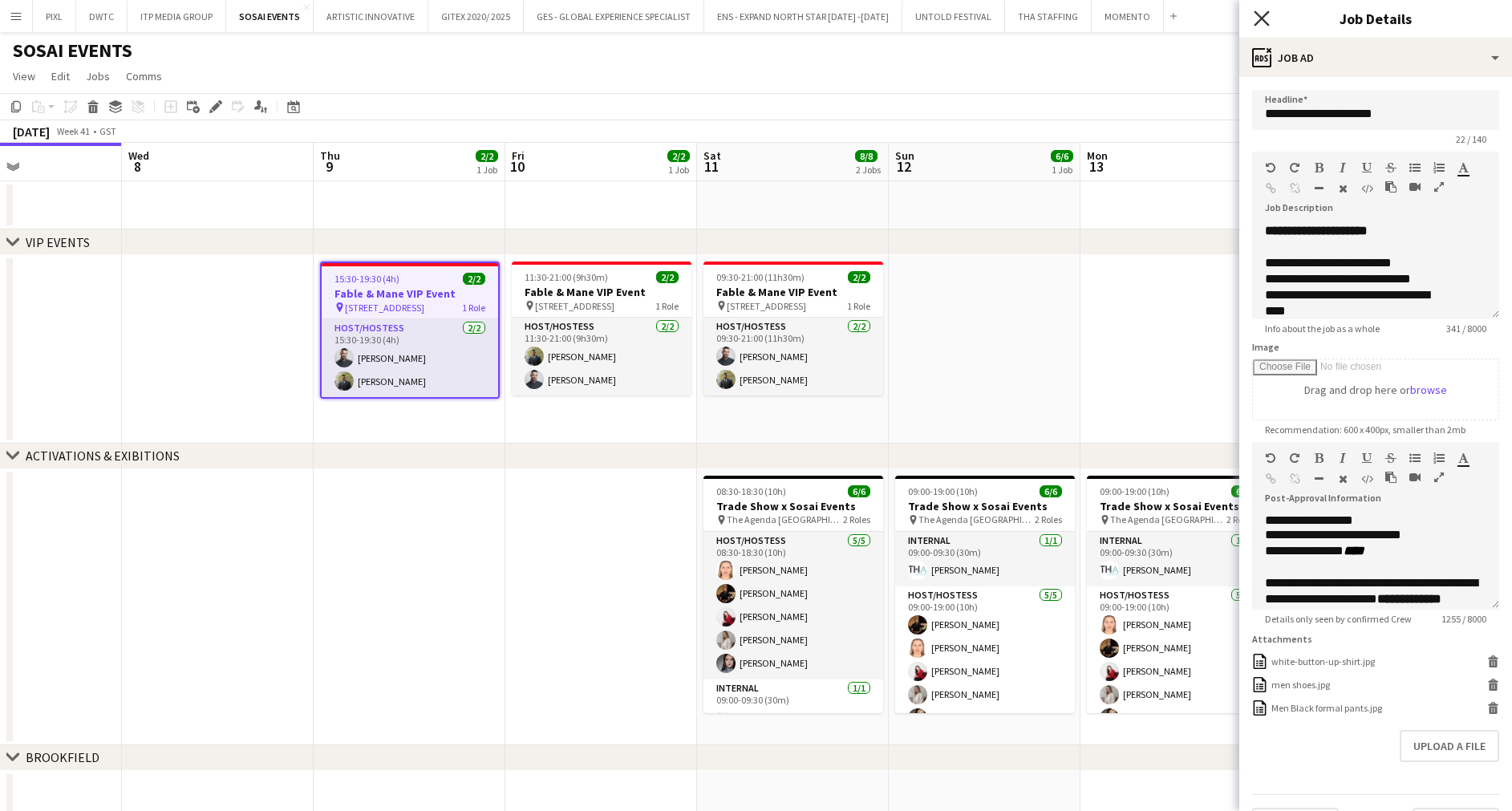
click at [1256, 16] on icon "Close pop-in" at bounding box center [1260, 18] width 16 height 16
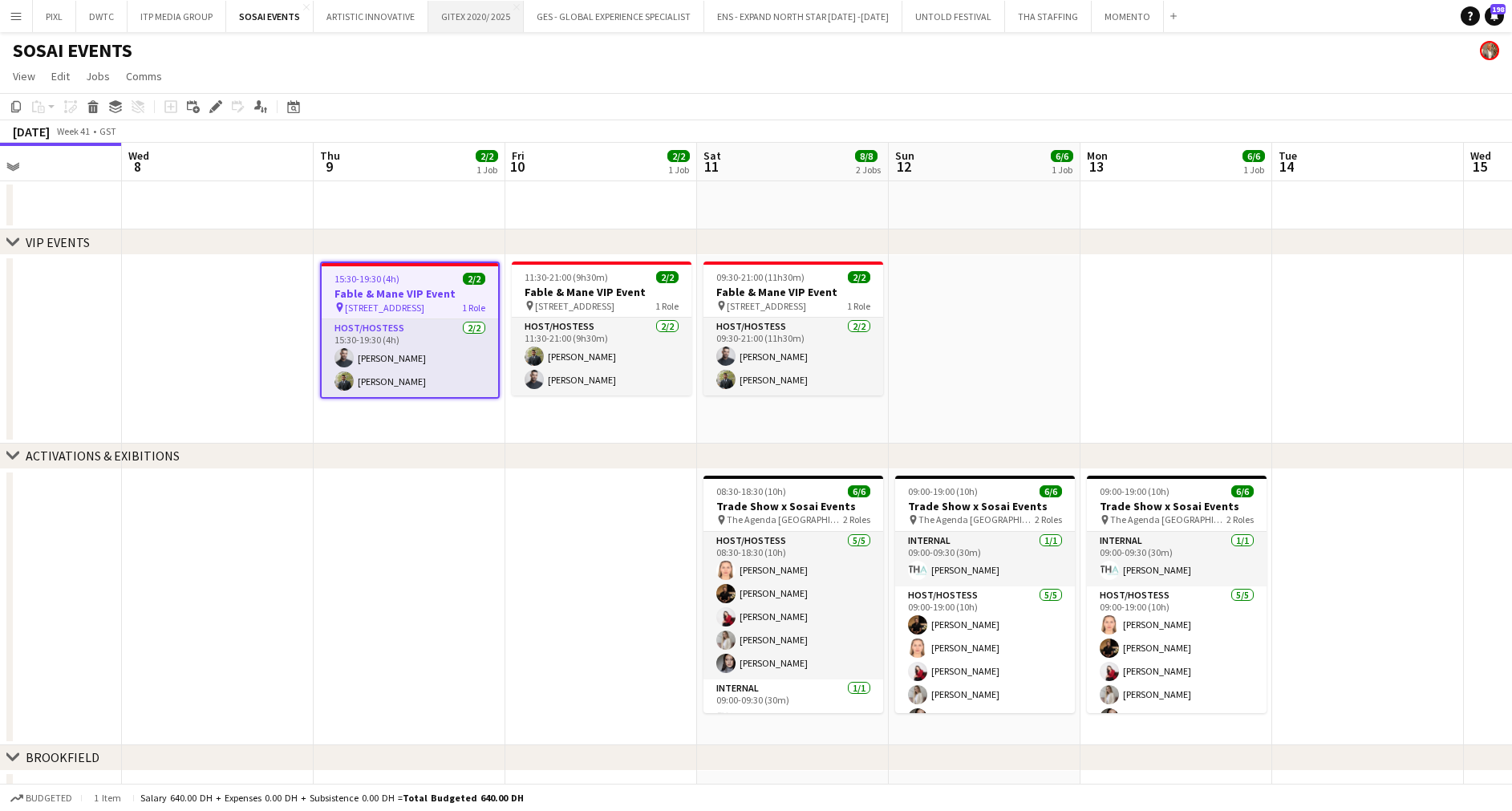
click at [462, 11] on button "GITEX 2020/ 2025 Close" at bounding box center [475, 16] width 96 height 31
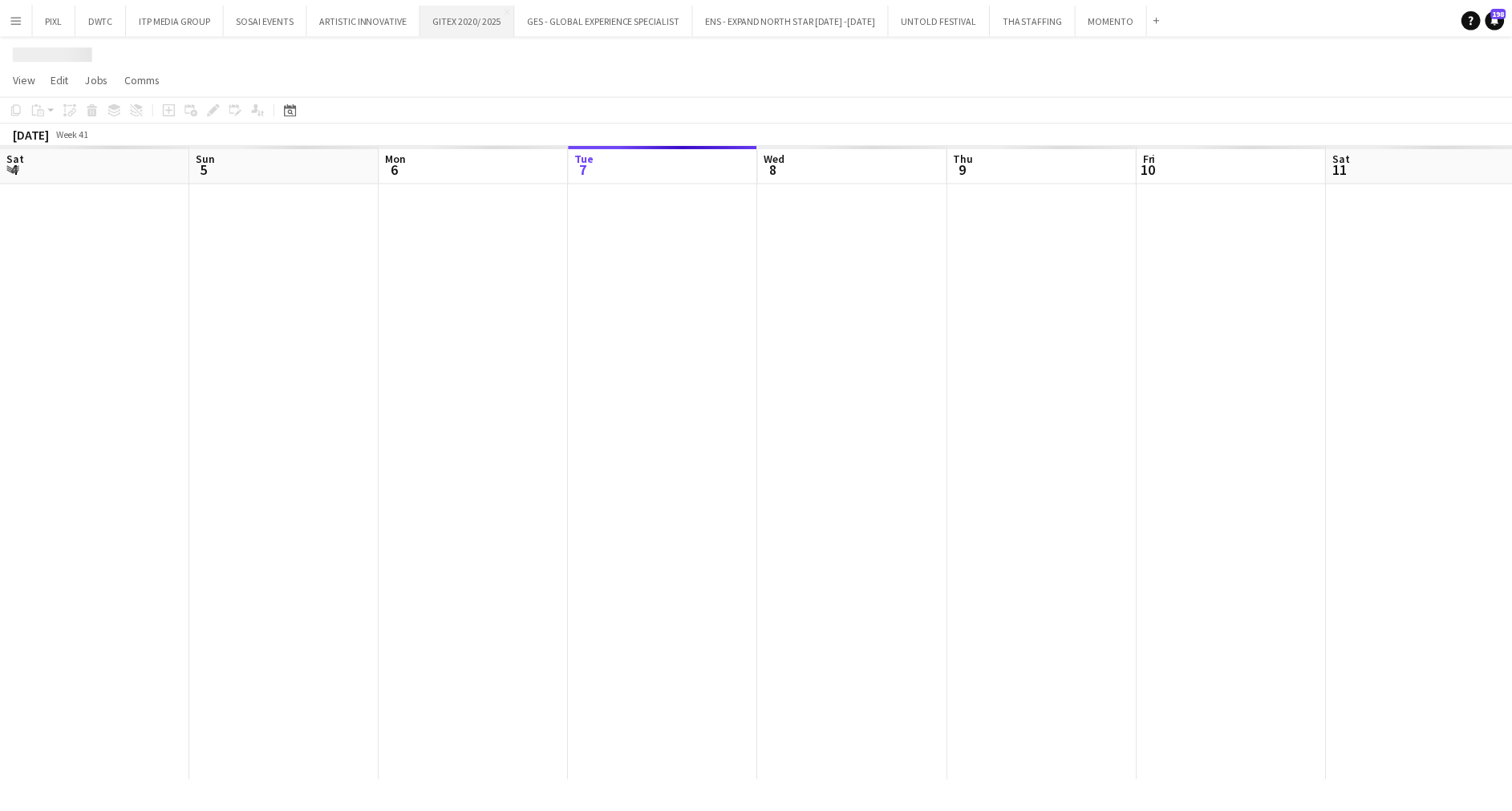
scroll to position [0, 383]
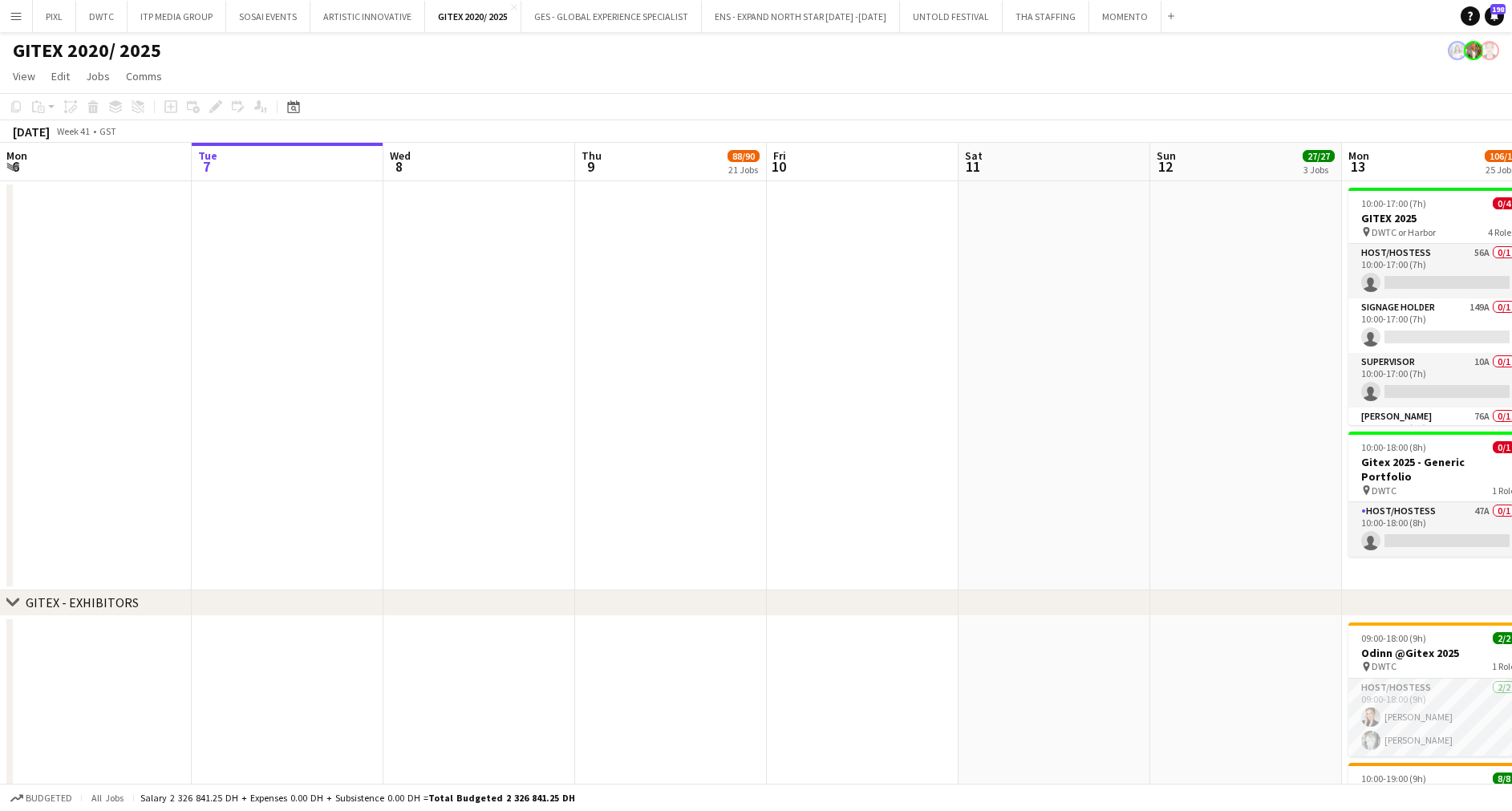
drag, startPoint x: 1229, startPoint y: 243, endPoint x: 481, endPoint y: 298, distance: 750.0
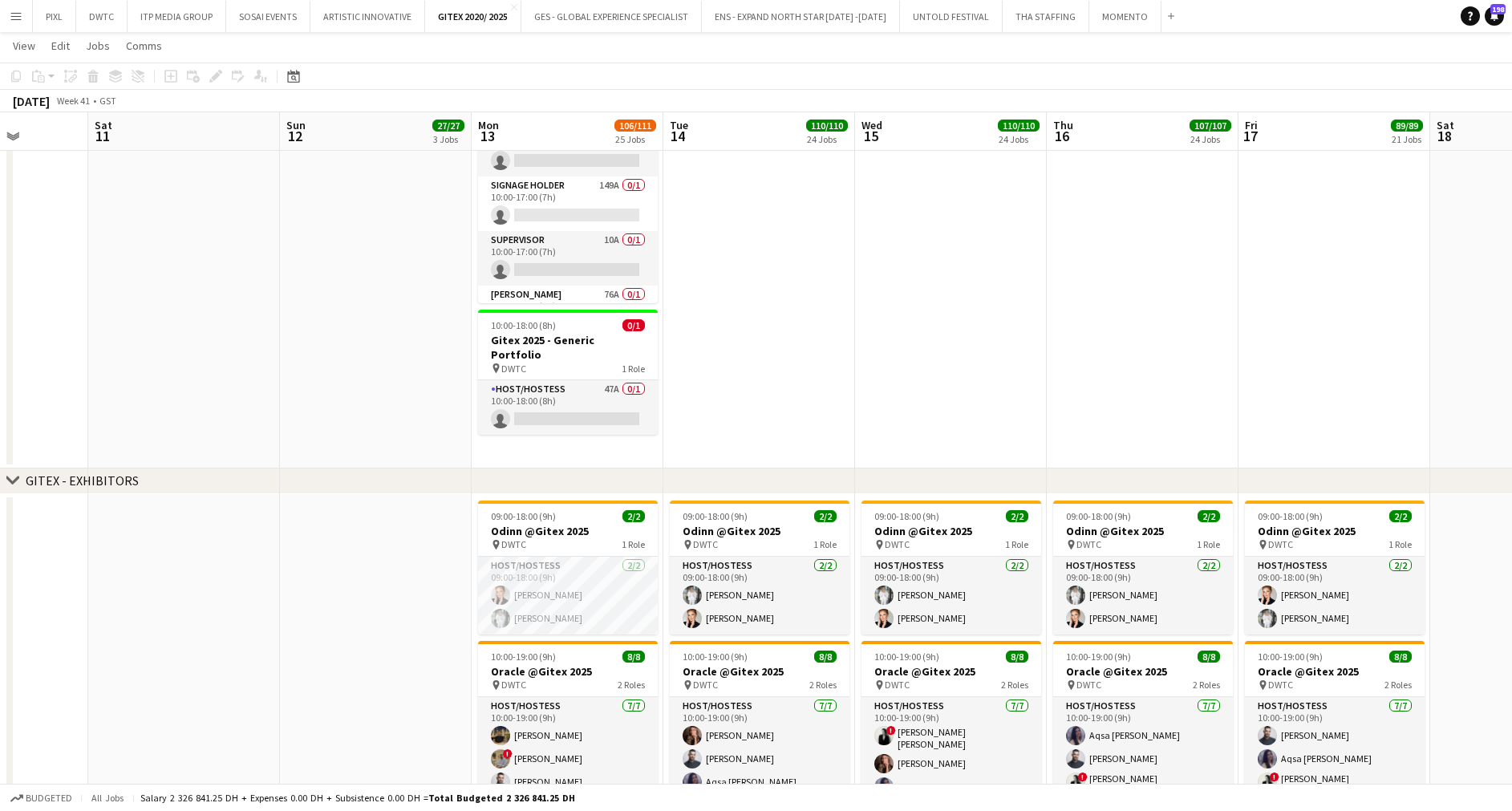
scroll to position [0, 0]
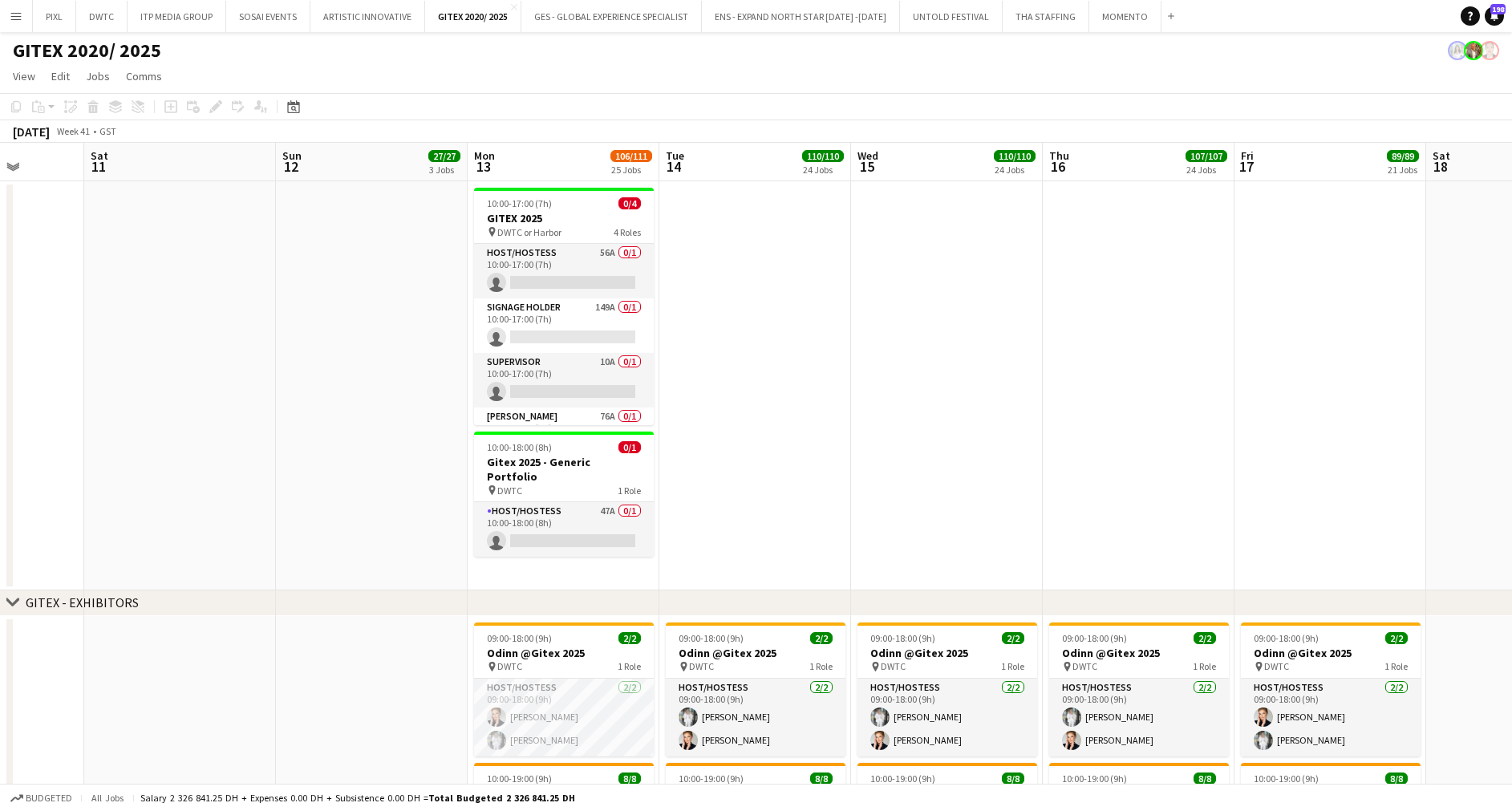
drag, startPoint x: 800, startPoint y: 339, endPoint x: 796, endPoint y: 372, distance: 33.2
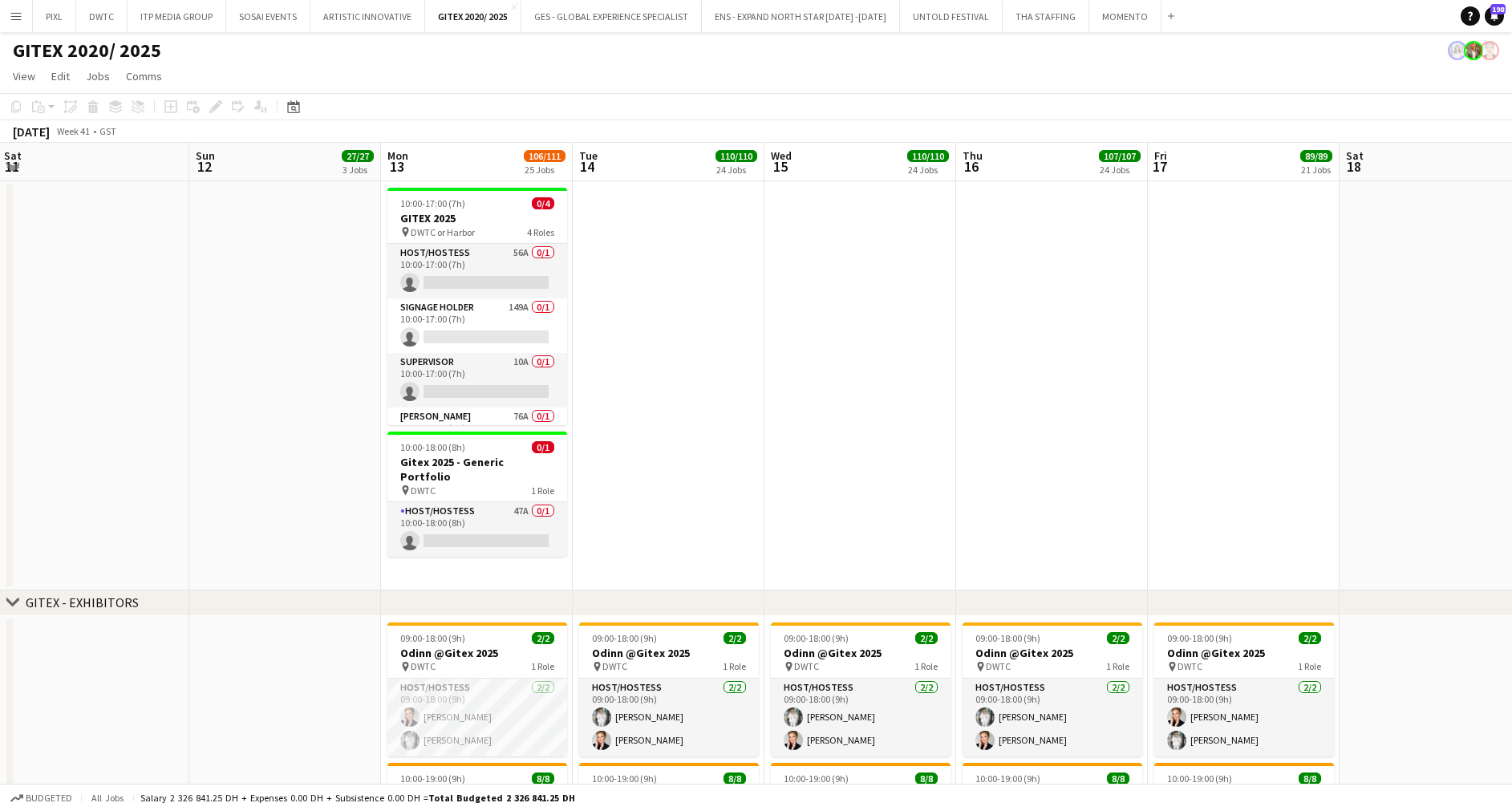
scroll to position [0, 399]
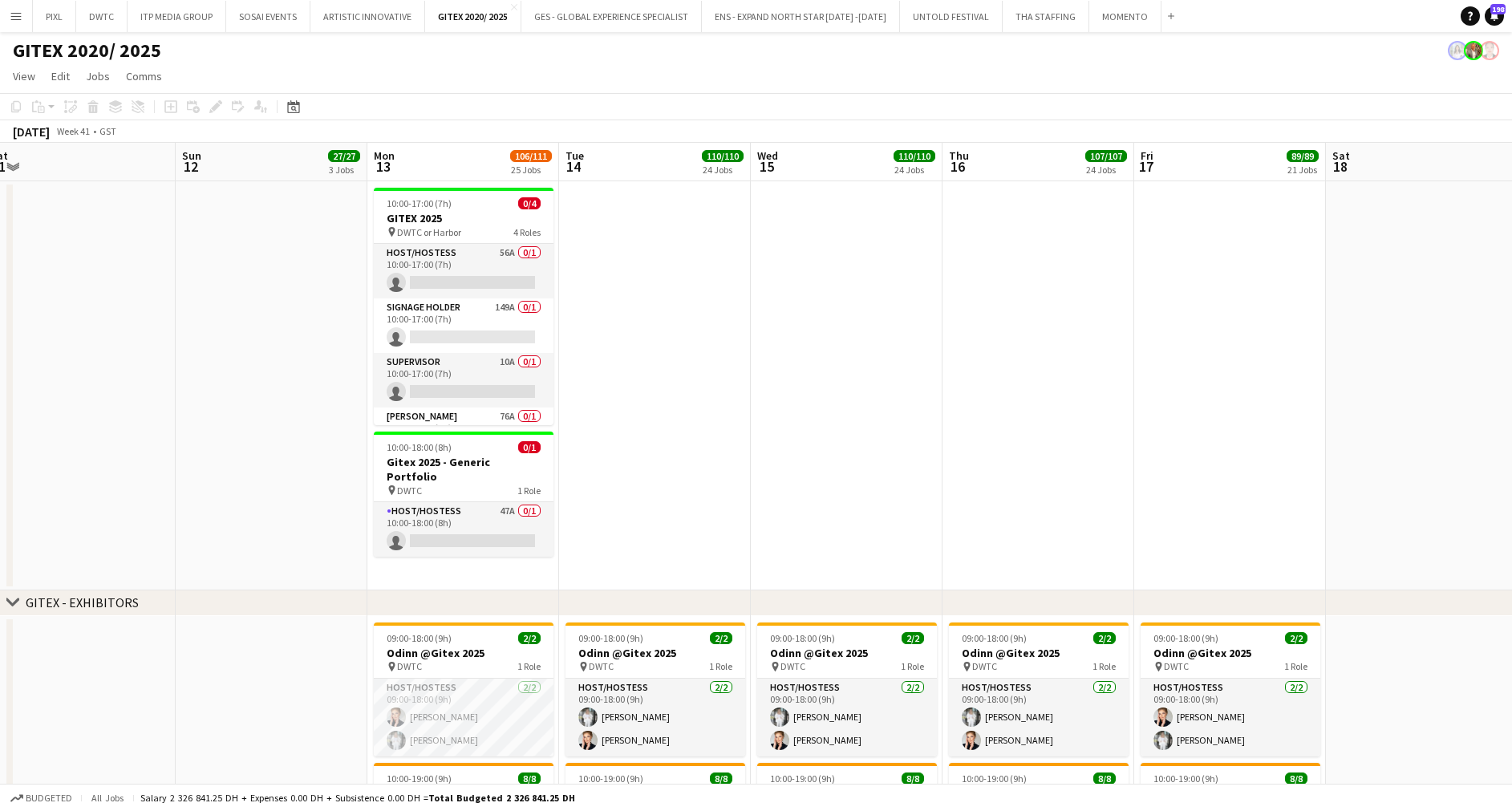
drag, startPoint x: 795, startPoint y: 372, endPoint x: 694, endPoint y: 398, distance: 104.3
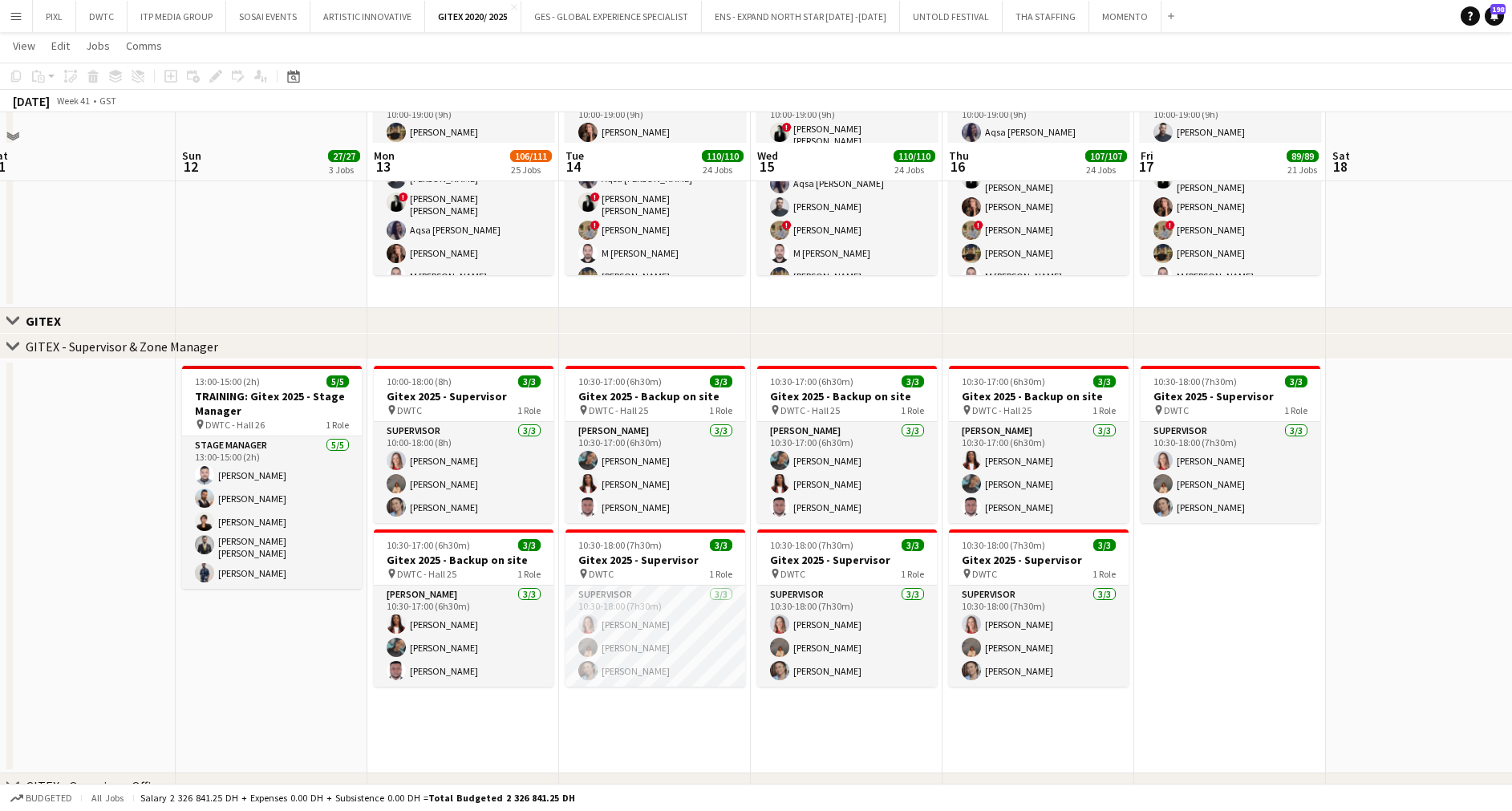
scroll to position [842, 0]
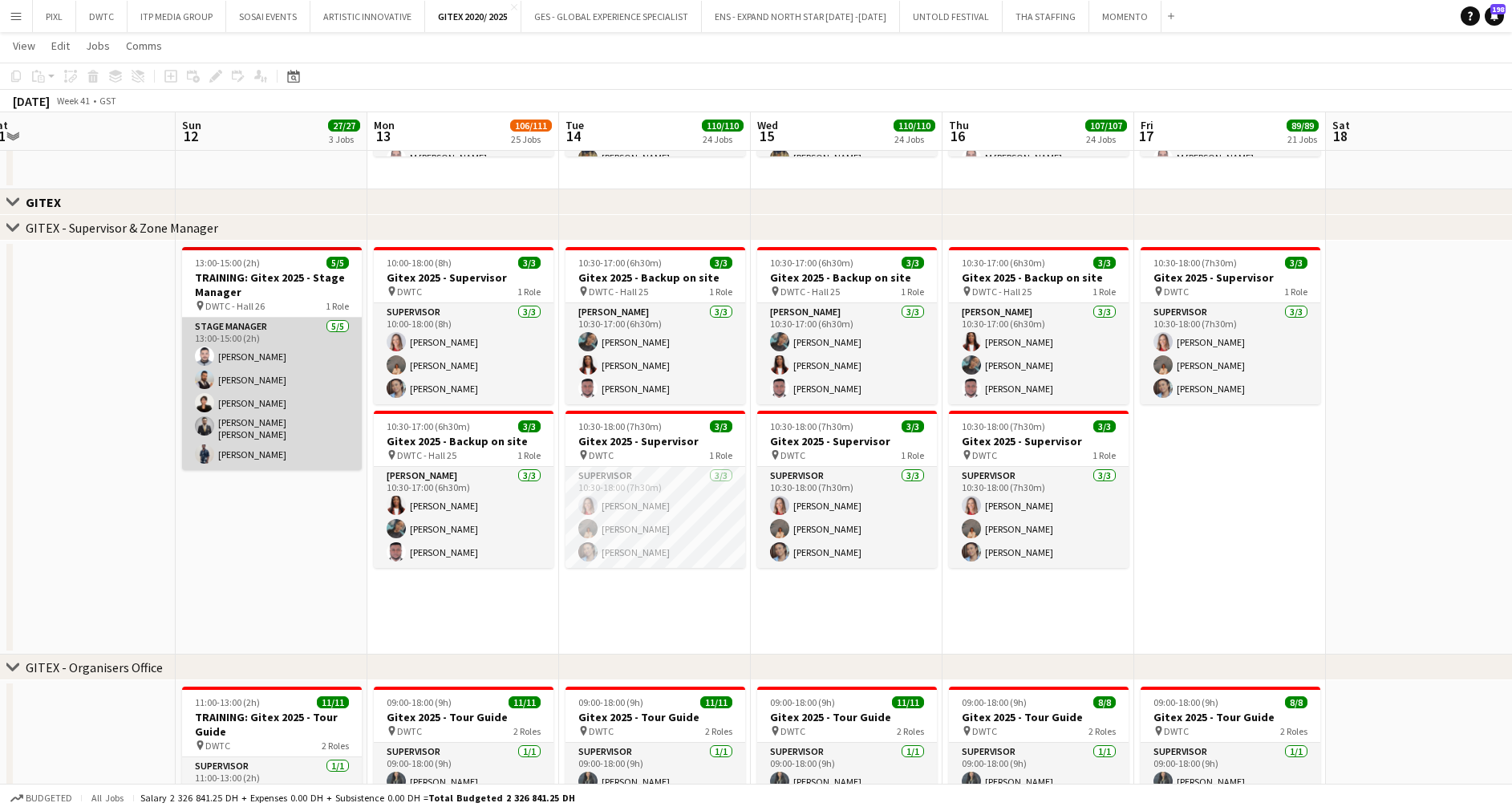
click at [268, 368] on app-card-role "Stage Manager 5/5 13:00-15:00 (2h) Mhd Ali Al Hamwi Yamen Altawil Asma Awadh Mo…" at bounding box center [272, 394] width 180 height 153
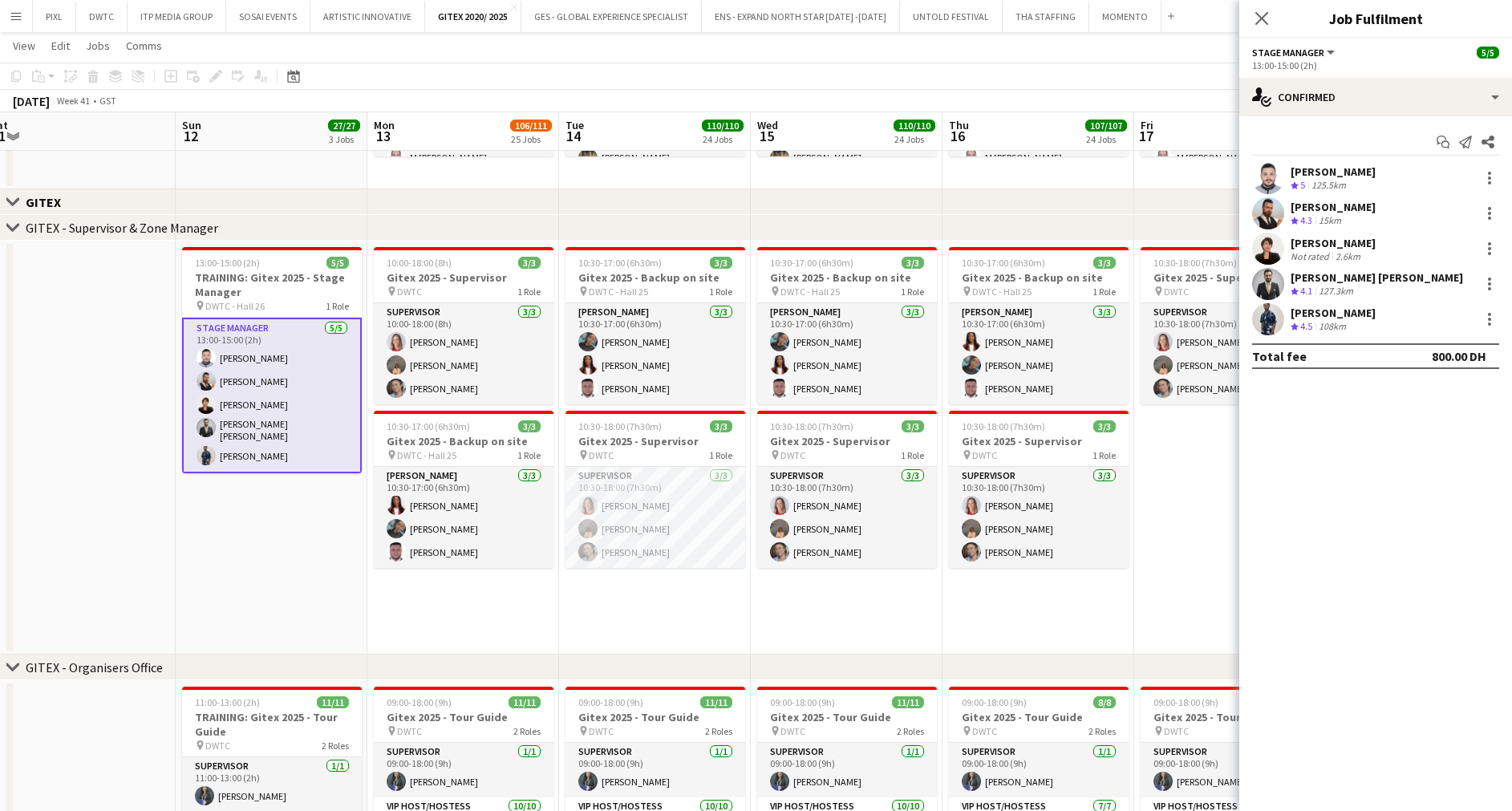
click at [1403, 169] on div "Mhd Ali Al Hamwi Crew rating 5 125.5km" at bounding box center [1376, 177] width 273 height 32
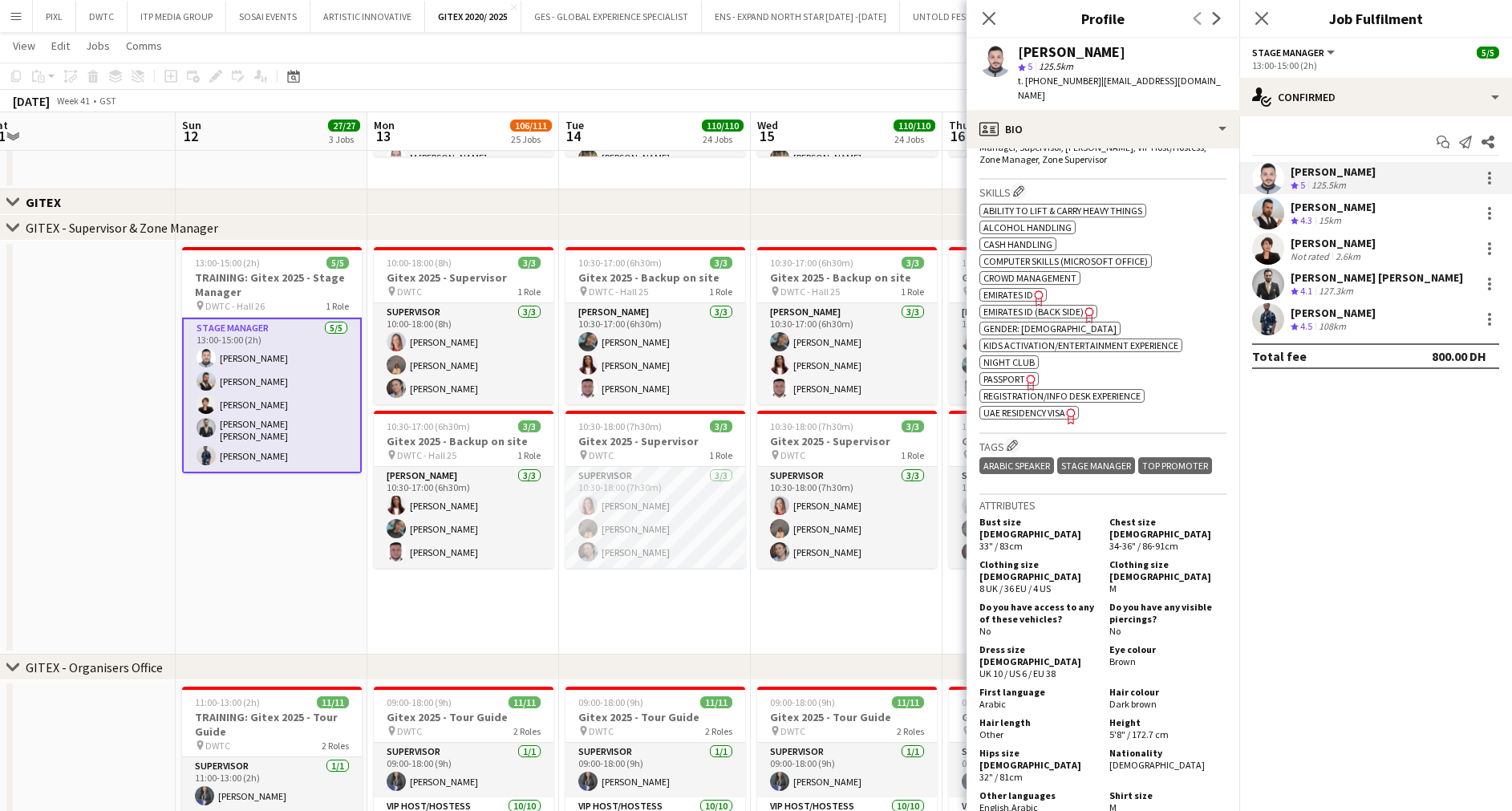
scroll to position [299, 0]
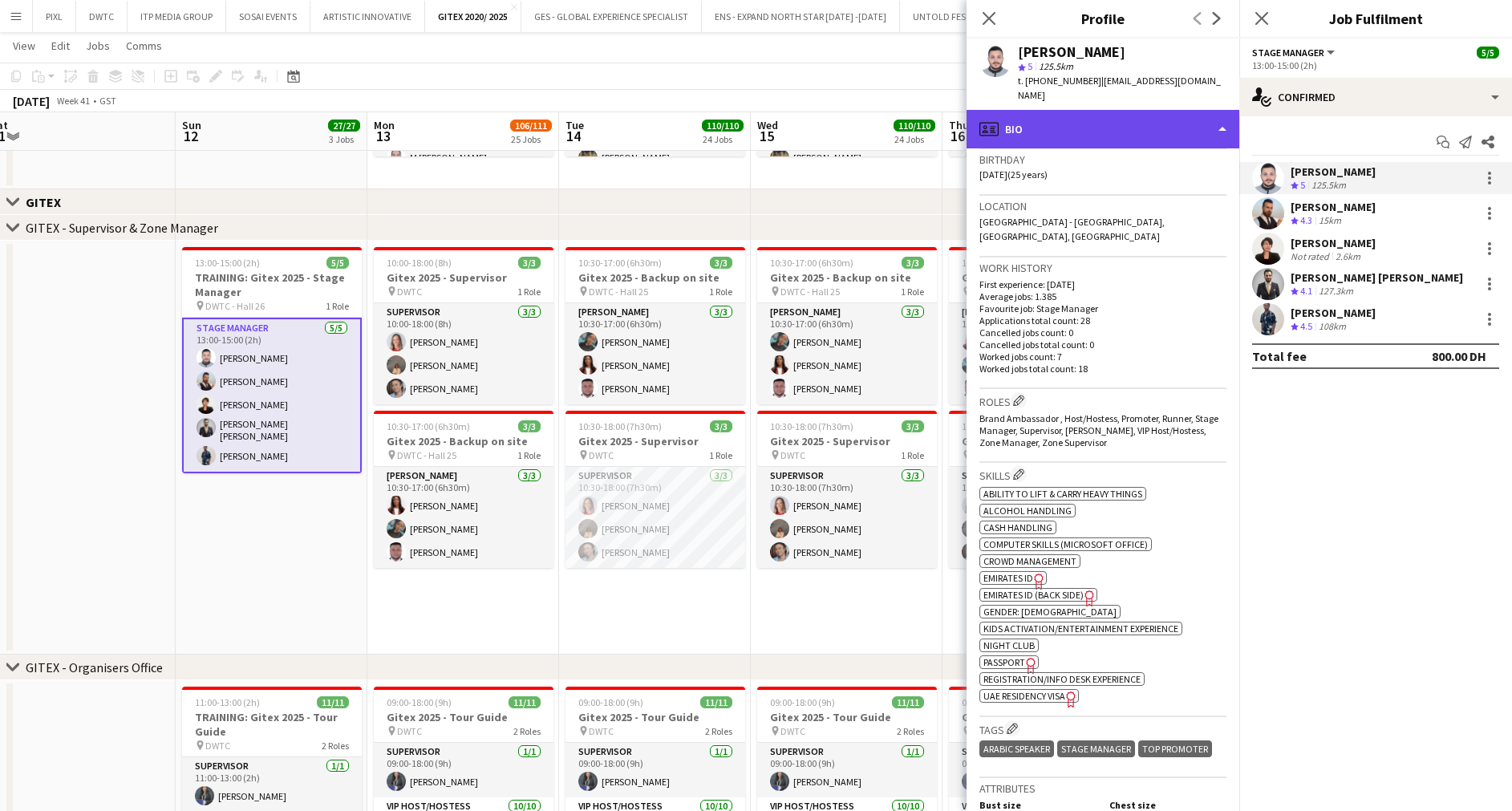
click at [1086, 117] on div "profile Bio" at bounding box center [1103, 128] width 273 height 38
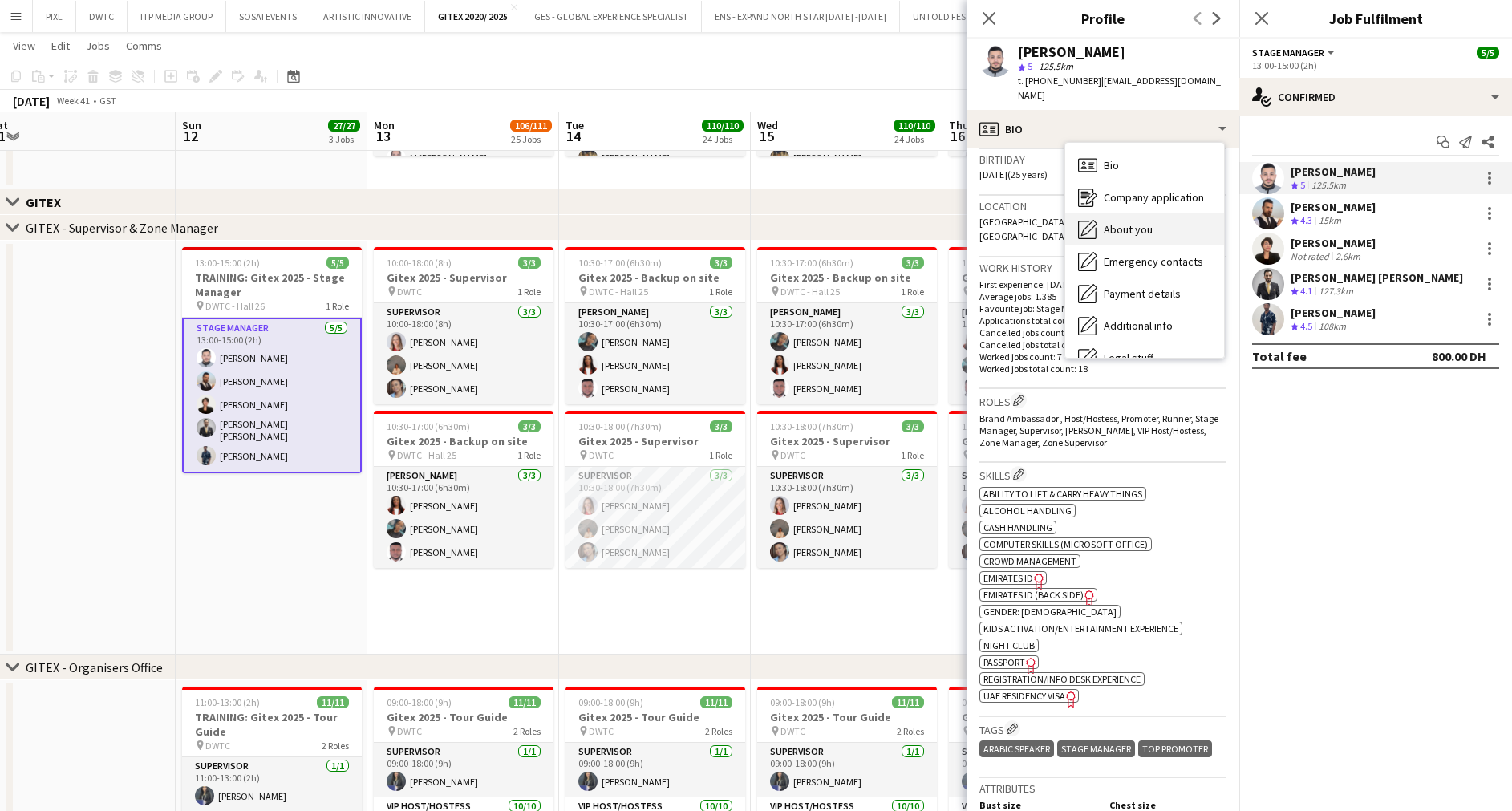
click at [1146, 222] on span "About you" at bounding box center [1128, 229] width 49 height 15
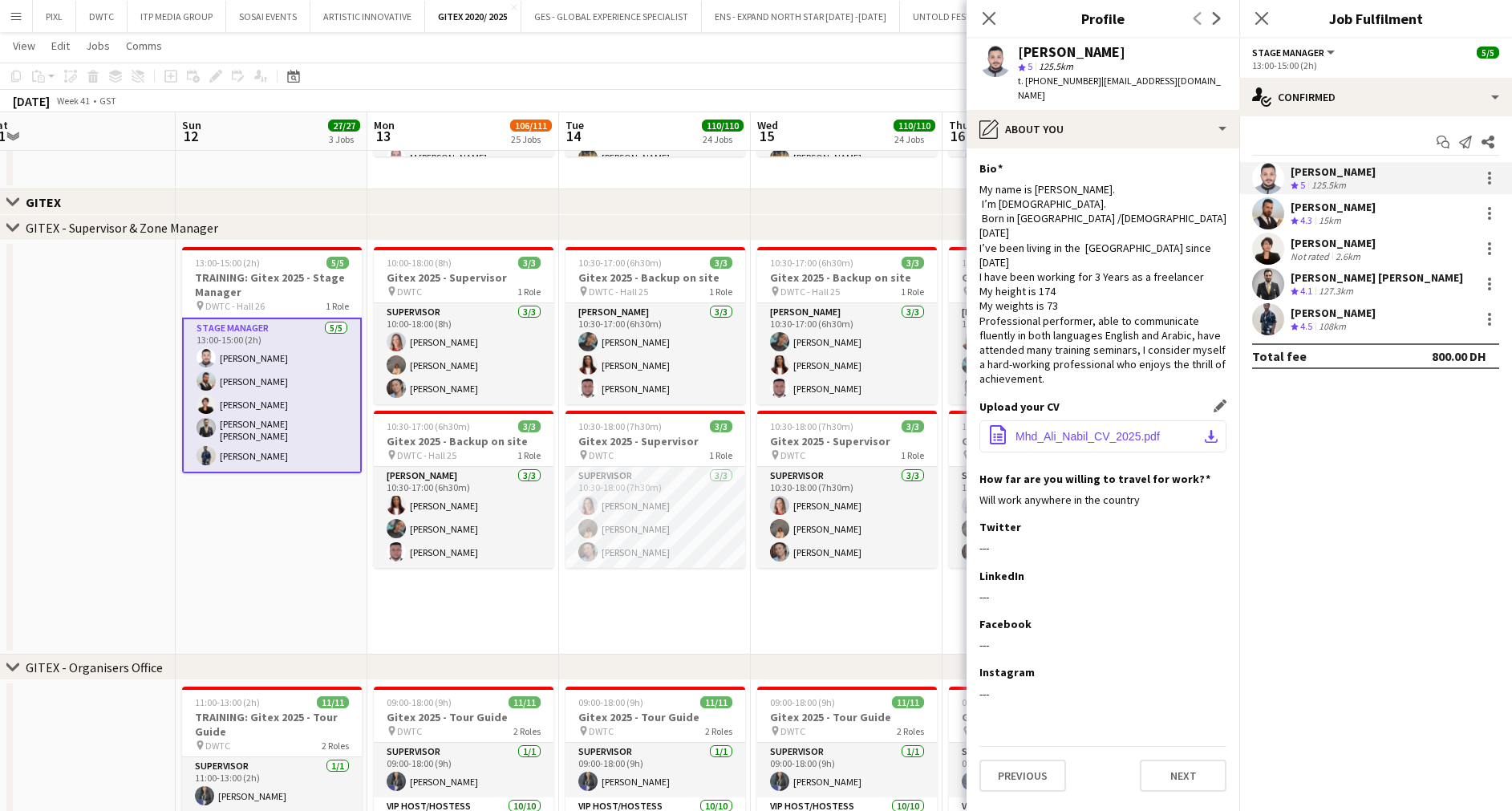
click at [1067, 430] on span "Mhd_Ali_Nabil_CV_2025.pdf" at bounding box center [1087, 436] width 145 height 13
click at [1320, 211] on div "Yamen Altawil" at bounding box center [1333, 207] width 85 height 15
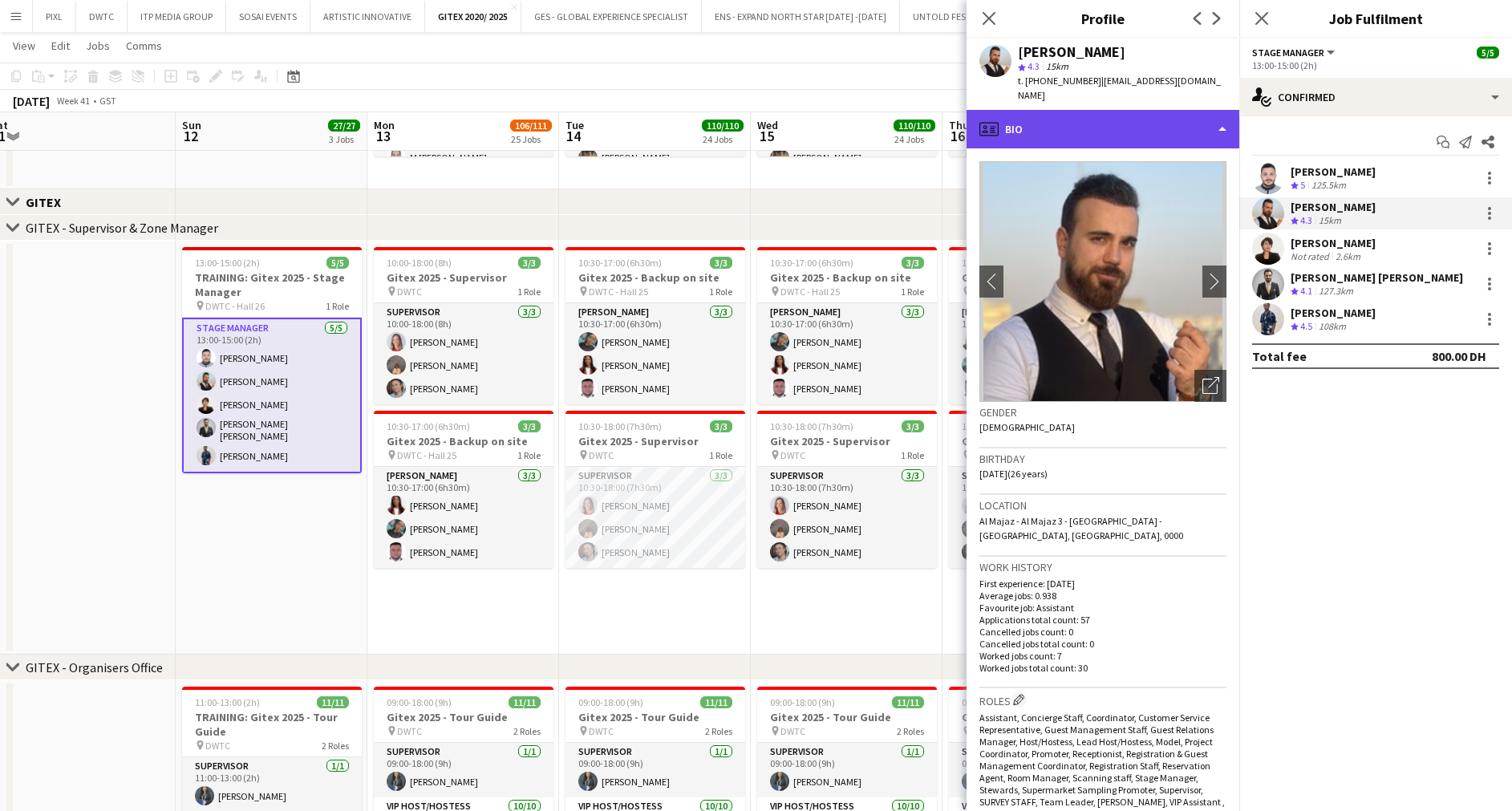
click at [1112, 118] on div "profile Bio" at bounding box center [1103, 128] width 273 height 38
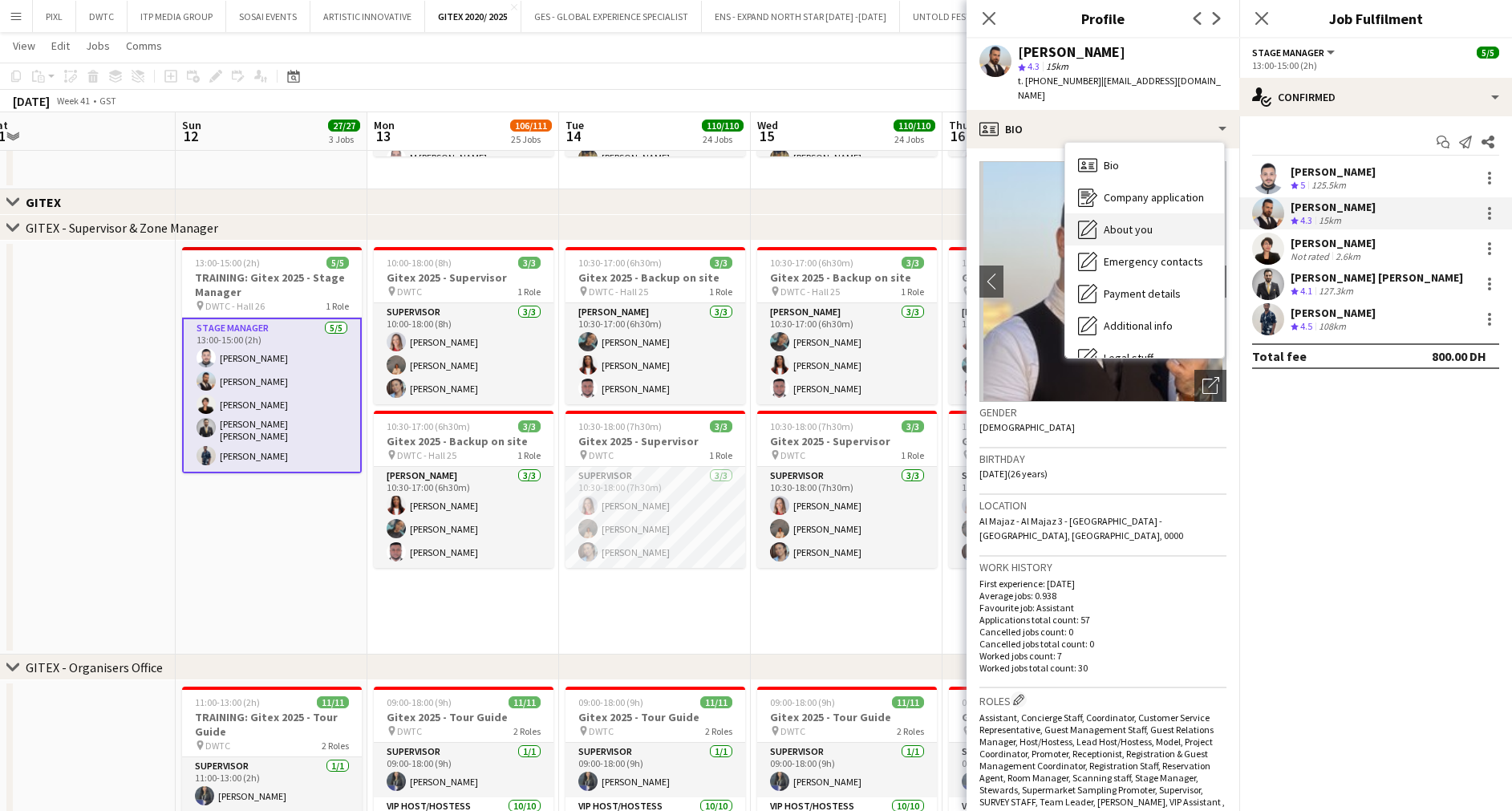
click at [1144, 222] on span "About you" at bounding box center [1128, 229] width 49 height 15
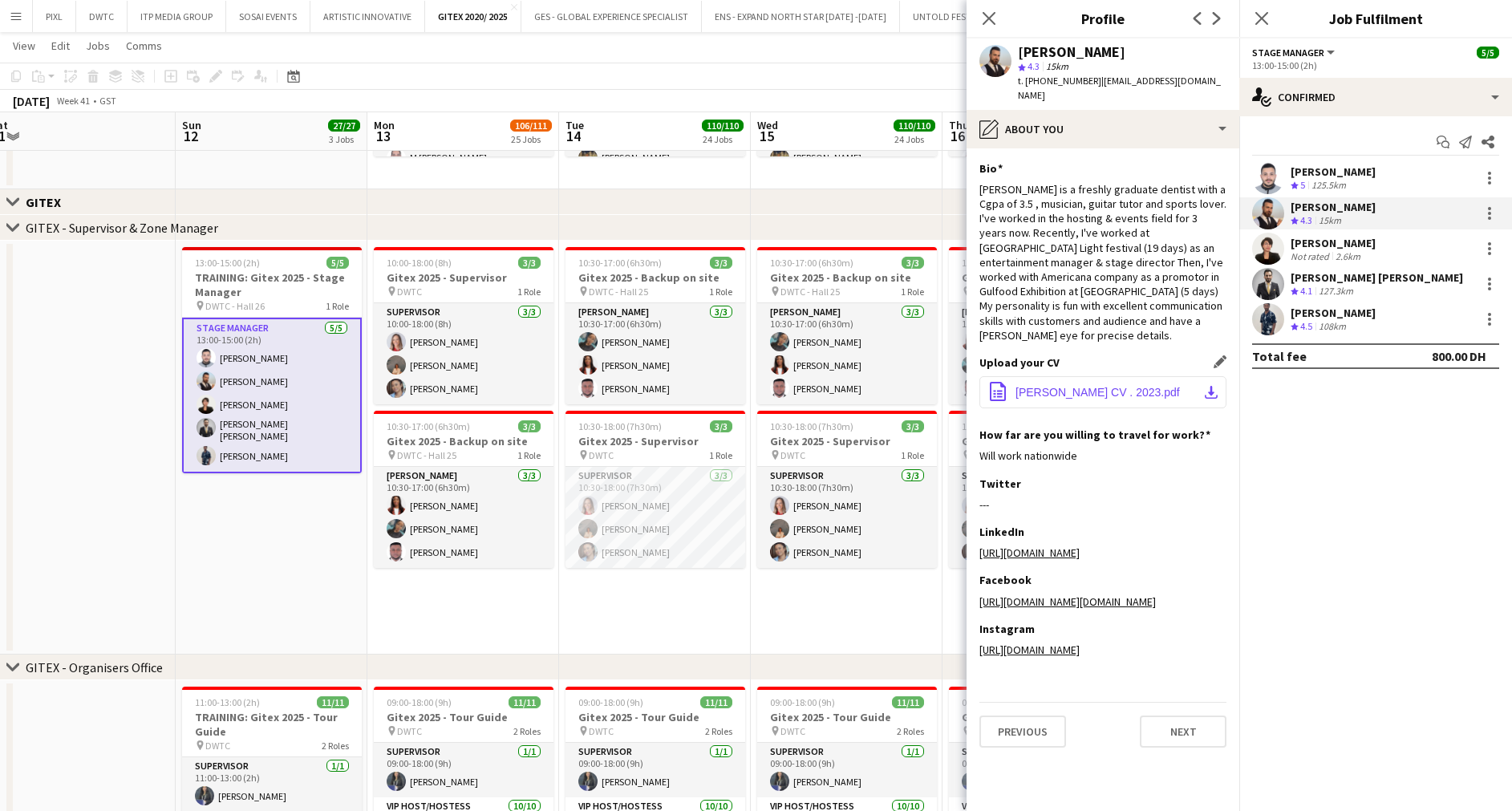
click at [1108, 385] on span "Yamen Altawil CV . 2023.pdf" at bounding box center [1097, 392] width 164 height 13
click at [1312, 247] on div "Asma Awadh" at bounding box center [1333, 243] width 85 height 15
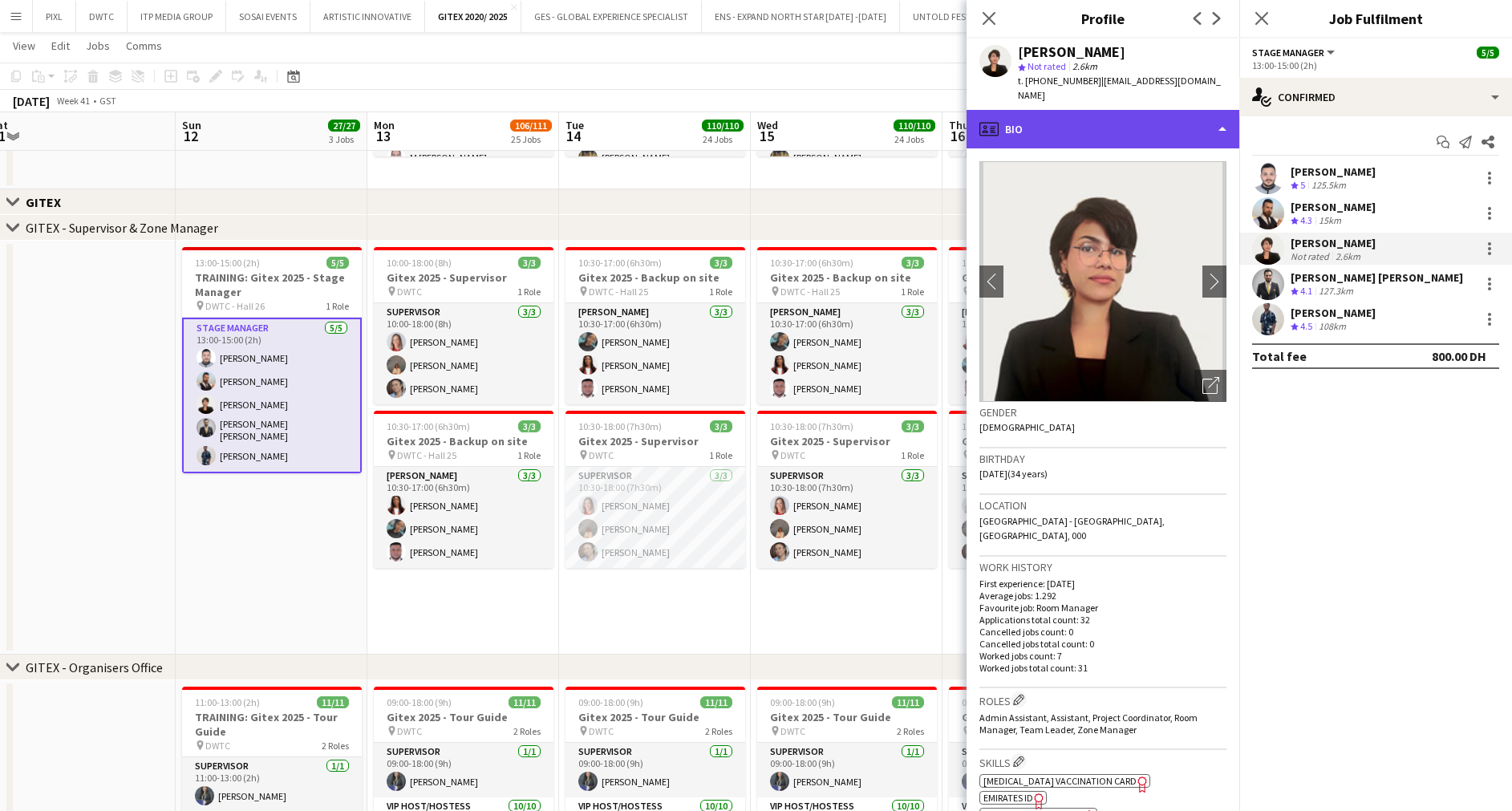
click at [1075, 114] on div "profile Bio" at bounding box center [1103, 128] width 273 height 38
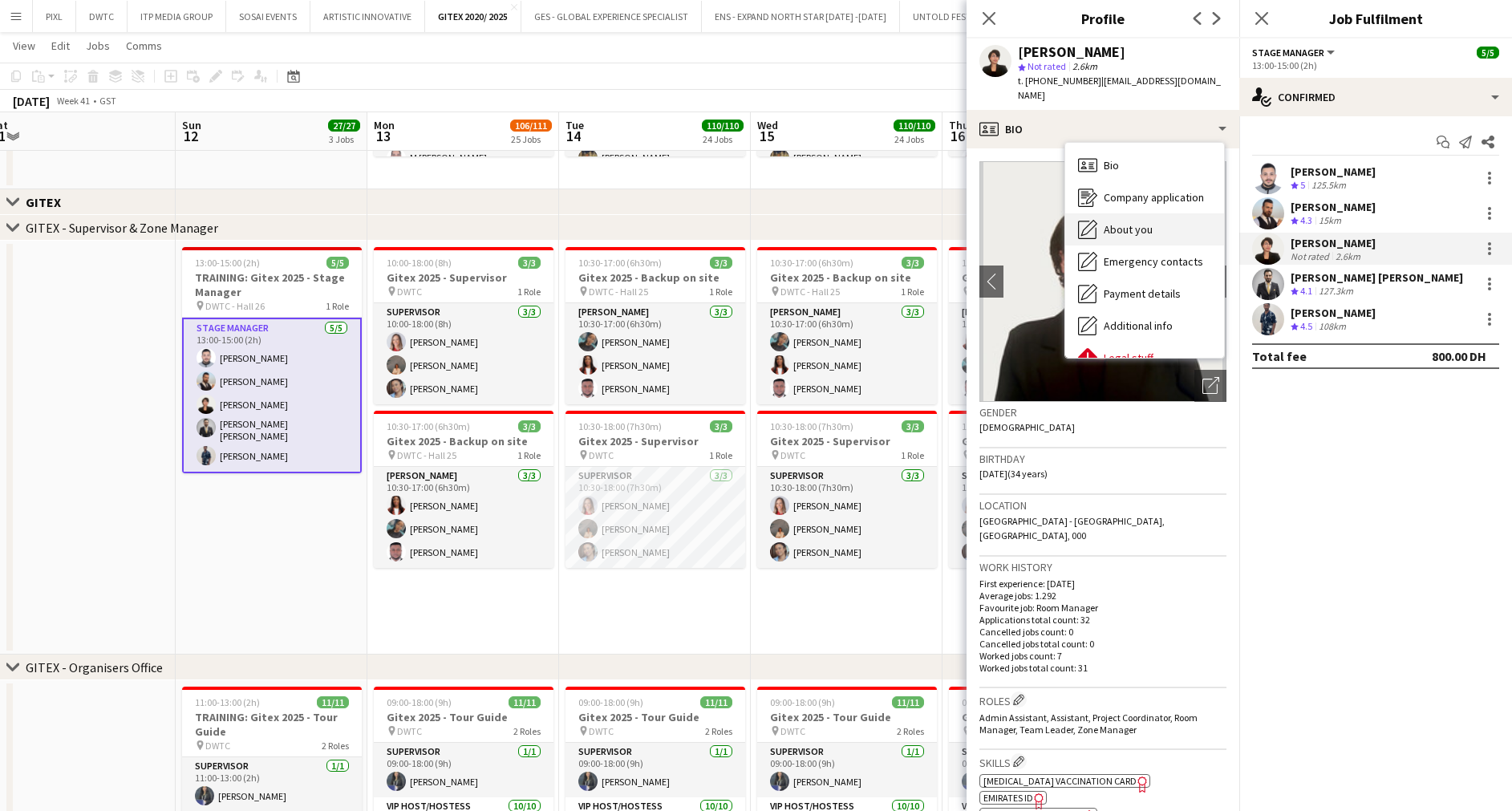
click at [1128, 213] on div "About you About you" at bounding box center [1144, 229] width 158 height 32
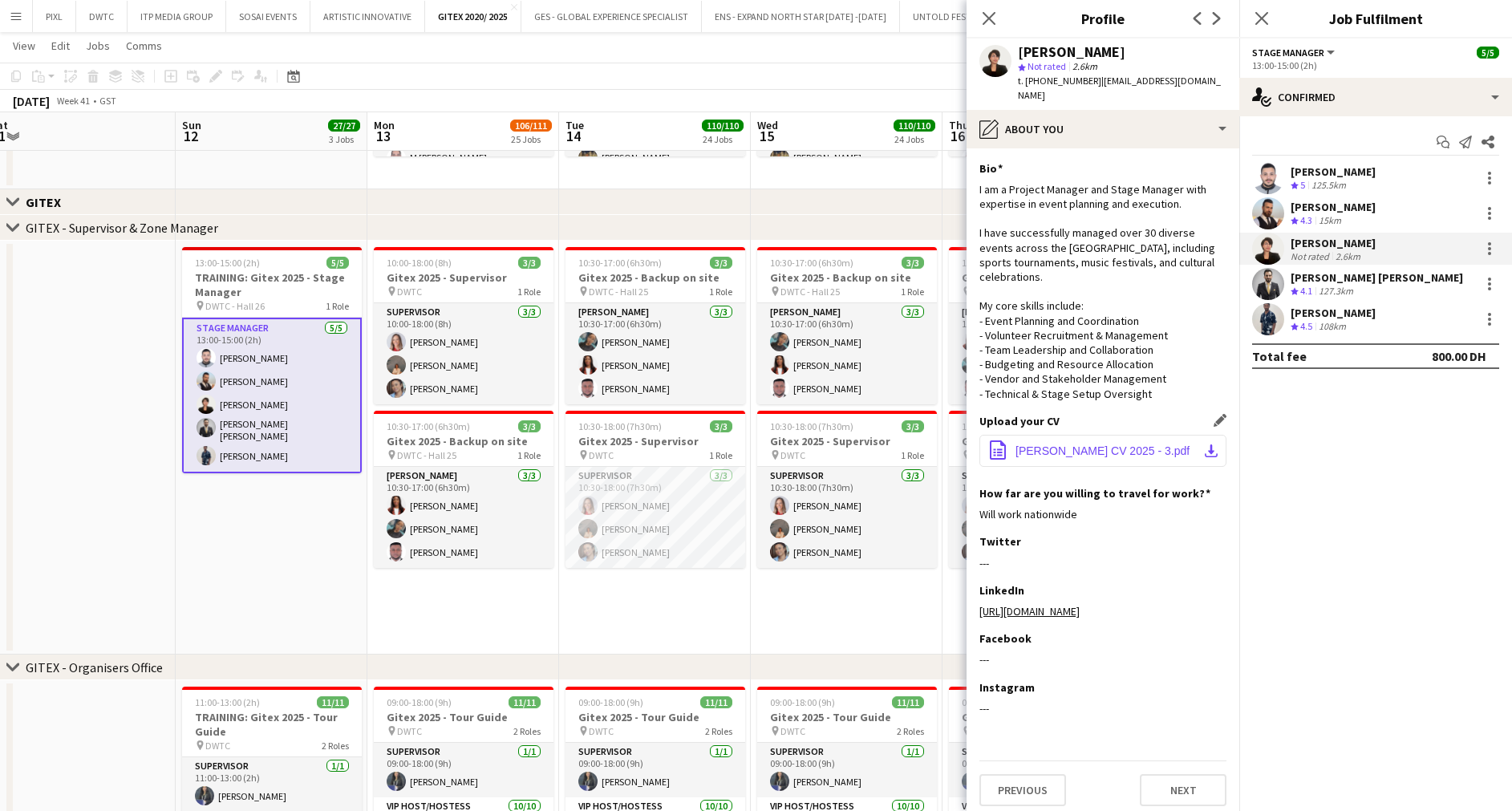
click at [1061, 444] on span "Asma Mohammed Awadh CV 2025 - 3.pdf" at bounding box center [1102, 451] width 174 height 13
click at [1316, 280] on div "Mohammad Ziyad Abdel Kader" at bounding box center [1376, 278] width 172 height 15
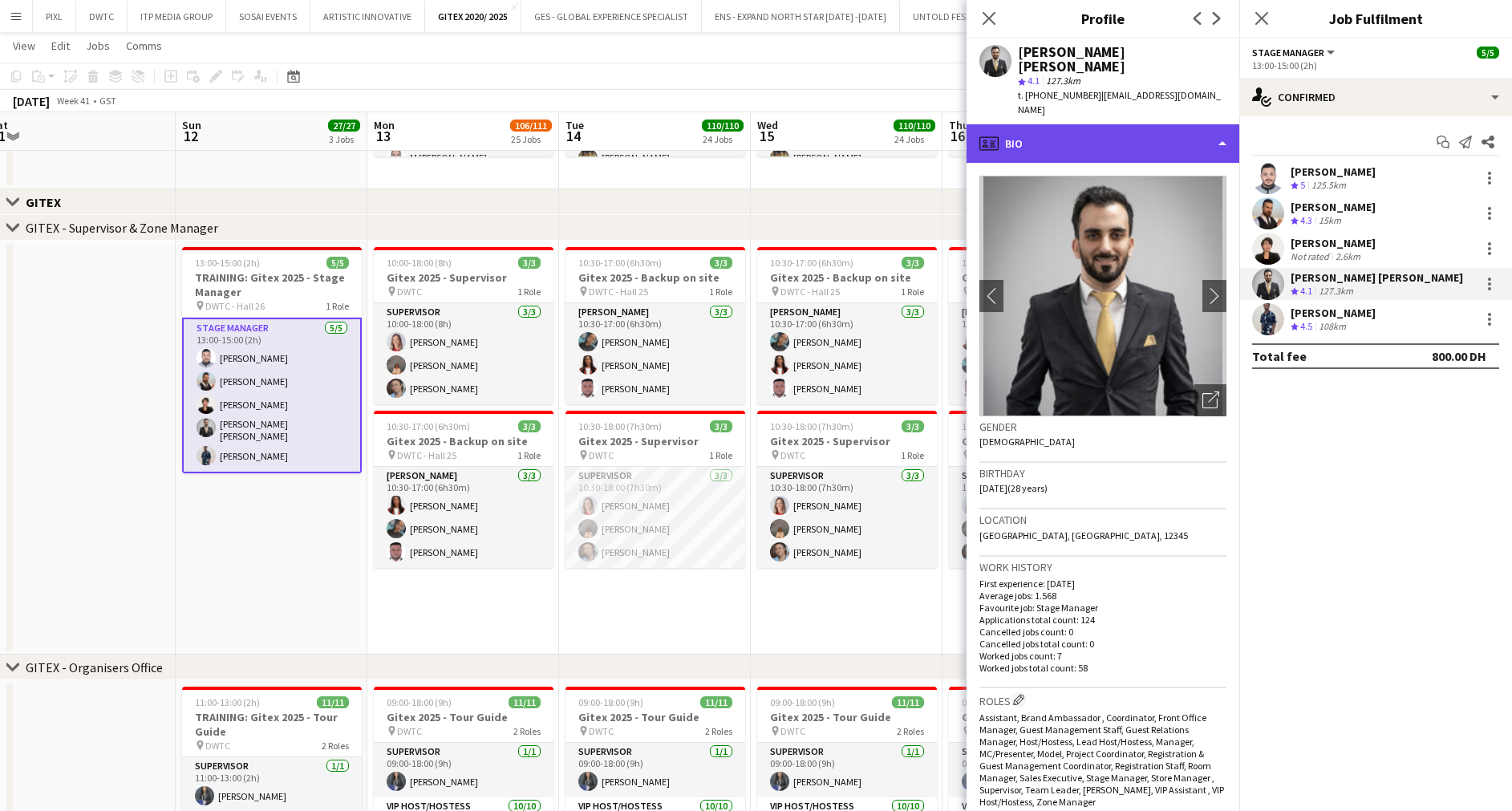
click at [1085, 124] on div "profile Bio" at bounding box center [1103, 143] width 273 height 38
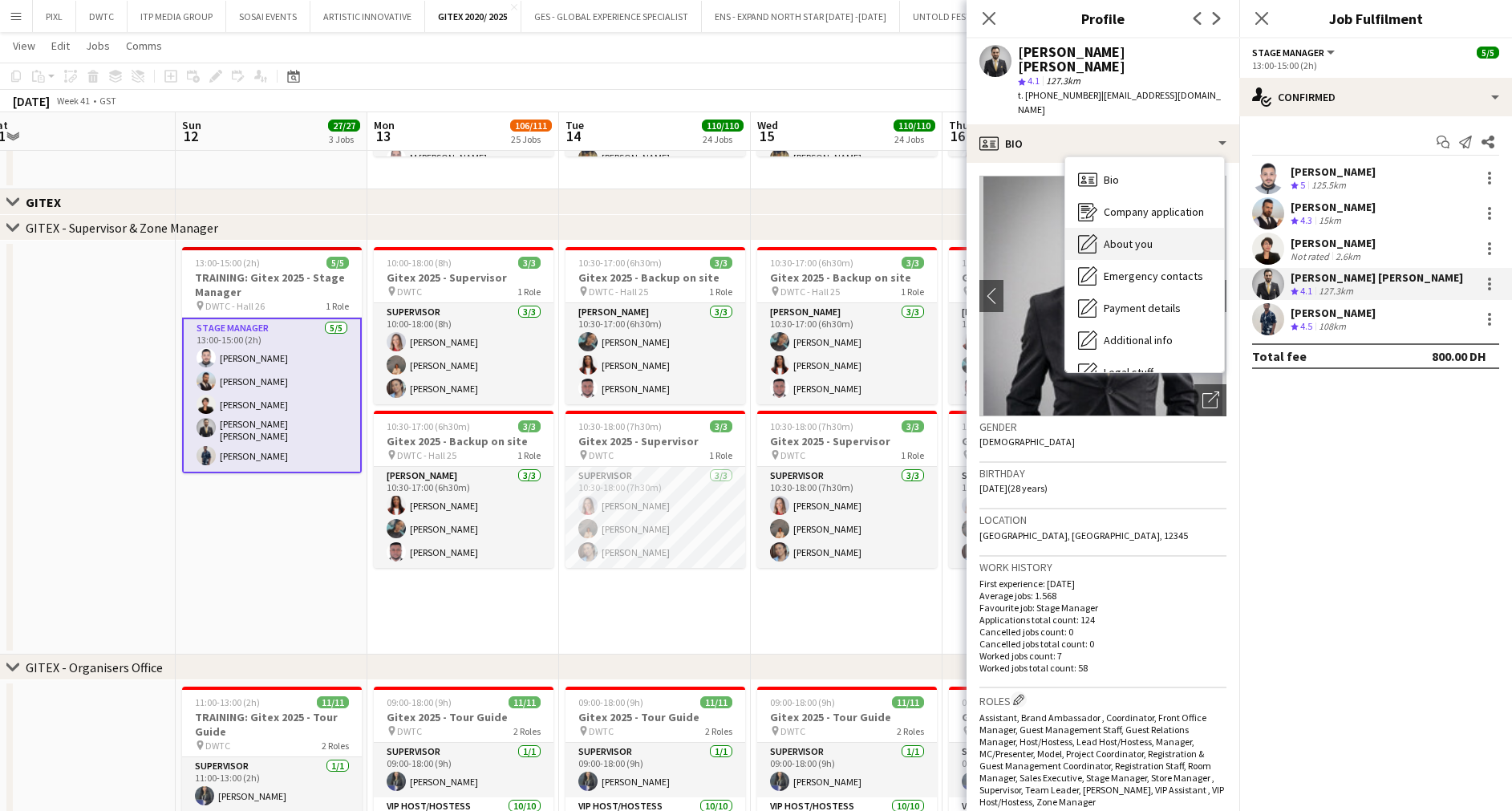
click at [1141, 228] on div "About you About you" at bounding box center [1144, 243] width 158 height 32
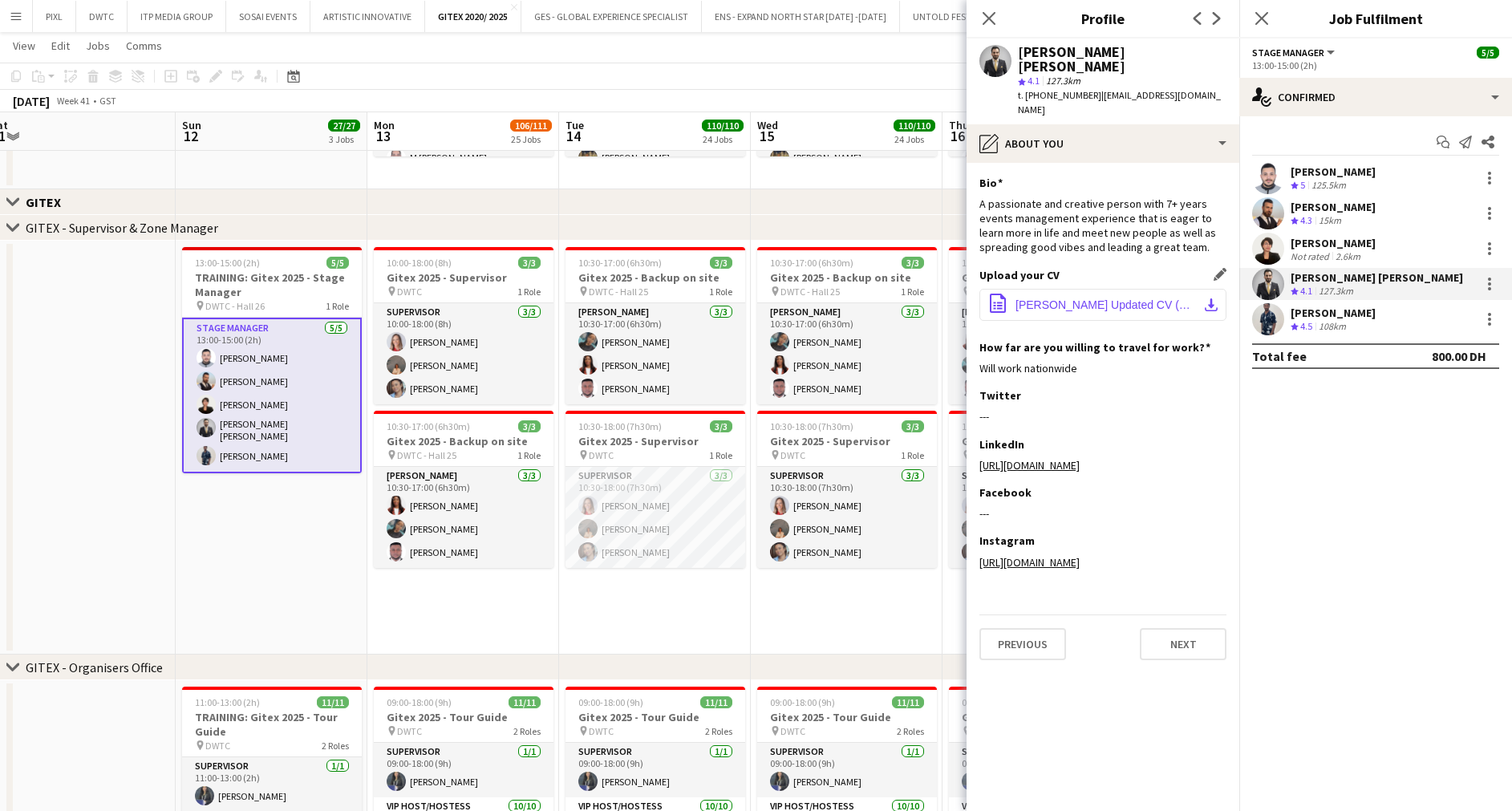
click at [1104, 298] on span "Mohammad Ziyad Updated CV (Events).pdf" at bounding box center [1106, 305] width 181 height 13
click at [1367, 311] on div "Rami Gingari Crew rating 4.5 108km" at bounding box center [1376, 319] width 273 height 32
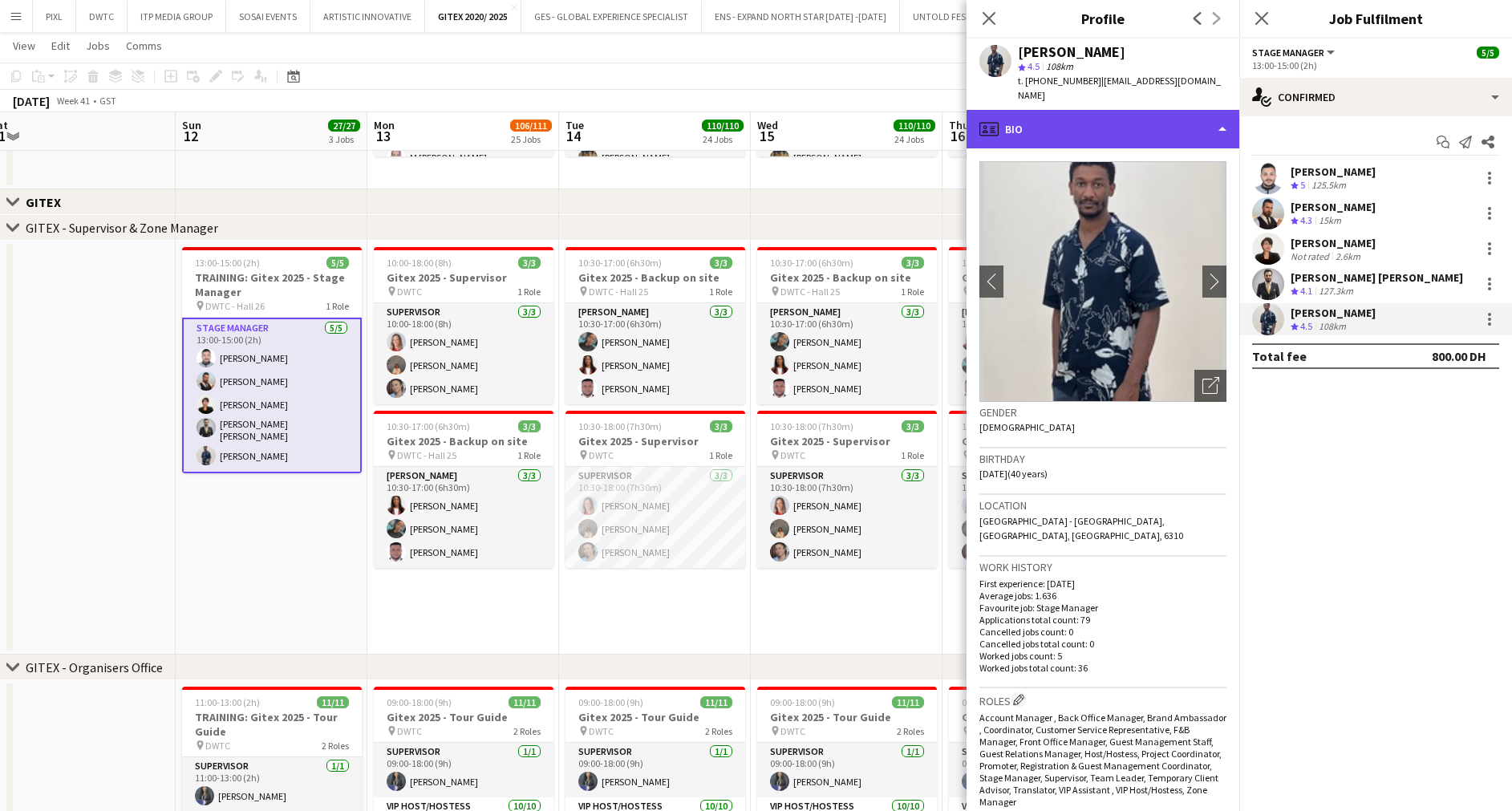
click at [1077, 118] on div "profile Bio" at bounding box center [1103, 128] width 273 height 38
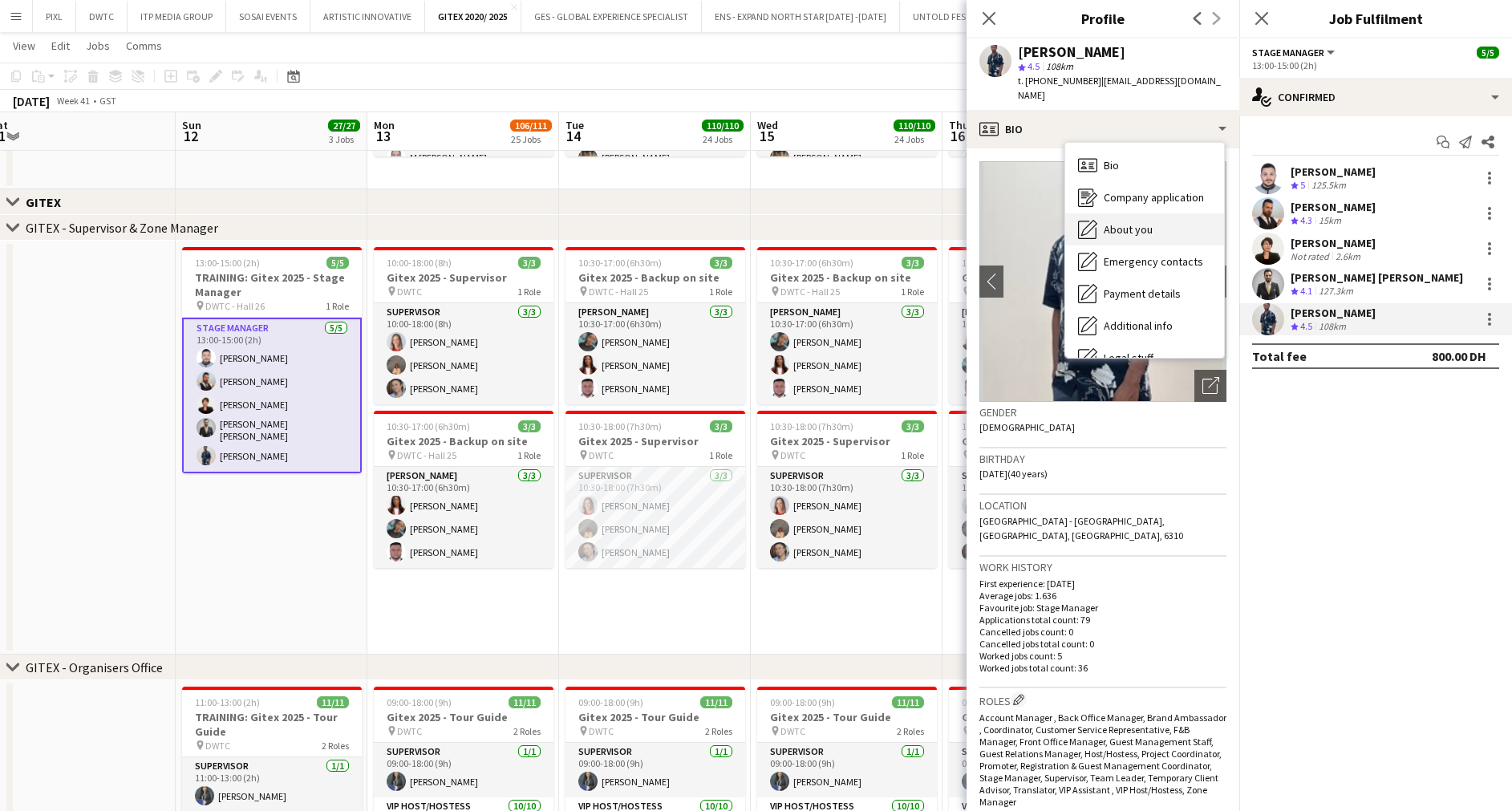
click at [1139, 222] on span "About you" at bounding box center [1128, 229] width 49 height 15
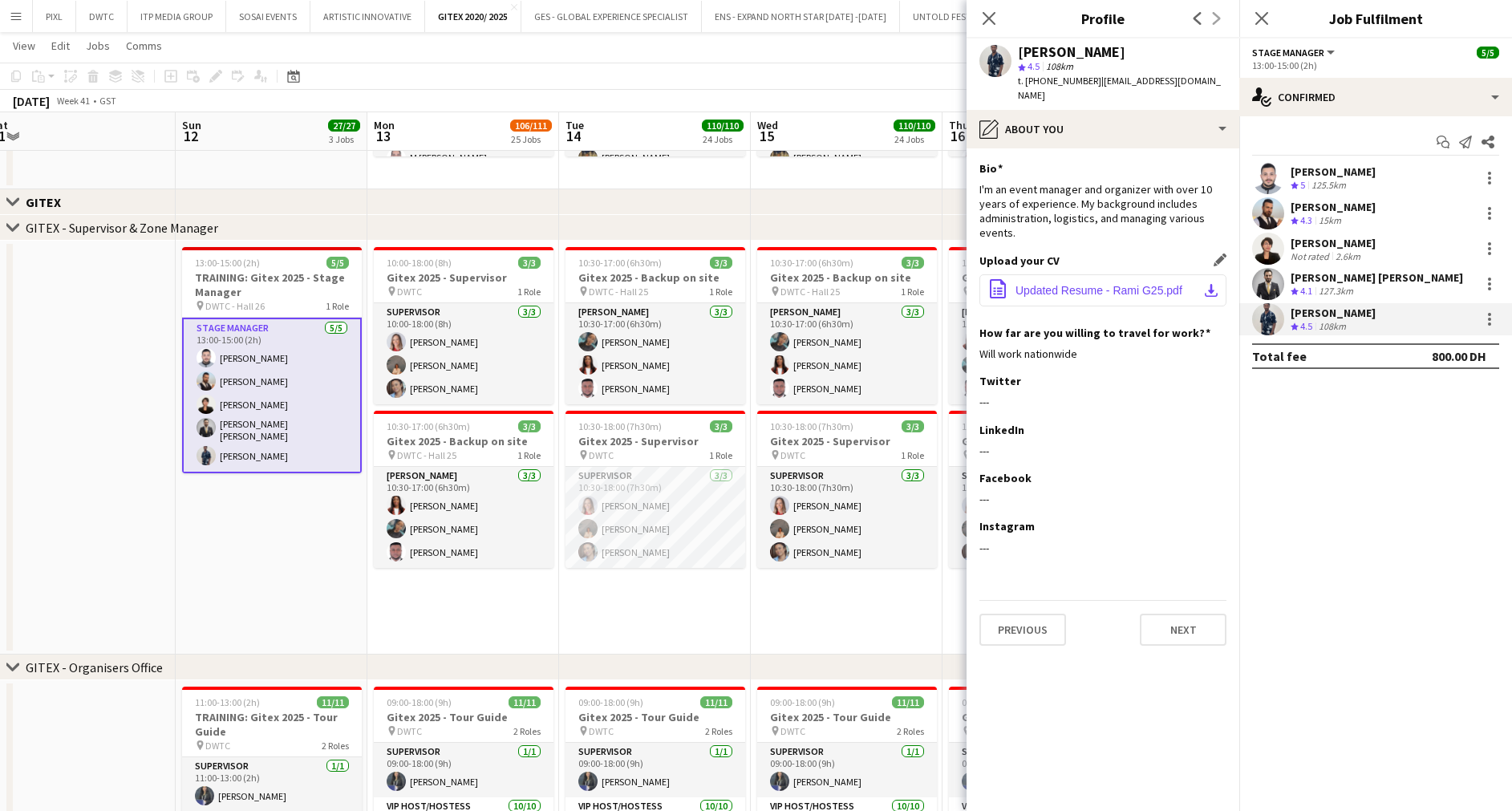
click at [1040, 284] on span "Updated Resume - Rami G25.pdf" at bounding box center [1099, 291] width 167 height 13
click at [671, 592] on app-date-cell "10:30-17:00 (6h30m) 3/3 Gitex 2025 - Backup on site pin DWTC - Hall 25 1 Role U…" at bounding box center [654, 448] width 192 height 414
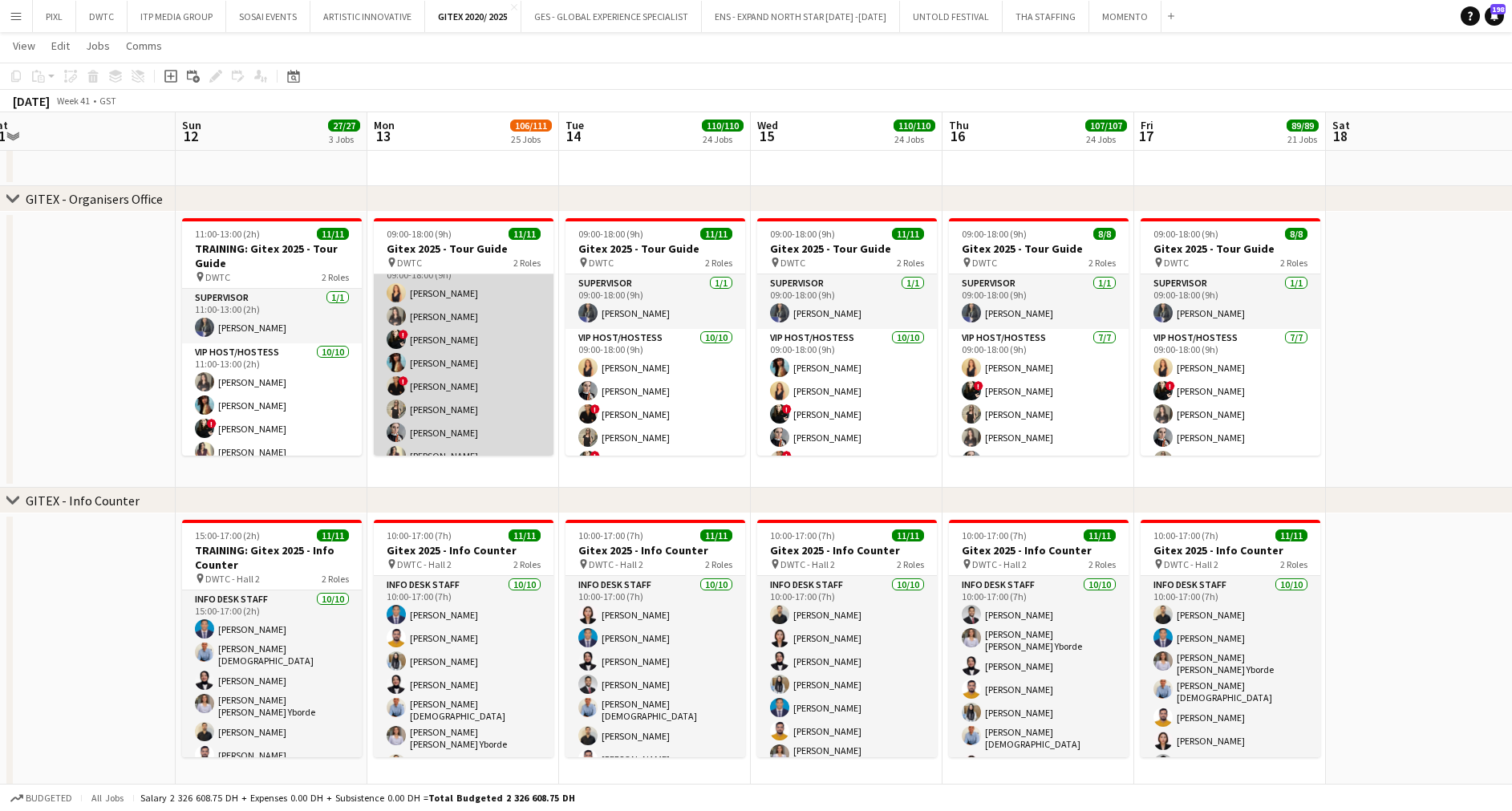
scroll to position [0, 0]
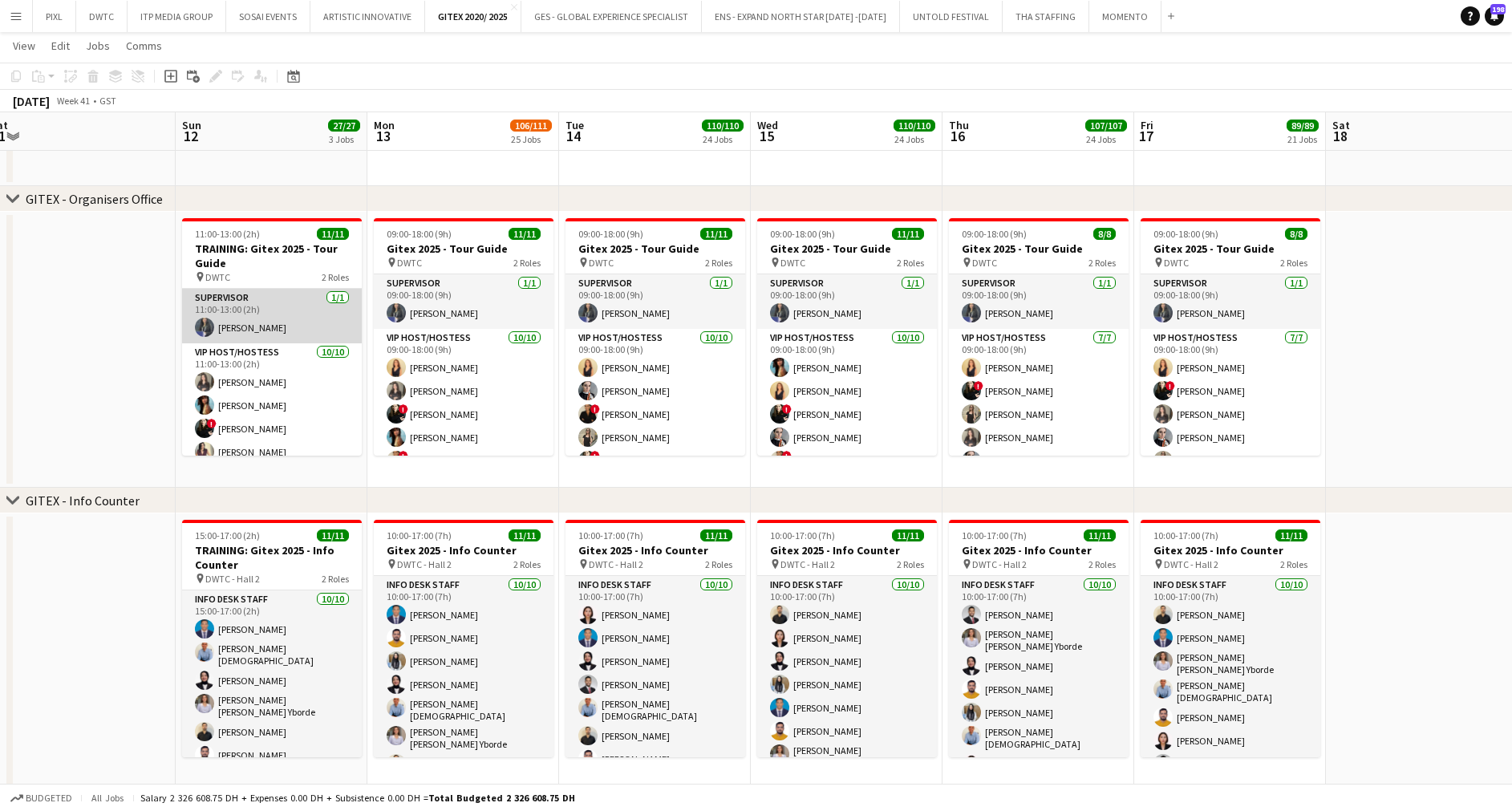
click at [251, 319] on app-card-role "Supervisor 1/1 11:00-13:00 (2h) Saima Tahir" at bounding box center [272, 315] width 180 height 55
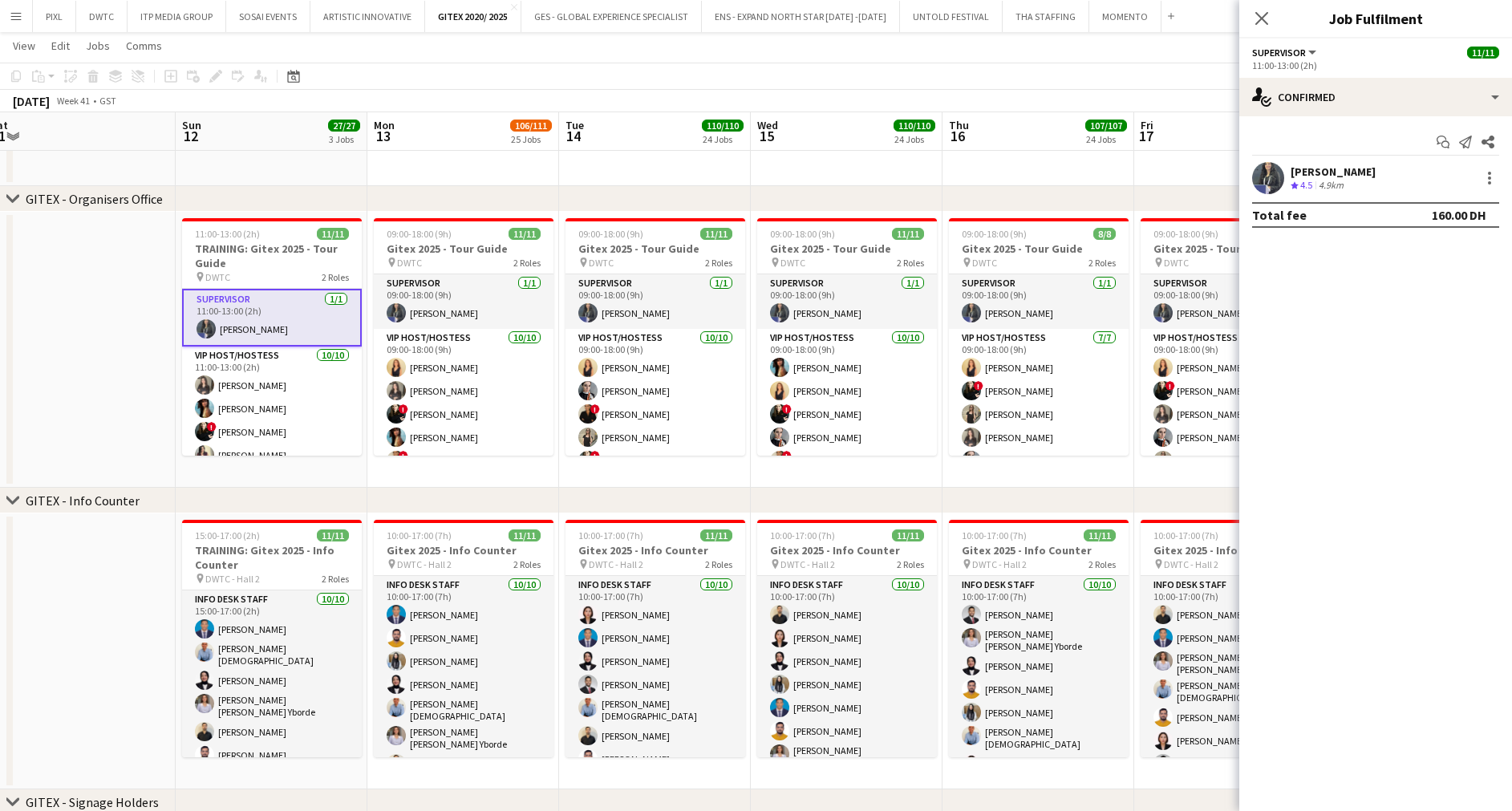
drag, startPoint x: 433, startPoint y: 300, endPoint x: 542, endPoint y: 270, distance: 113.1
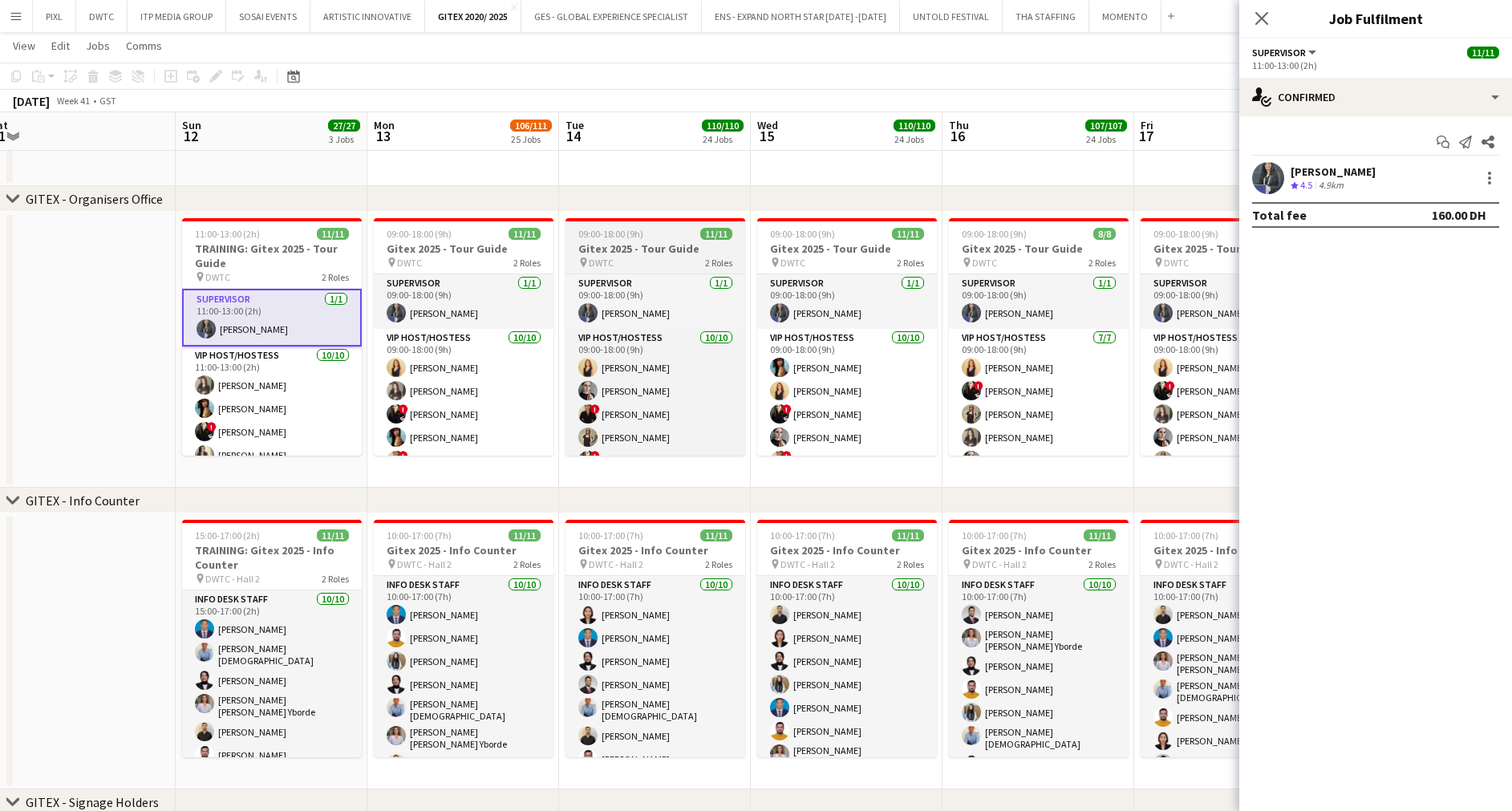
drag, startPoint x: 542, startPoint y: 270, endPoint x: 573, endPoint y: 270, distance: 31.0
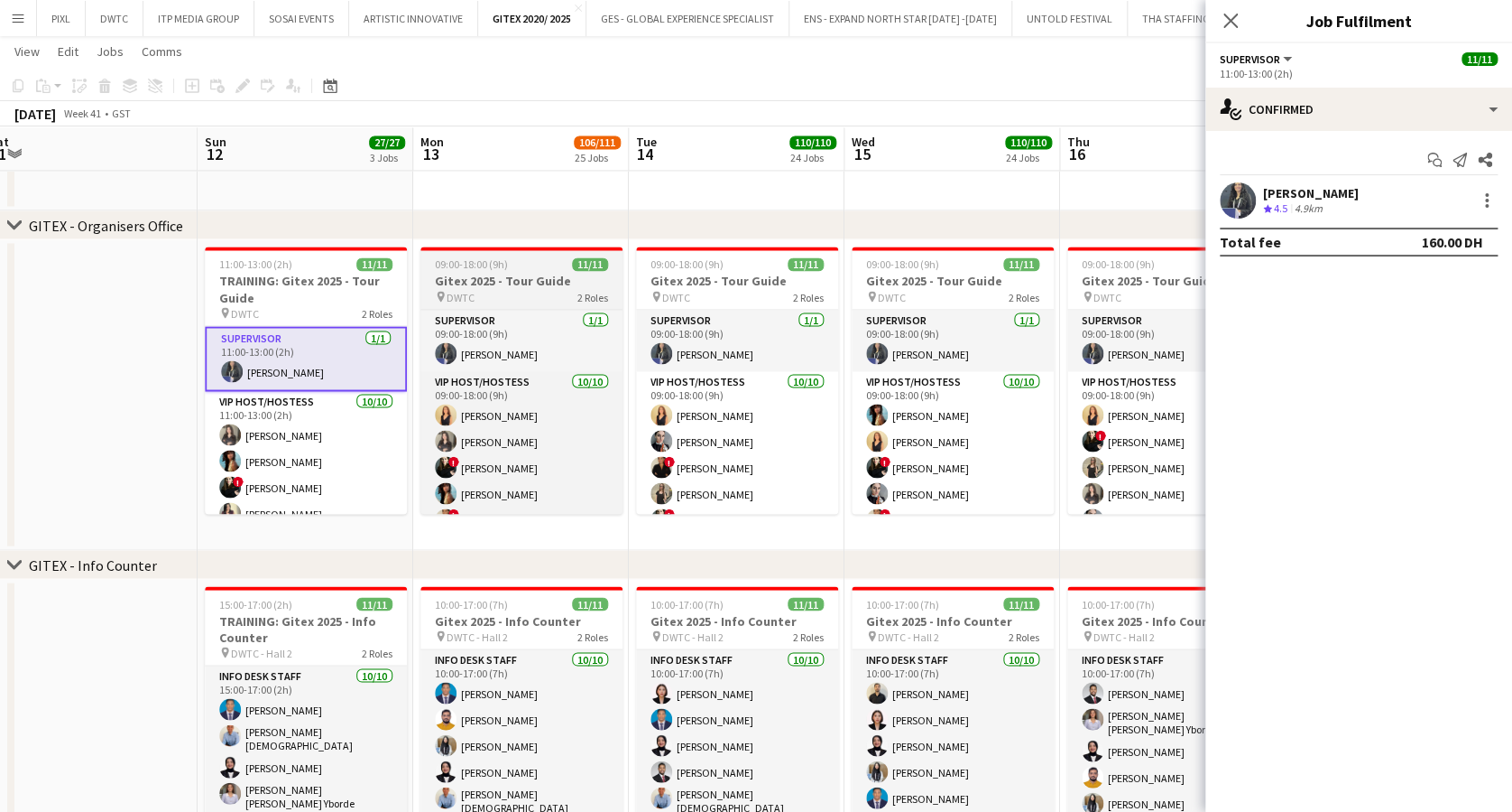
scroll to position [0, 505]
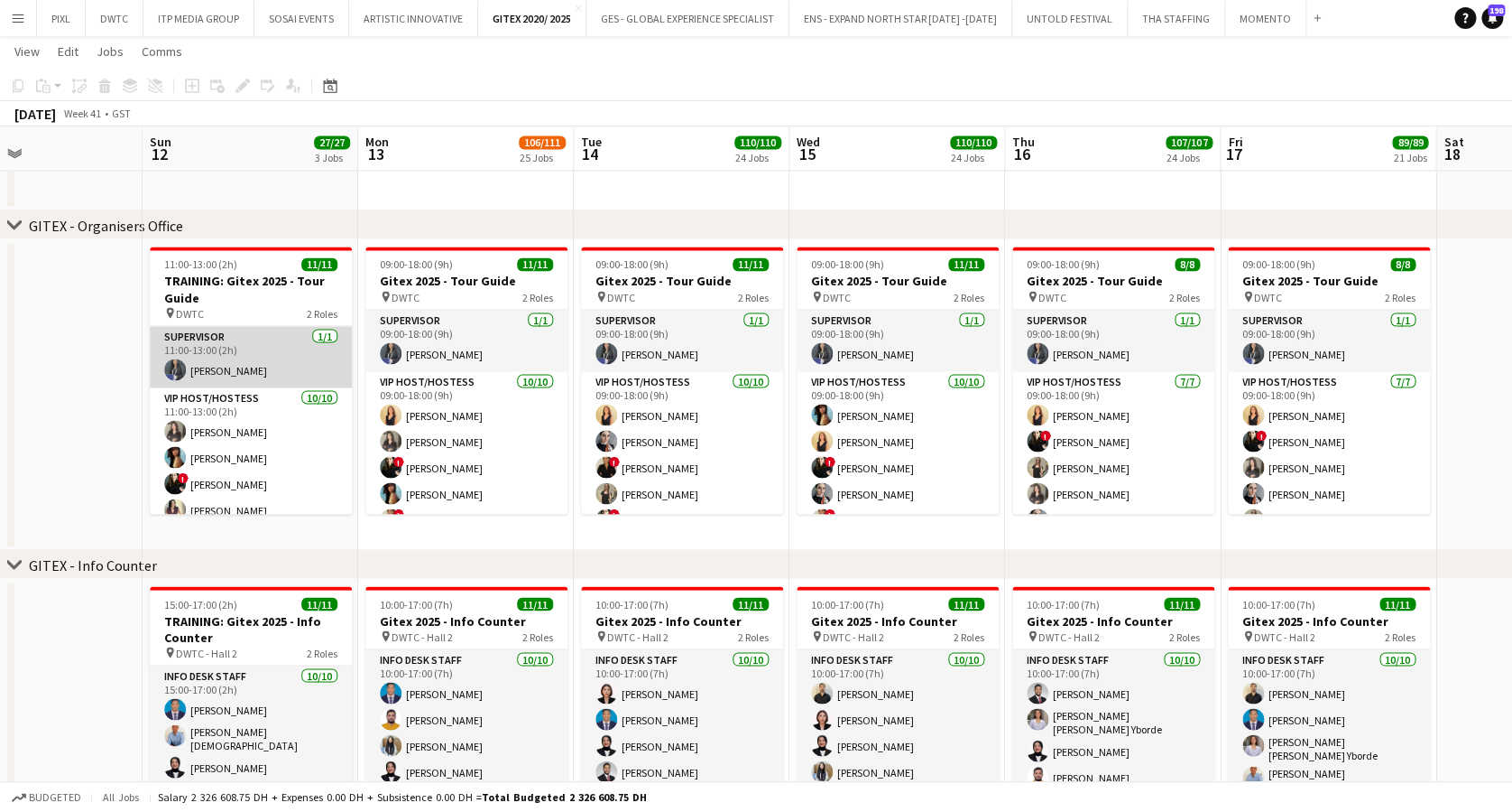
click at [272, 346] on app-card-role "Supervisor 1/1 11:00-13:00 (2h) Saima Tahir" at bounding box center [251, 356] width 202 height 62
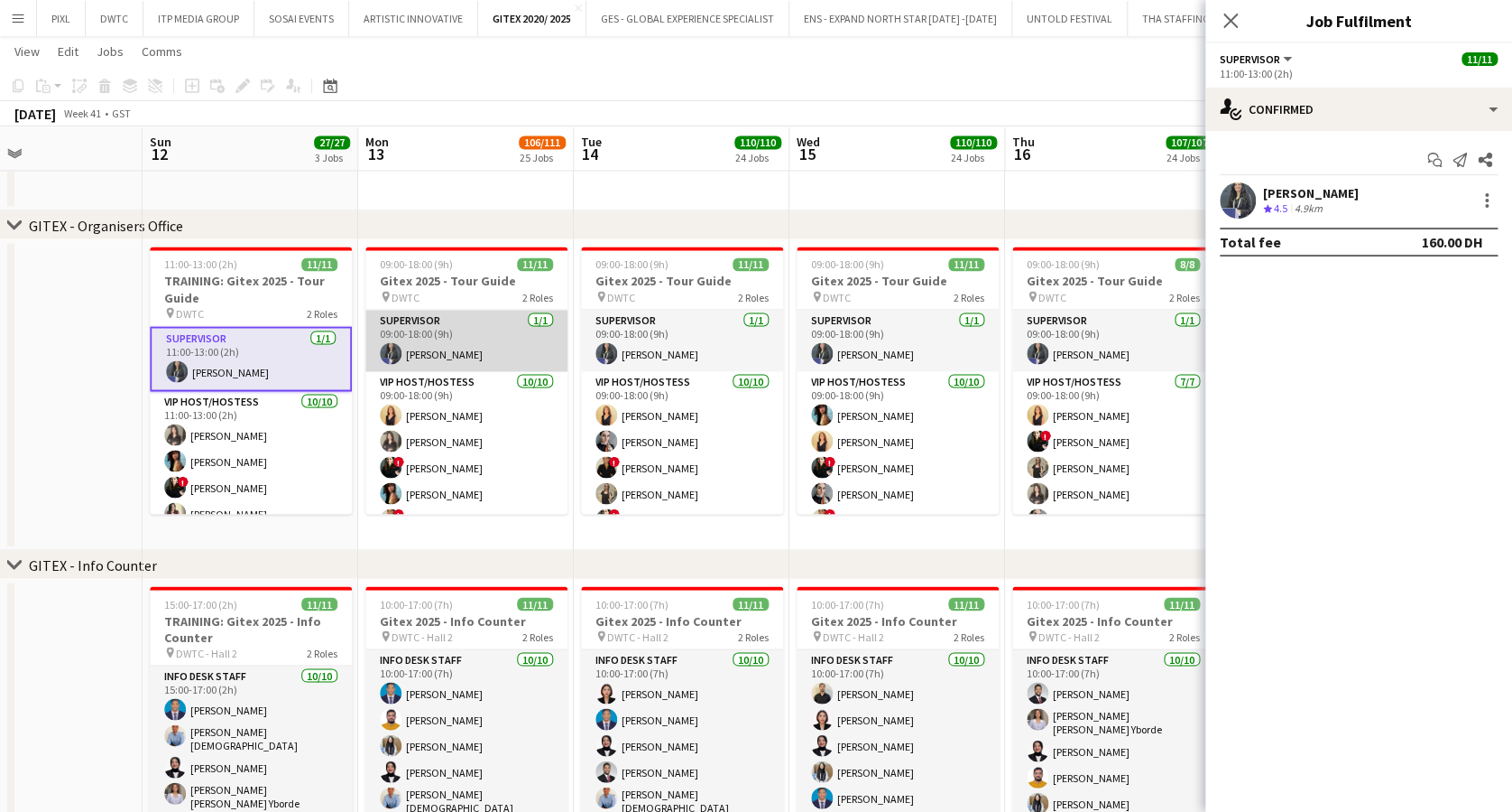
click at [480, 333] on app-card-role "Supervisor 1/1 09:00-18:00 (9h) Saima Tahir" at bounding box center [467, 340] width 202 height 62
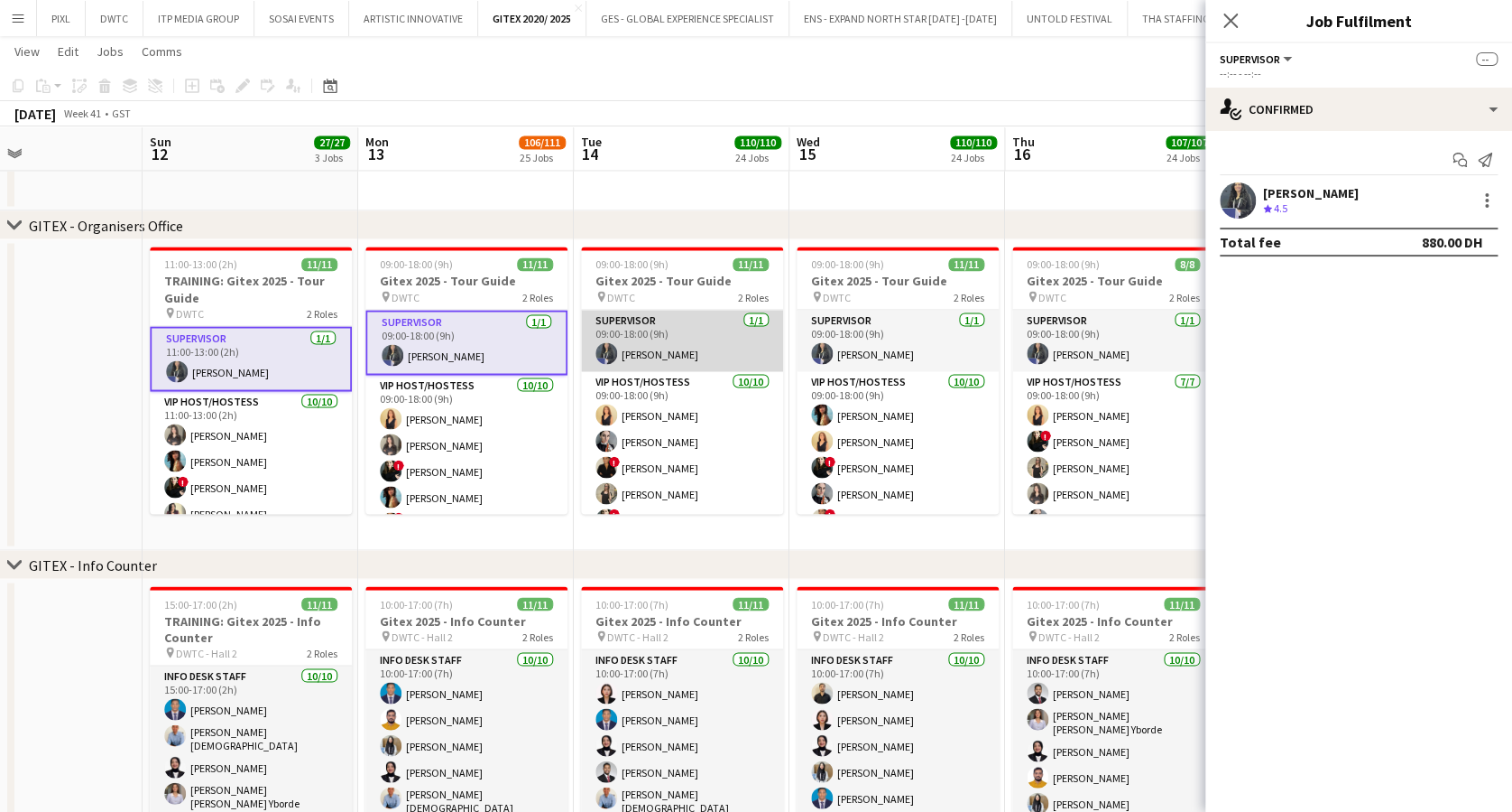
click at [636, 332] on app-card-role "Supervisor 1/1 09:00-18:00 (9h) Saima Tahir" at bounding box center [682, 340] width 202 height 62
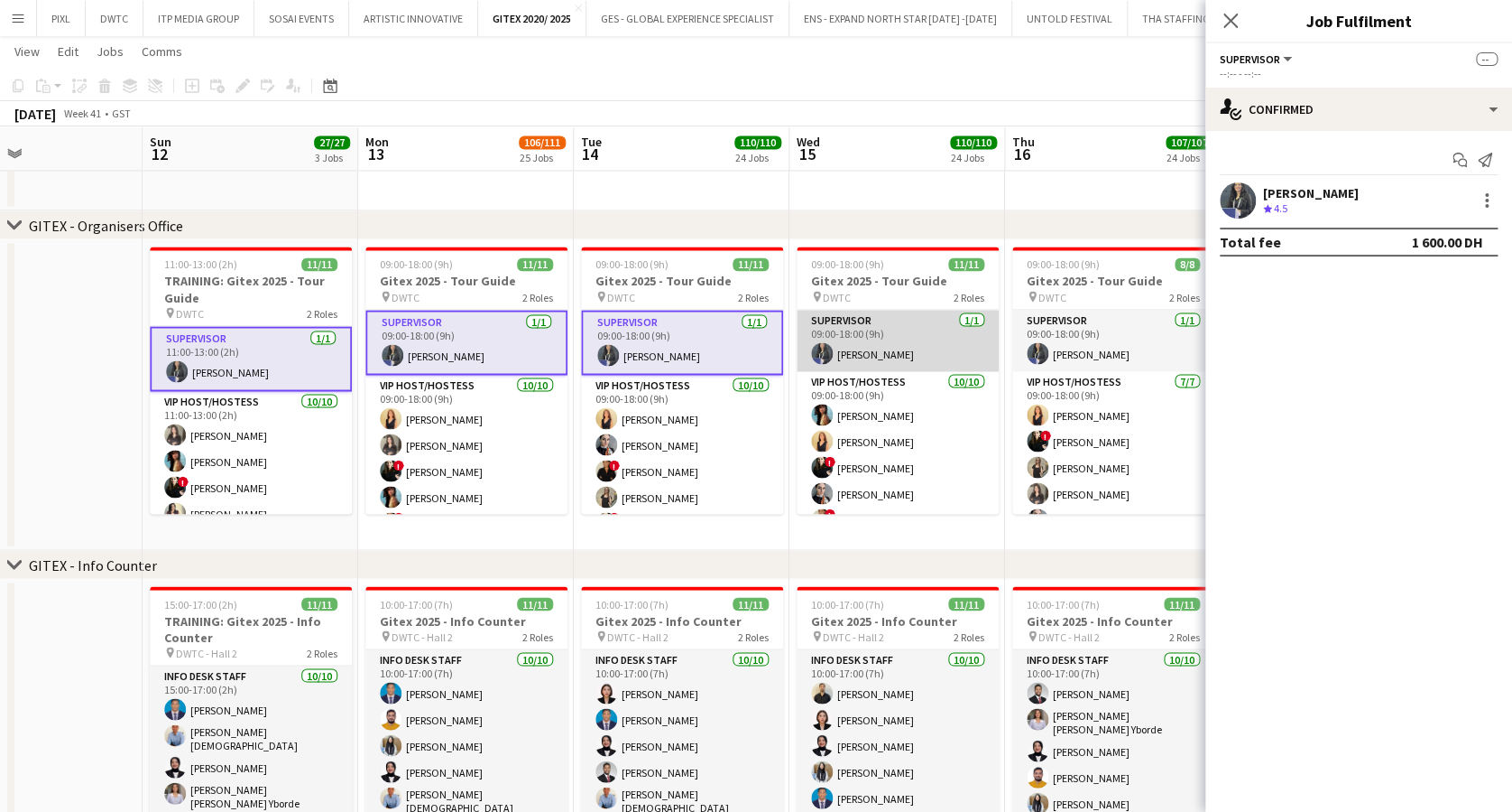
click at [867, 333] on app-card-role "Supervisor 1/1 09:00-18:00 (9h) Saima Tahir" at bounding box center [898, 340] width 202 height 62
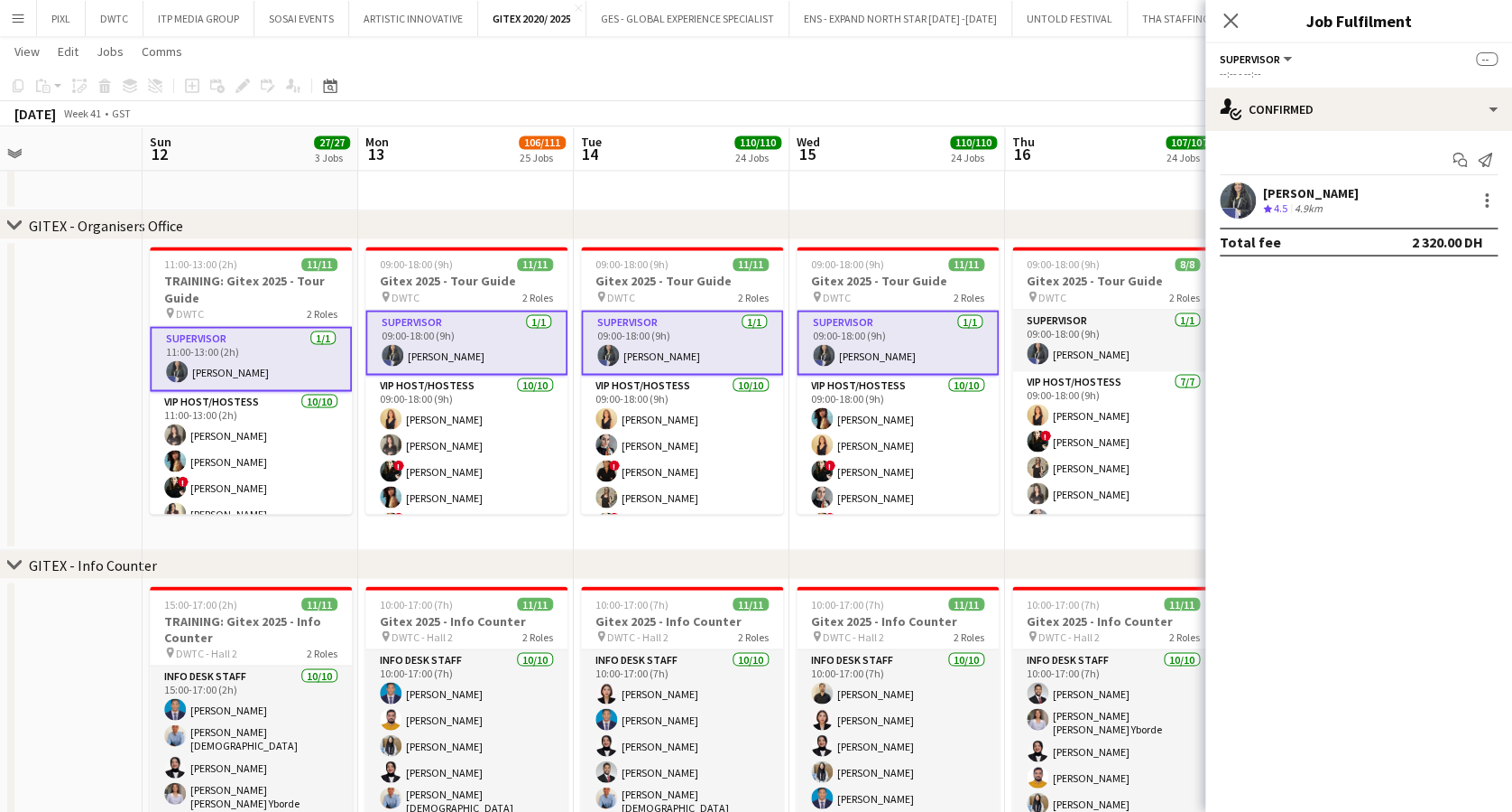
scroll to position [0, 805]
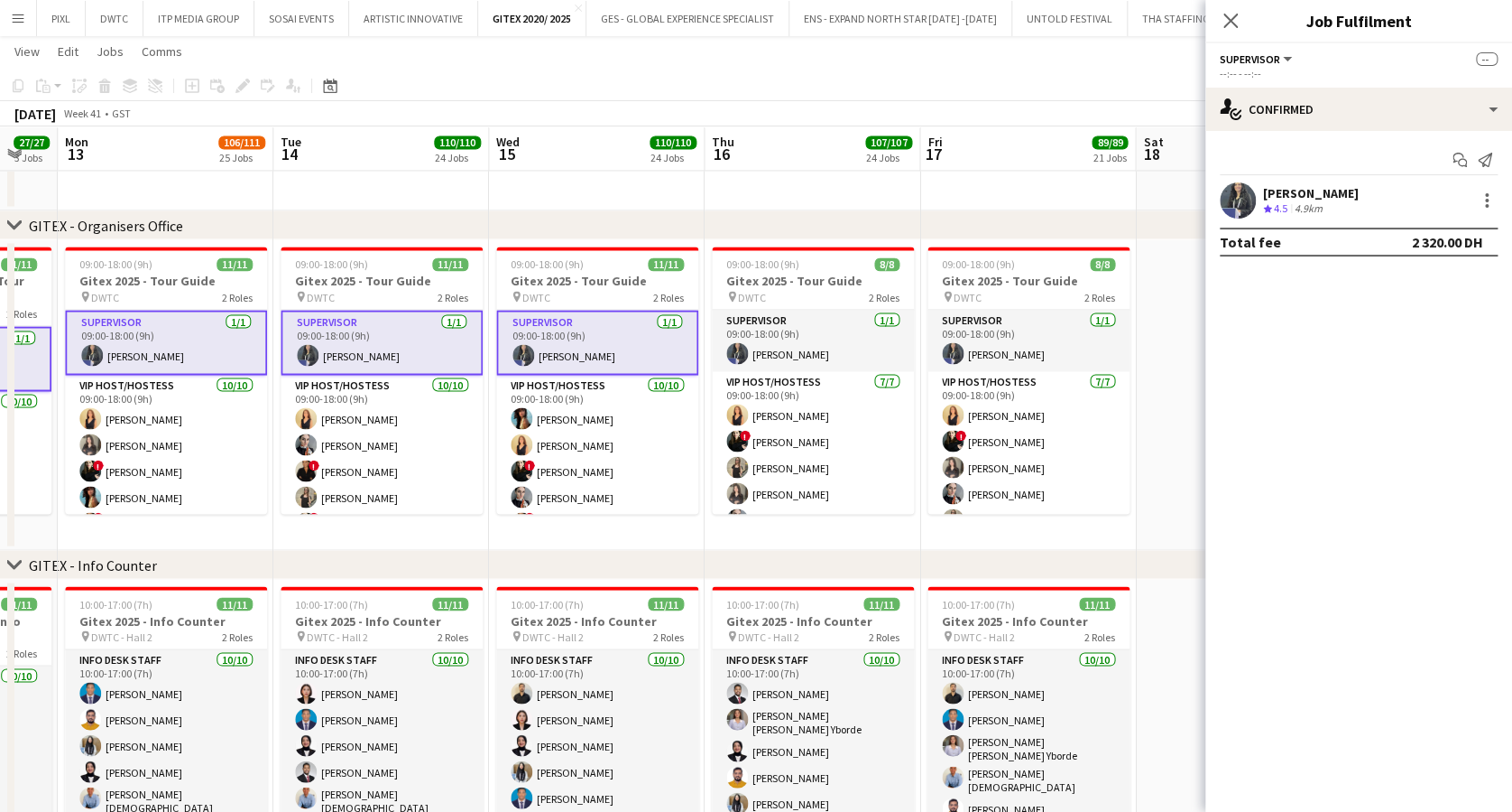
drag, startPoint x: 907, startPoint y: 334, endPoint x: 607, endPoint y: 334, distance: 300.0
click at [823, 331] on app-card-role "Supervisor 1/1 09:00-18:00 (9h) Saima Tahir" at bounding box center [813, 340] width 202 height 62
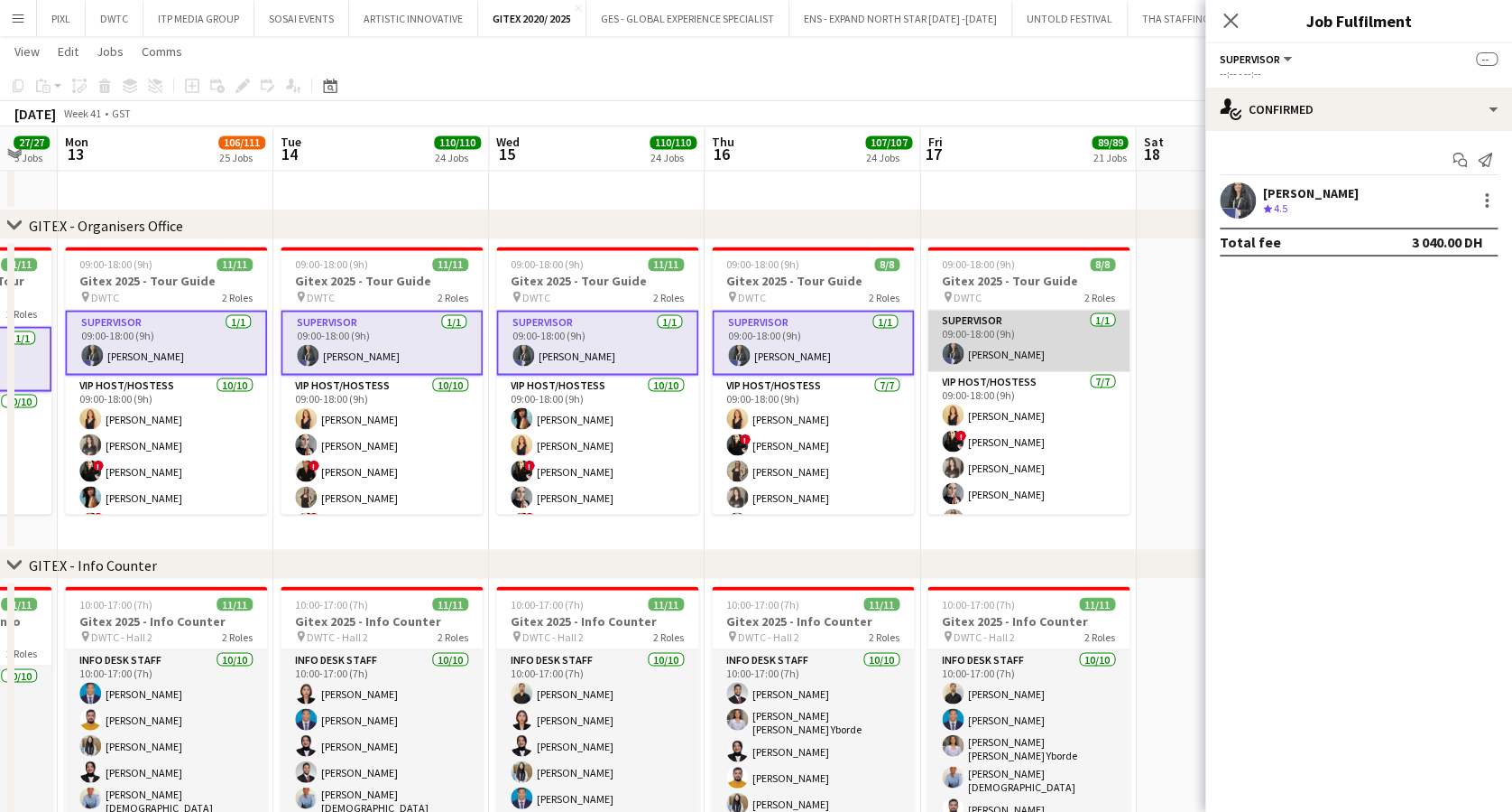
click at [1006, 343] on app-card-role "Supervisor 1/1 09:00-18:00 (9h) Saima Tahir" at bounding box center [1029, 340] width 202 height 62
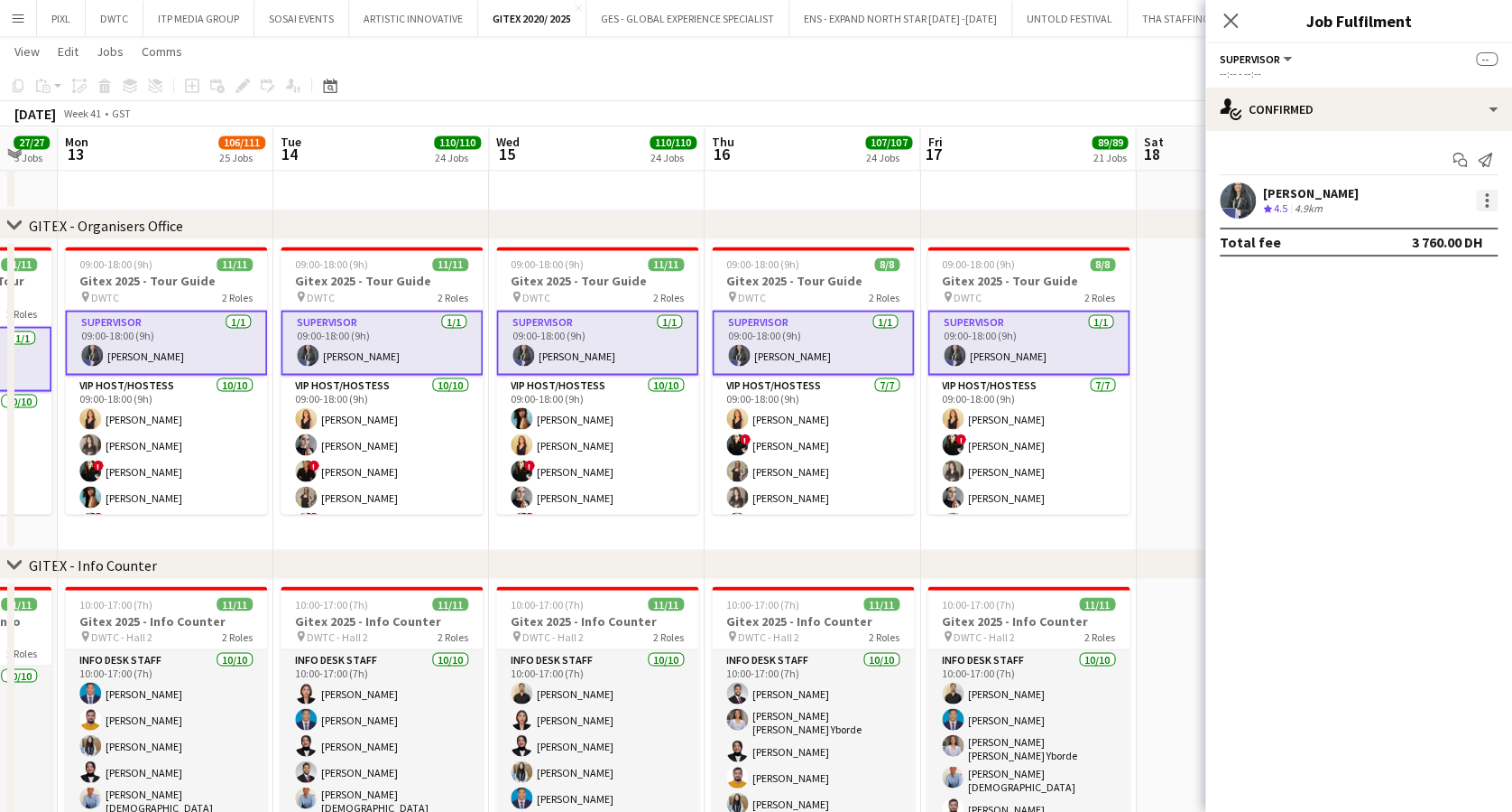
click at [1484, 200] on div at bounding box center [1487, 200] width 22 height 22
click at [1429, 400] on span "Set as supervisor" at bounding box center [1427, 406] width 112 height 16
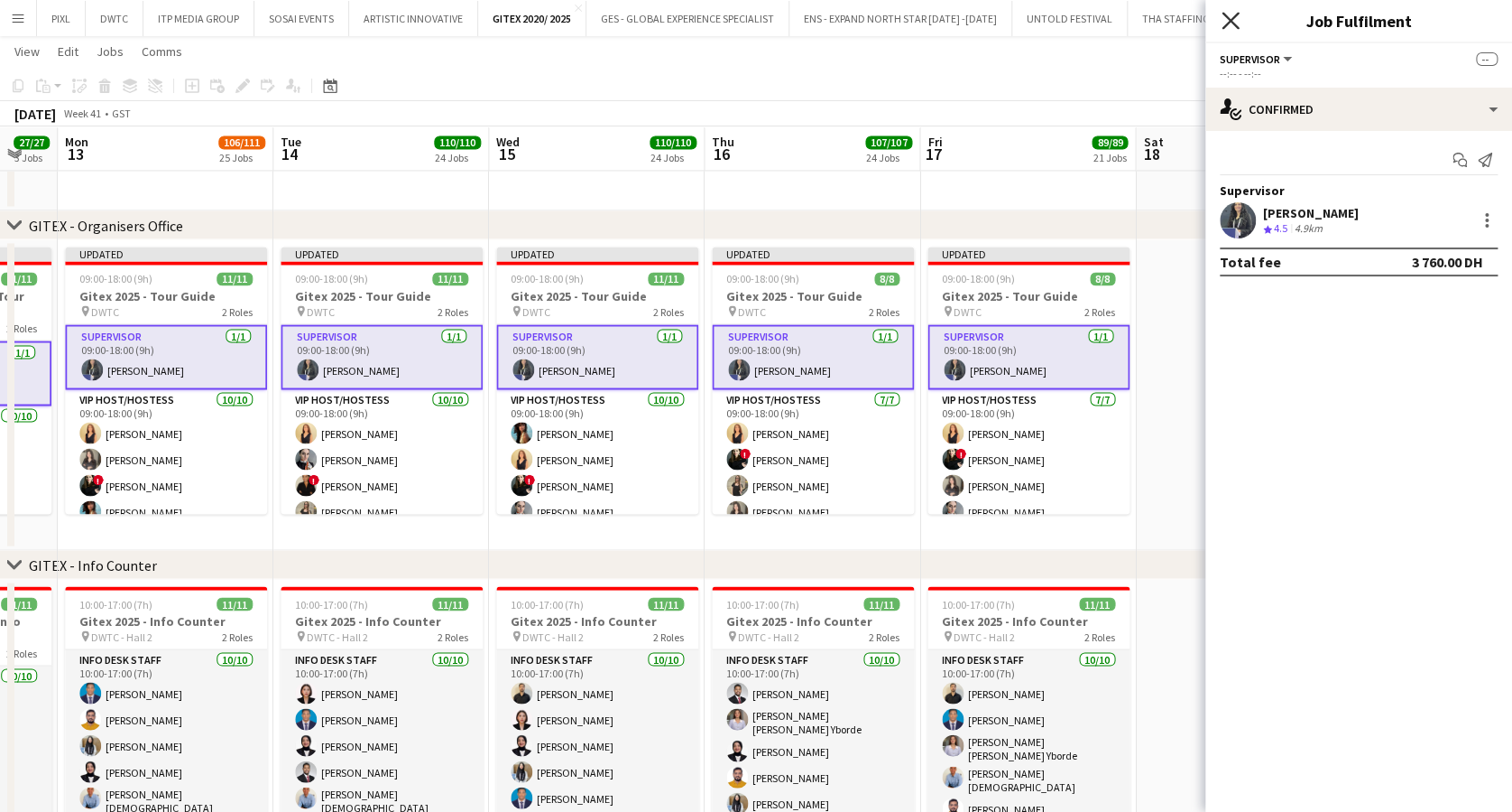
click at [1233, 15] on icon "Close pop-in" at bounding box center [1230, 20] width 17 height 17
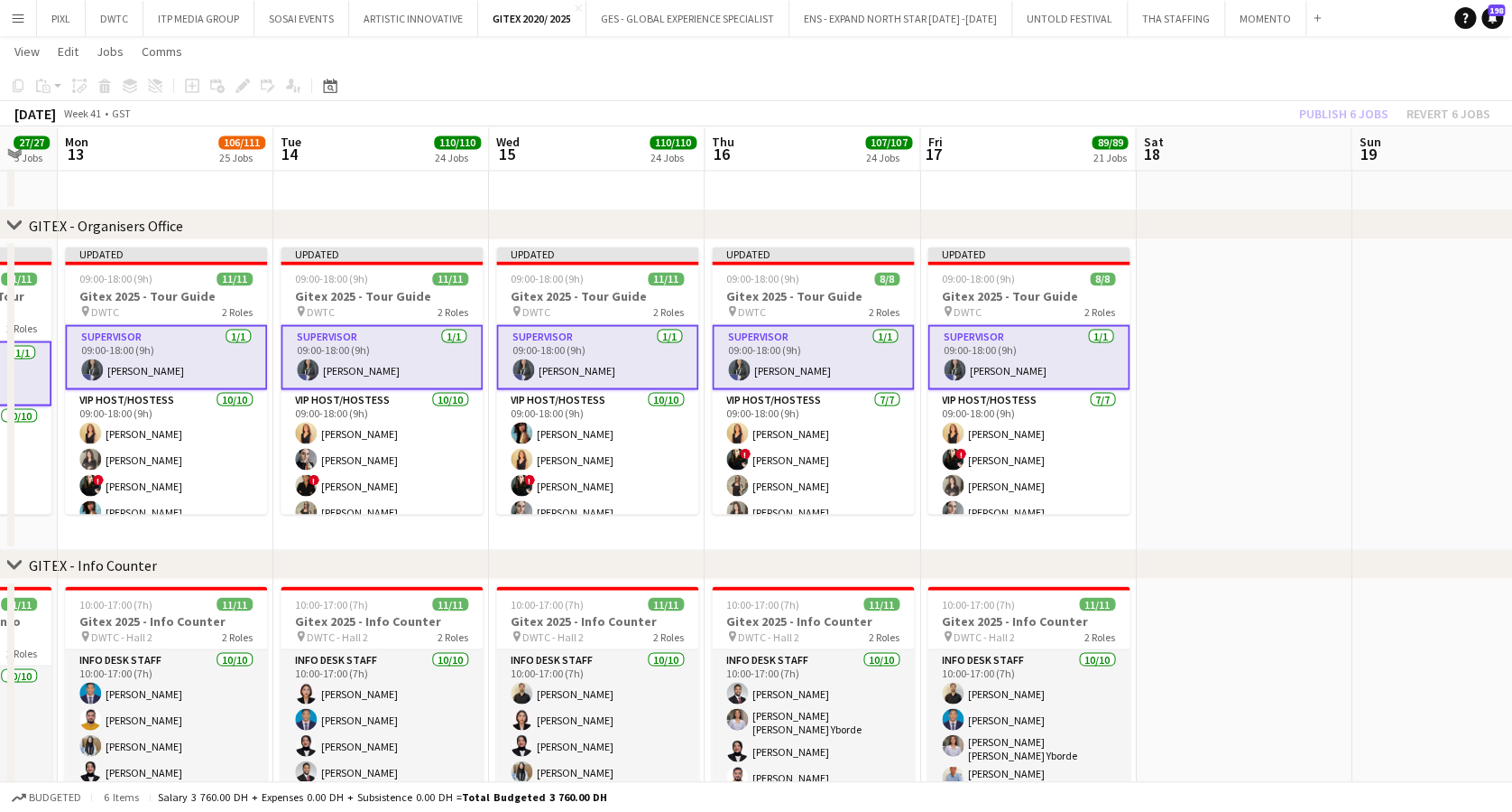
click at [1327, 112] on div "Publish 6 jobs Revert 6 jobs" at bounding box center [1394, 114] width 234 height 24
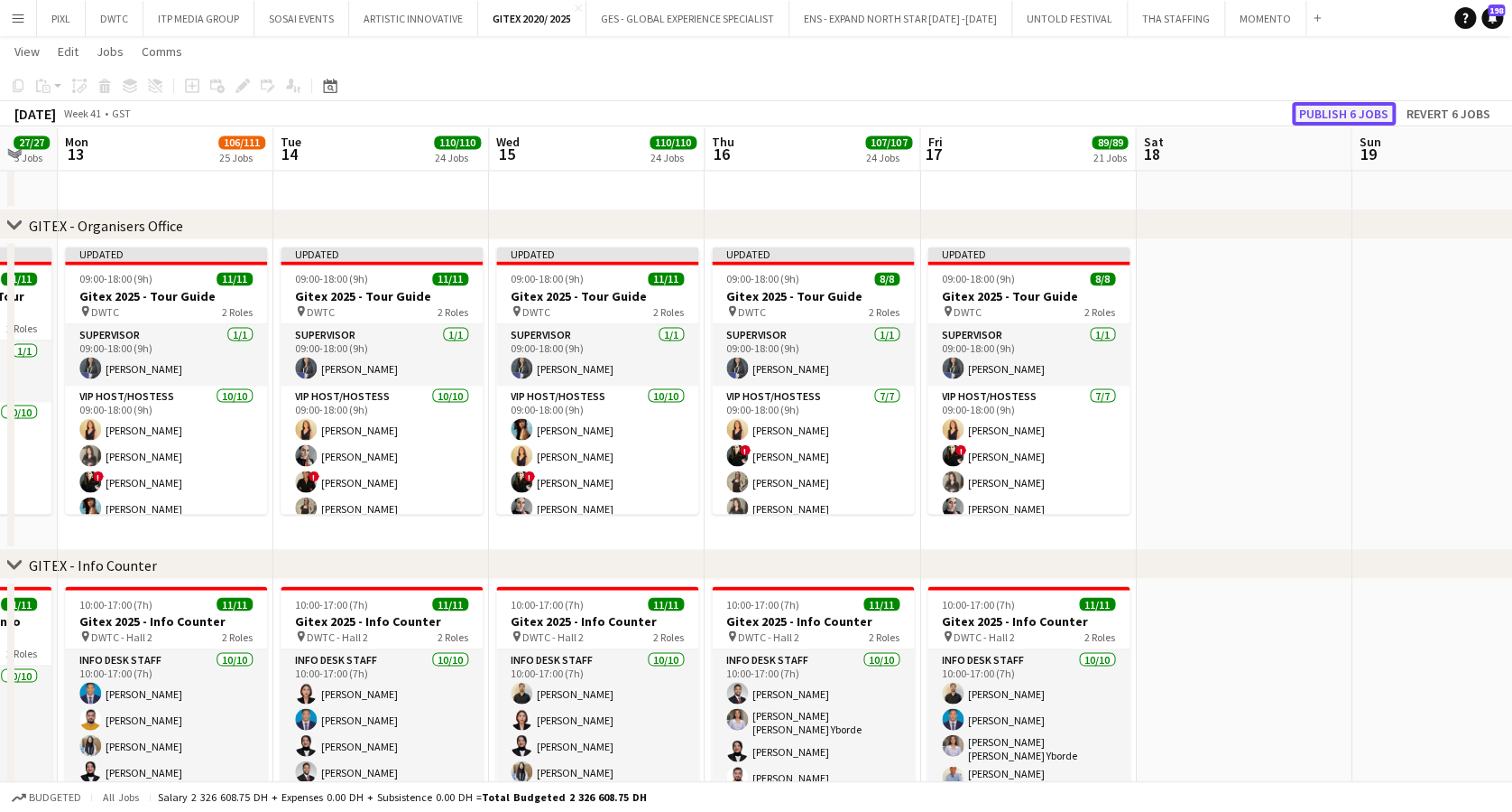
click at [1324, 111] on button "Publish 6 jobs" at bounding box center [1344, 114] width 104 height 24
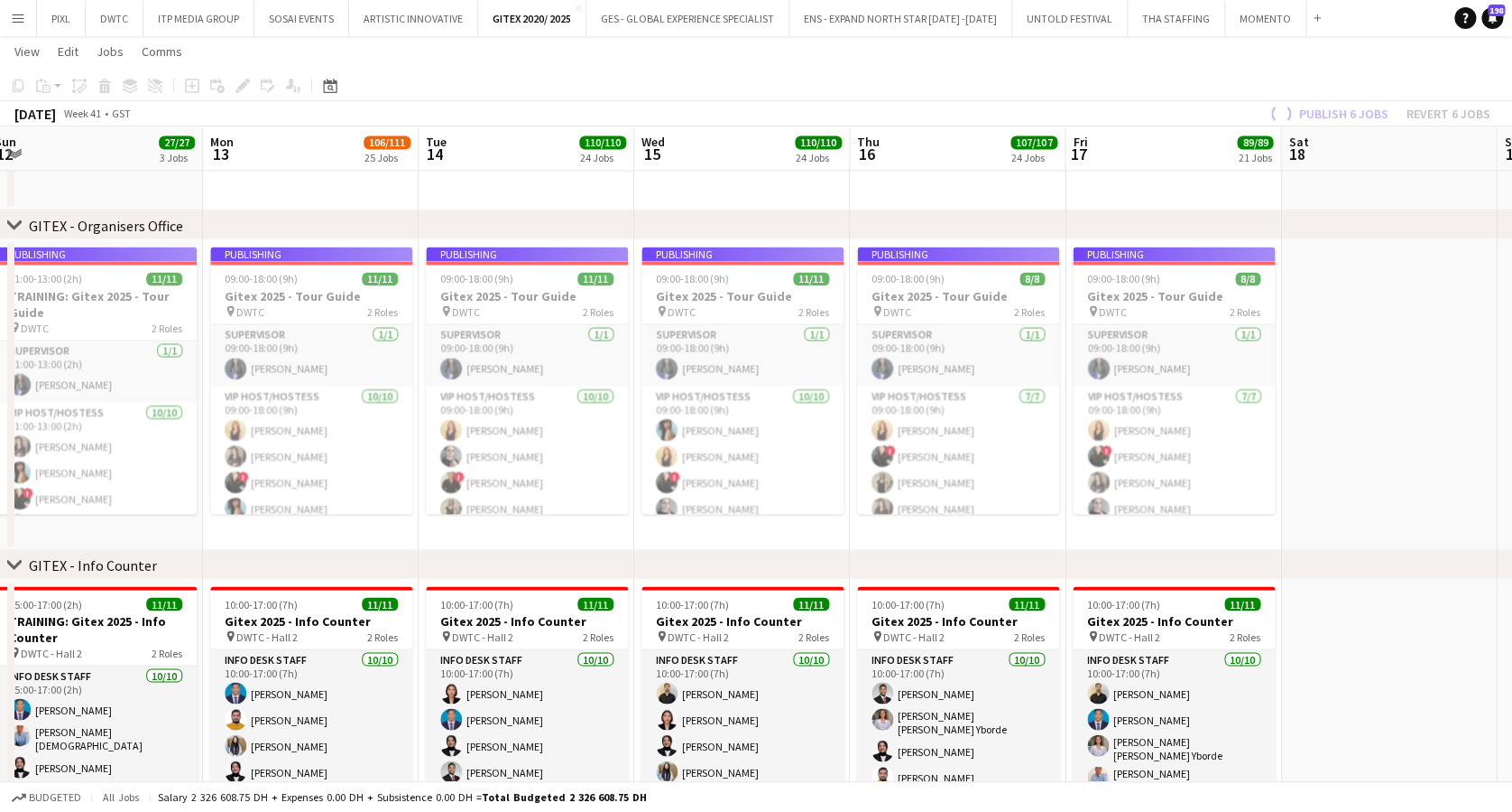
drag, startPoint x: 1255, startPoint y: 373, endPoint x: 1400, endPoint y: 383, distance: 145.3
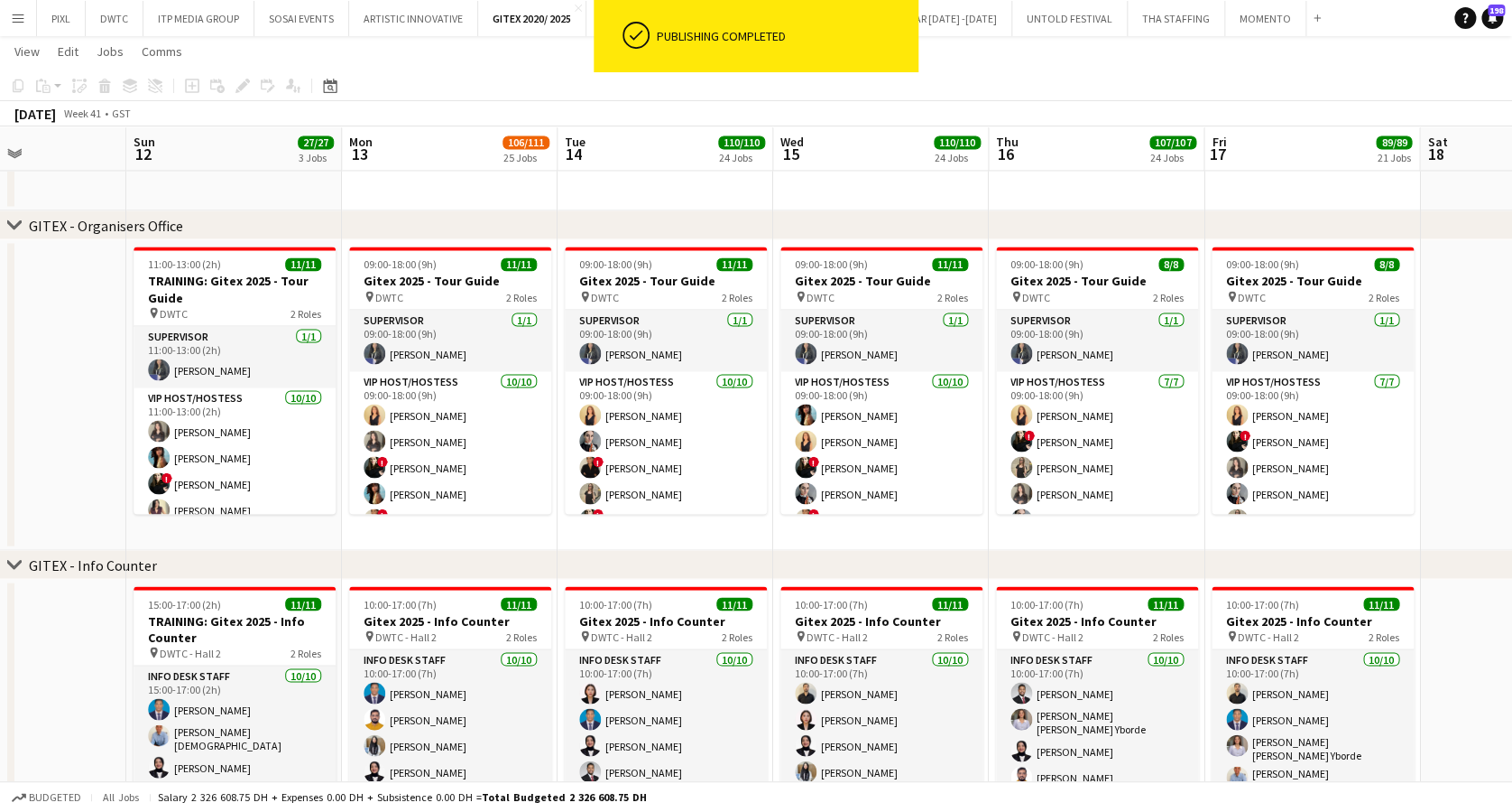
scroll to position [0, 519]
drag, startPoint x: 1356, startPoint y: 393, endPoint x: 1495, endPoint y: 393, distance: 139.0
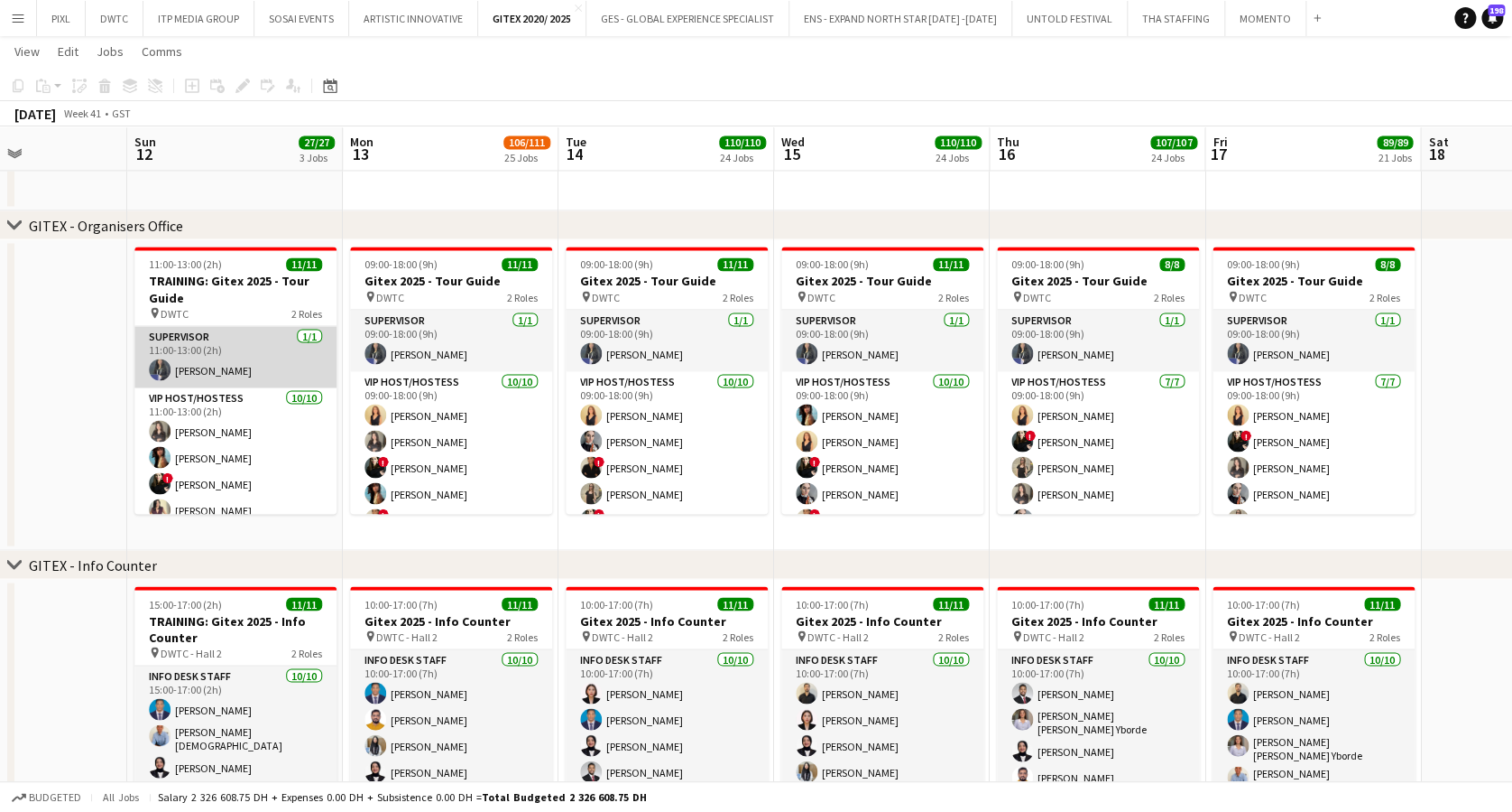
click at [210, 348] on app-card-role "Supervisor 1/1 11:00-13:00 (2h) Saima Tahir" at bounding box center [235, 356] width 202 height 62
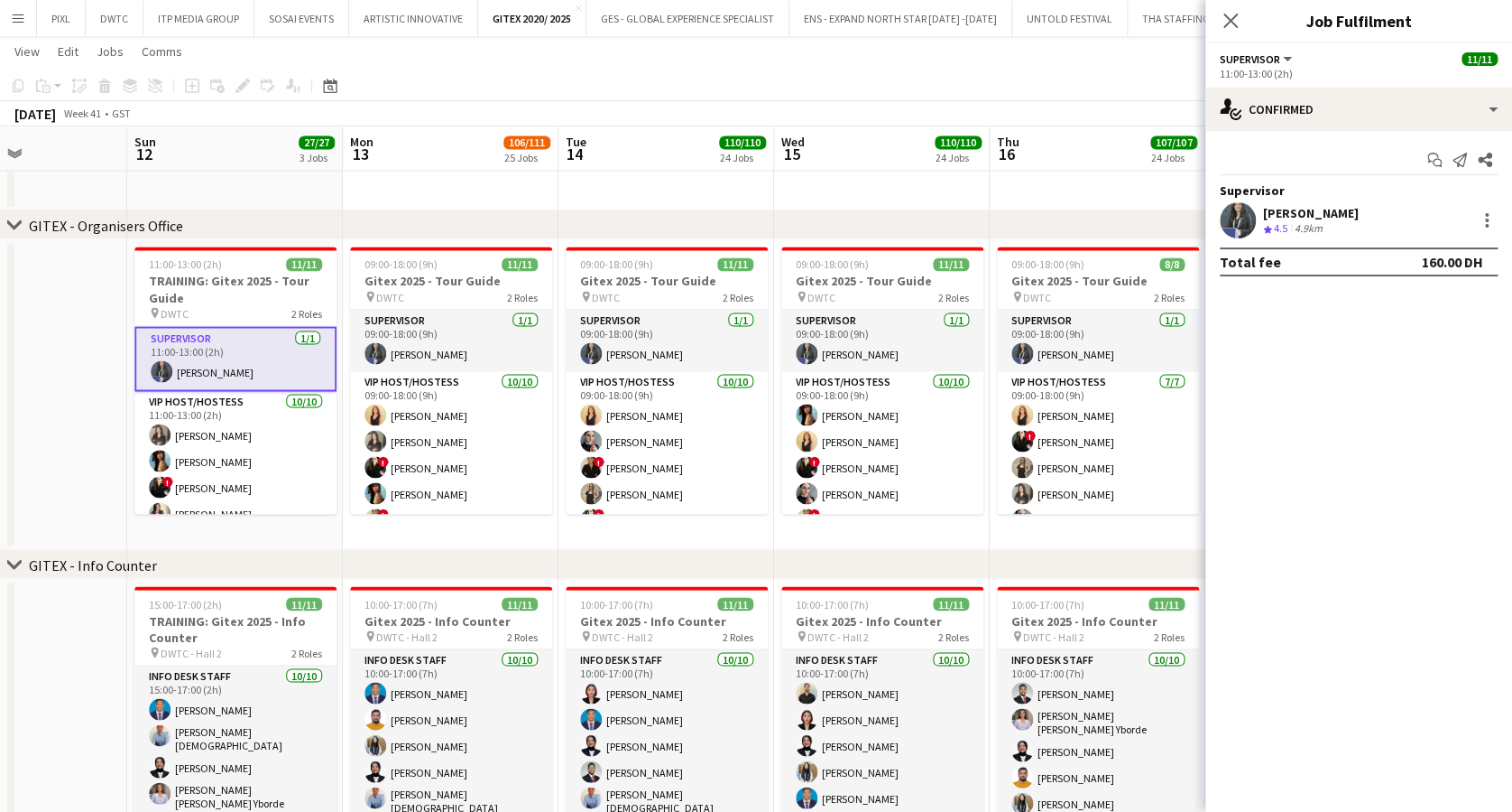
click at [1297, 213] on div "[PERSON_NAME]" at bounding box center [1311, 213] width 96 height 17
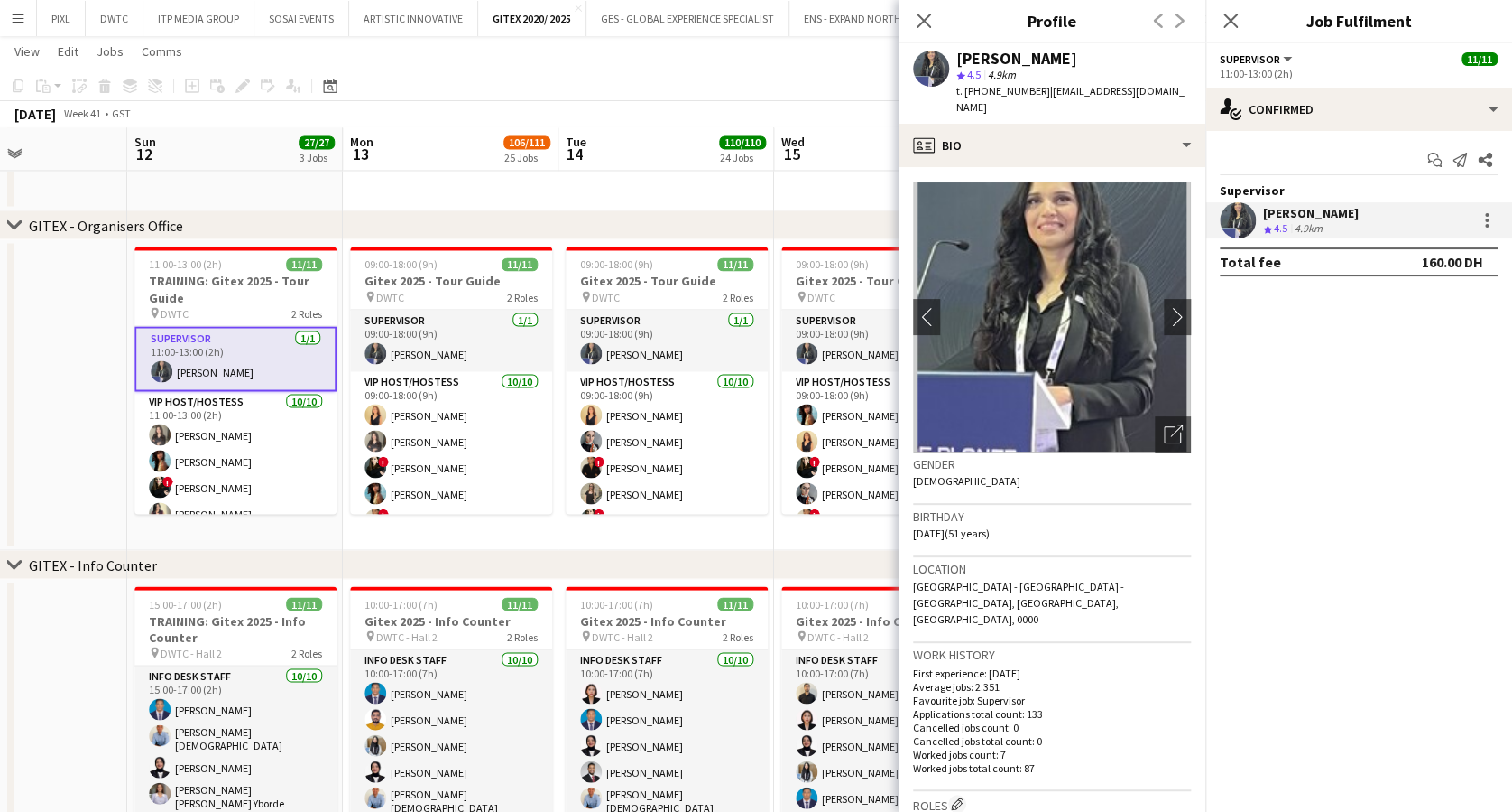
drag, startPoint x: 1041, startPoint y: 58, endPoint x: 960, endPoint y: 58, distance: 81.0
click at [960, 58] on div "[PERSON_NAME]" at bounding box center [1074, 59] width 234 height 17
copy div "[PERSON_NAME]"
click at [1227, 18] on icon at bounding box center [1230, 20] width 17 height 17
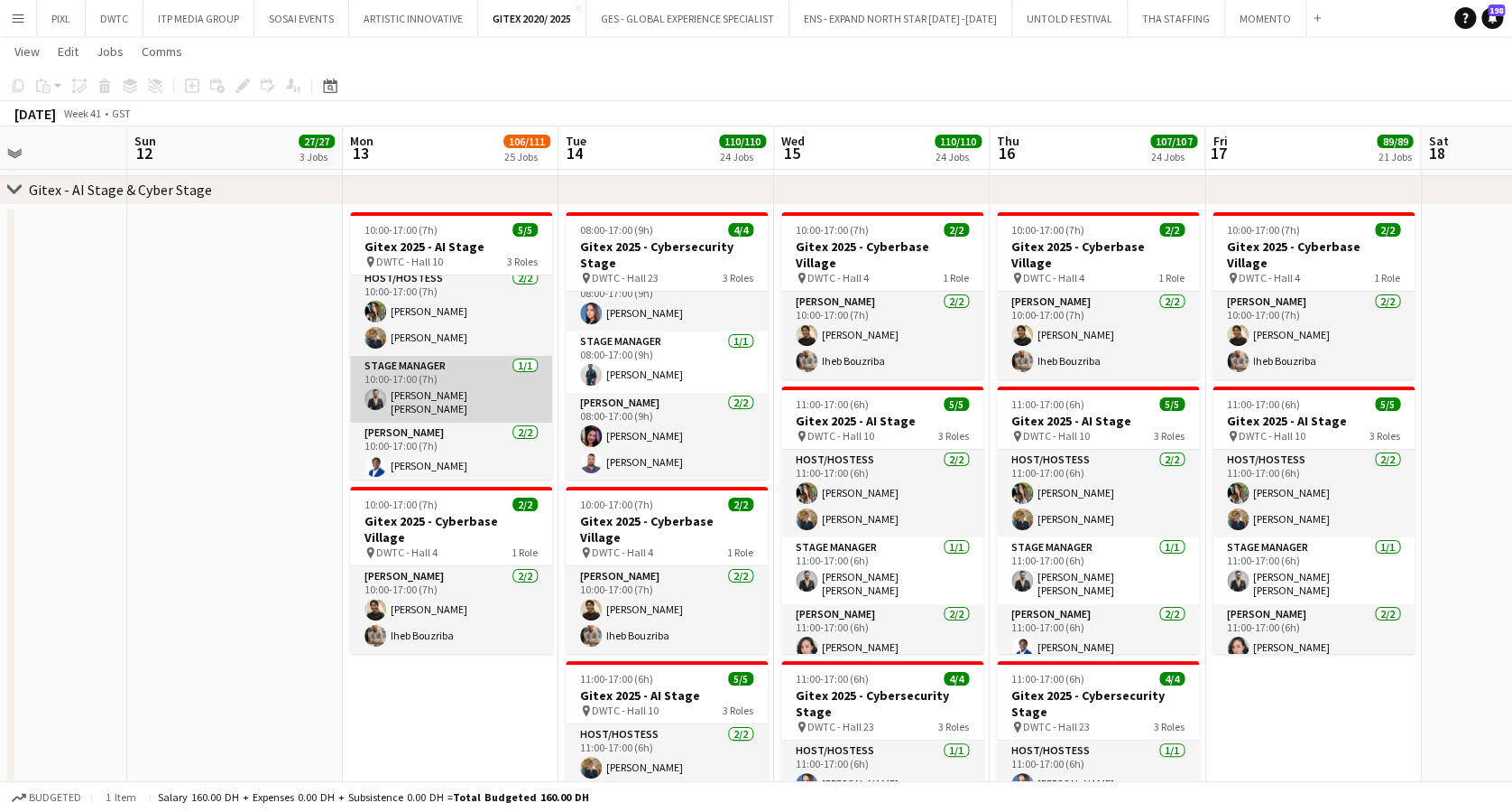
scroll to position [0, 0]
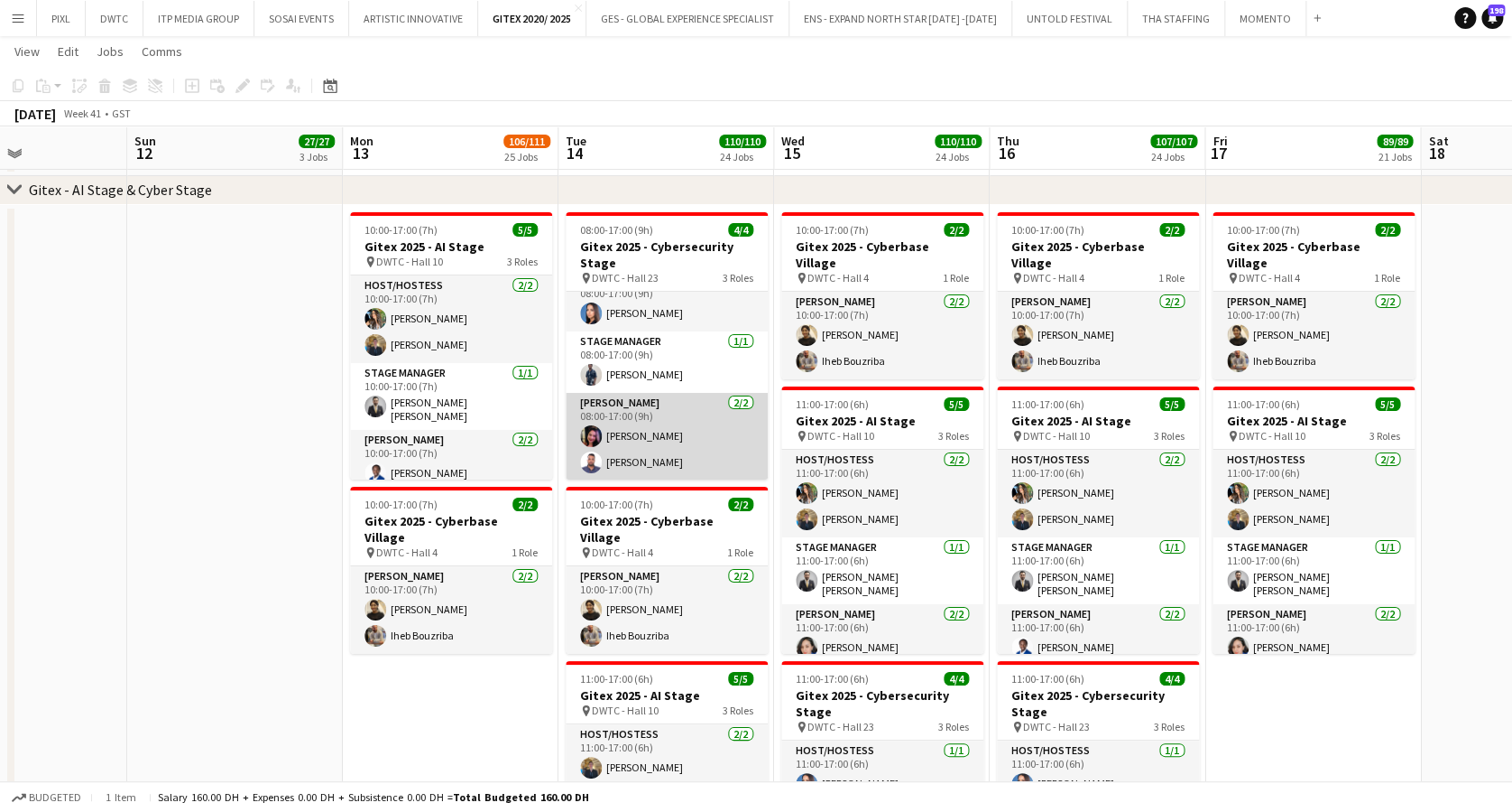
click at [678, 436] on app-card-role "Usher 2/2 08:00-17:00 (9h) Darly Lanzuela Mohamed Selim" at bounding box center [667, 436] width 202 height 87
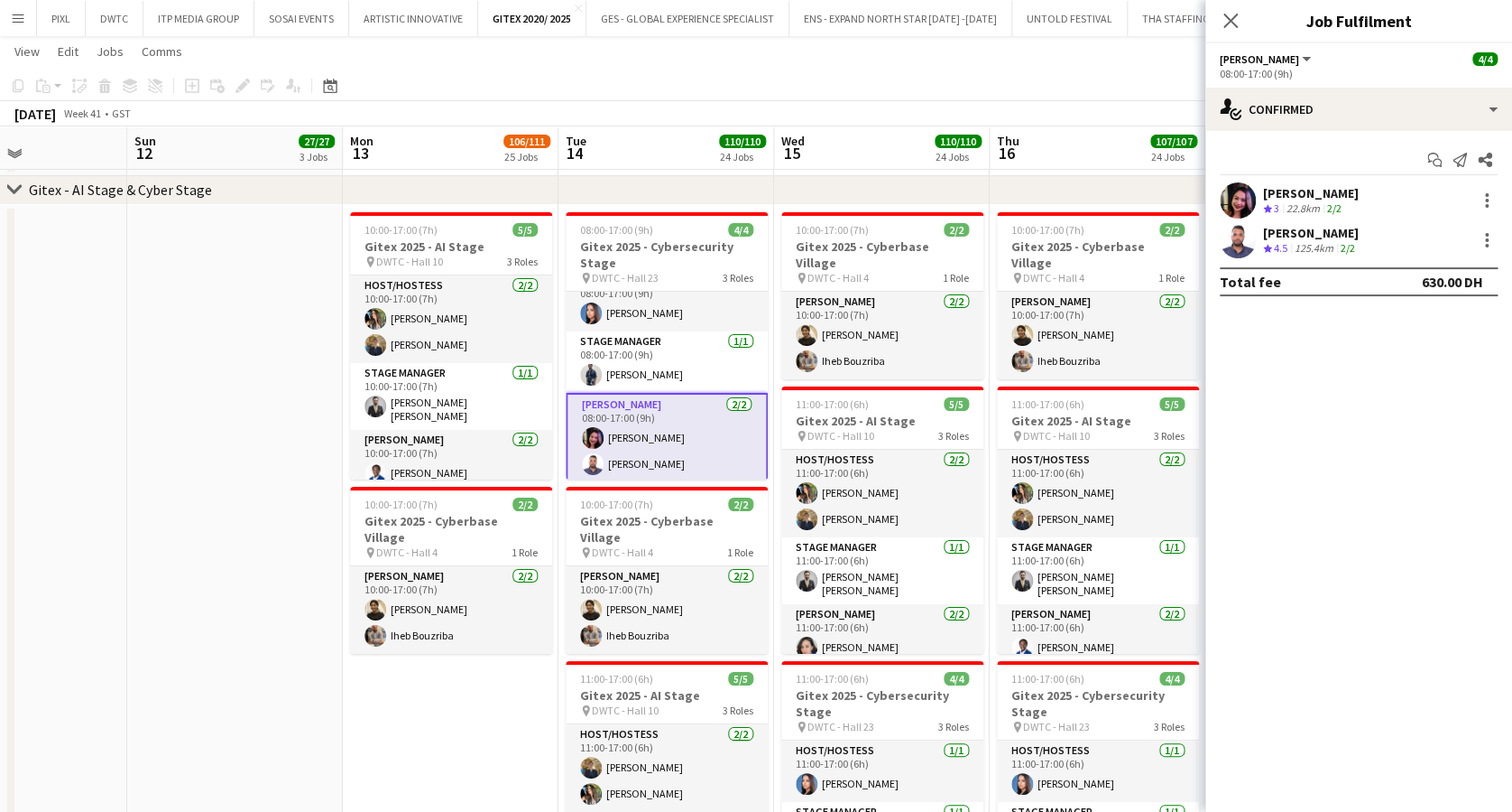
click at [1327, 225] on div "[PERSON_NAME]" at bounding box center [1311, 233] width 96 height 17
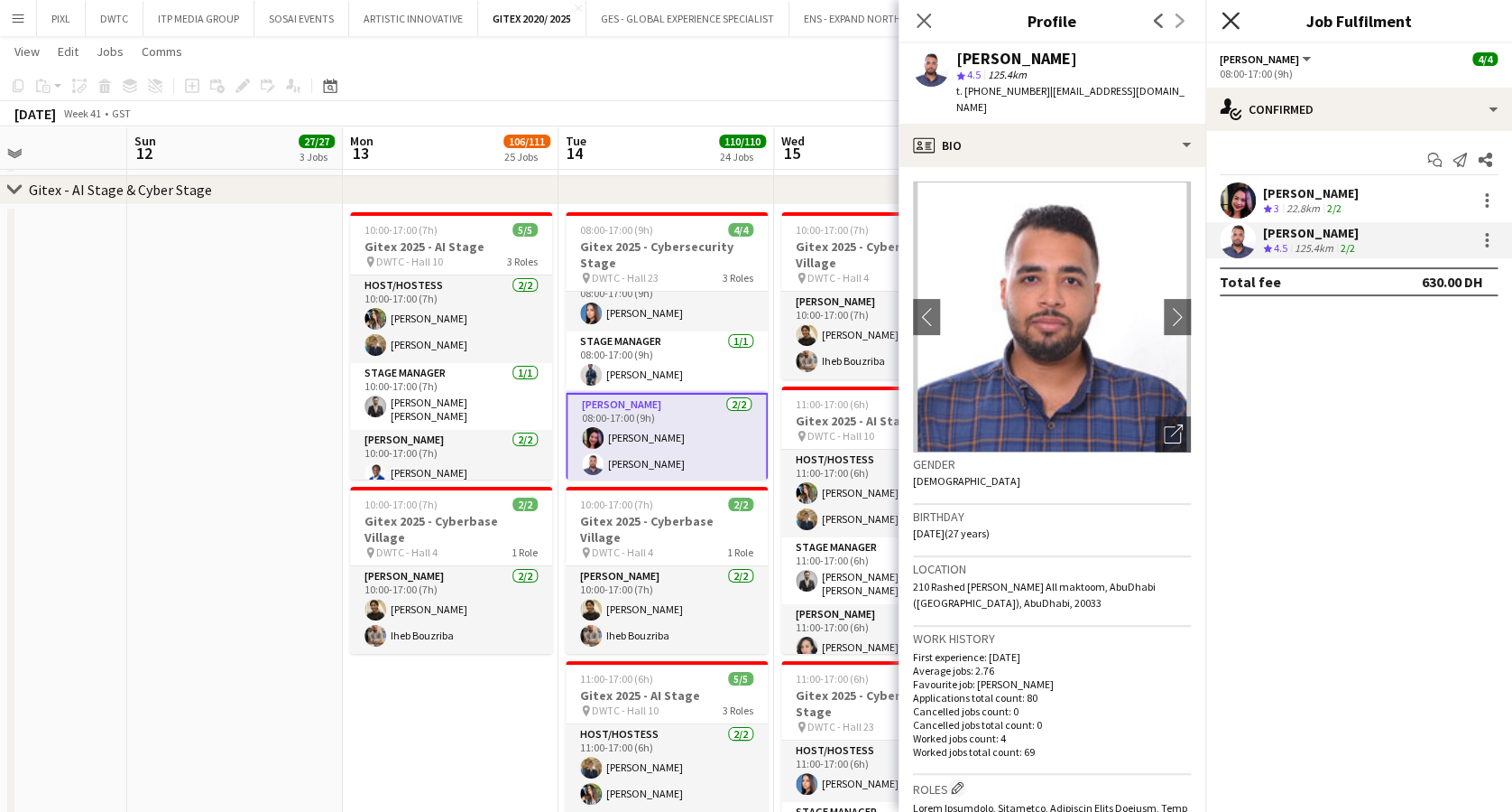
click at [1234, 21] on icon "Close pop-in" at bounding box center [1230, 20] width 17 height 17
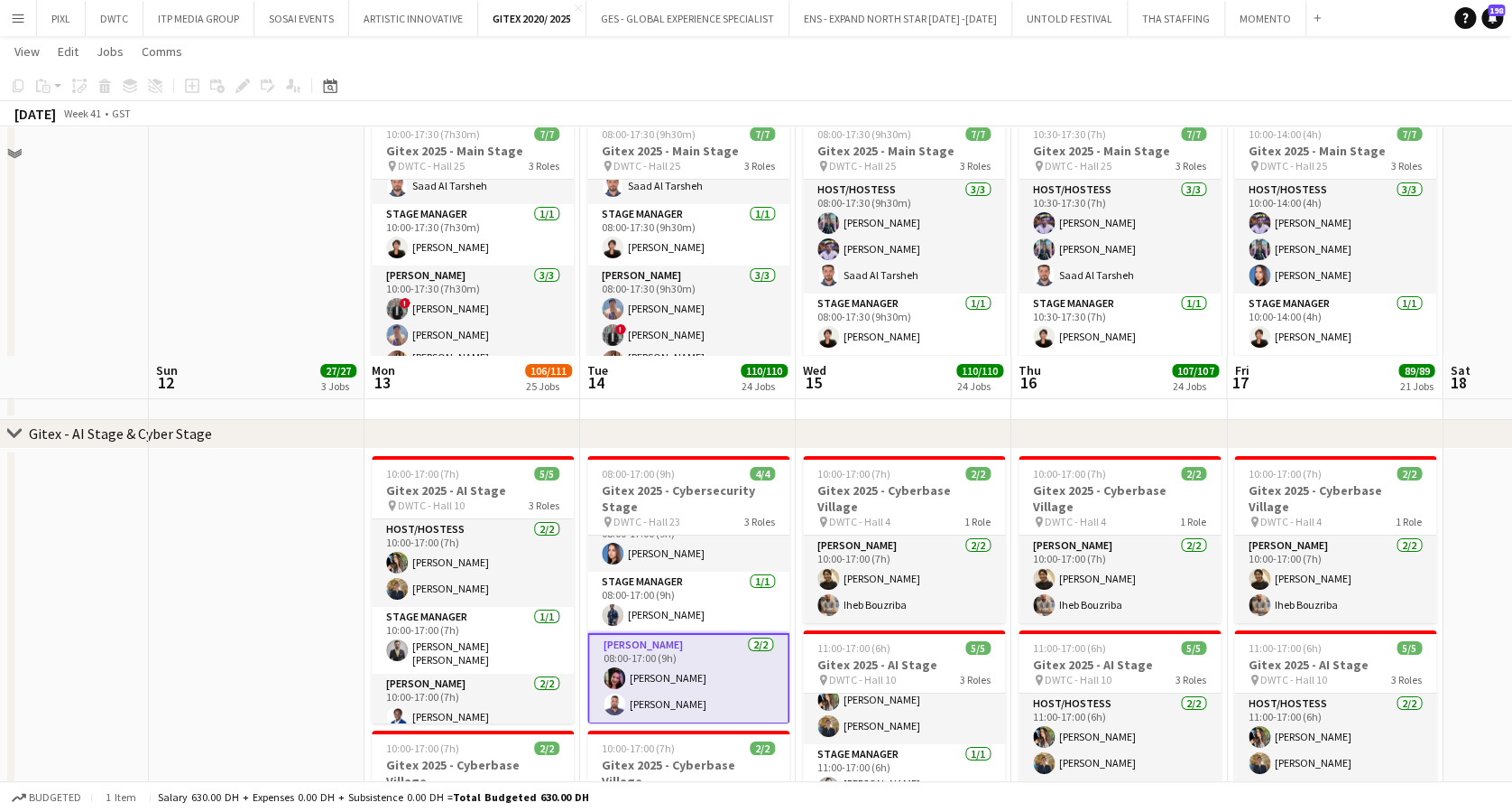
scroll to position [3154, 0]
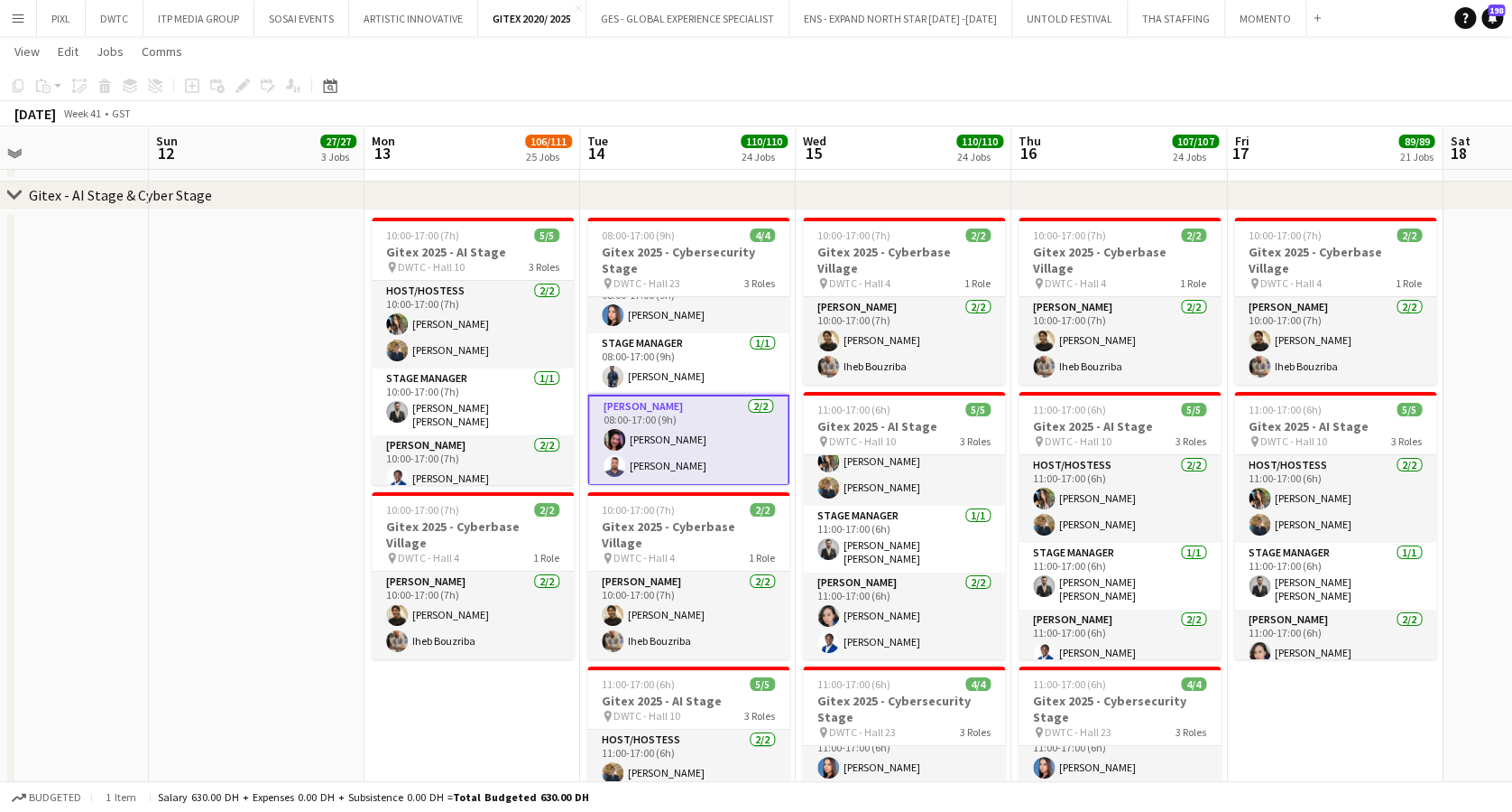
click at [686, 408] on app-card-role "Usher 2/2 08:00-17:00 (9h) Darly Lanzuela Mohamed Selim" at bounding box center [688, 440] width 202 height 91
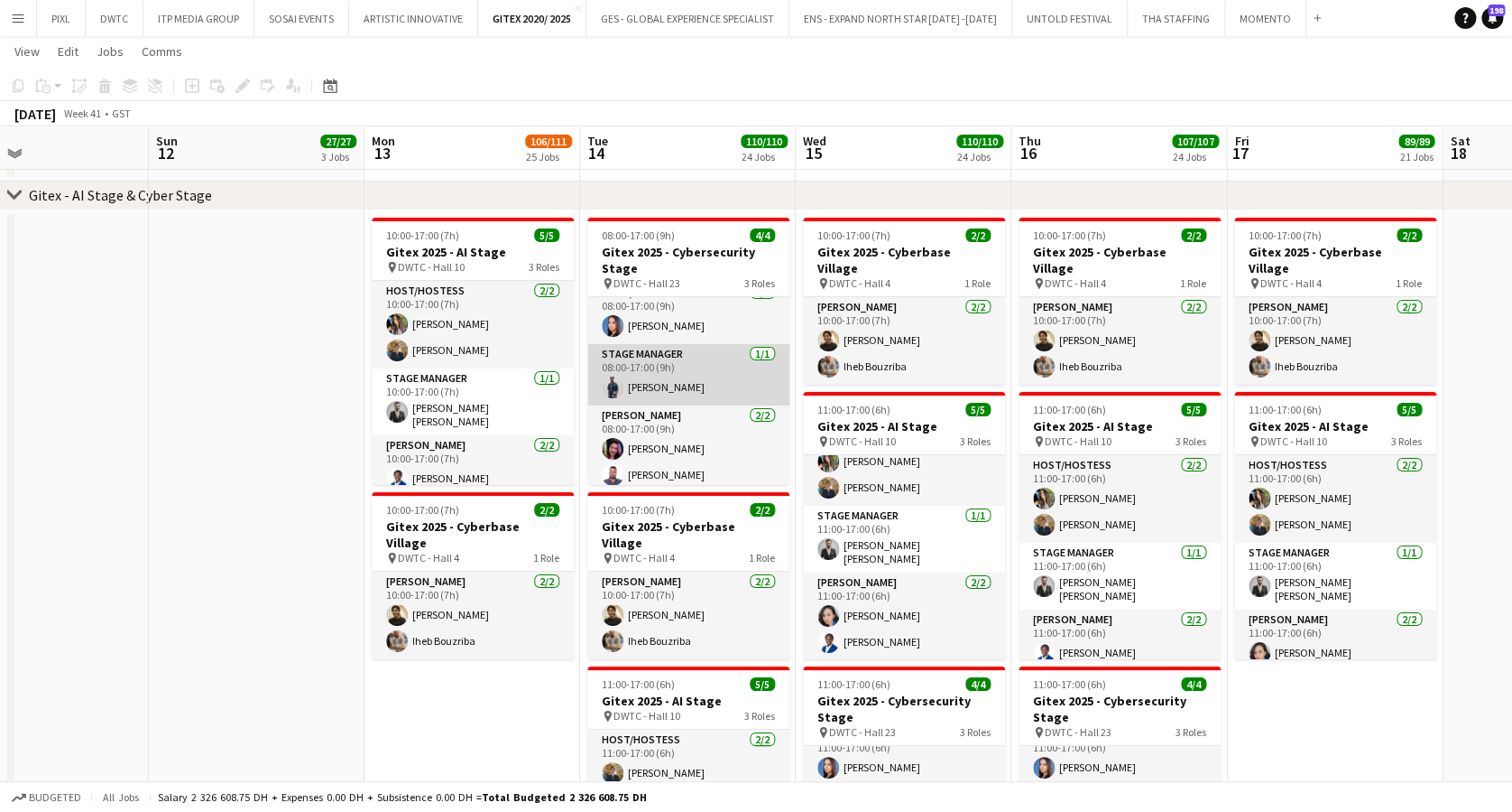
scroll to position [22, 0]
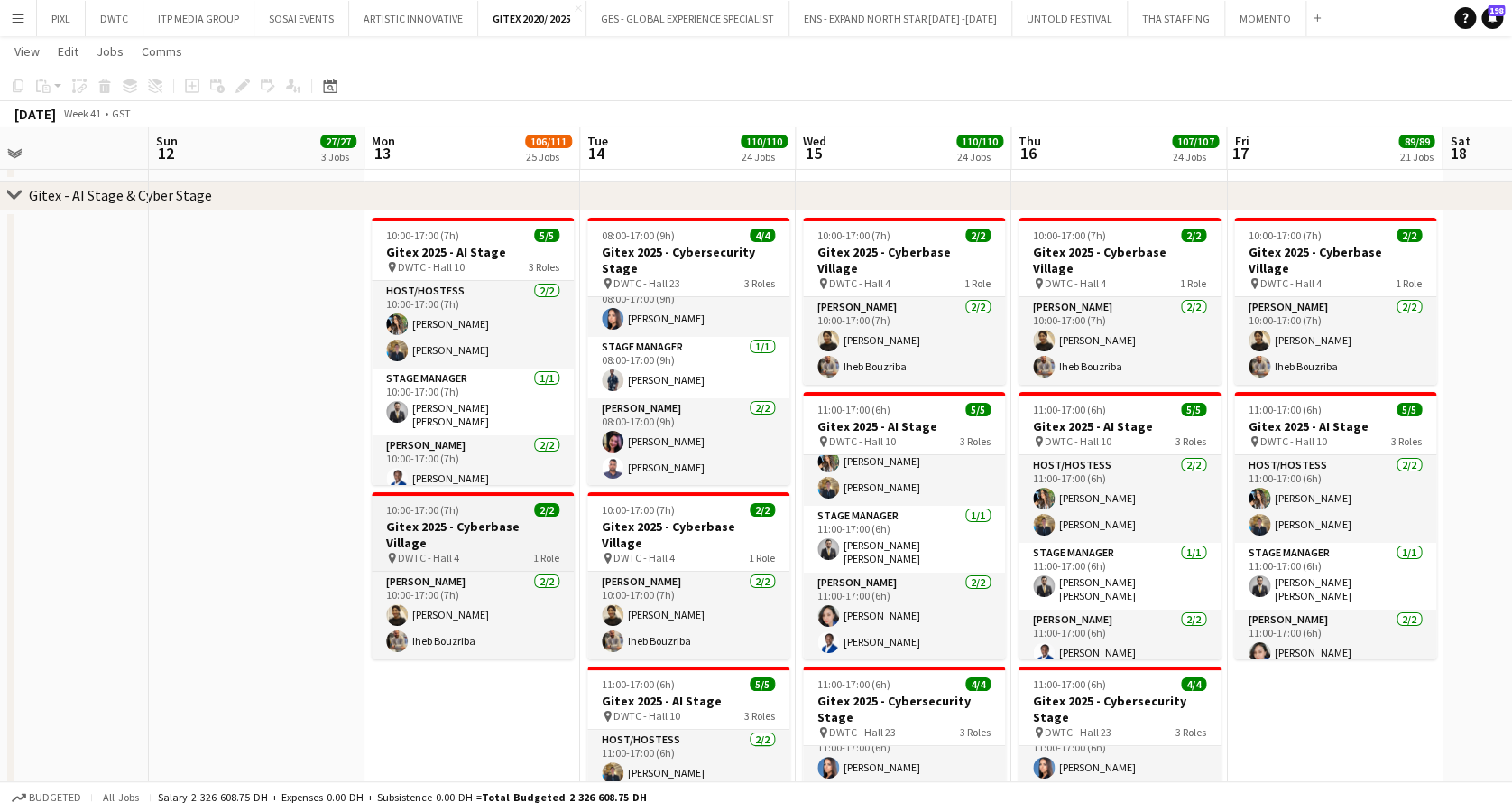
click at [519, 520] on h3 "Gitex 2025 - Cyberbase Village" at bounding box center [472, 534] width 202 height 32
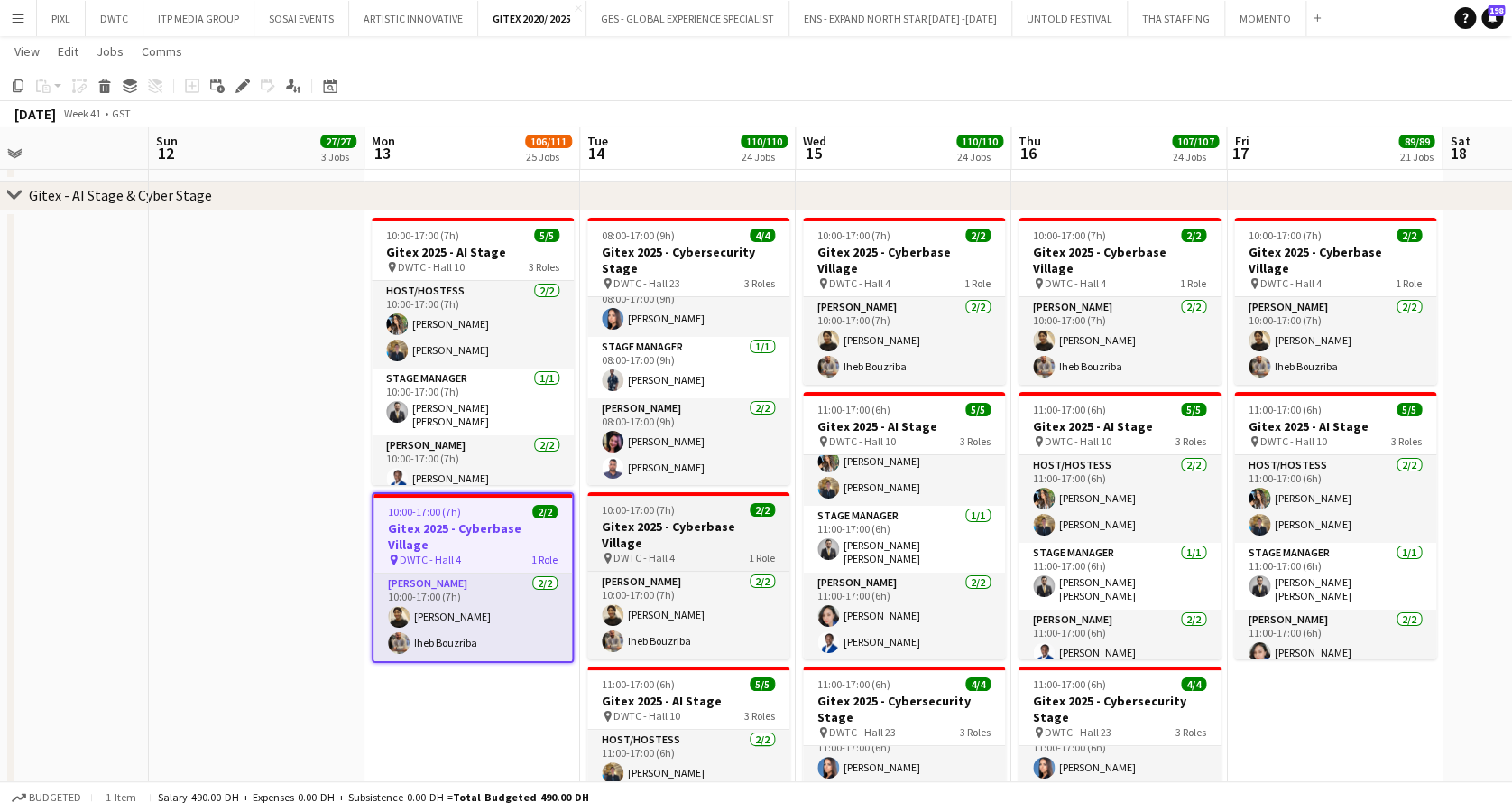
click at [692, 519] on h3 "Gitex 2025 - Cyberbase Village" at bounding box center [688, 534] width 202 height 32
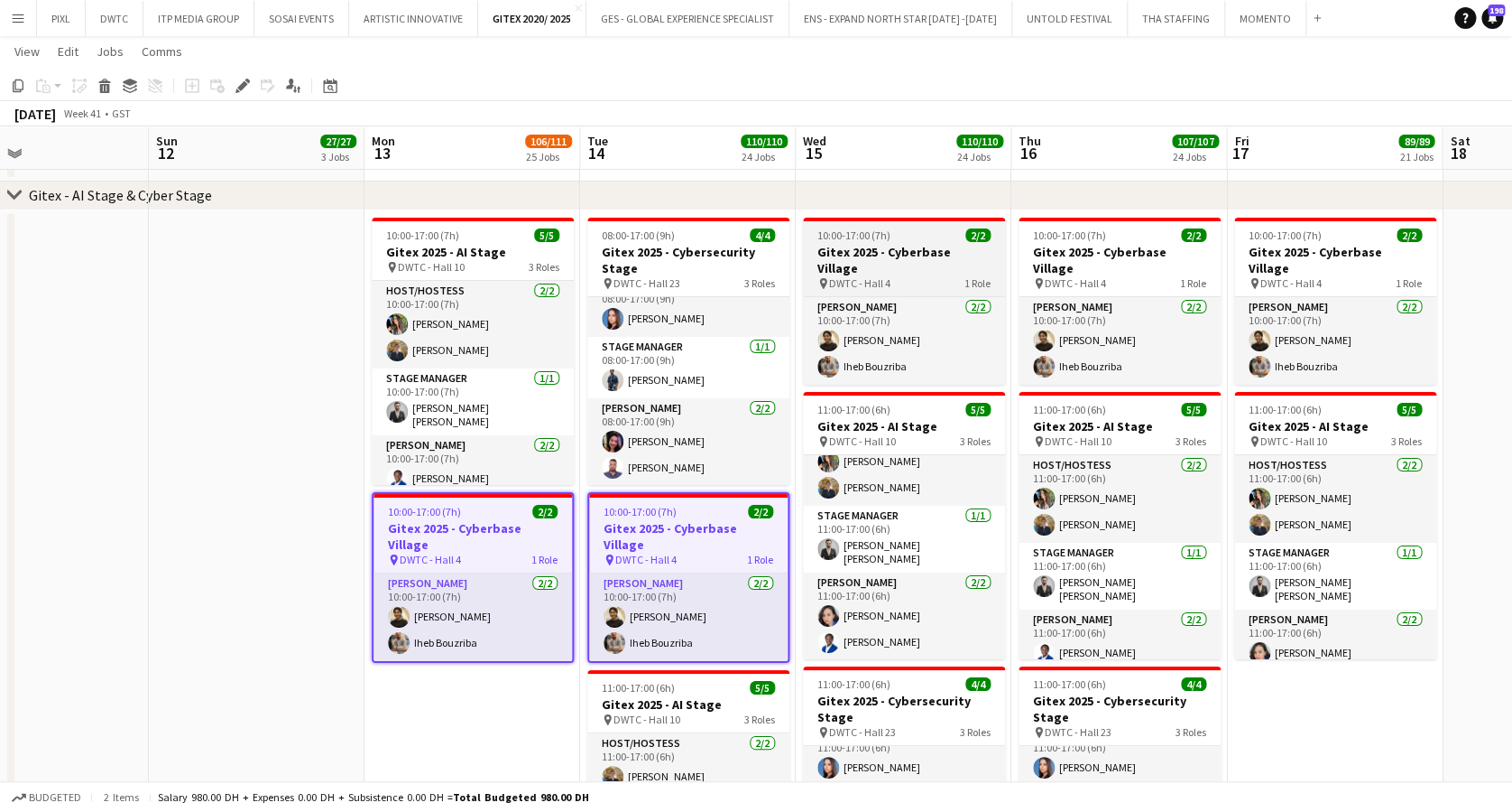
click at [887, 254] on h3 "Gitex 2025 - Cyberbase Village" at bounding box center [904, 259] width 202 height 32
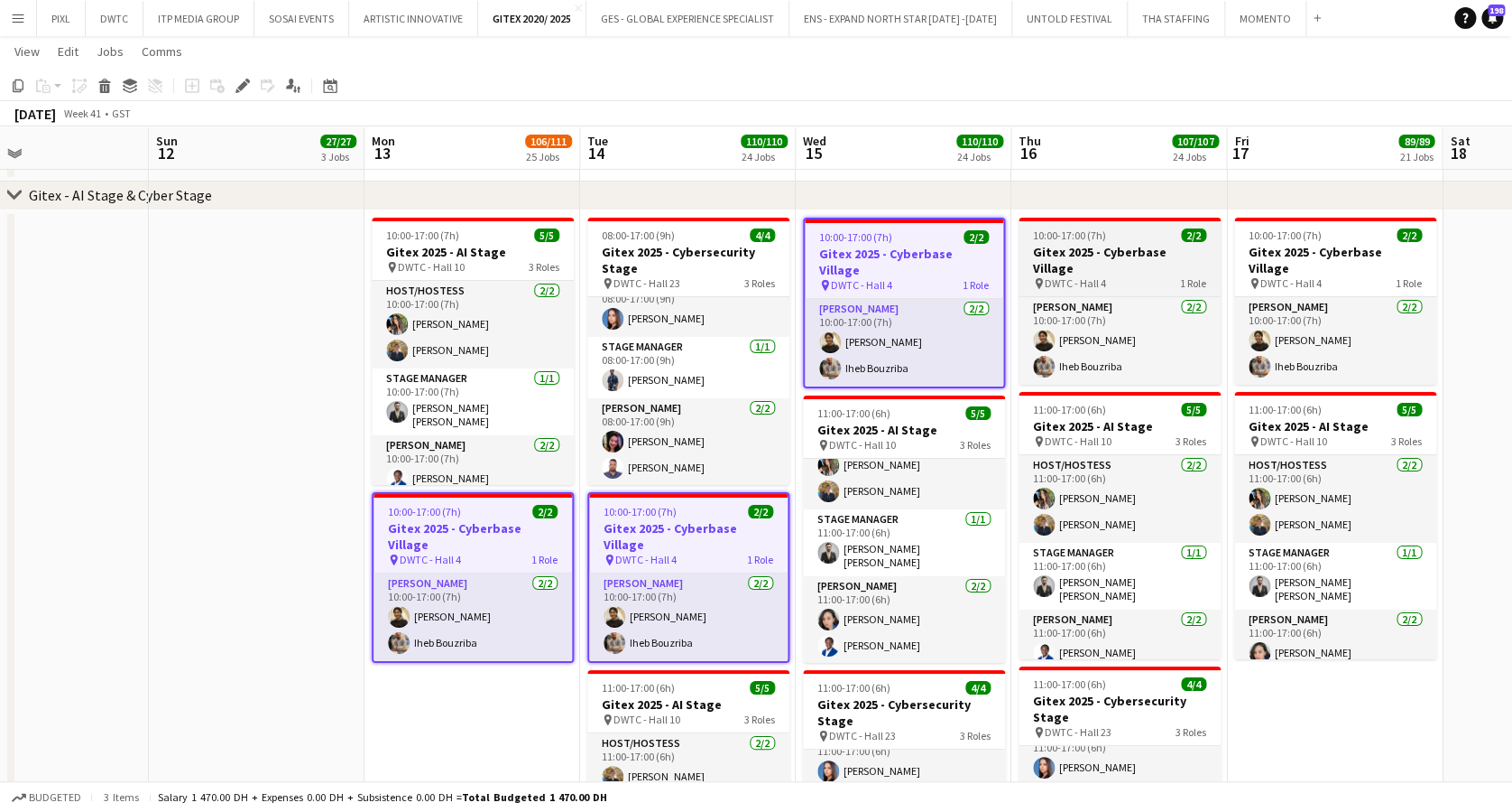
click at [1087, 242] on app-job-card "10:00-17:00 (7h) 2/2 Gitex 2025 - Cyberbase Village pin DWTC - Hall 4 1 Role Us…" at bounding box center [1120, 302] width 202 height 167
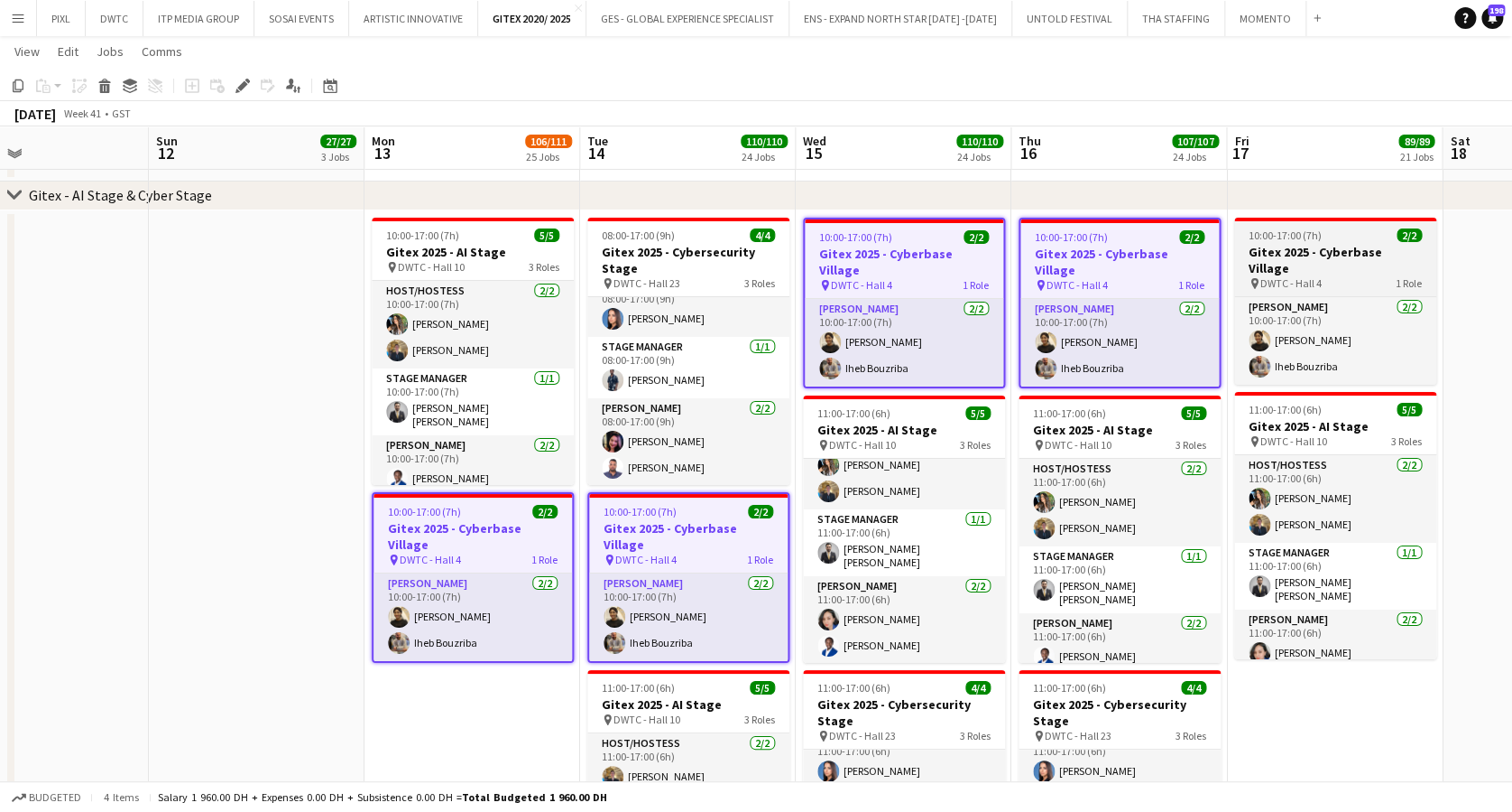
click at [1289, 246] on h3 "Gitex 2025 - Cyberbase Village" at bounding box center [1336, 259] width 202 height 32
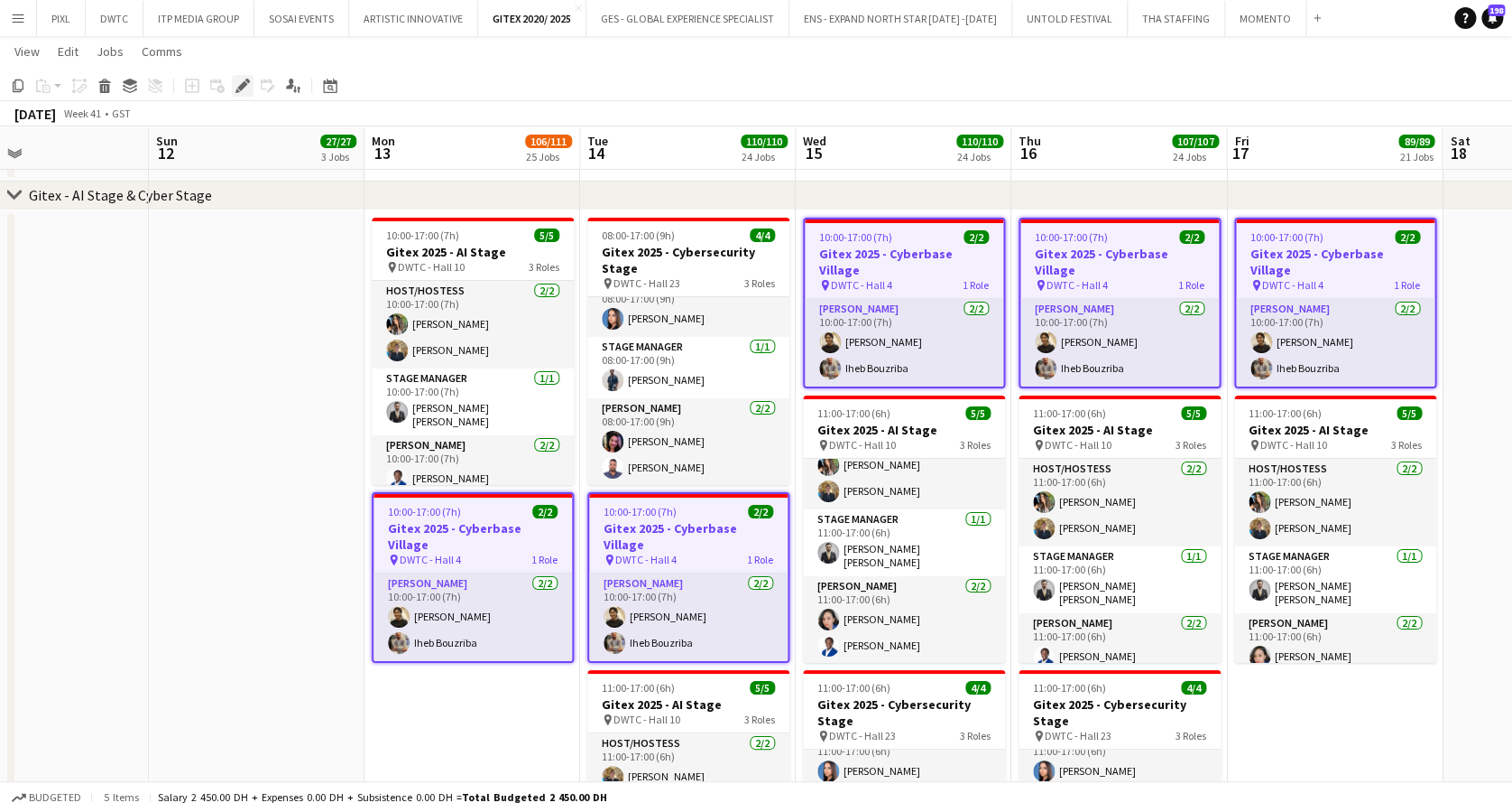
click at [244, 84] on icon at bounding box center [242, 86] width 10 height 10
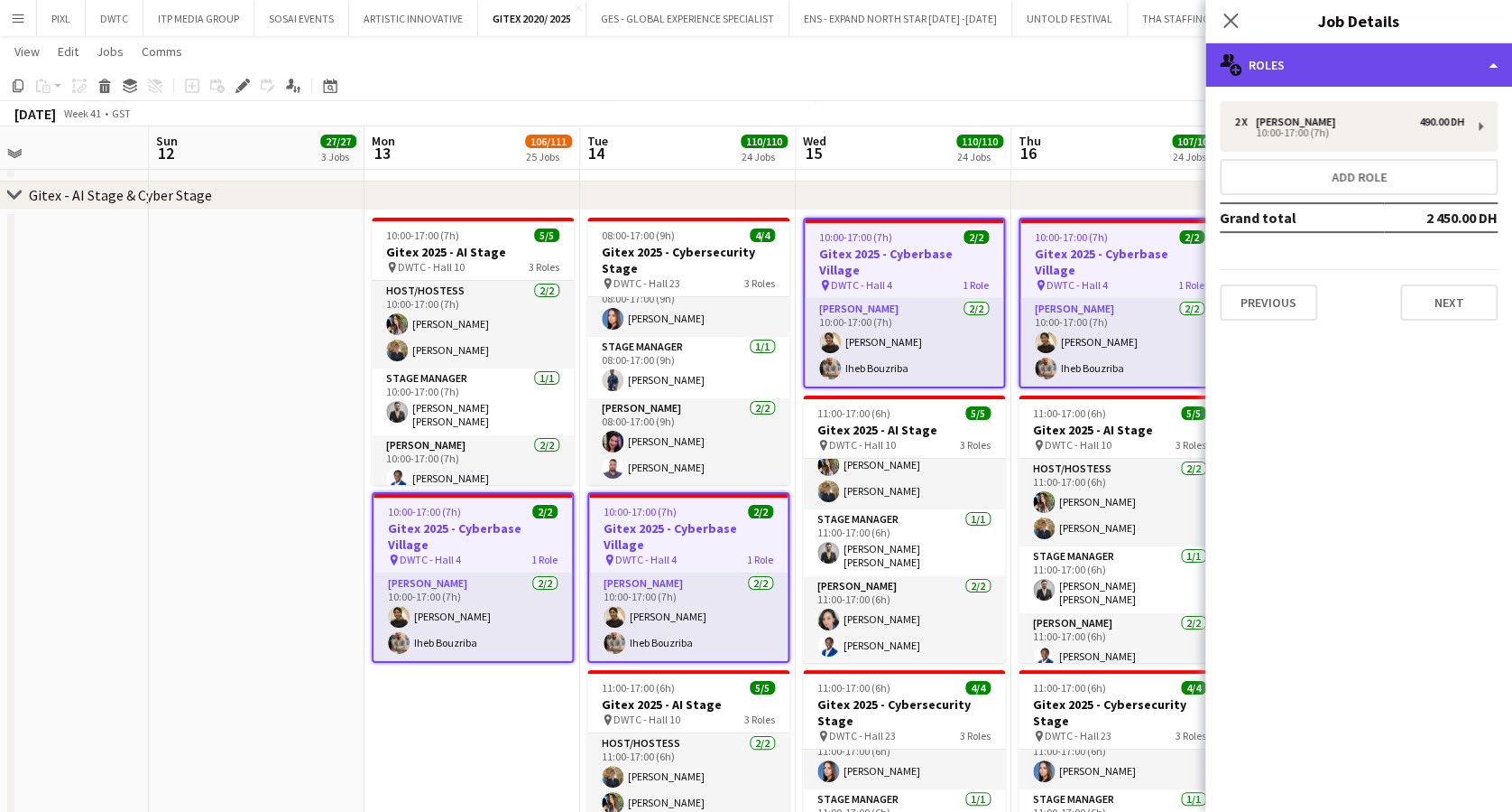
click at [1324, 57] on div "multiple-users-add Roles" at bounding box center [1359, 64] width 307 height 43
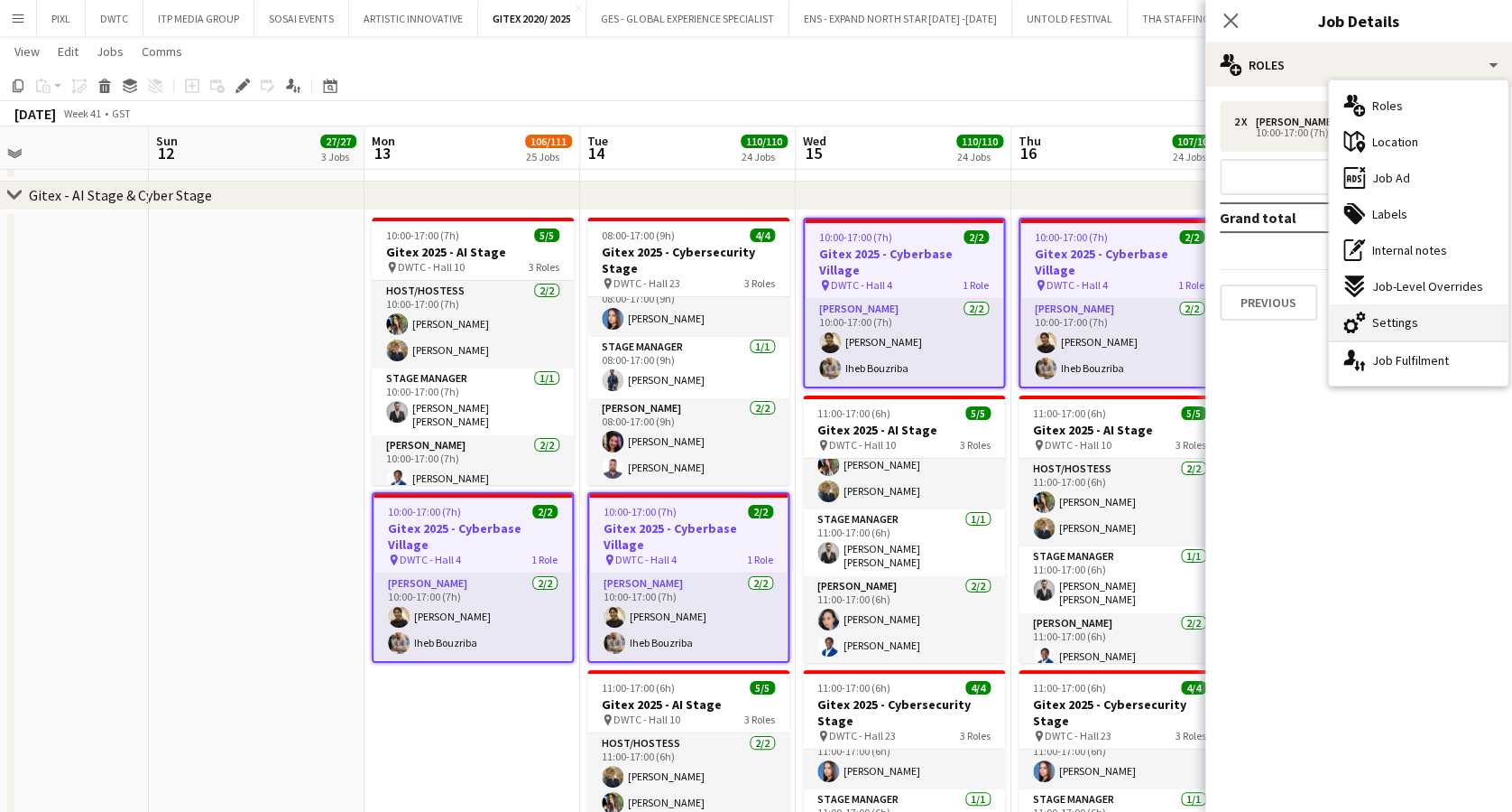
click at [1410, 320] on span "Settings" at bounding box center [1395, 323] width 46 height 17
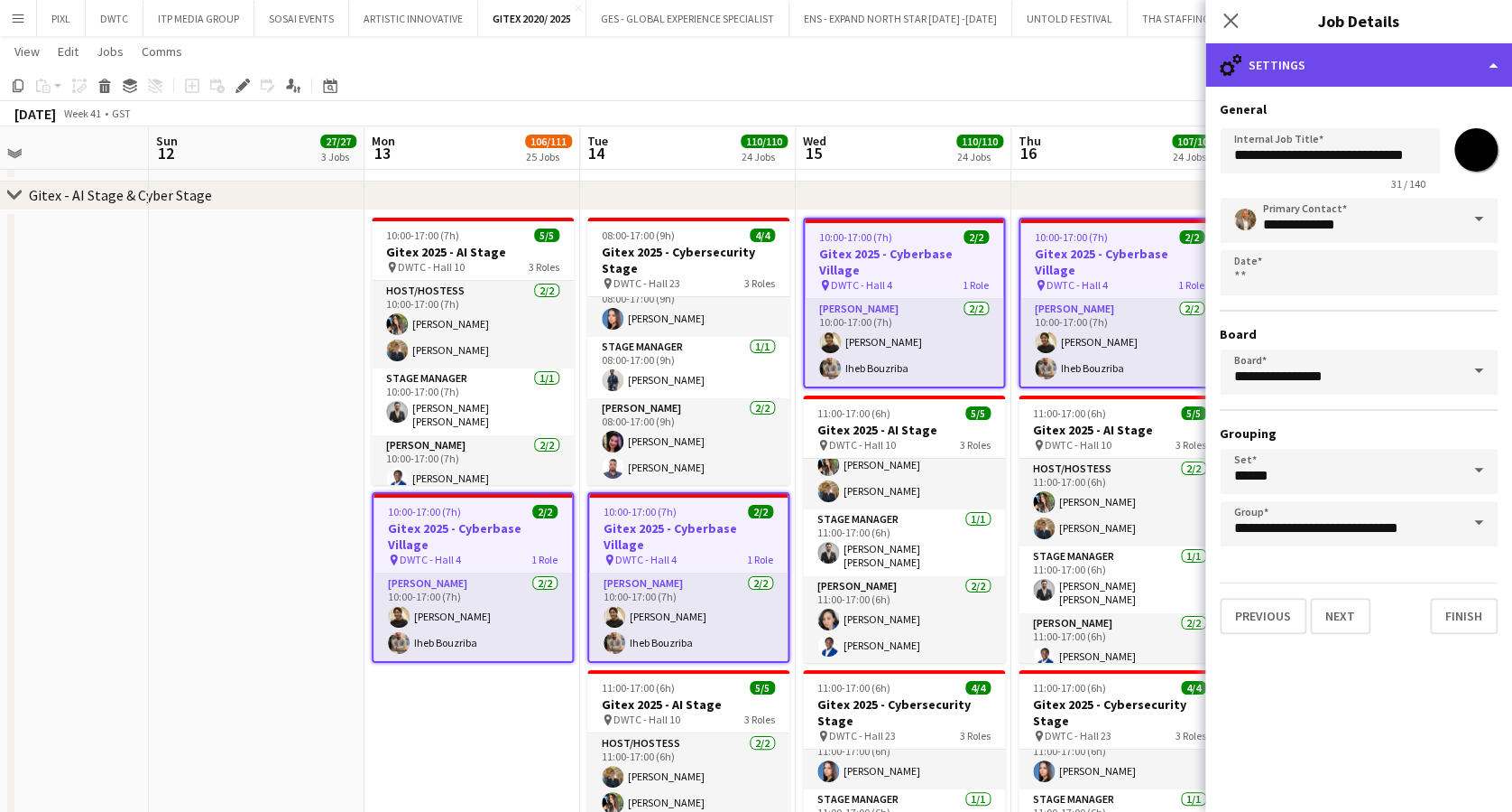
click at [1330, 62] on div "cog-double-3 Settings" at bounding box center [1359, 64] width 307 height 43
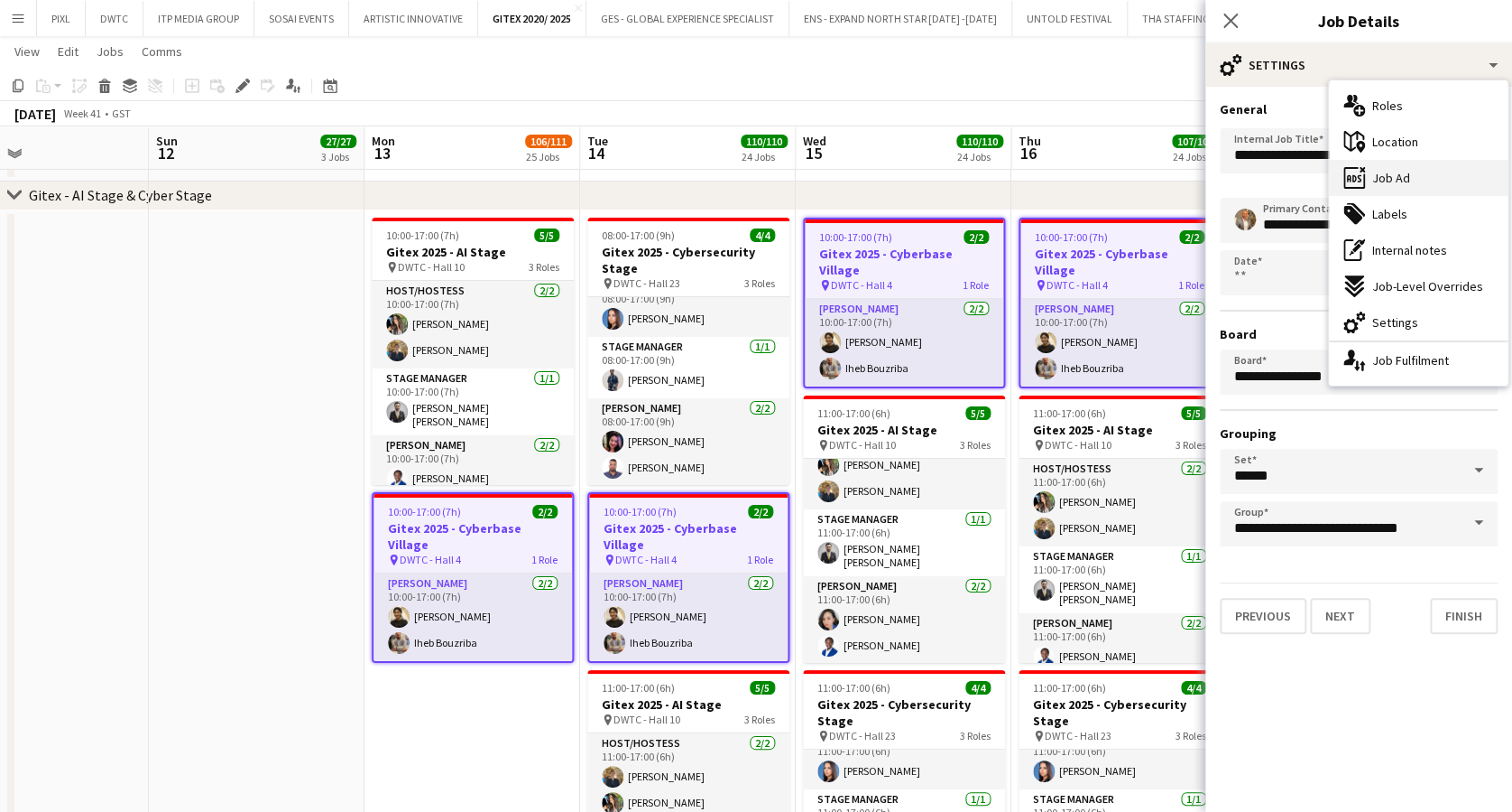
click at [1402, 172] on span "Job Ad" at bounding box center [1391, 178] width 38 height 17
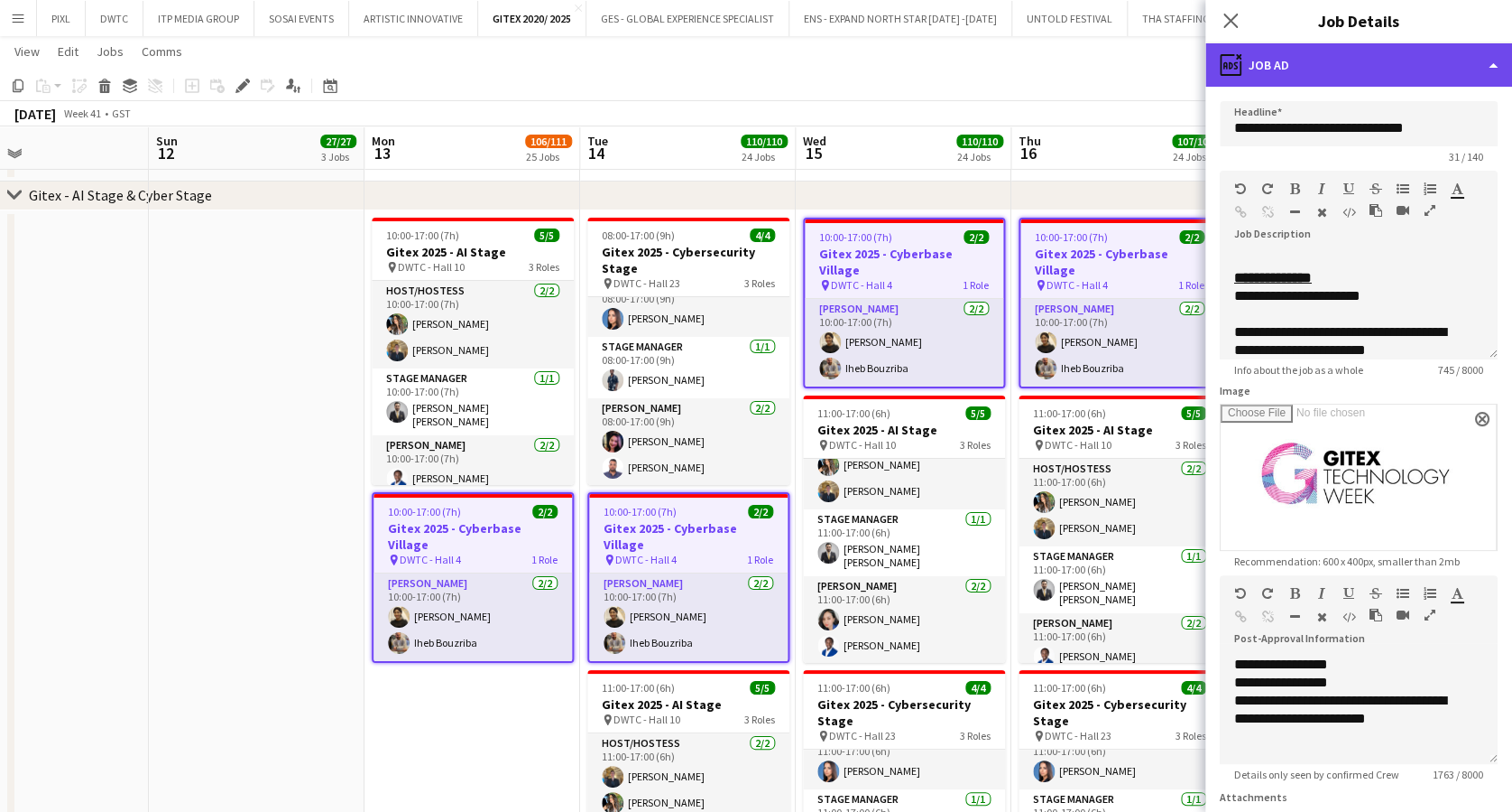
click at [1294, 73] on div "ads-window Job Ad" at bounding box center [1359, 64] width 307 height 43
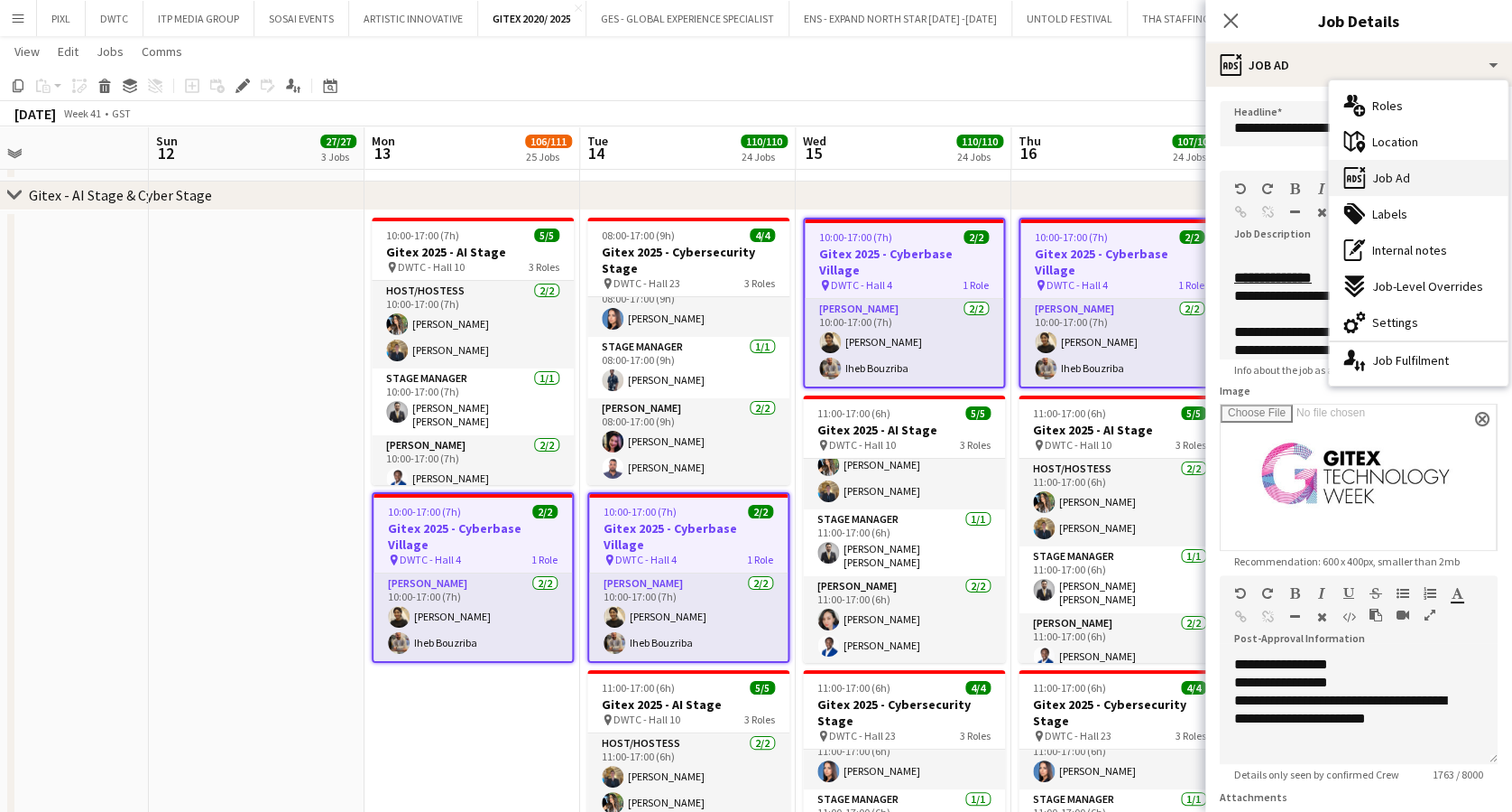
click at [1407, 171] on span "Job Ad" at bounding box center [1391, 178] width 38 height 17
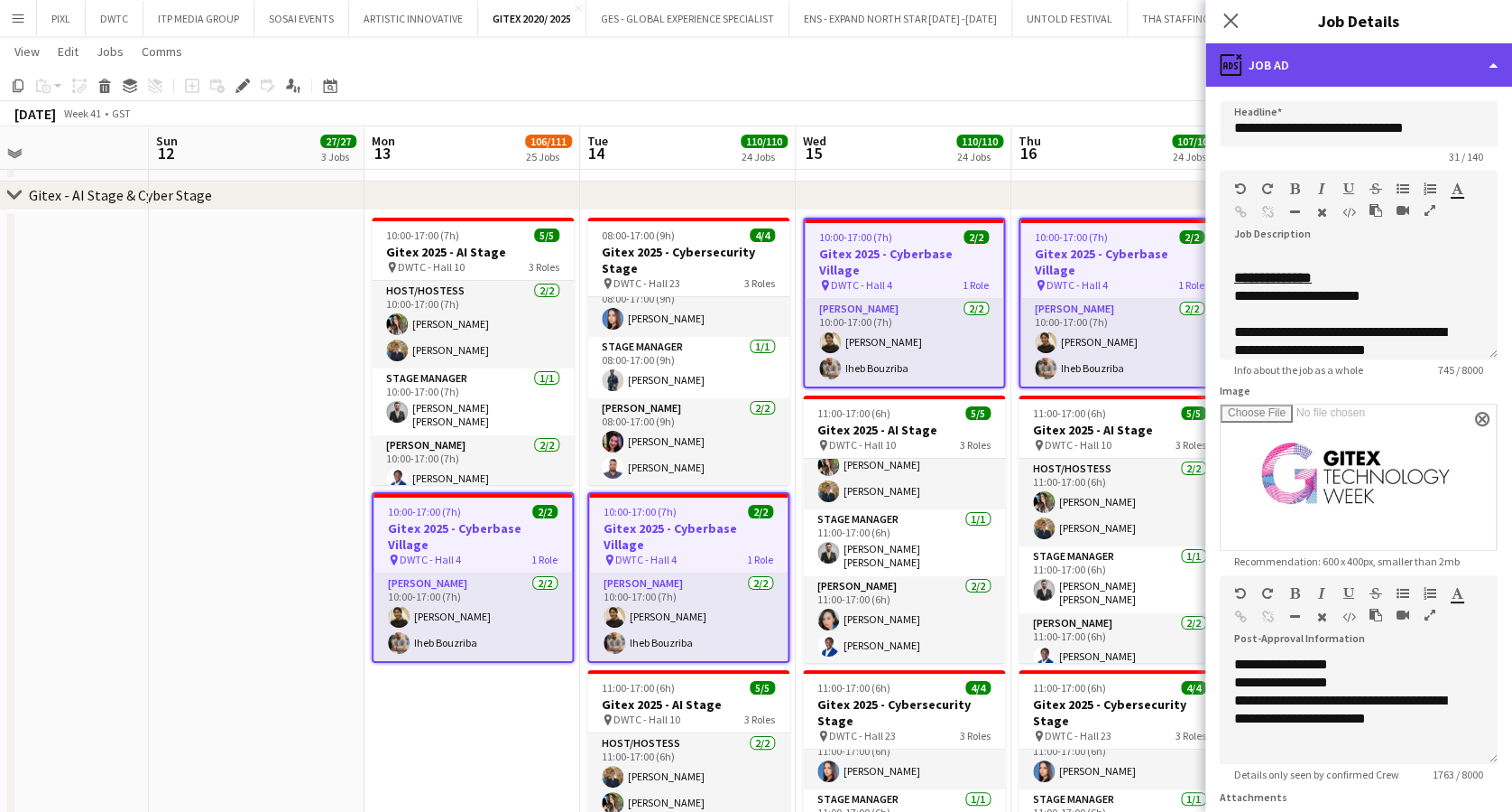
click at [1326, 60] on div "ads-window Job Ad" at bounding box center [1359, 64] width 307 height 43
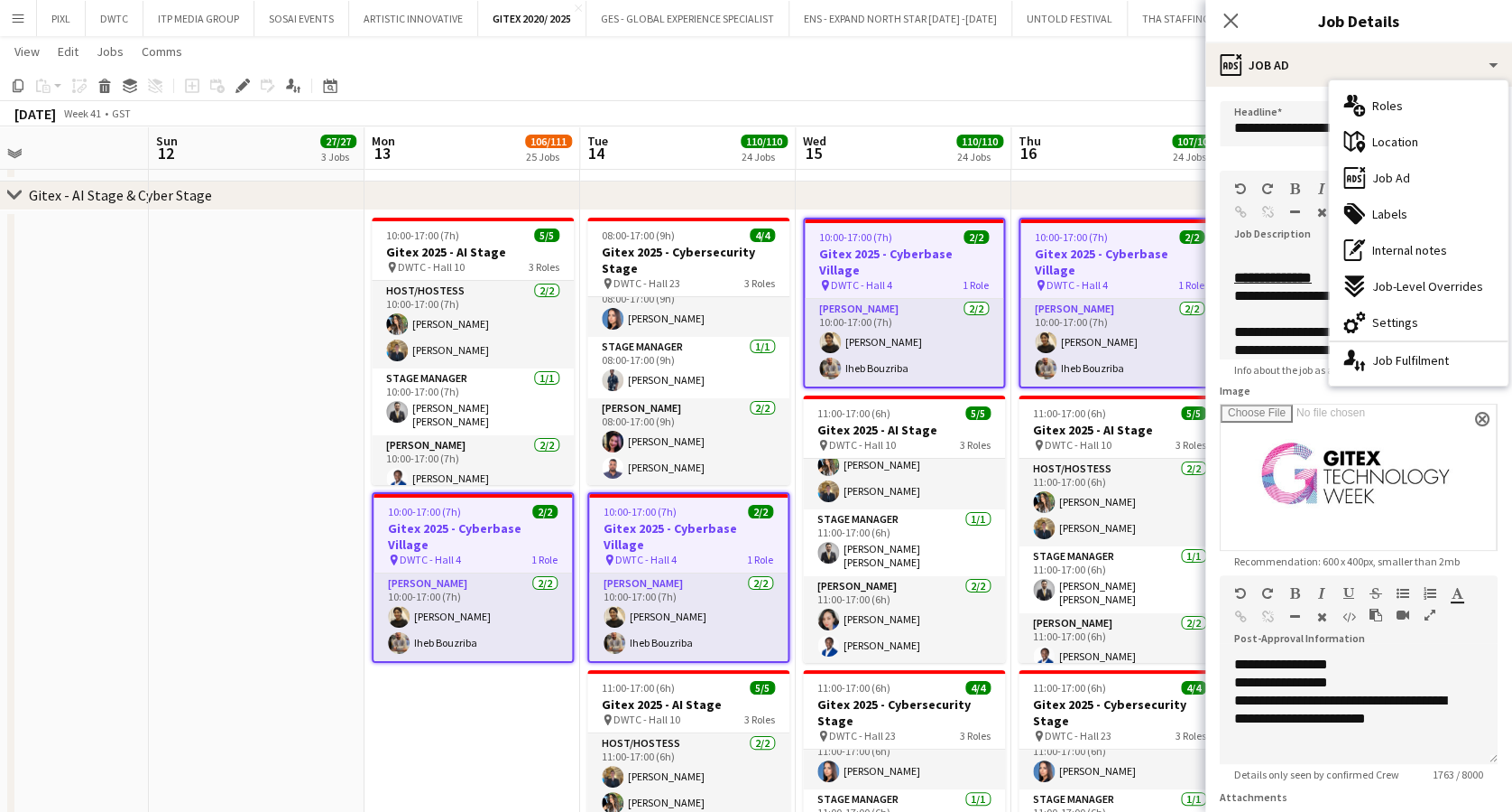
drag, startPoint x: 1393, startPoint y: 324, endPoint x: 1395, endPoint y: 315, distance: 9.2
click at [1393, 321] on span "Settings" at bounding box center [1395, 323] width 46 height 17
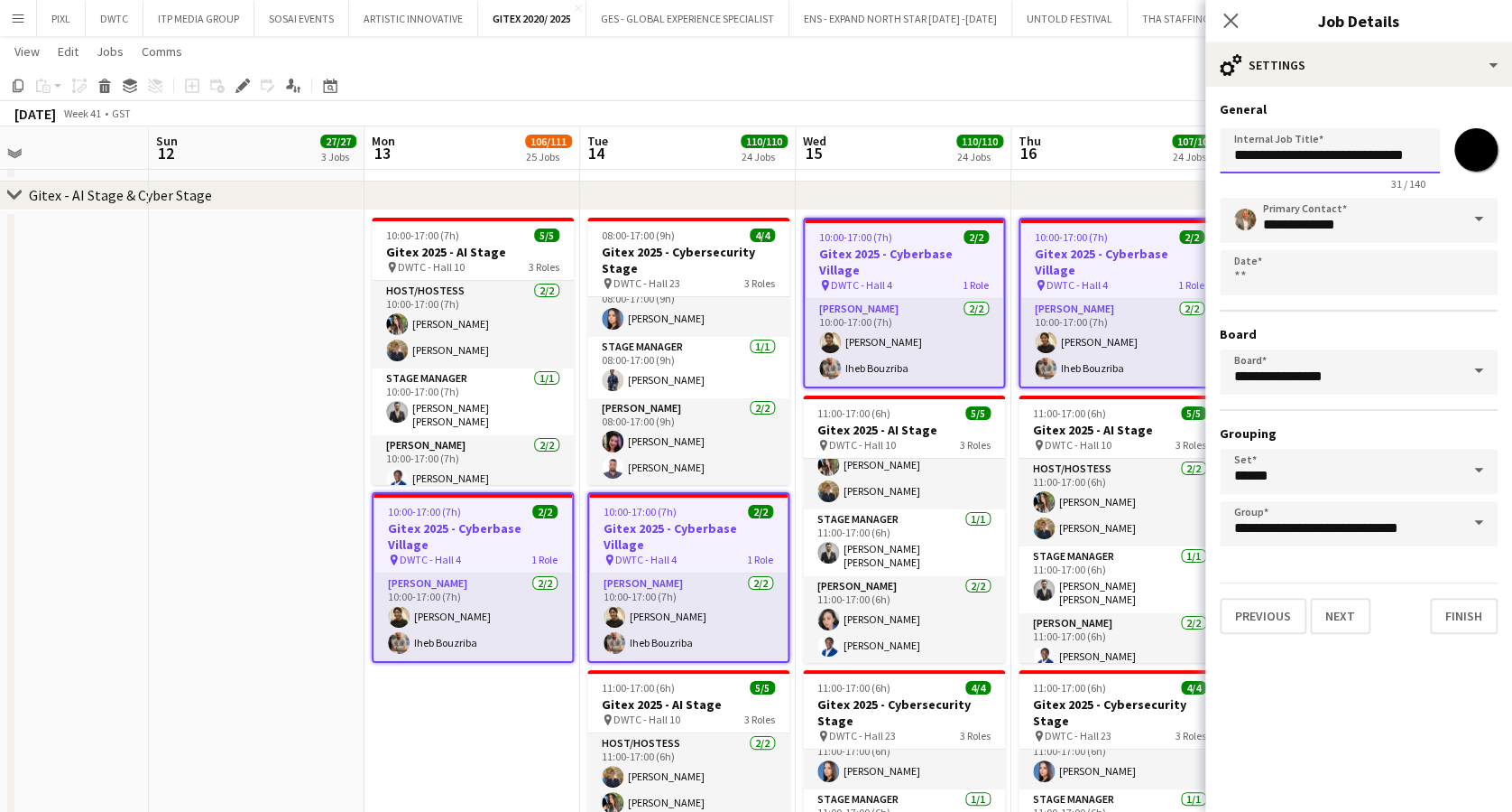
click at [1380, 144] on input "**********" at bounding box center [1330, 150] width 221 height 45
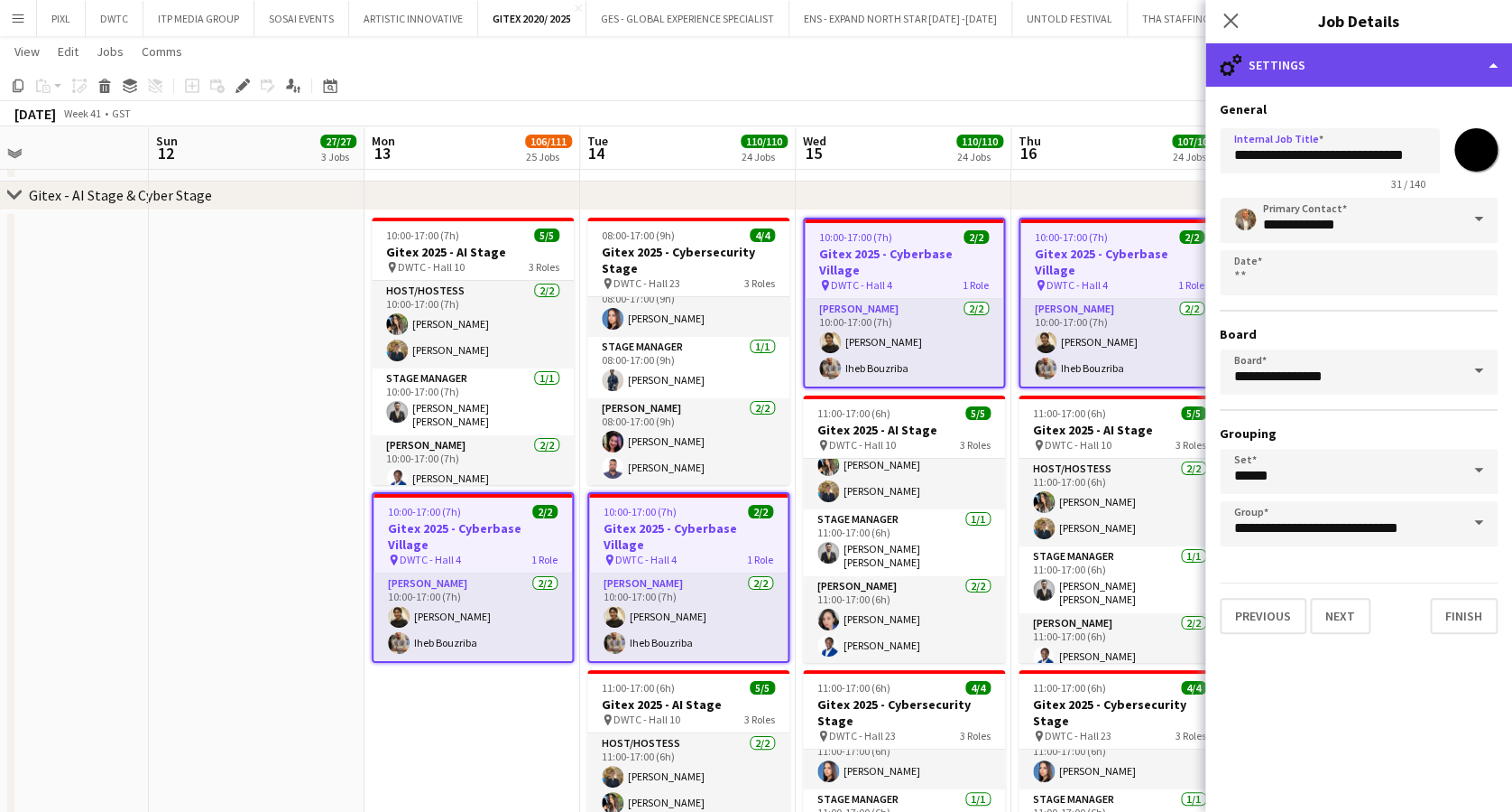
click at [1301, 61] on div "cog-double-3 Settings" at bounding box center [1359, 64] width 307 height 43
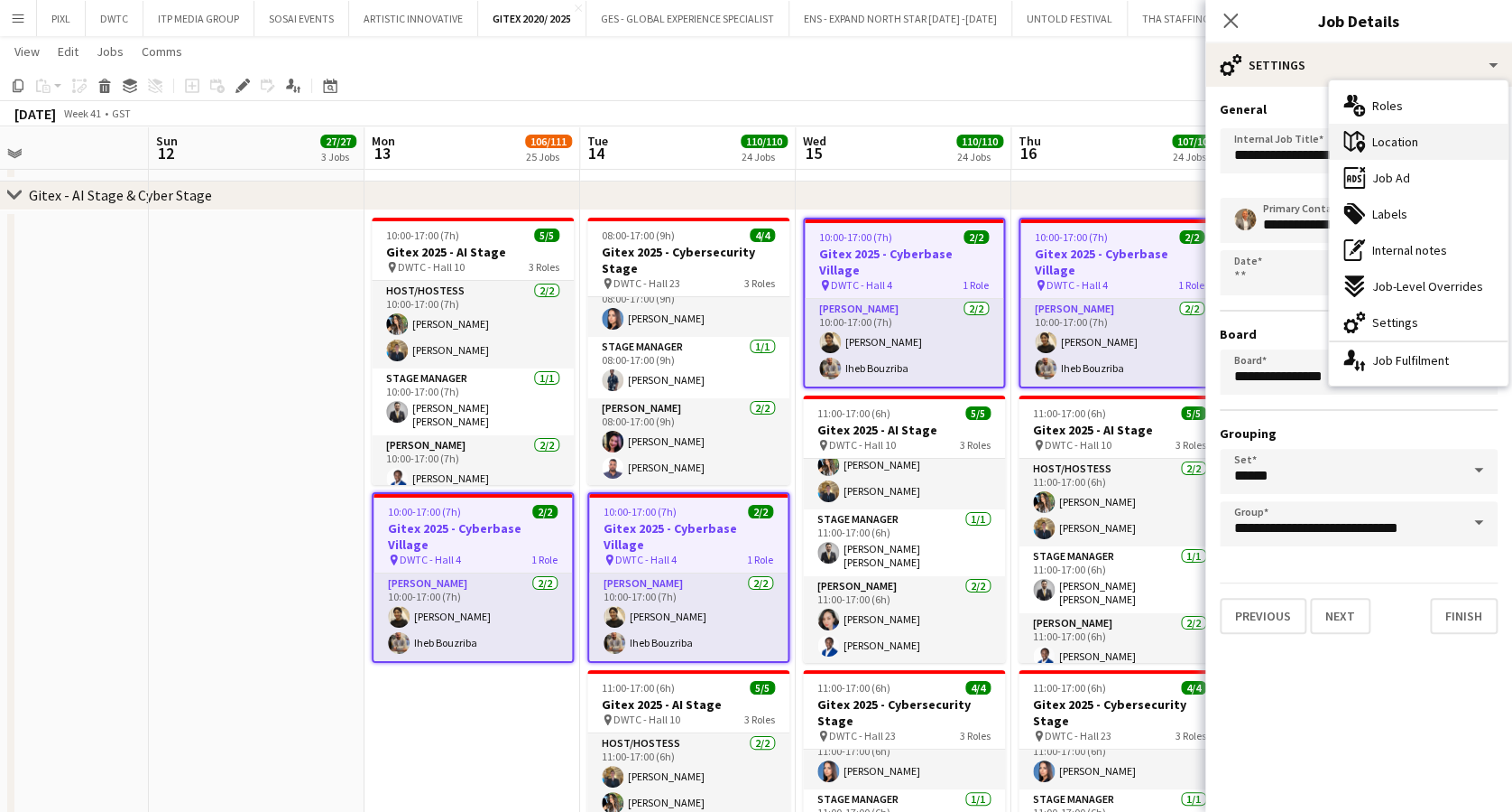
click at [1393, 144] on span "Location" at bounding box center [1395, 142] width 46 height 17
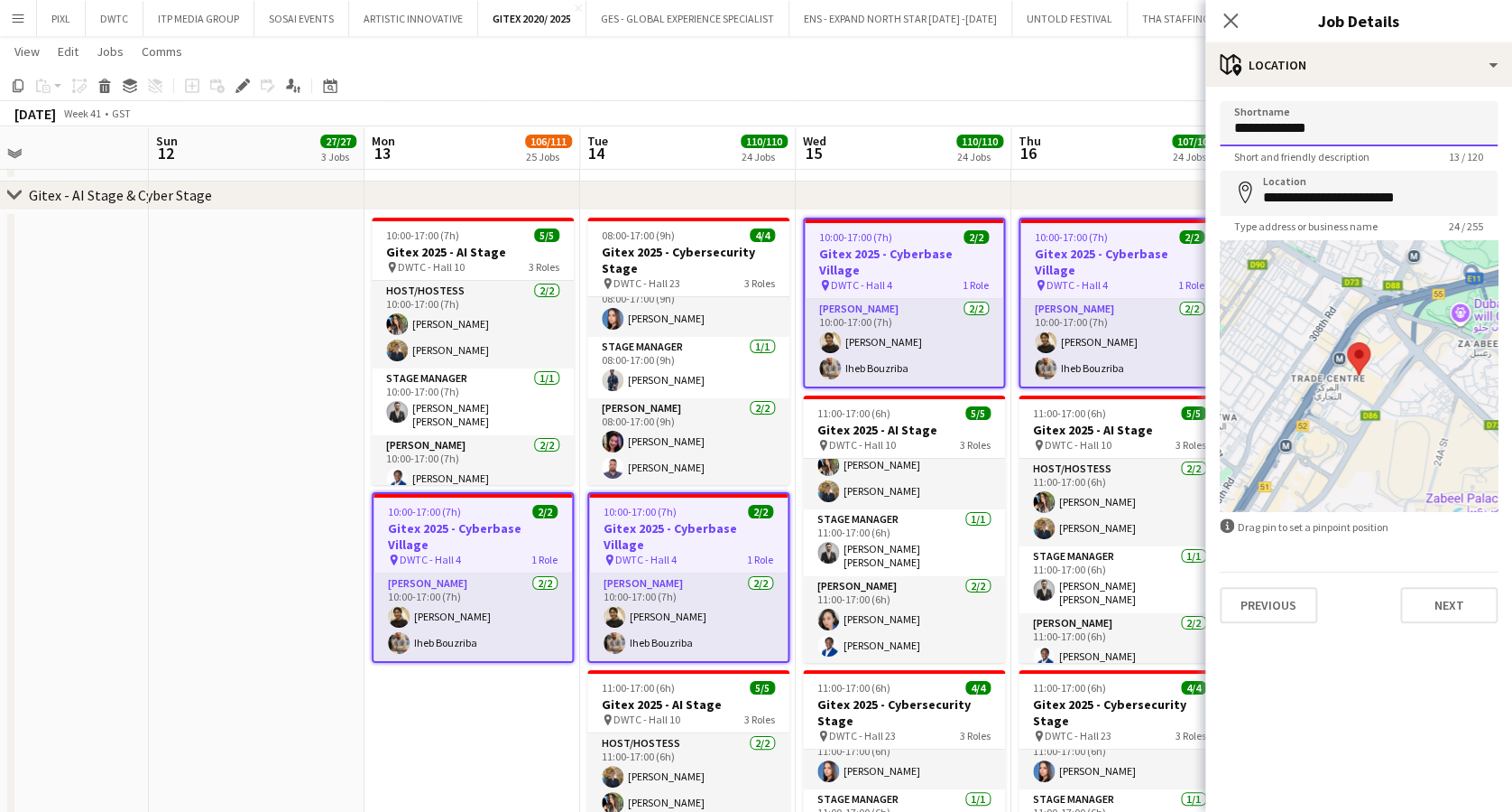
click at [1309, 124] on input "**********" at bounding box center [1359, 123] width 278 height 45
type input "**********"
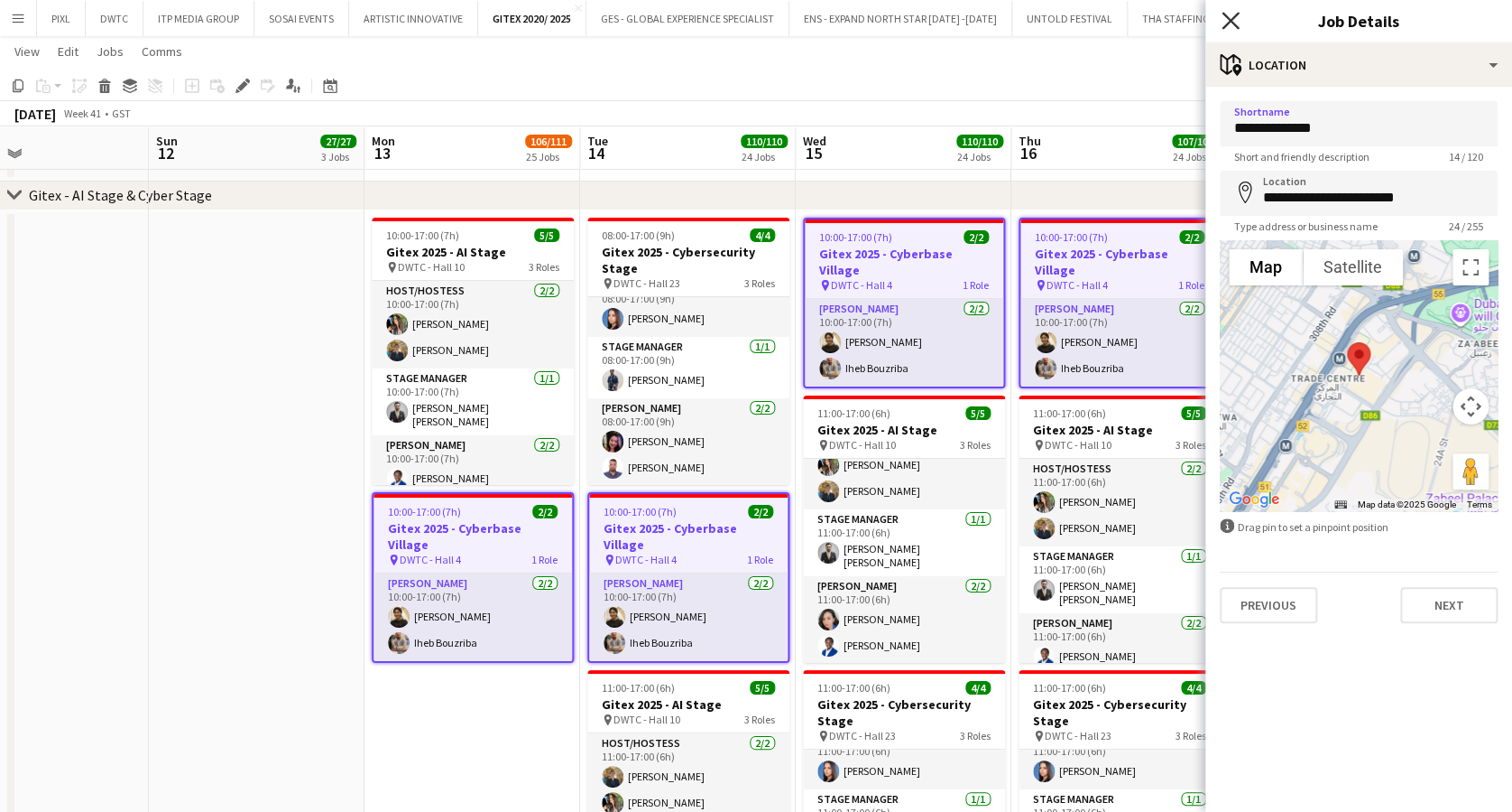
click at [1230, 17] on icon "Close pop-in" at bounding box center [1230, 20] width 17 height 17
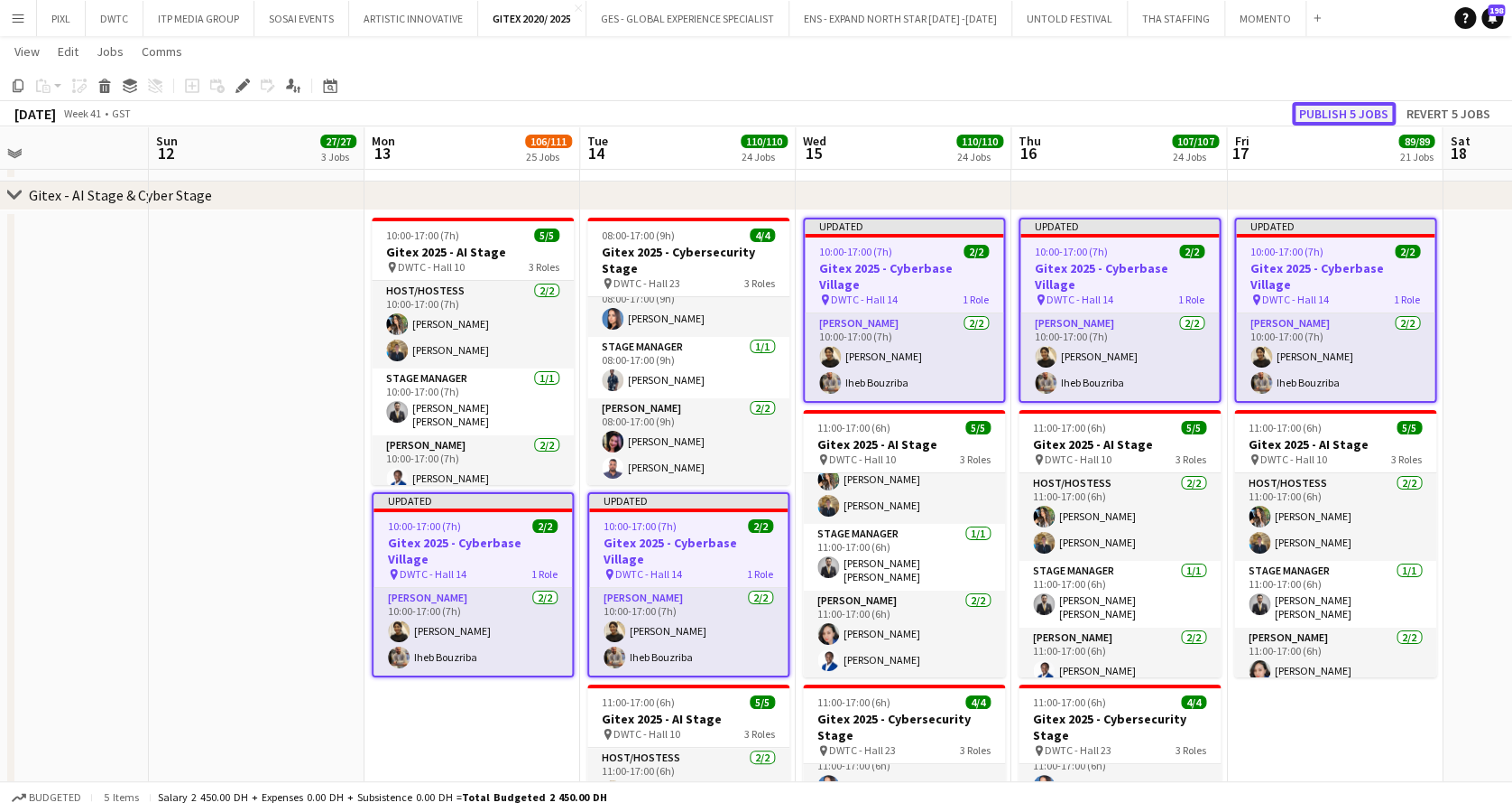
click at [1327, 108] on button "Publish 5 jobs" at bounding box center [1344, 114] width 104 height 24
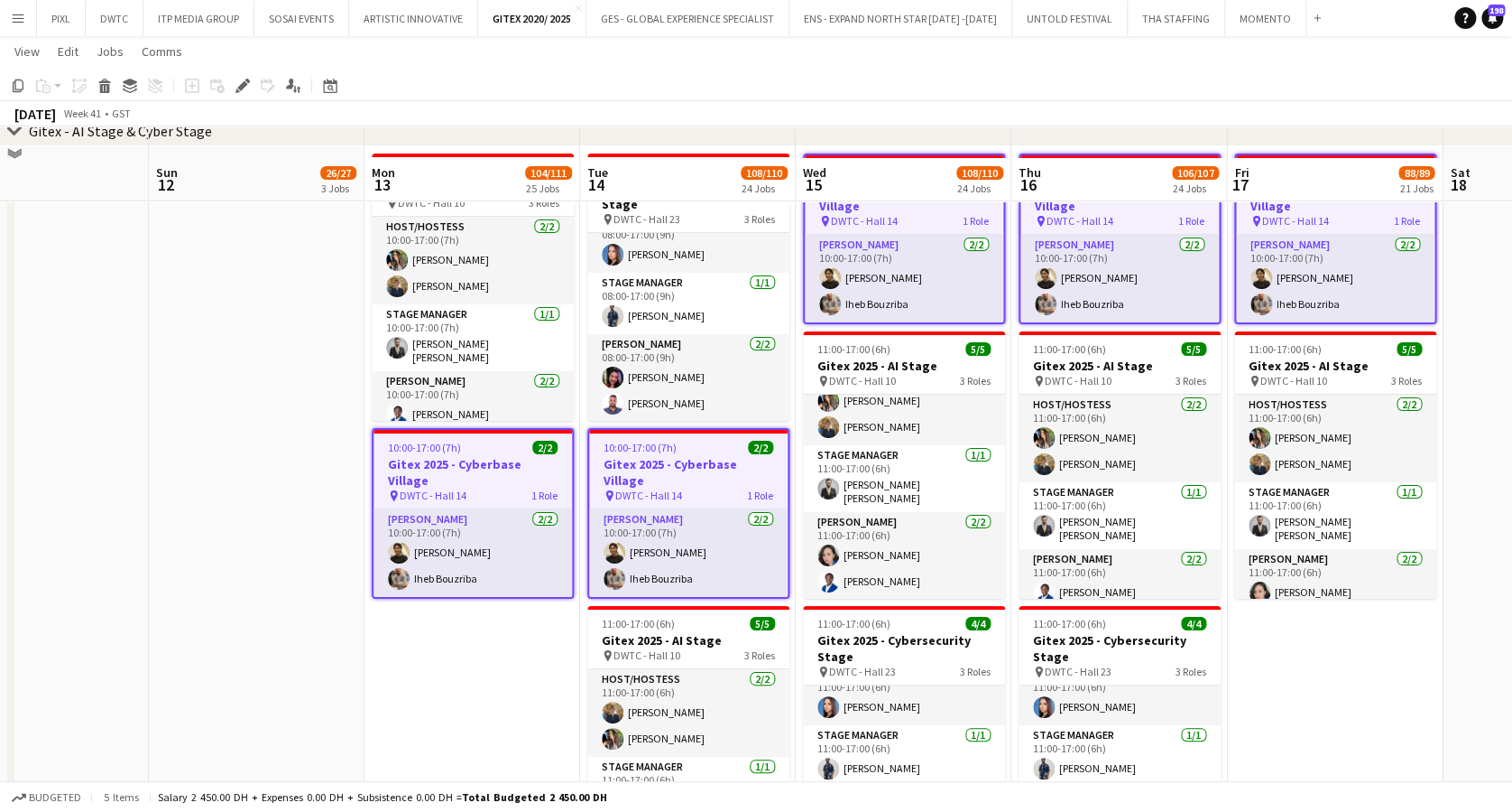
scroll to position [3250, 0]
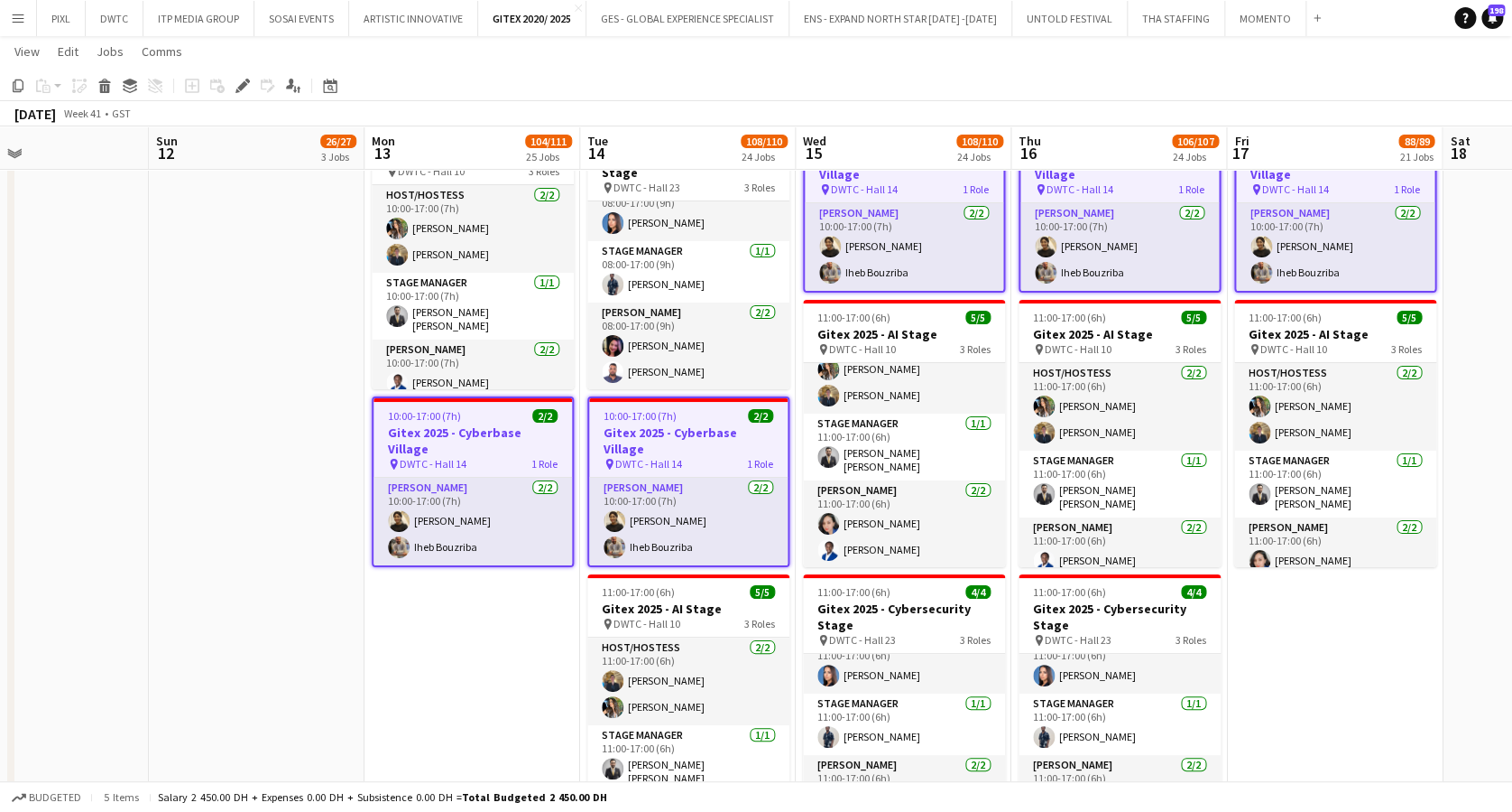
click at [245, 339] on app-date-cell at bounding box center [256, 496] width 216 height 761
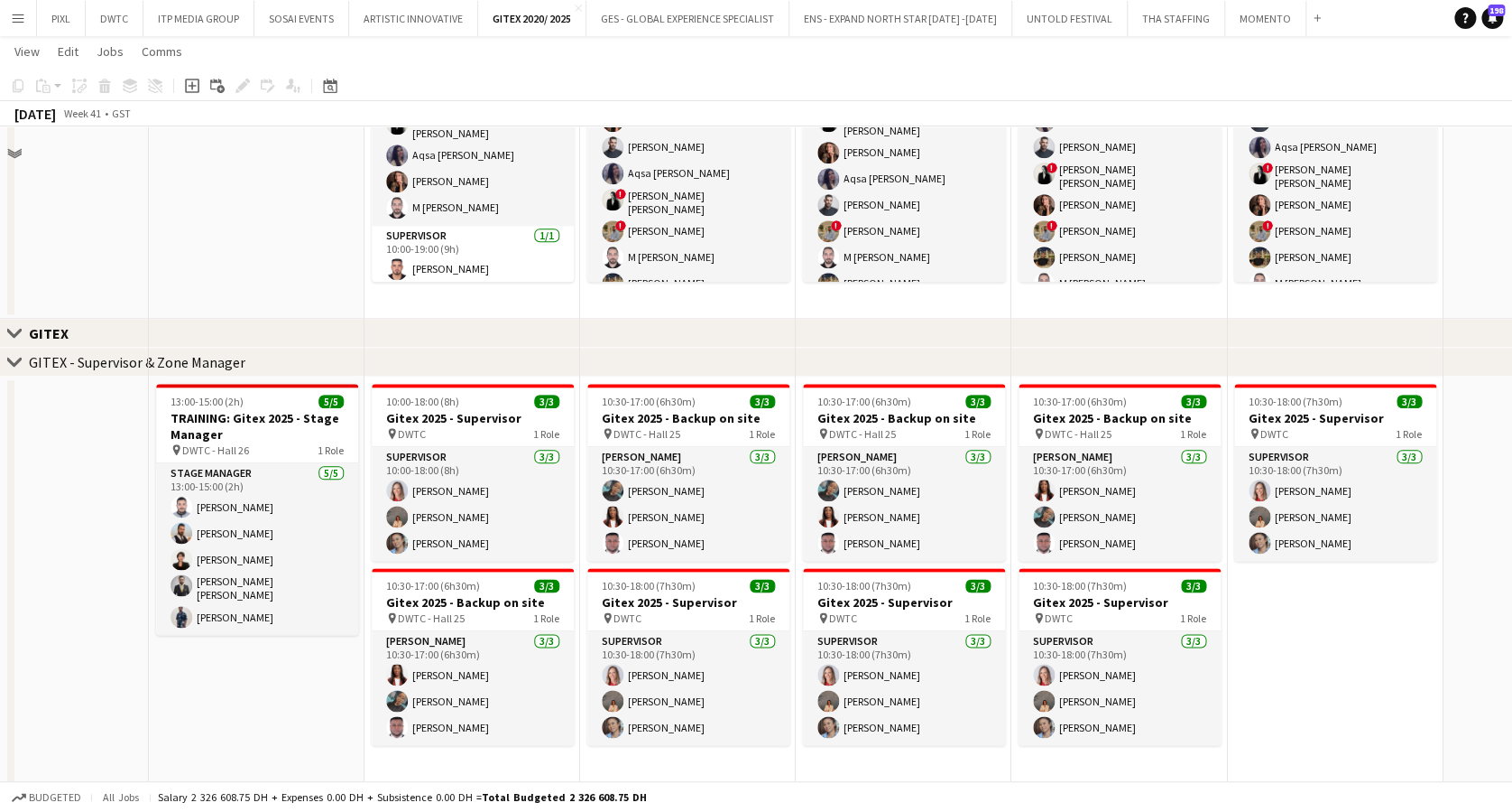
scroll to position [481, 0]
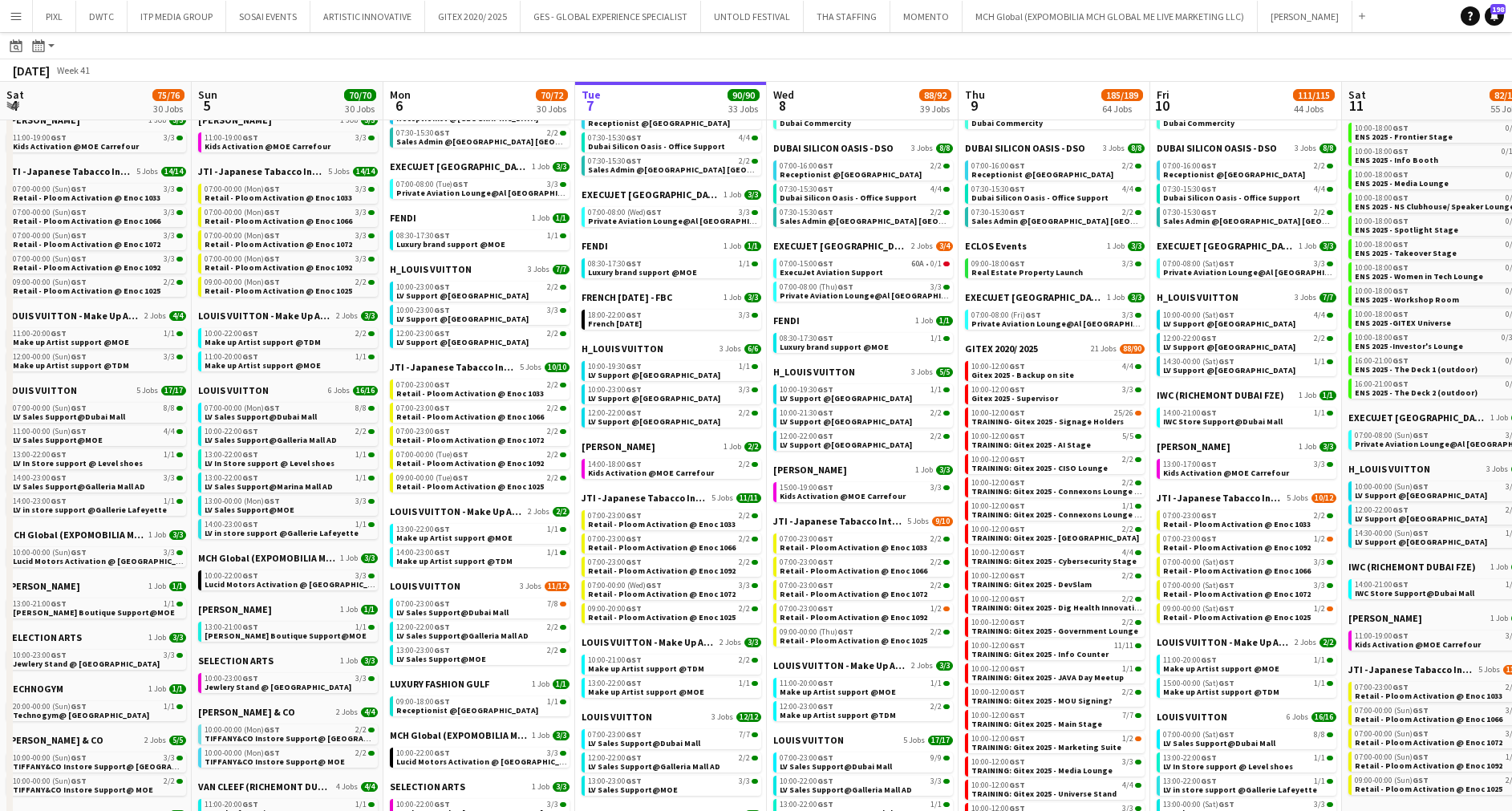
scroll to position [0, 383]
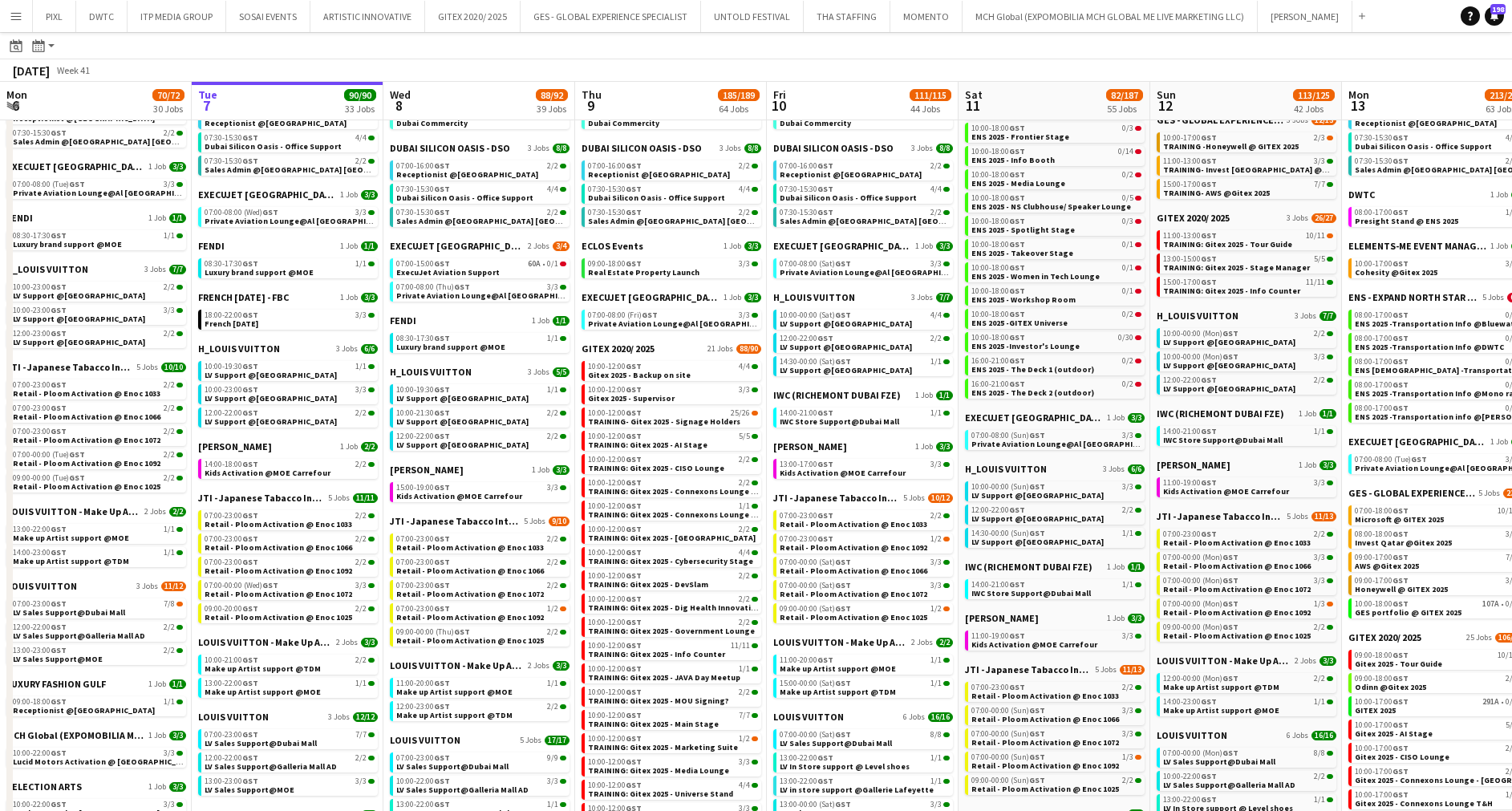
click at [20, 11] on app-icon "Menu" at bounding box center [16, 16] width 13 height 13
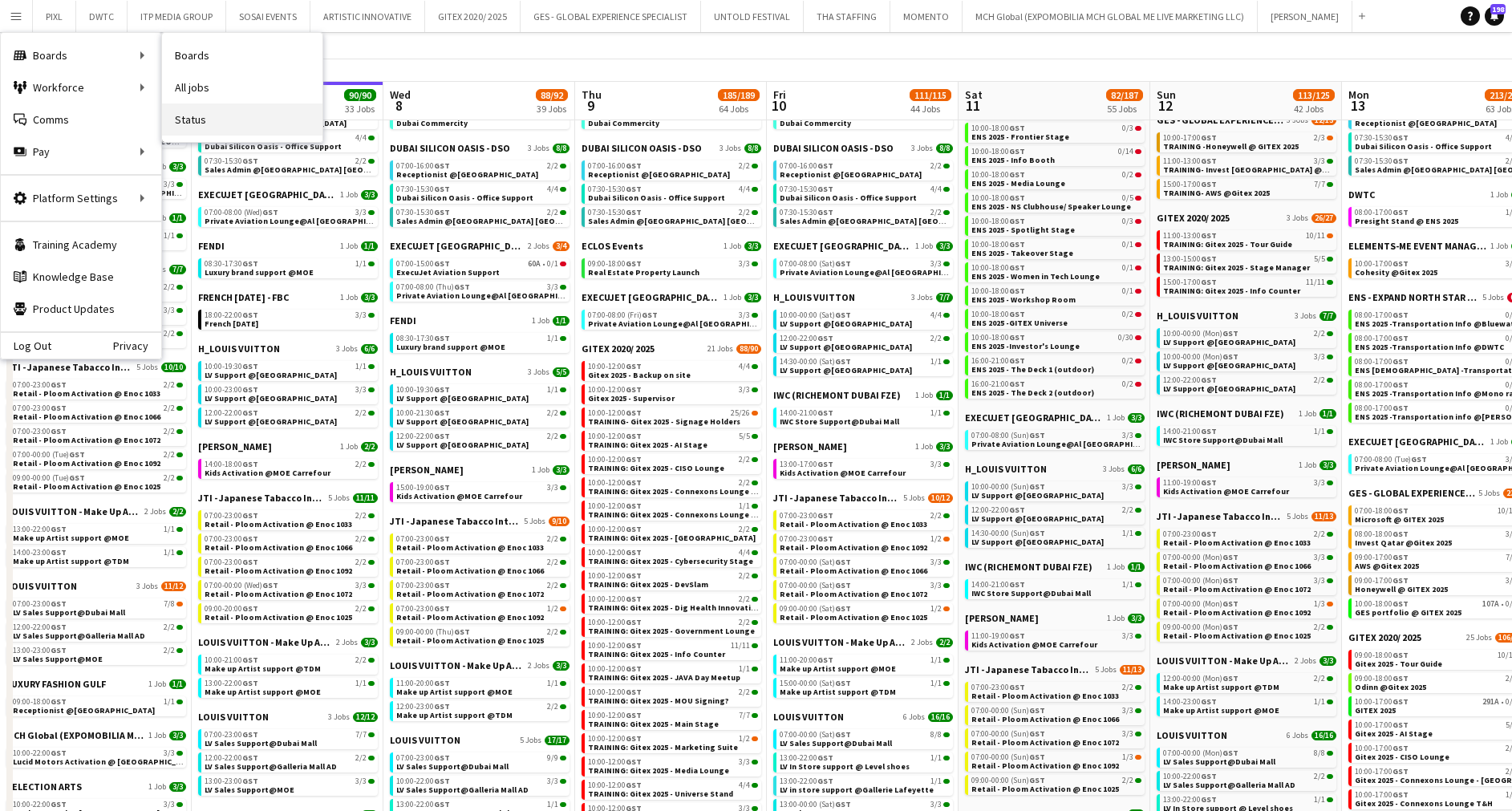
click at [229, 117] on link "Status" at bounding box center [242, 119] width 160 height 32
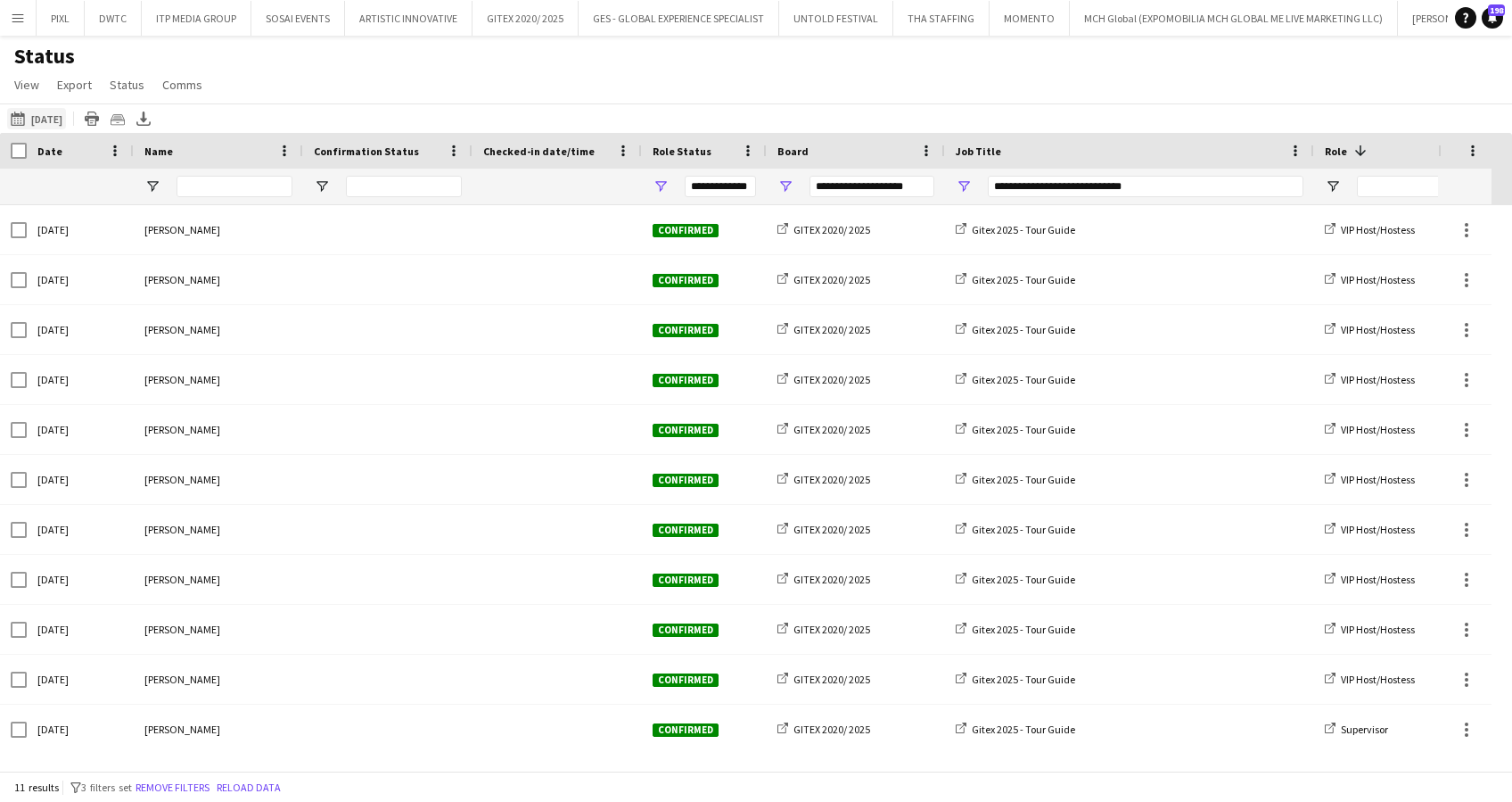
click at [50, 118] on button "07-10-2025 to 13-10-2025 14-10-2025" at bounding box center [36, 119] width 59 height 22
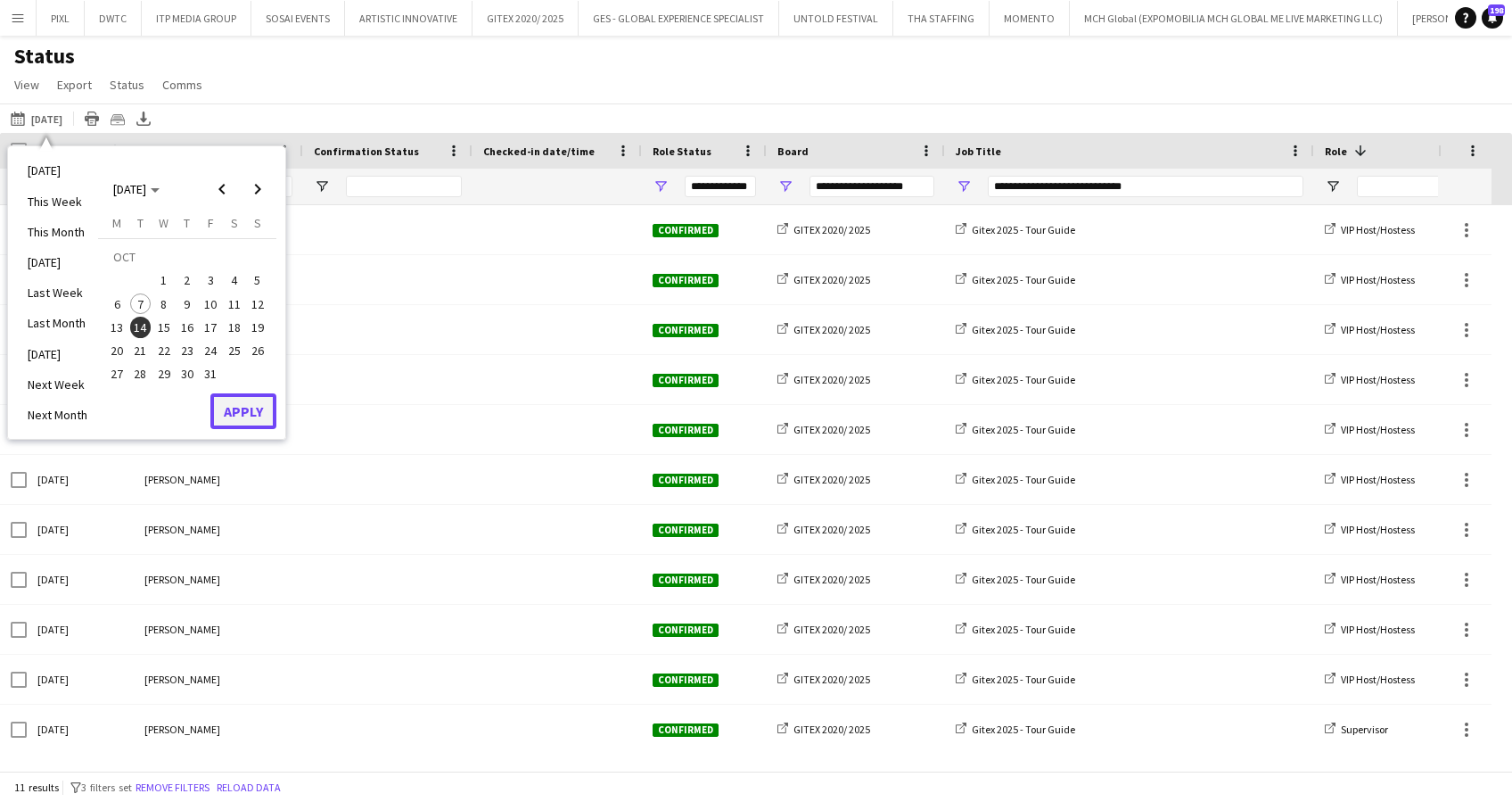
click at [245, 411] on button "Apply" at bounding box center [243, 411] width 66 height 35
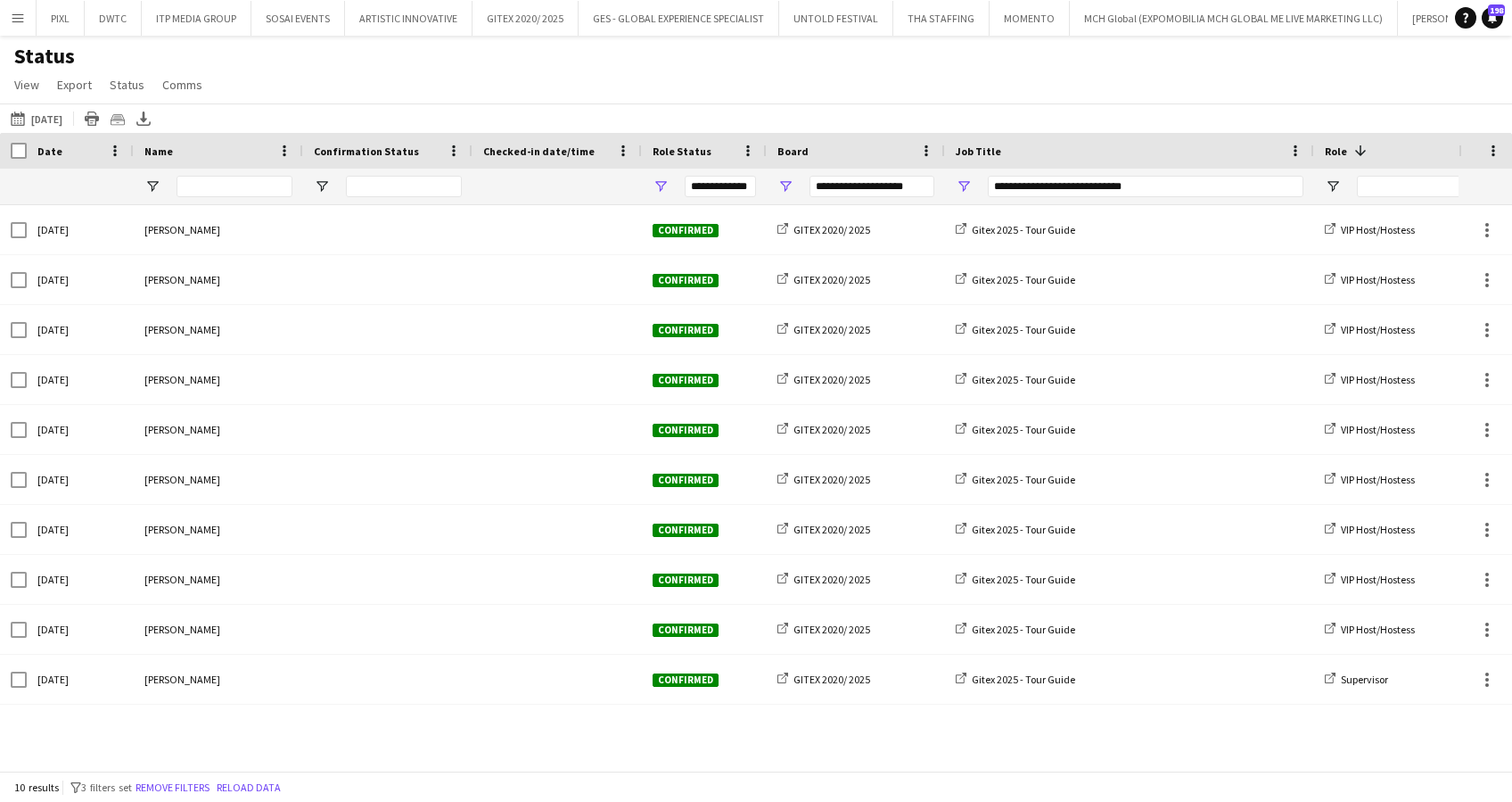
click at [796, 185] on div "**********" at bounding box center [855, 186] width 178 height 35
click at [790, 185] on span "Open Filter Menu" at bounding box center [786, 186] width 16 height 16
click at [964, 184] on span "Open Filter Menu" at bounding box center [964, 186] width 16 height 16
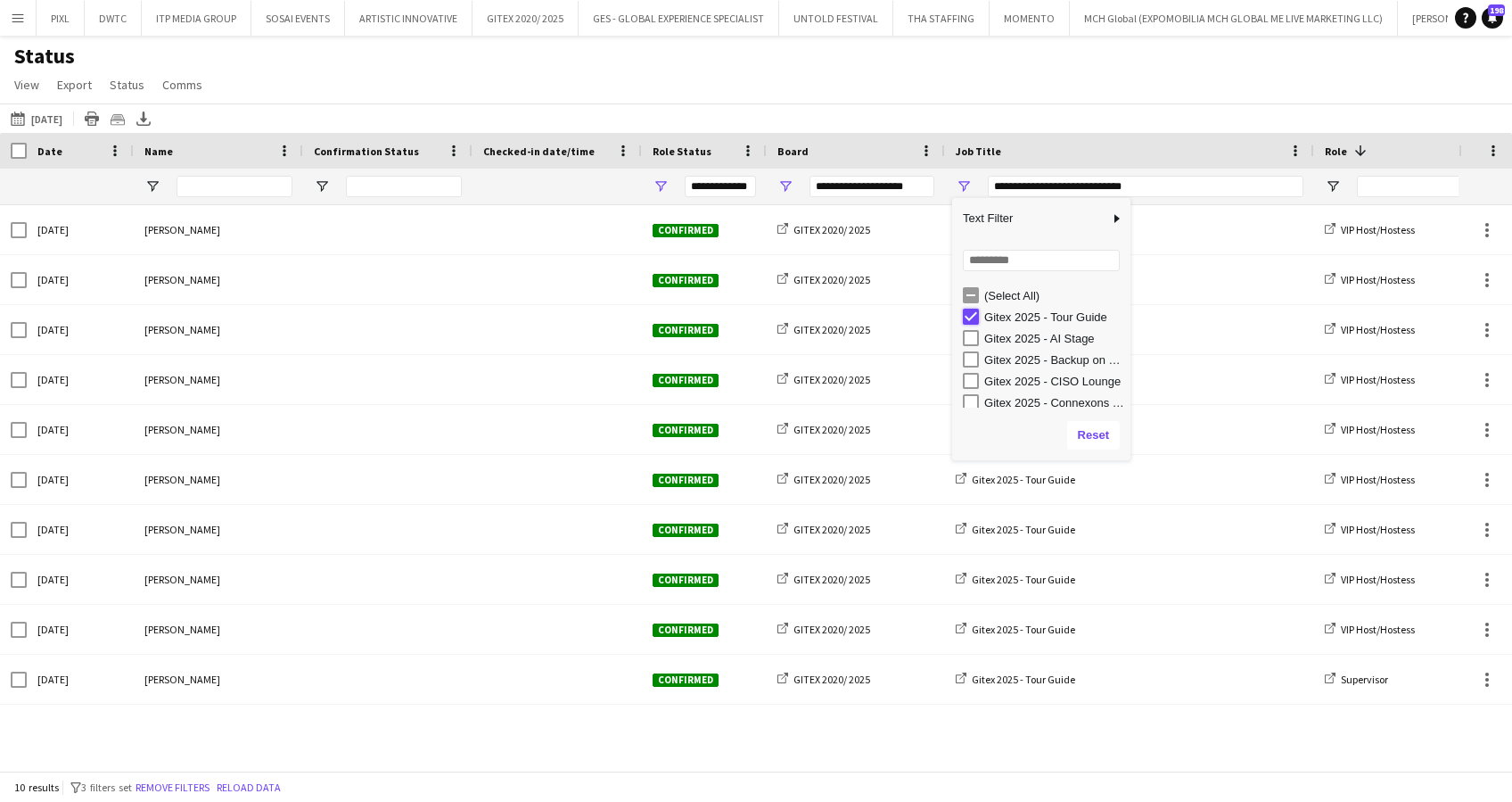
type input "***"
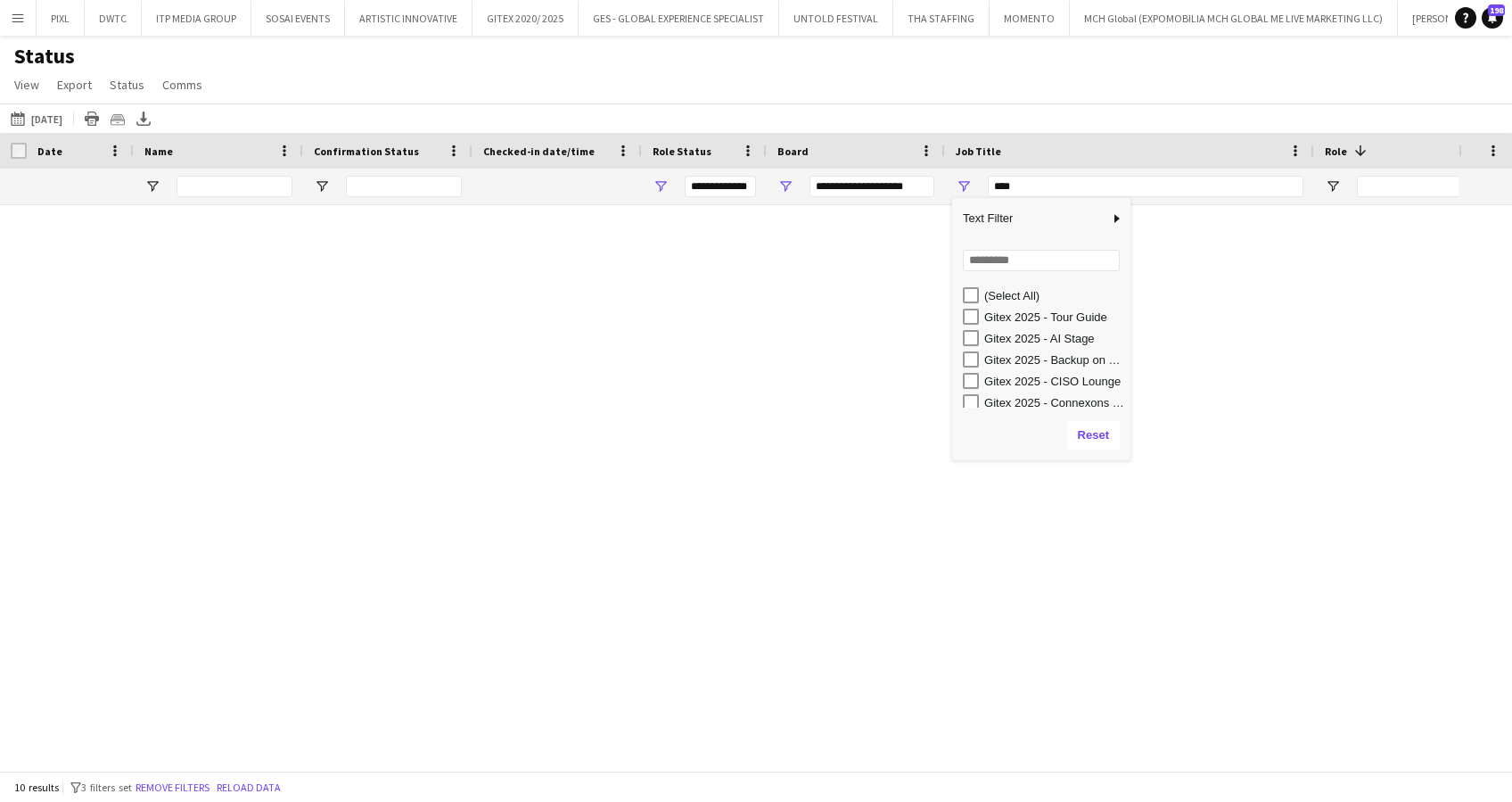
type input "***"
type input "**********"
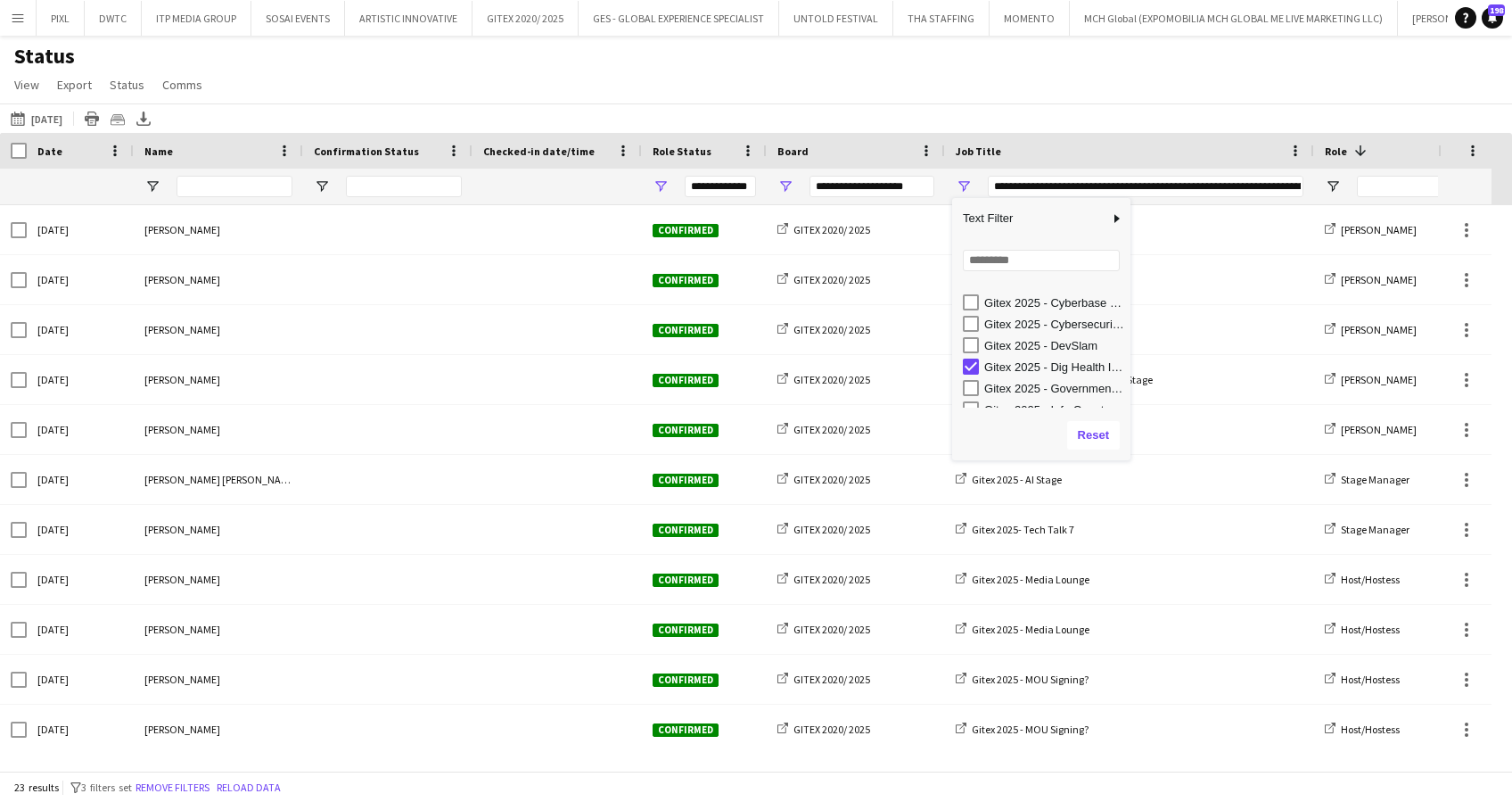
scroll to position [190, 0]
type input "**********"
click at [151, 115] on icon "Export XLSX" at bounding box center [143, 119] width 15 height 15
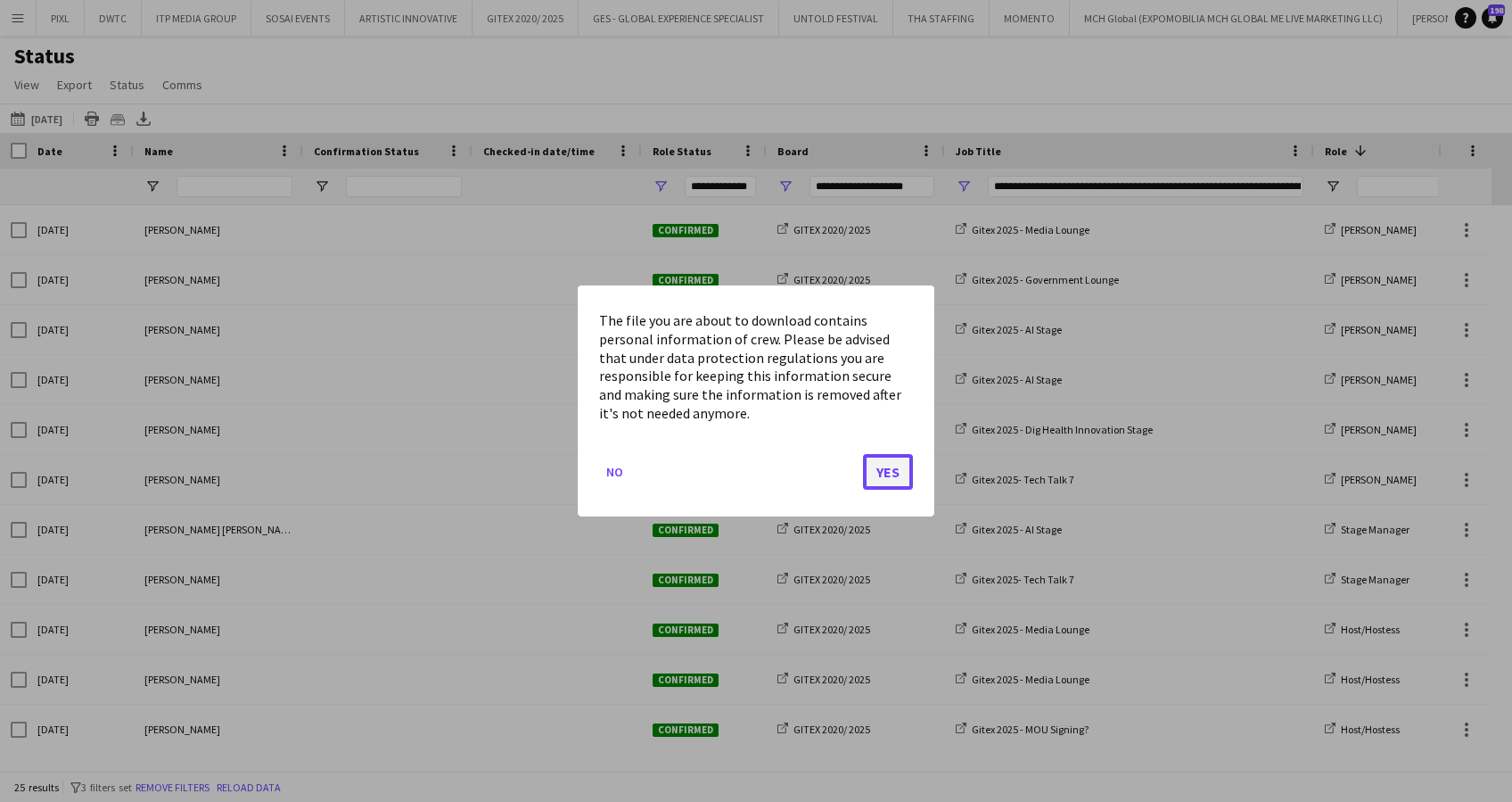
click at [898, 474] on button "Yes" at bounding box center [887, 471] width 50 height 35
